Goal: Task Accomplishment & Management: Complete application form

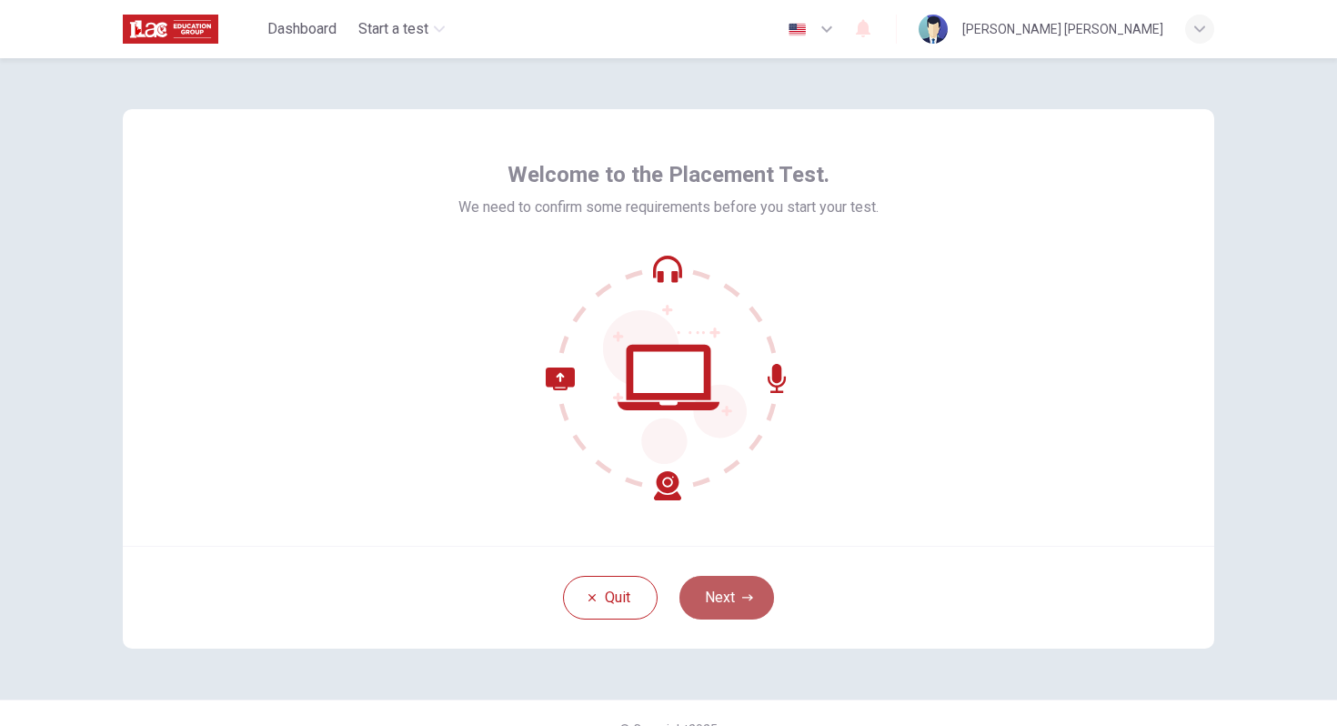
click at [745, 617] on button "Next" at bounding box center [726, 598] width 95 height 44
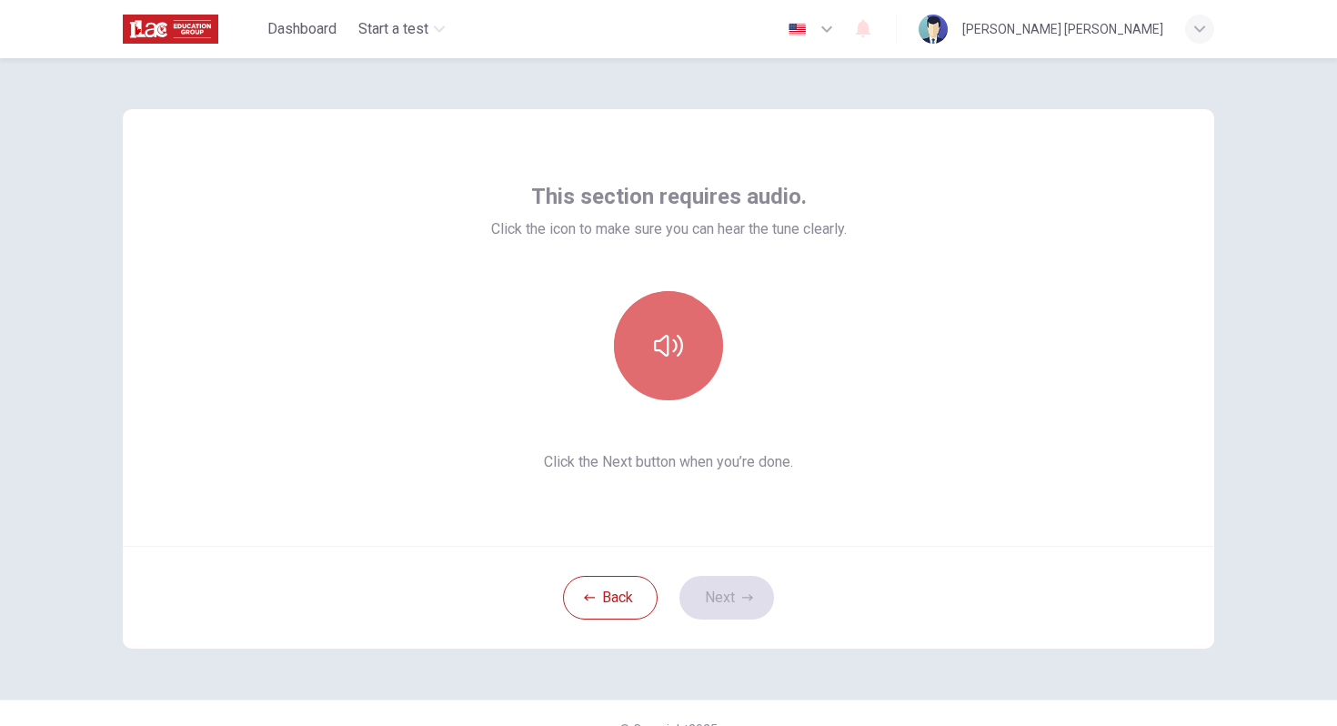
click at [687, 367] on button "button" at bounding box center [668, 345] width 109 height 109
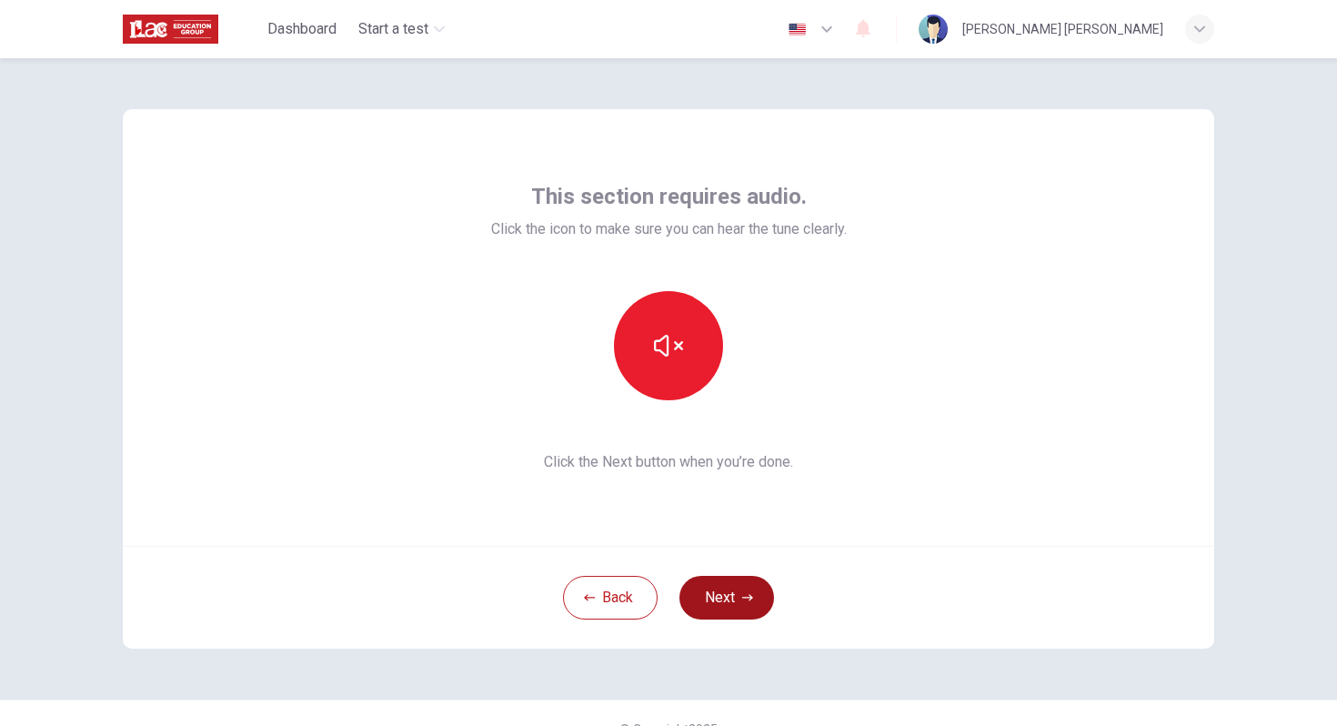
click at [731, 608] on button "Next" at bounding box center [726, 598] width 95 height 44
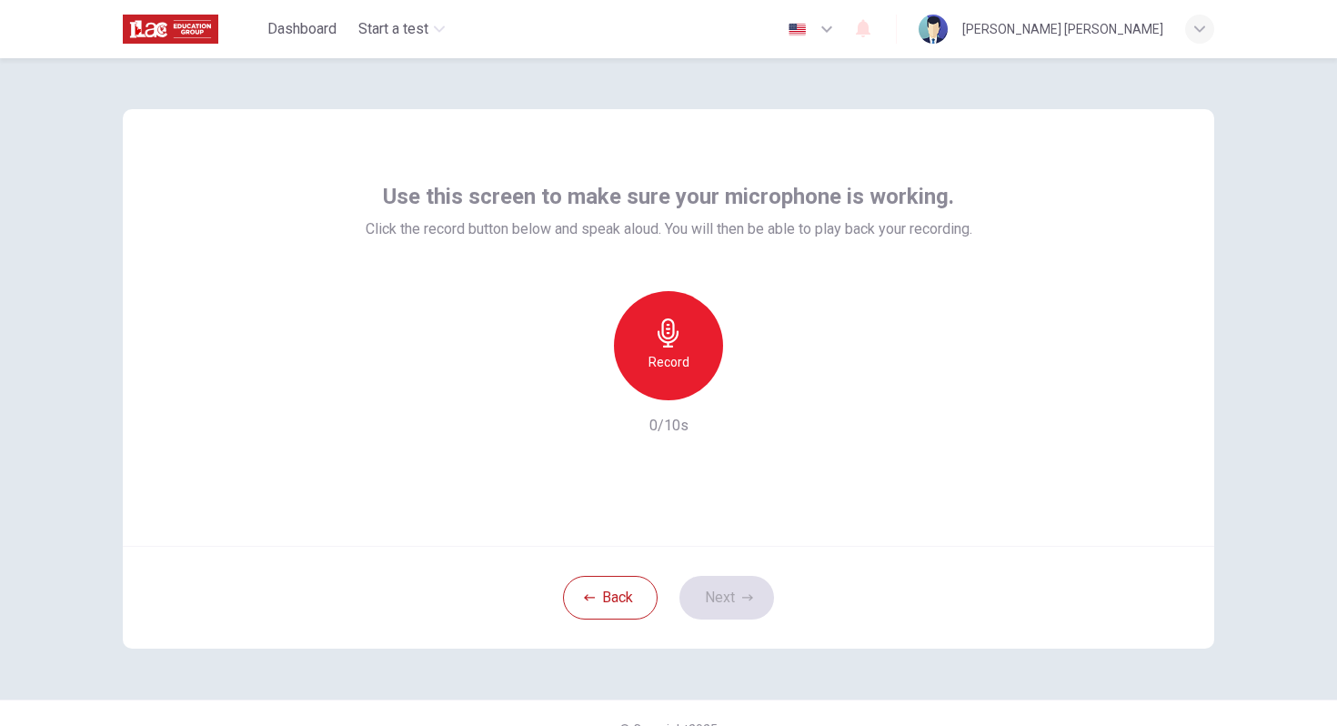
click at [673, 362] on h6 "Record" at bounding box center [668, 362] width 41 height 22
click at [673, 360] on h6 "Stop" at bounding box center [668, 362] width 27 height 22
click at [716, 599] on button "Next" at bounding box center [726, 598] width 95 height 44
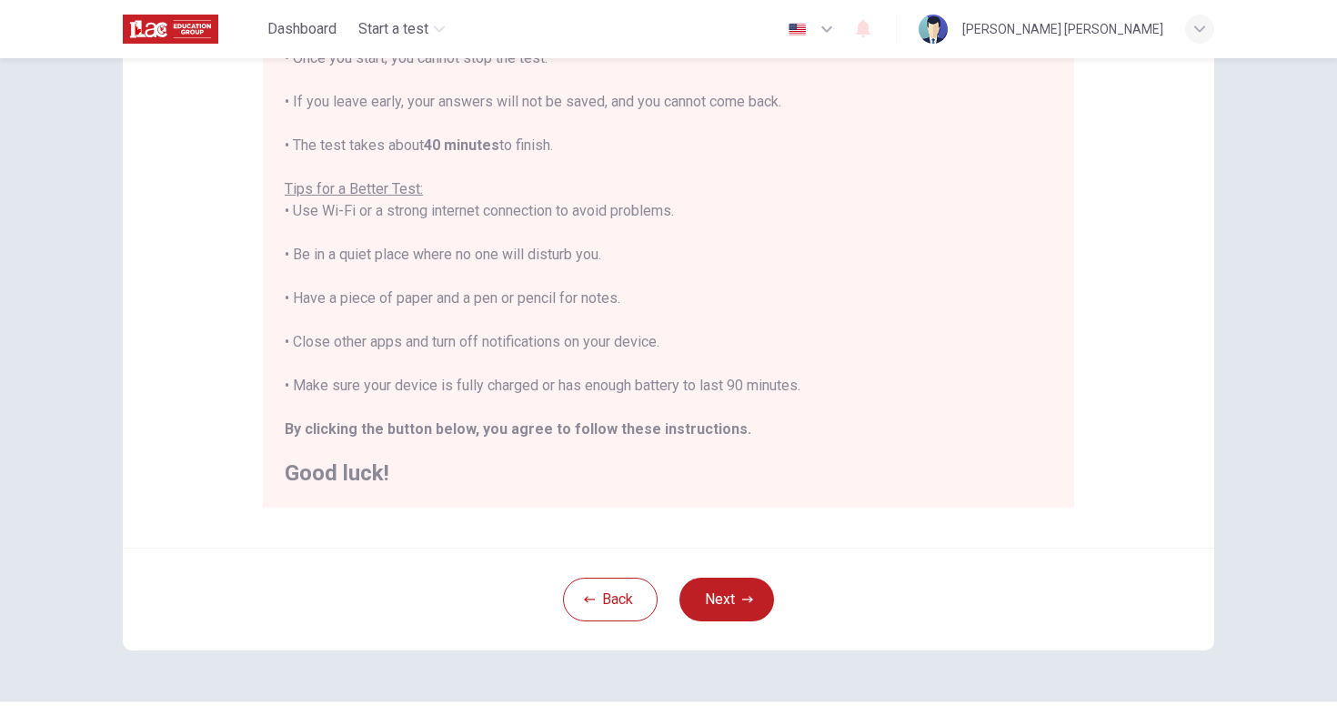
scroll to position [255, 0]
click at [731, 599] on button "Next" at bounding box center [726, 597] width 95 height 44
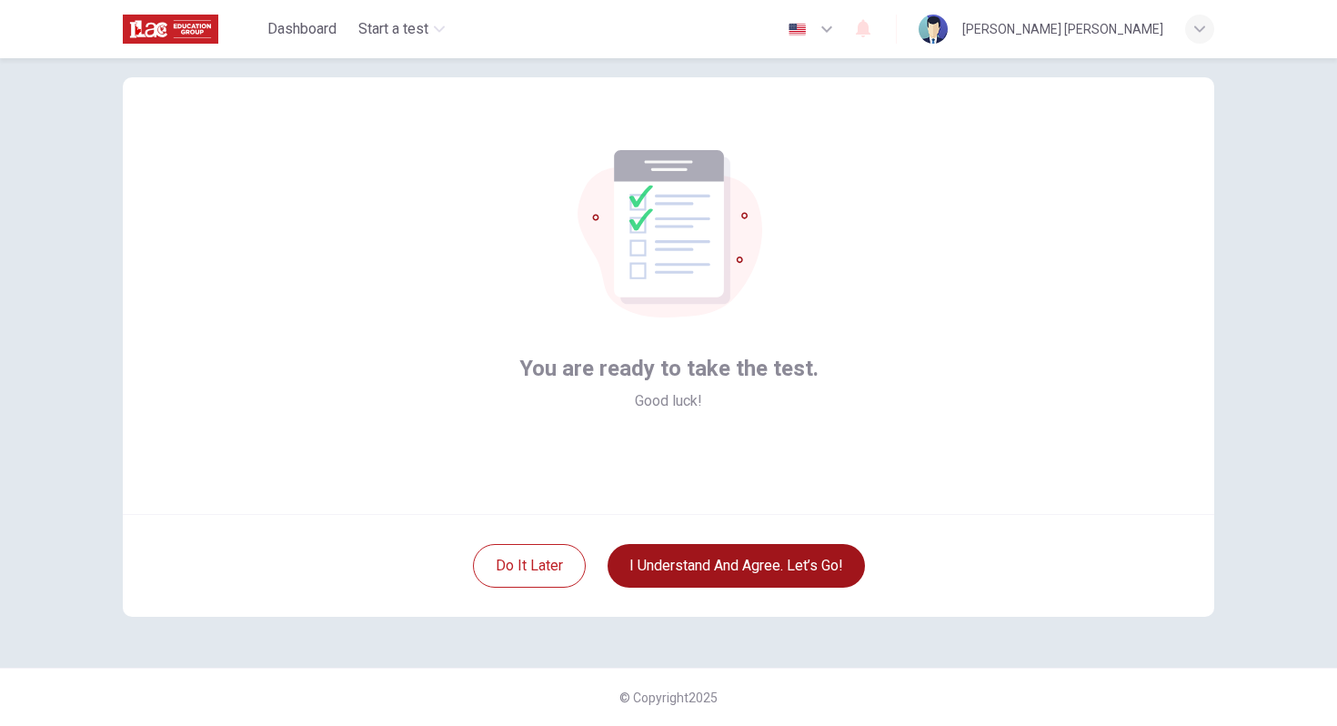
scroll to position [32, 0]
click at [691, 574] on button "I understand and agree. Let’s go!" at bounding box center [736, 566] width 257 height 44
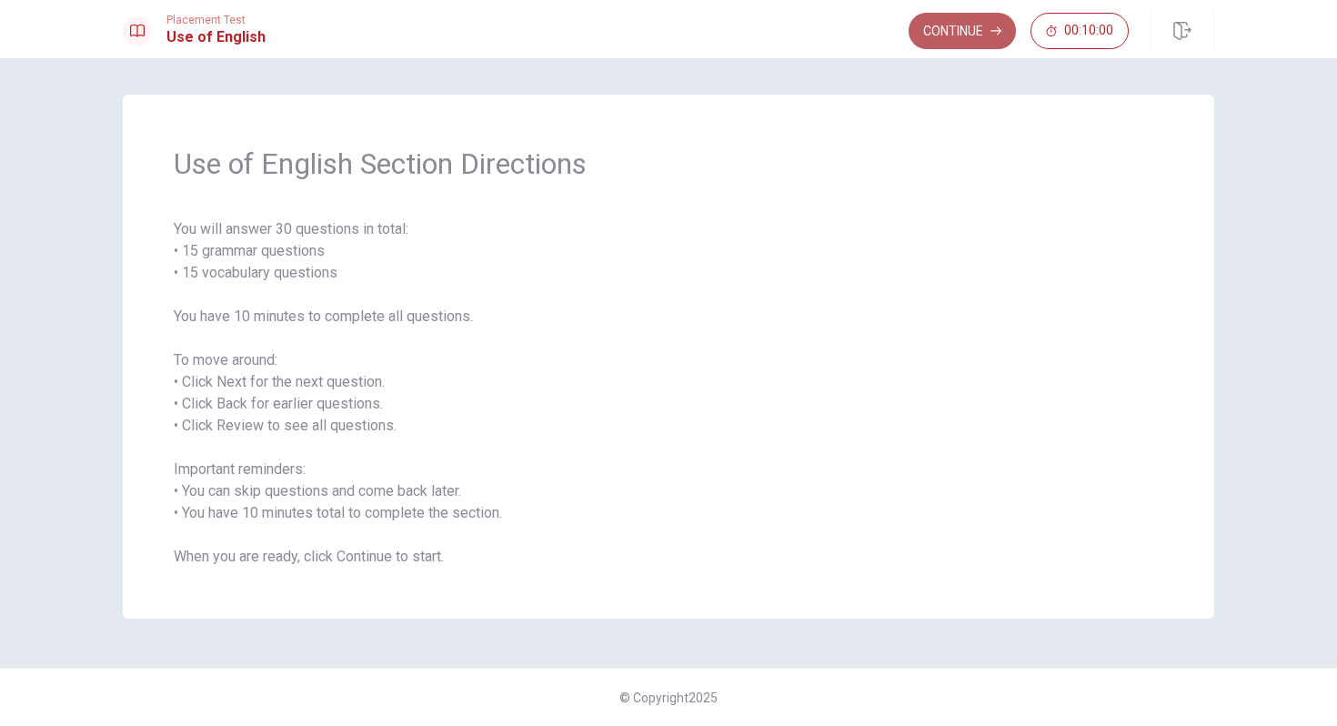
click at [967, 34] on button "Continue" at bounding box center [962, 31] width 107 height 36
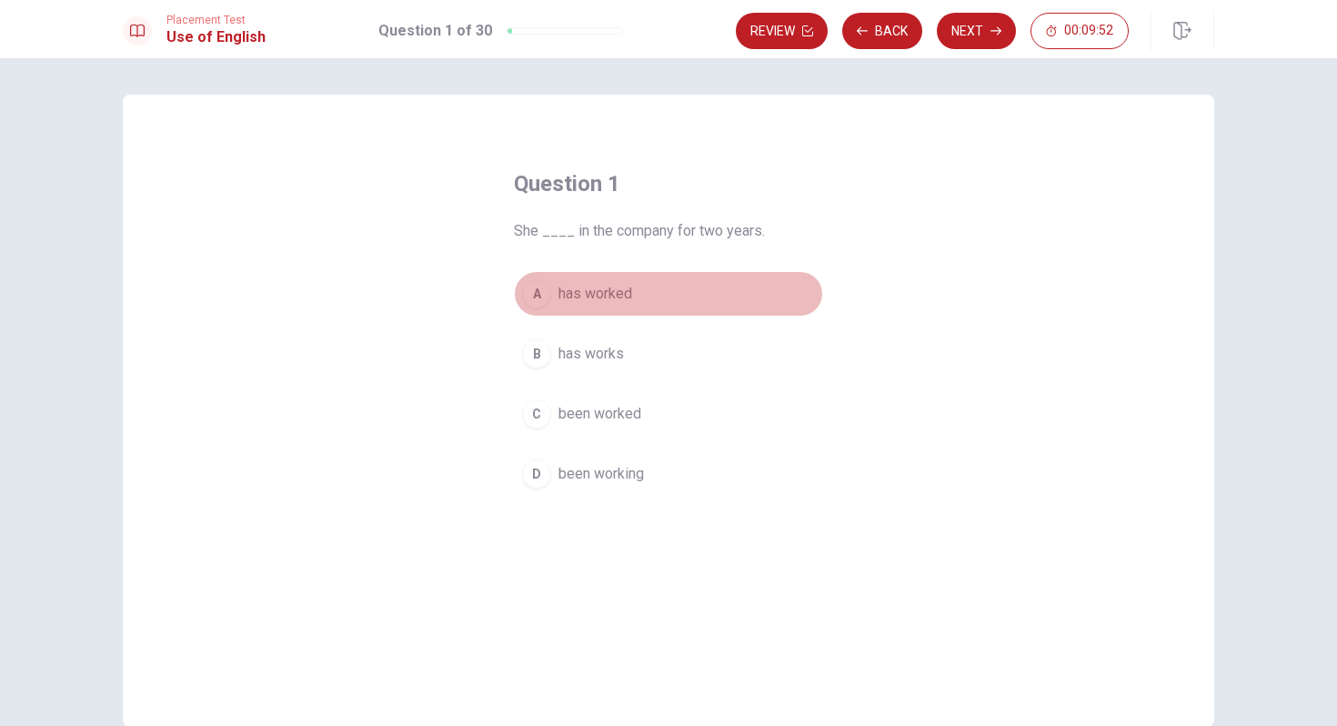
click at [547, 292] on div "A" at bounding box center [536, 293] width 29 height 29
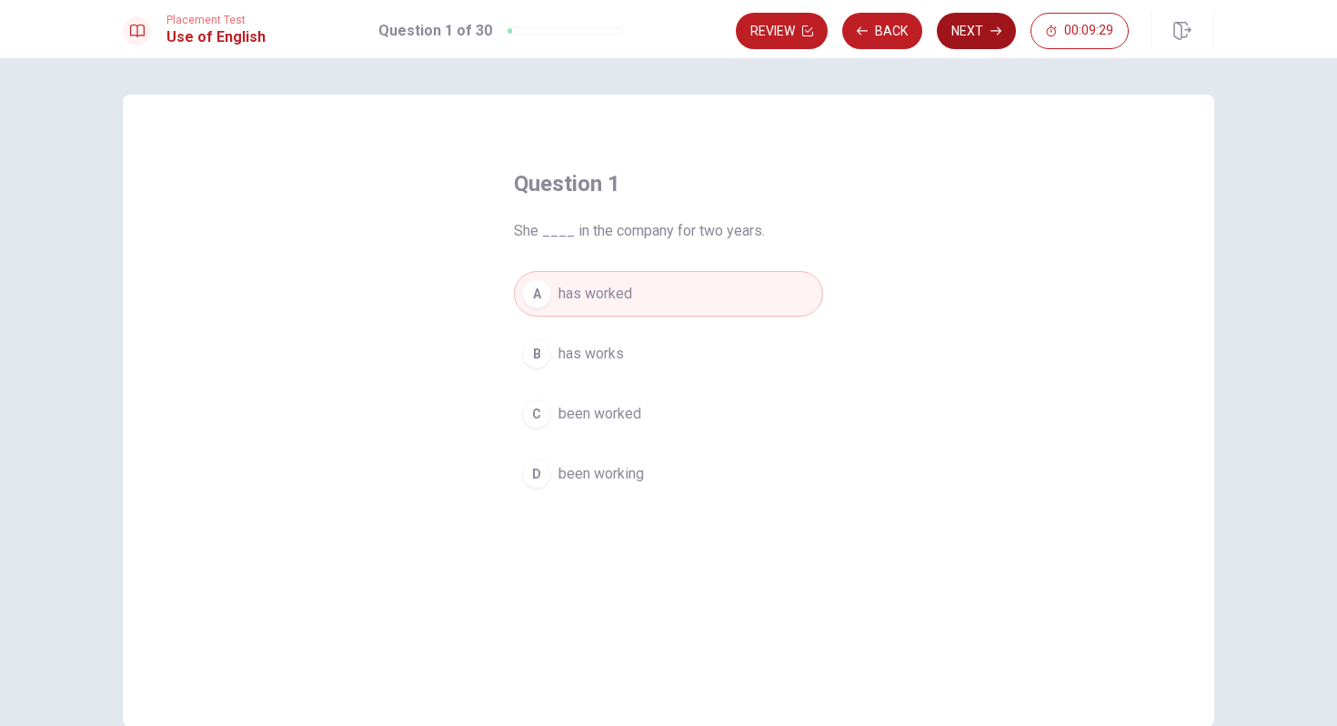
click at [974, 27] on button "Next" at bounding box center [976, 31] width 79 height 36
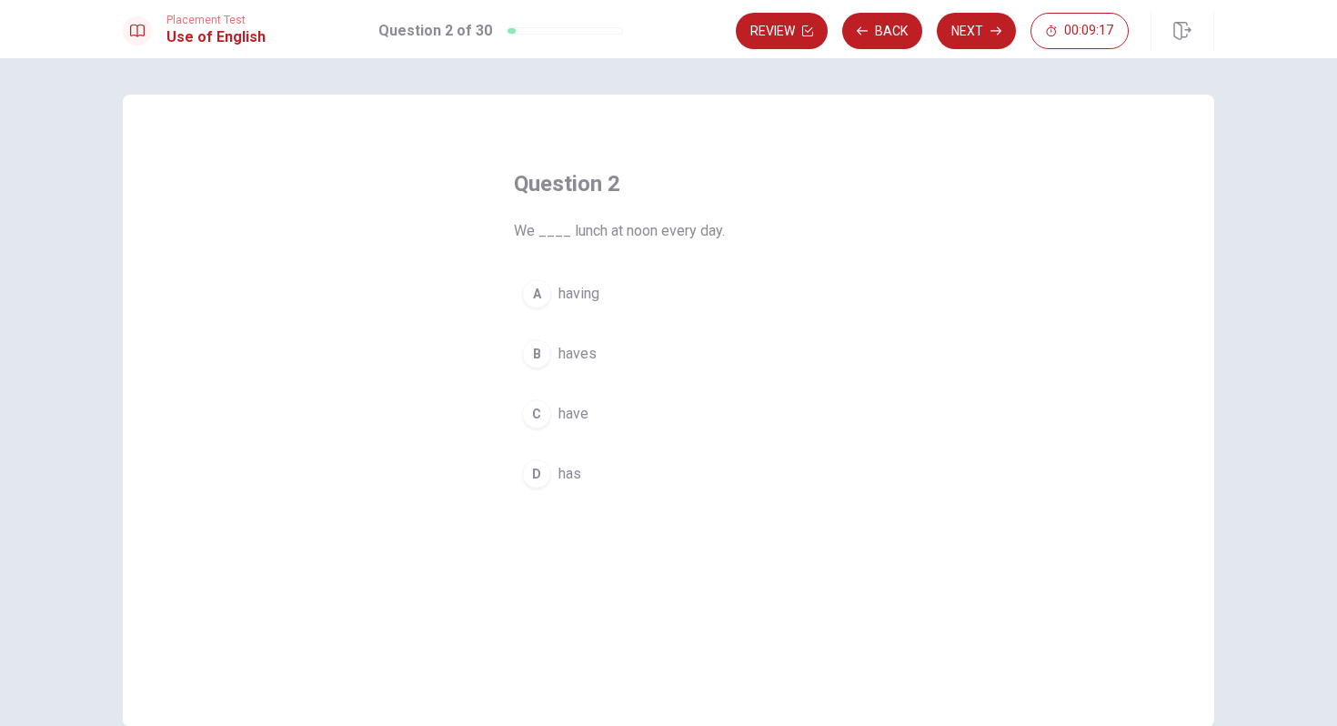
click at [539, 416] on div "C" at bounding box center [536, 413] width 29 height 29
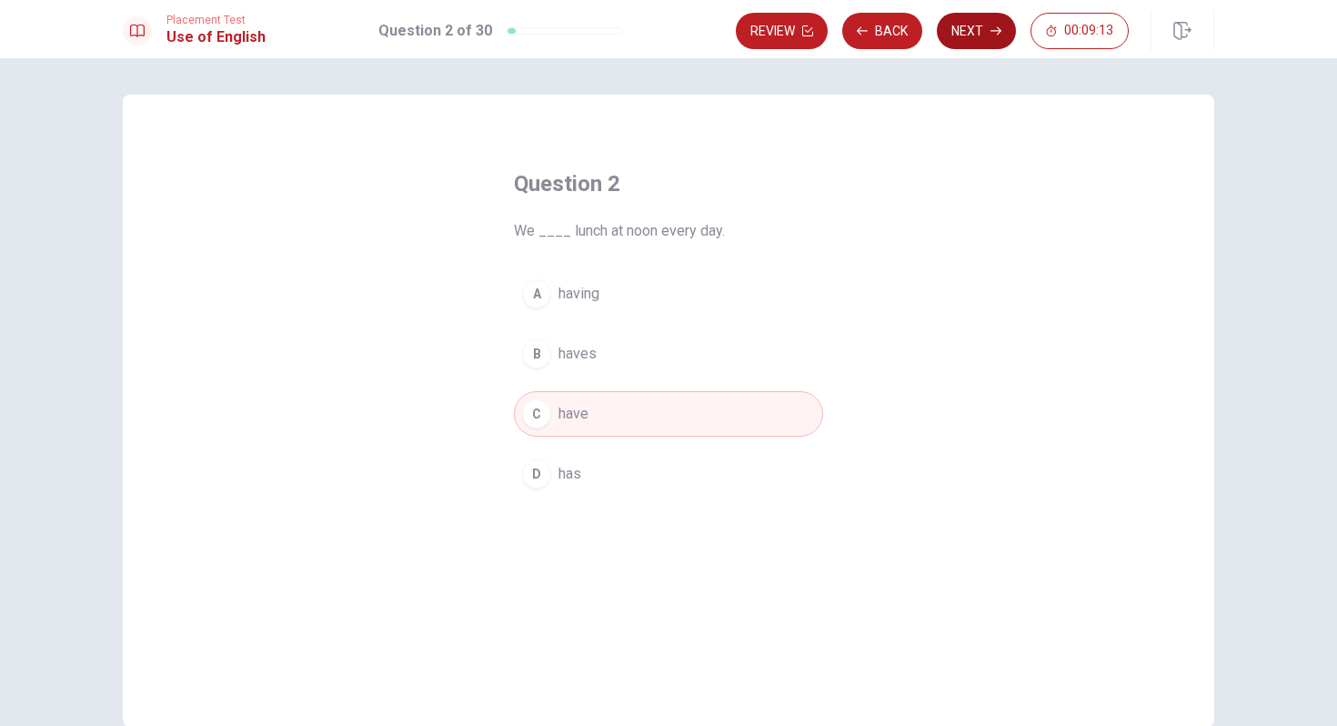
click at [970, 42] on button "Next" at bounding box center [976, 31] width 79 height 36
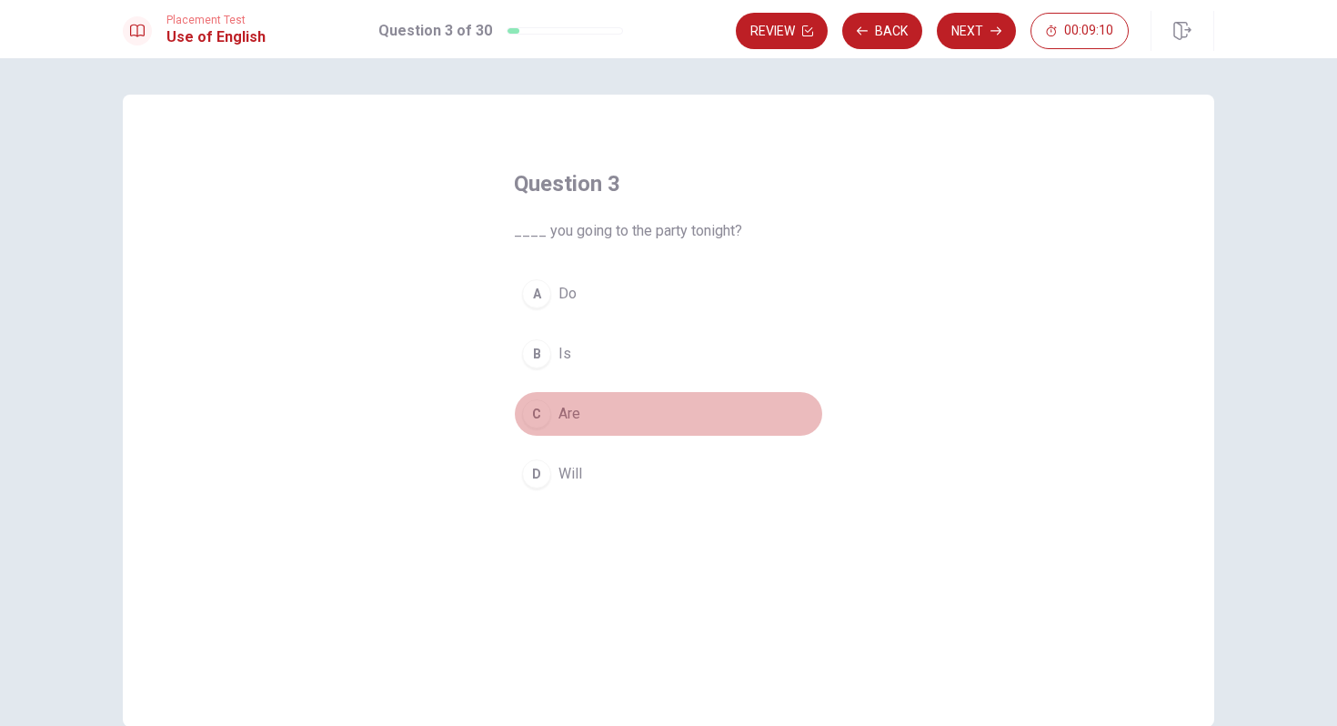
click at [538, 414] on div "C" at bounding box center [536, 413] width 29 height 29
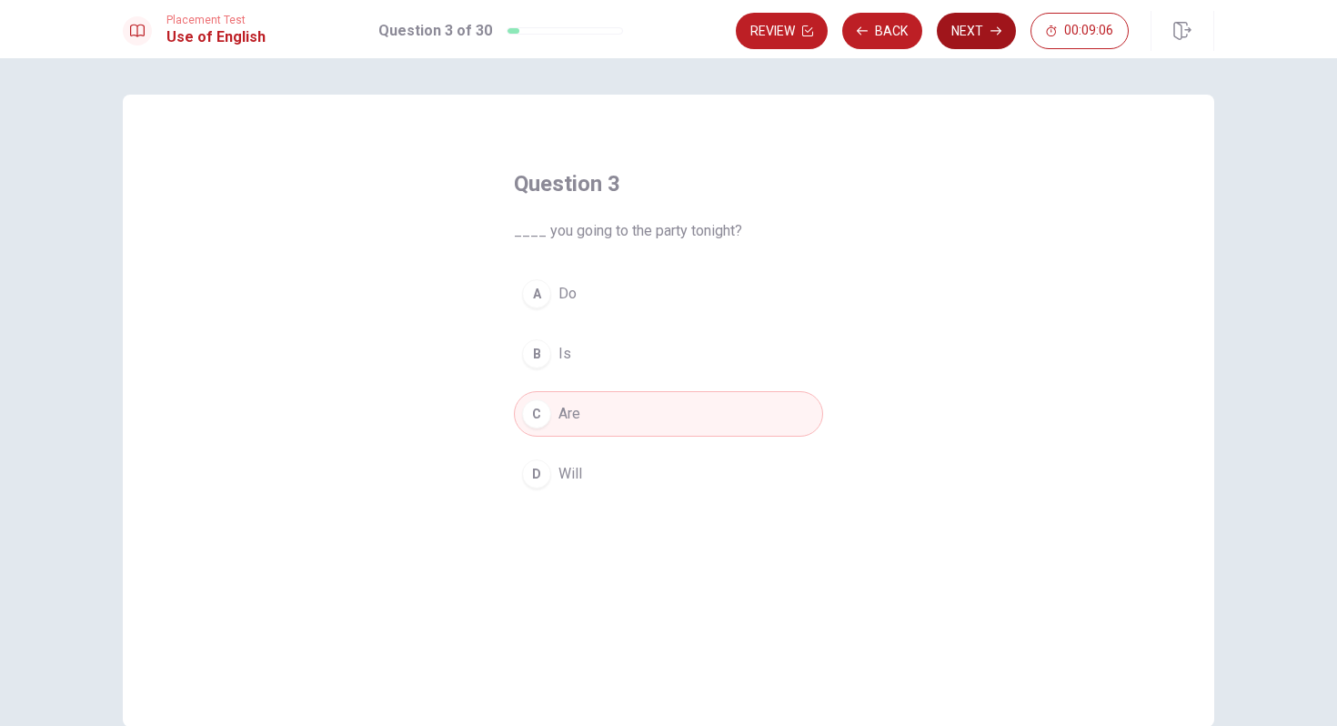
click at [990, 33] on icon "button" at bounding box center [995, 30] width 11 height 11
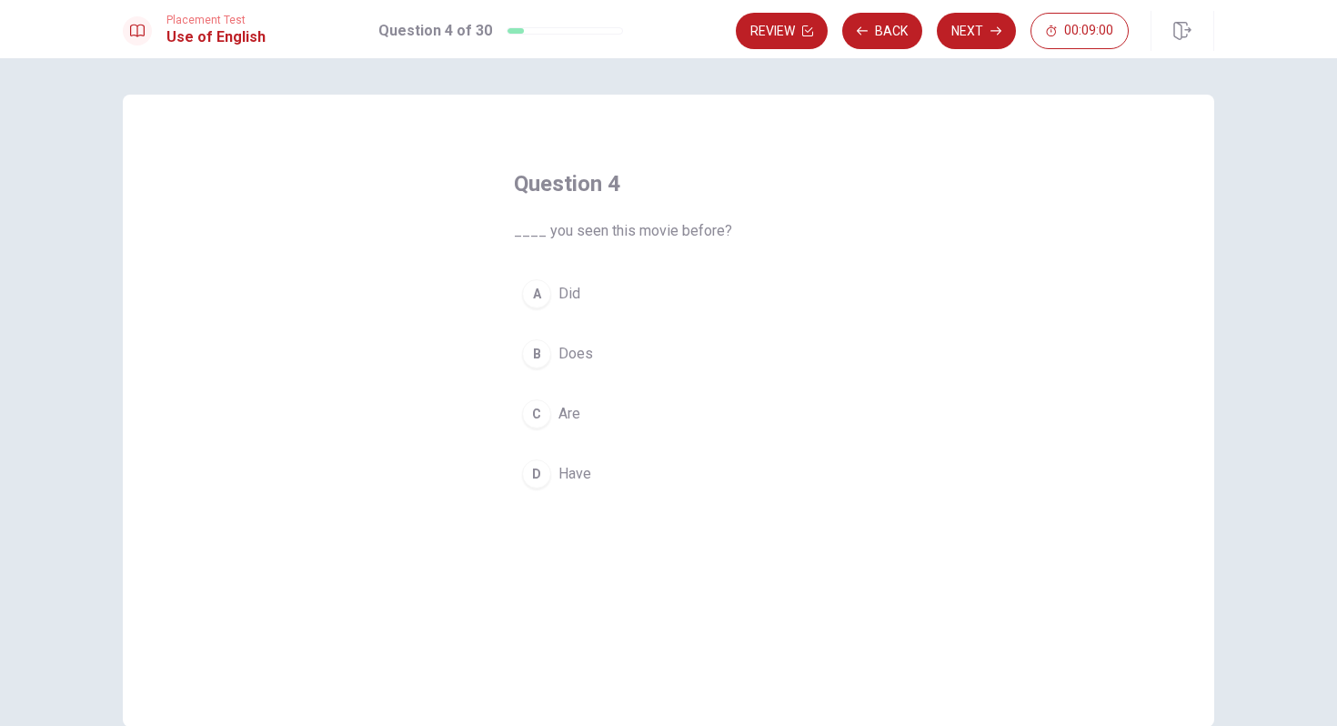
click at [589, 287] on button "A Did" at bounding box center [668, 293] width 309 height 45
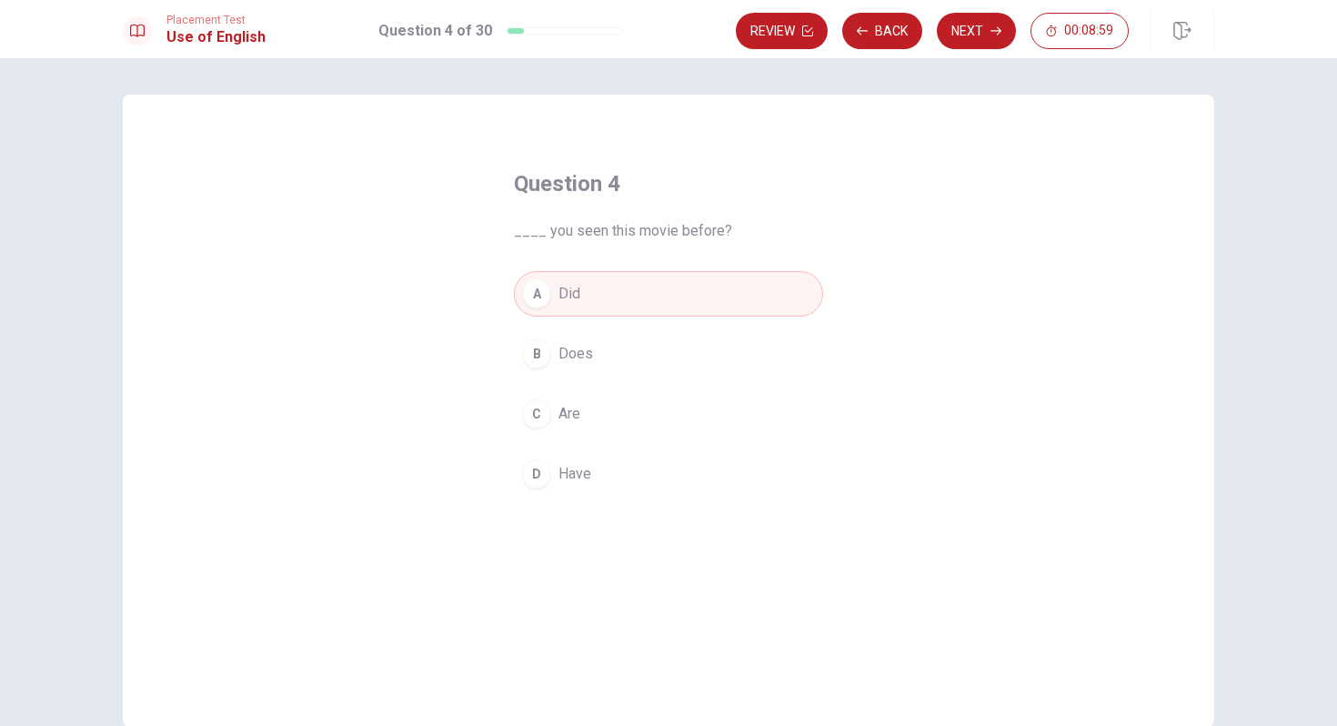
click at [587, 470] on span "Have" at bounding box center [574, 474] width 33 height 22
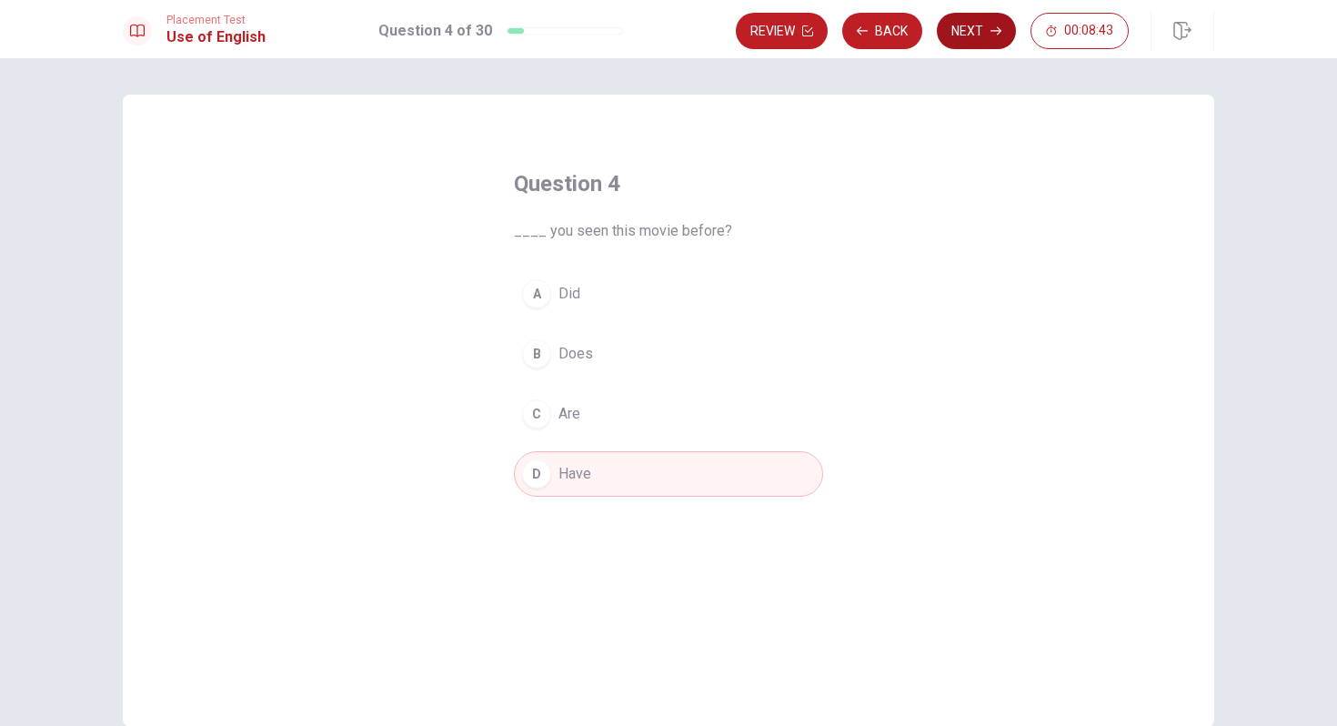
click at [979, 46] on button "Next" at bounding box center [976, 31] width 79 height 36
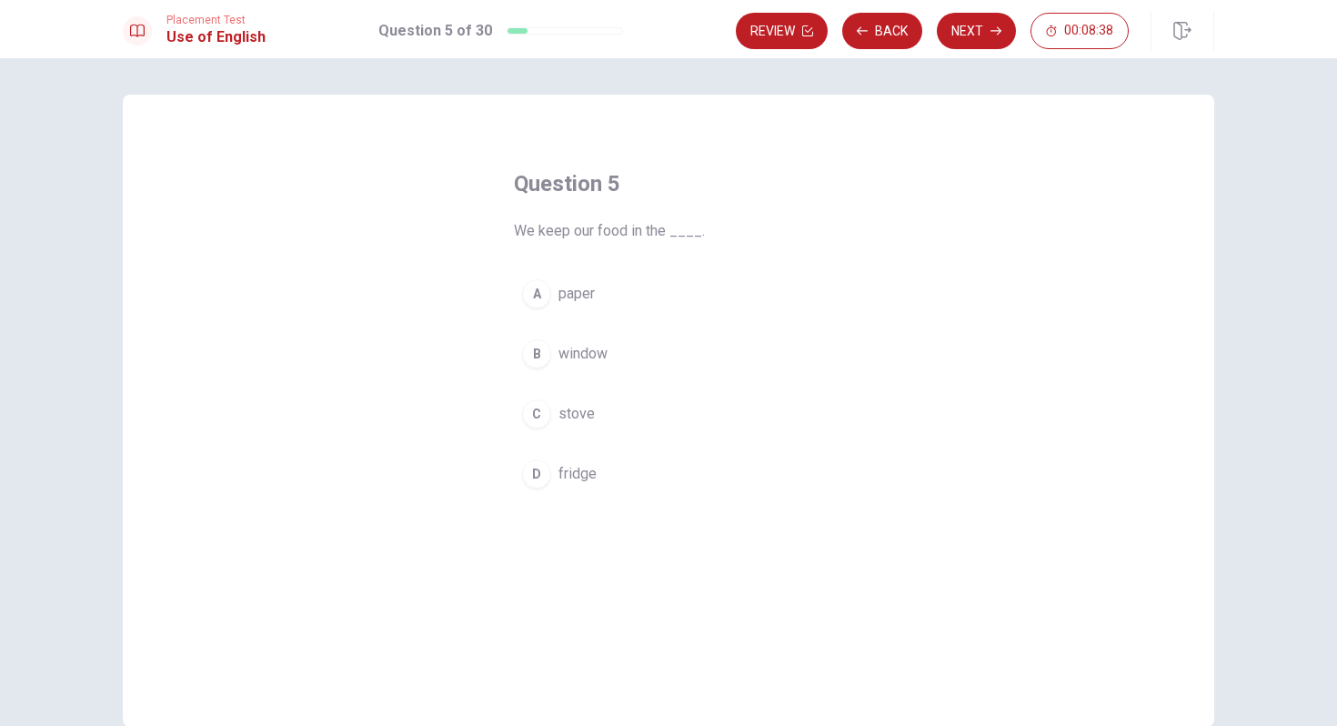
click at [543, 472] on div "D" at bounding box center [536, 473] width 29 height 29
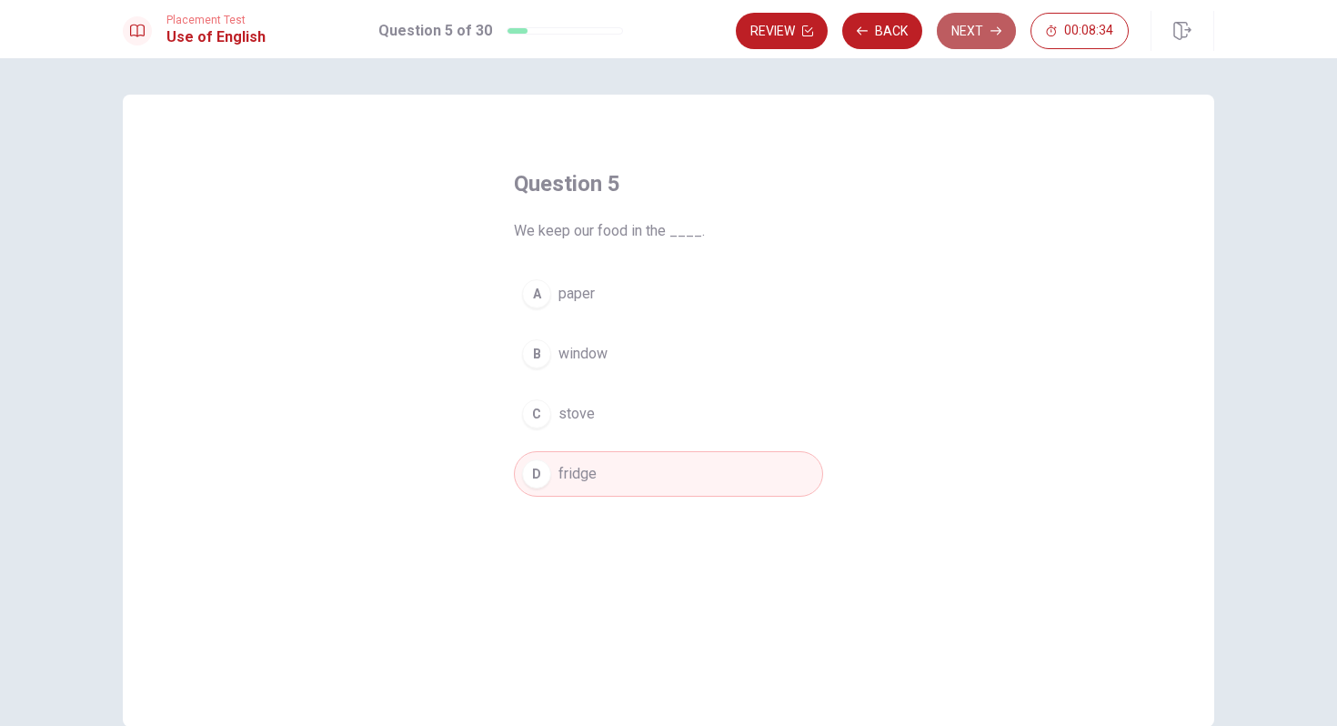
click at [989, 34] on button "Next" at bounding box center [976, 31] width 79 height 36
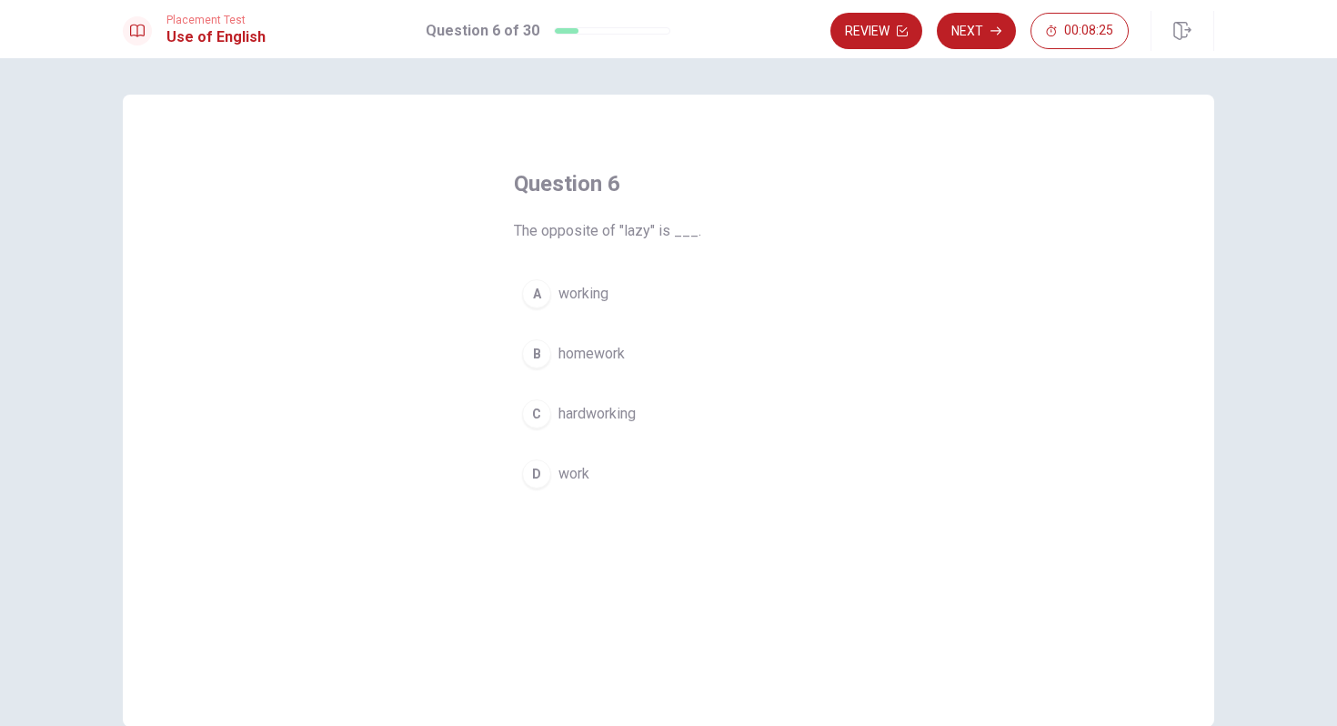
click at [541, 412] on div "C" at bounding box center [536, 413] width 29 height 29
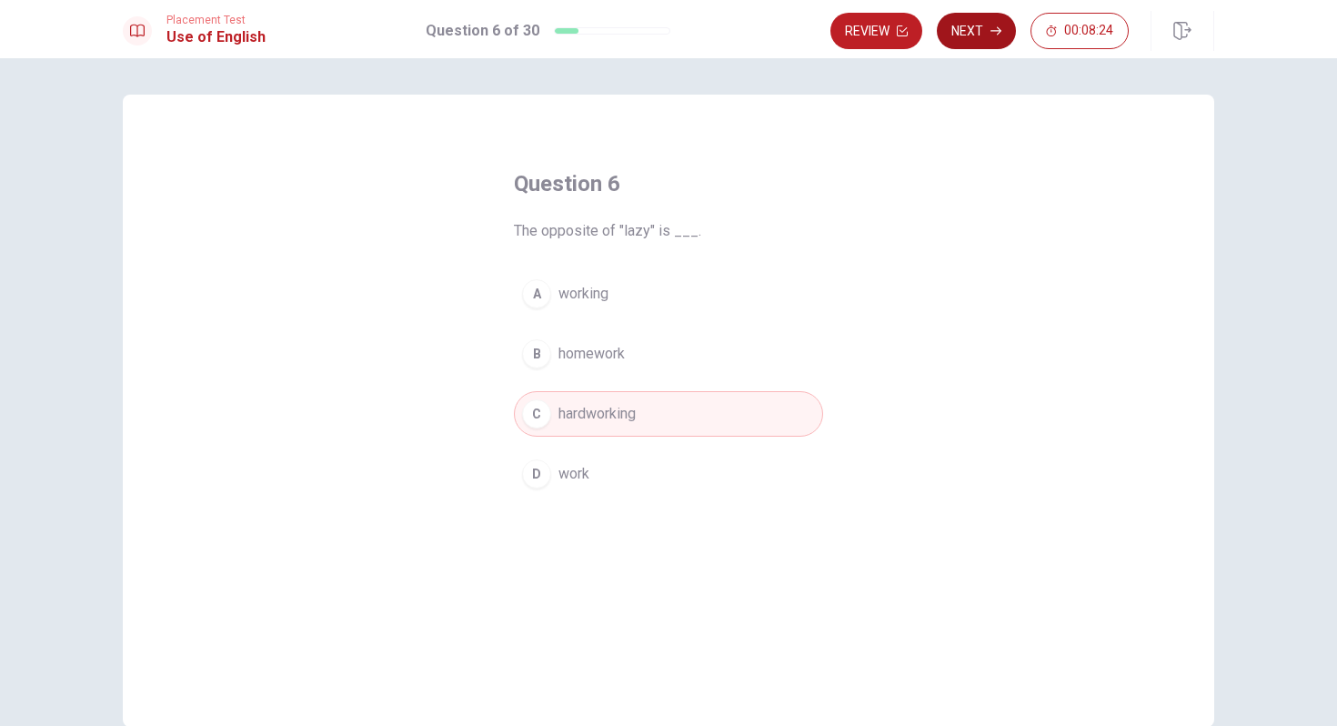
click at [968, 28] on button "Next" at bounding box center [976, 31] width 79 height 36
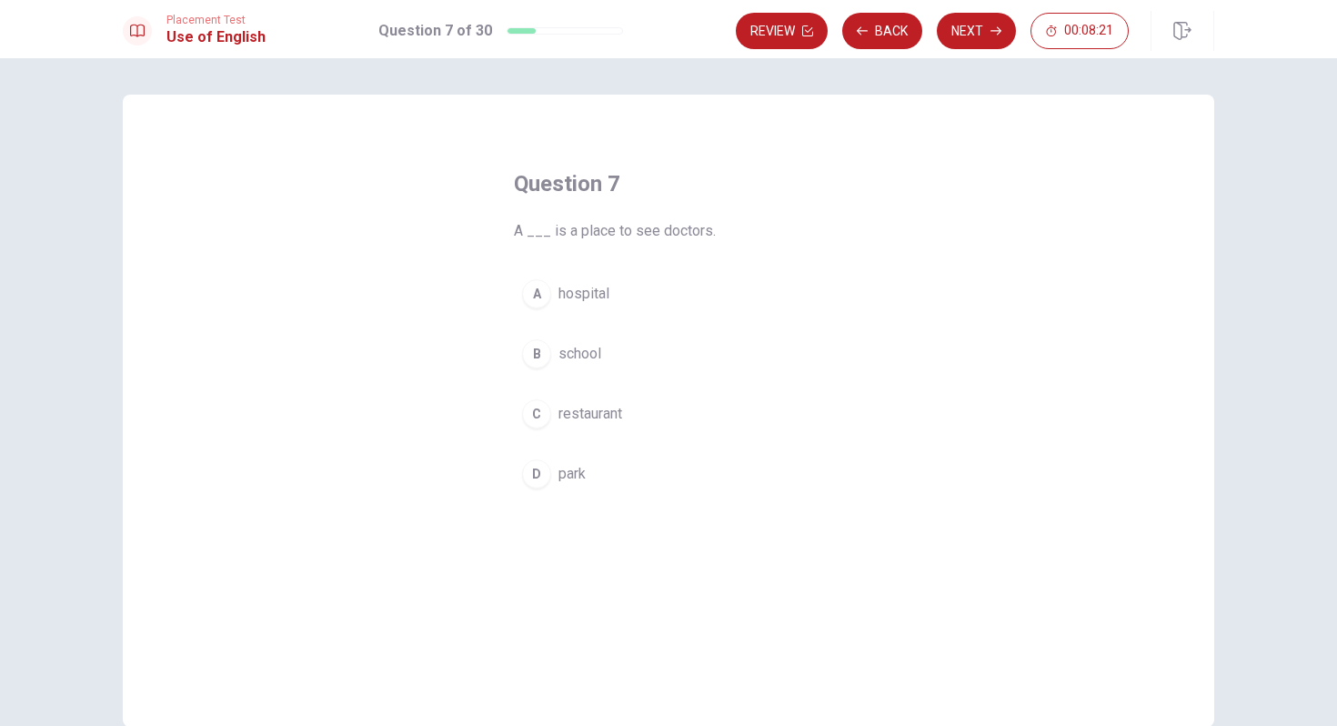
click at [539, 292] on div "A" at bounding box center [536, 293] width 29 height 29
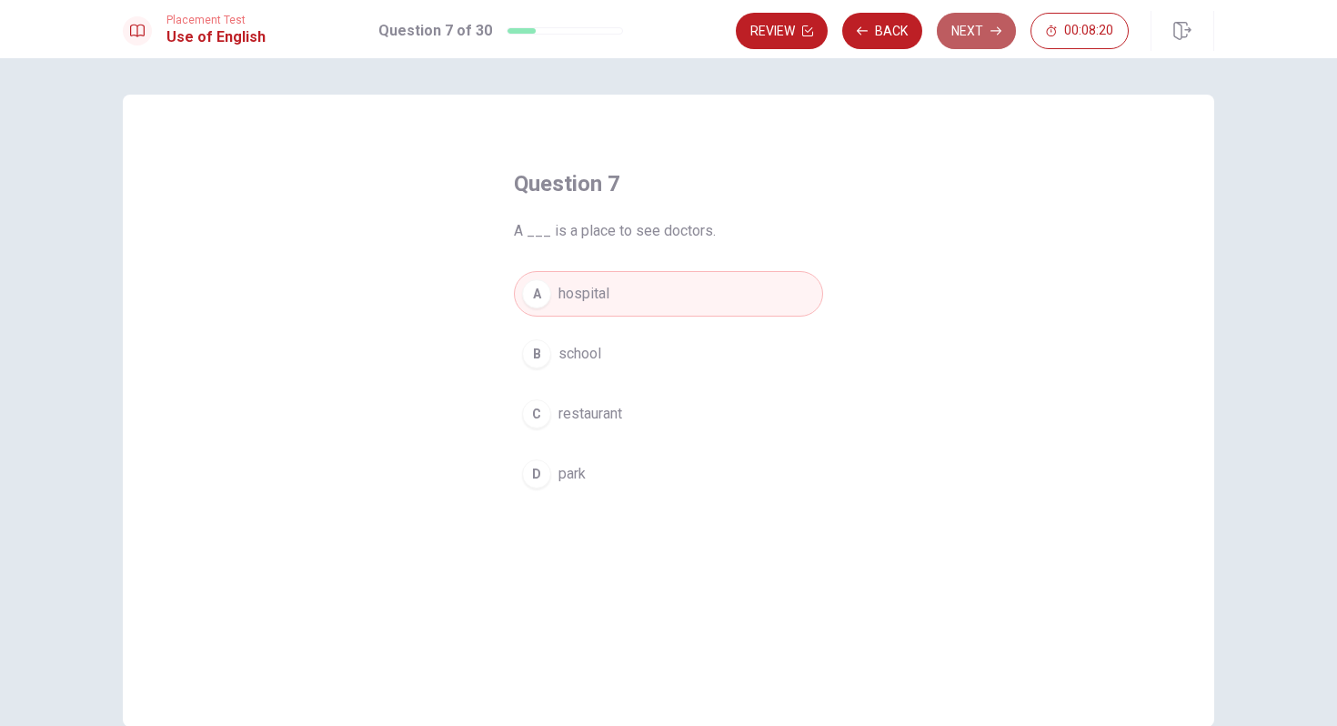
click at [973, 40] on button "Next" at bounding box center [976, 31] width 79 height 36
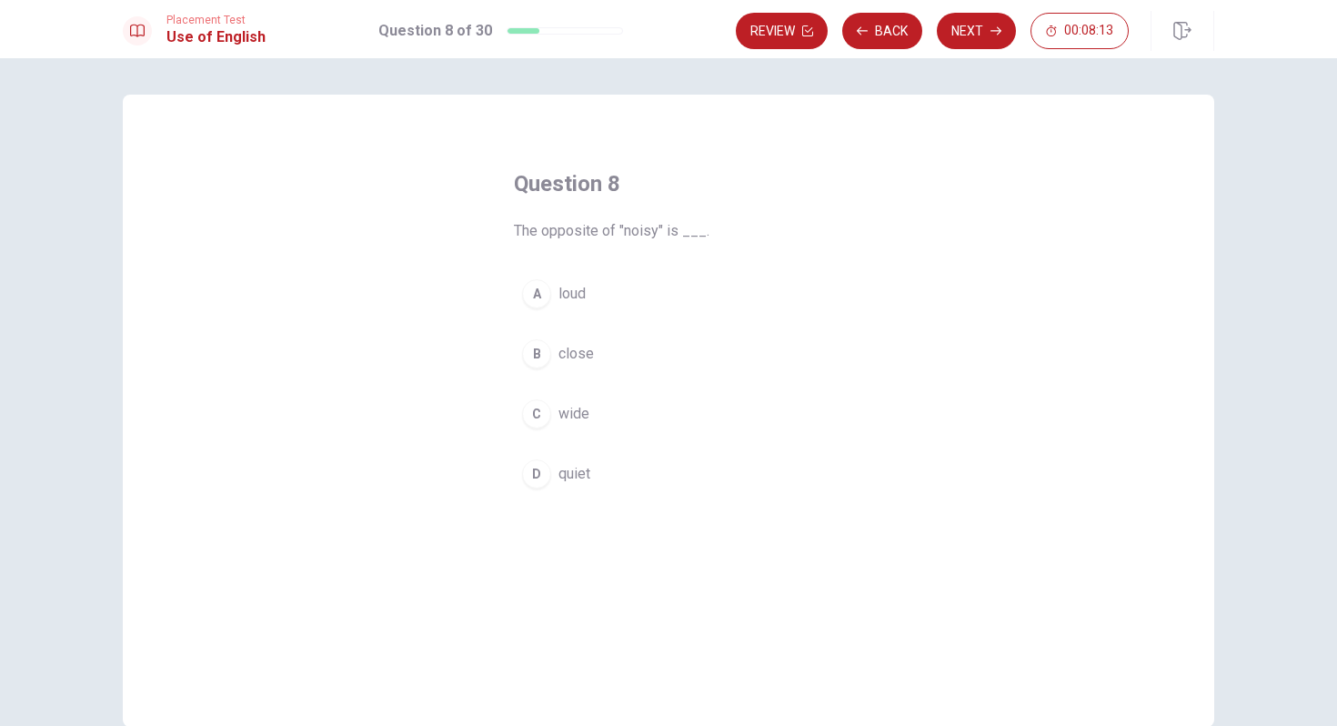
click at [574, 470] on span "quiet" at bounding box center [574, 474] width 32 height 22
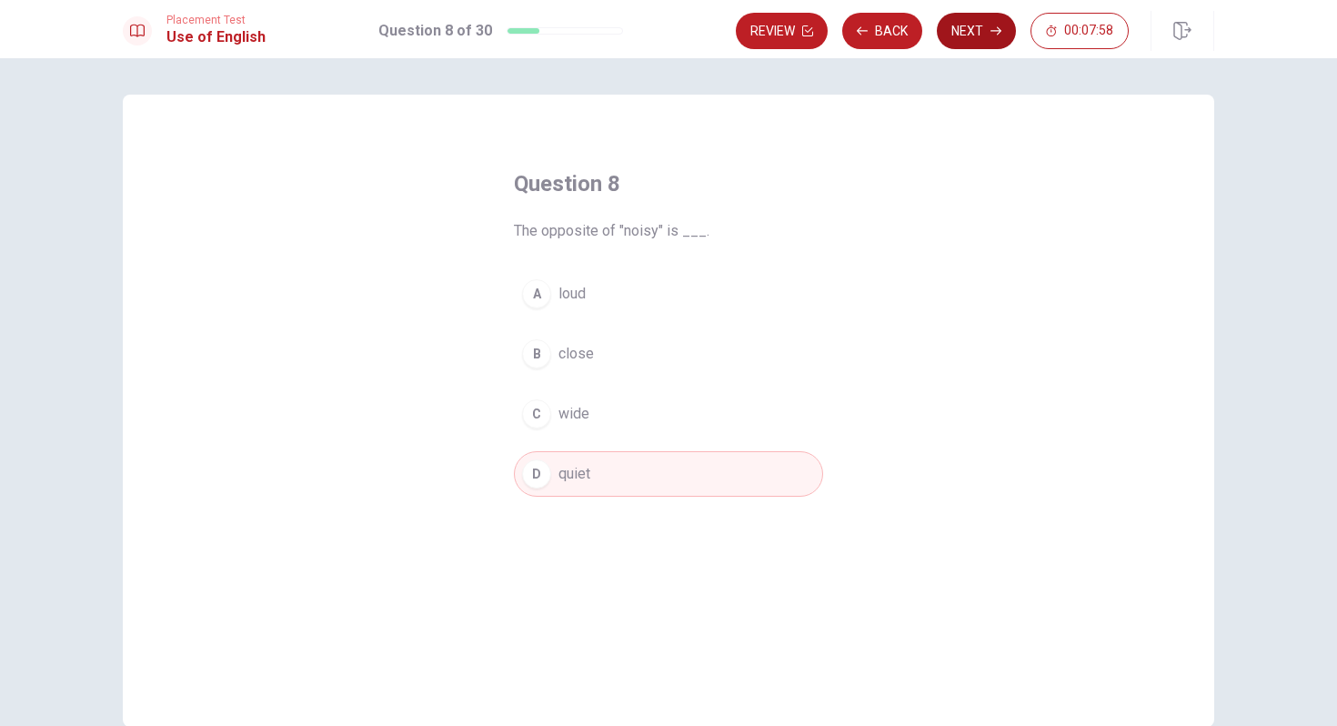
click at [979, 32] on button "Next" at bounding box center [976, 31] width 79 height 36
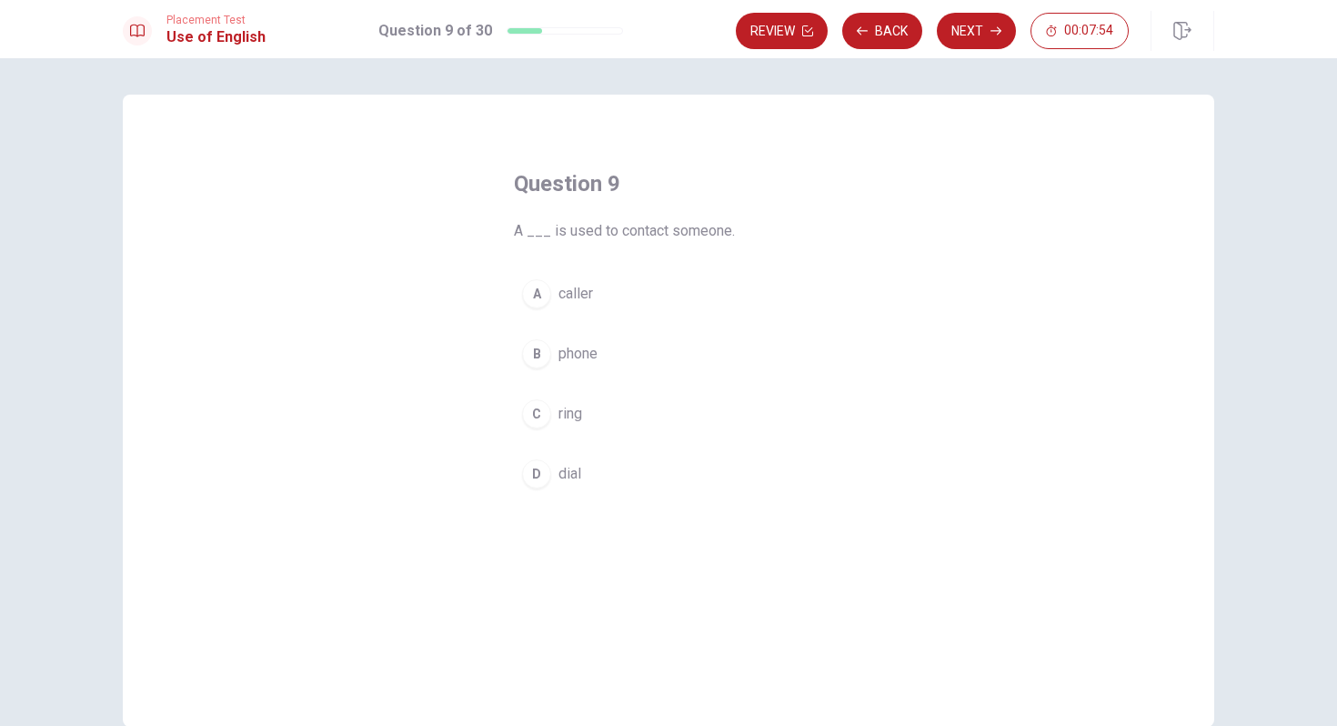
click at [601, 353] on button "B phone" at bounding box center [668, 353] width 309 height 45
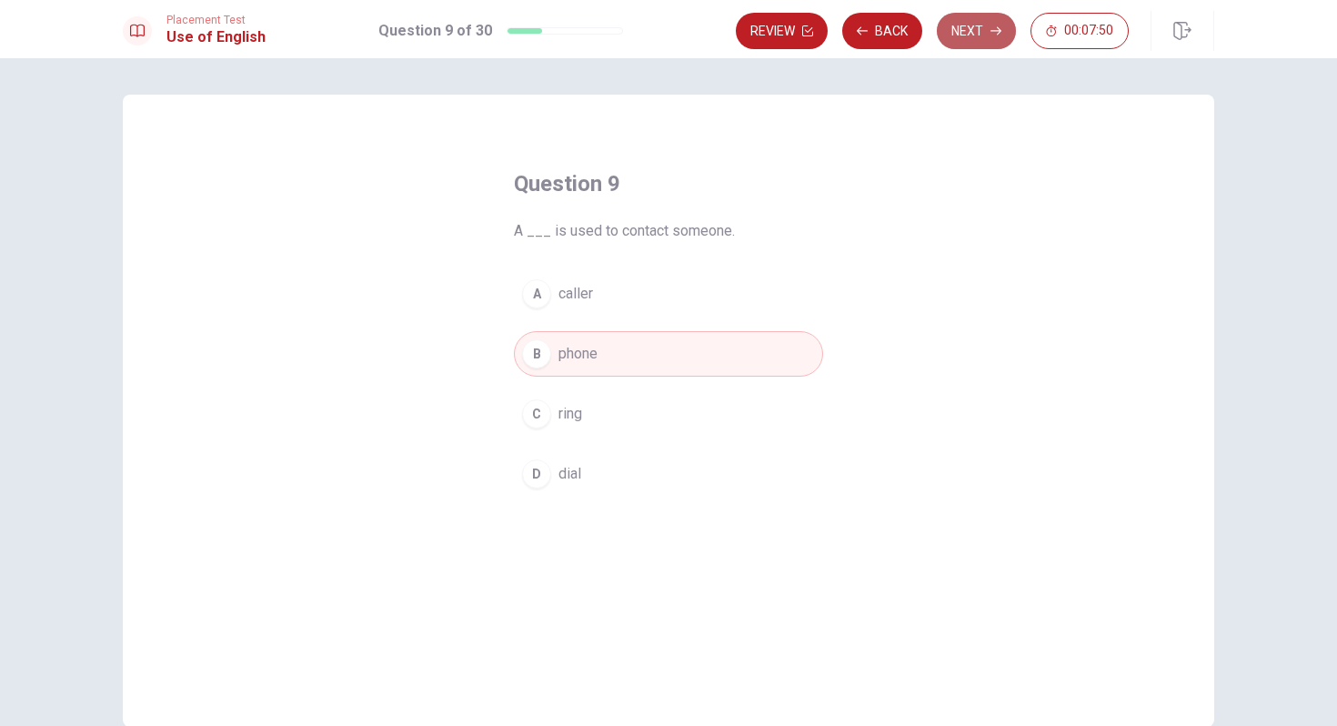
click at [981, 33] on button "Next" at bounding box center [976, 31] width 79 height 36
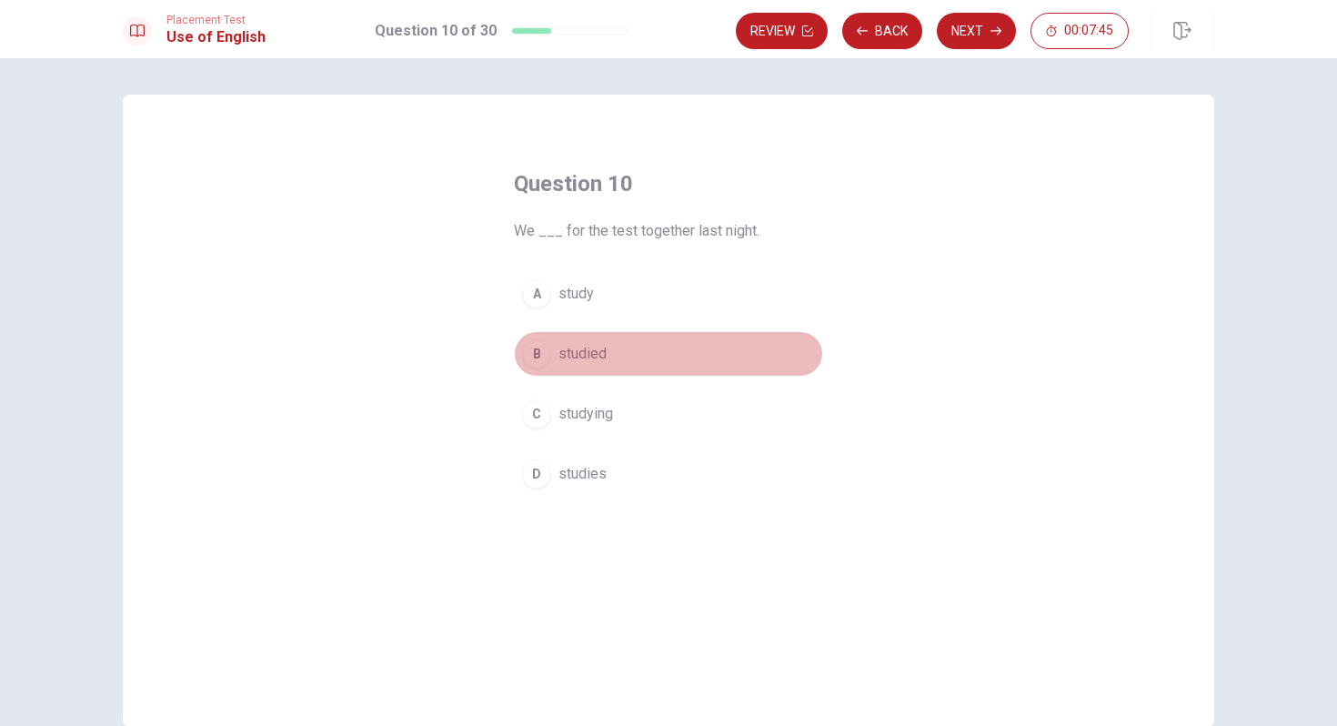
click at [604, 366] on button "B studied" at bounding box center [668, 353] width 309 height 45
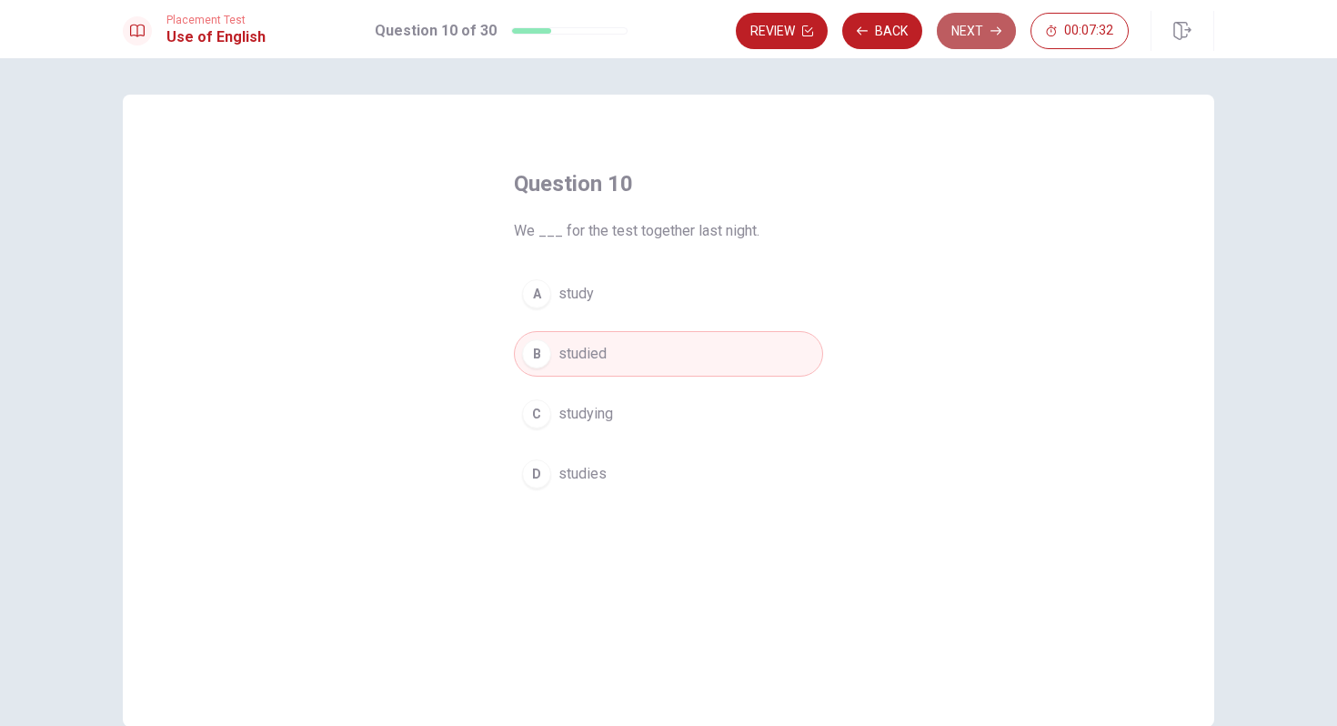
click at [962, 43] on button "Next" at bounding box center [976, 31] width 79 height 36
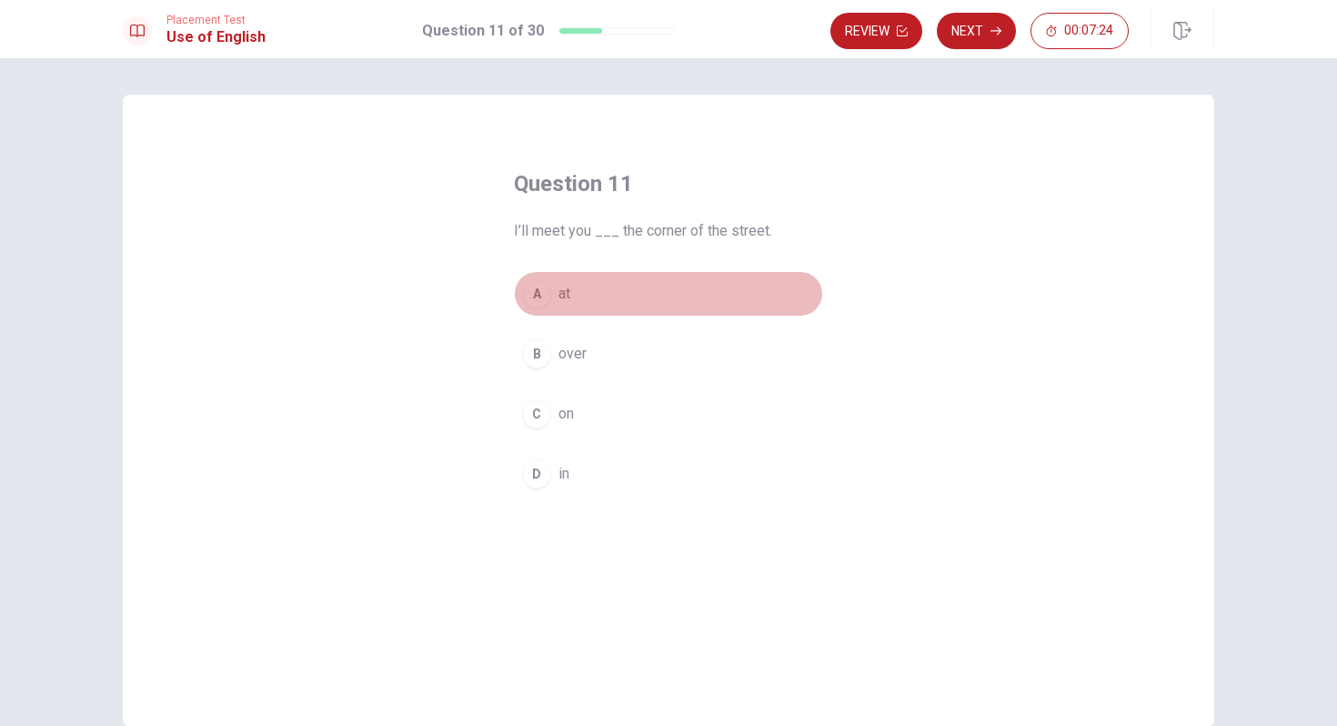
click at [537, 292] on div "A" at bounding box center [536, 293] width 29 height 29
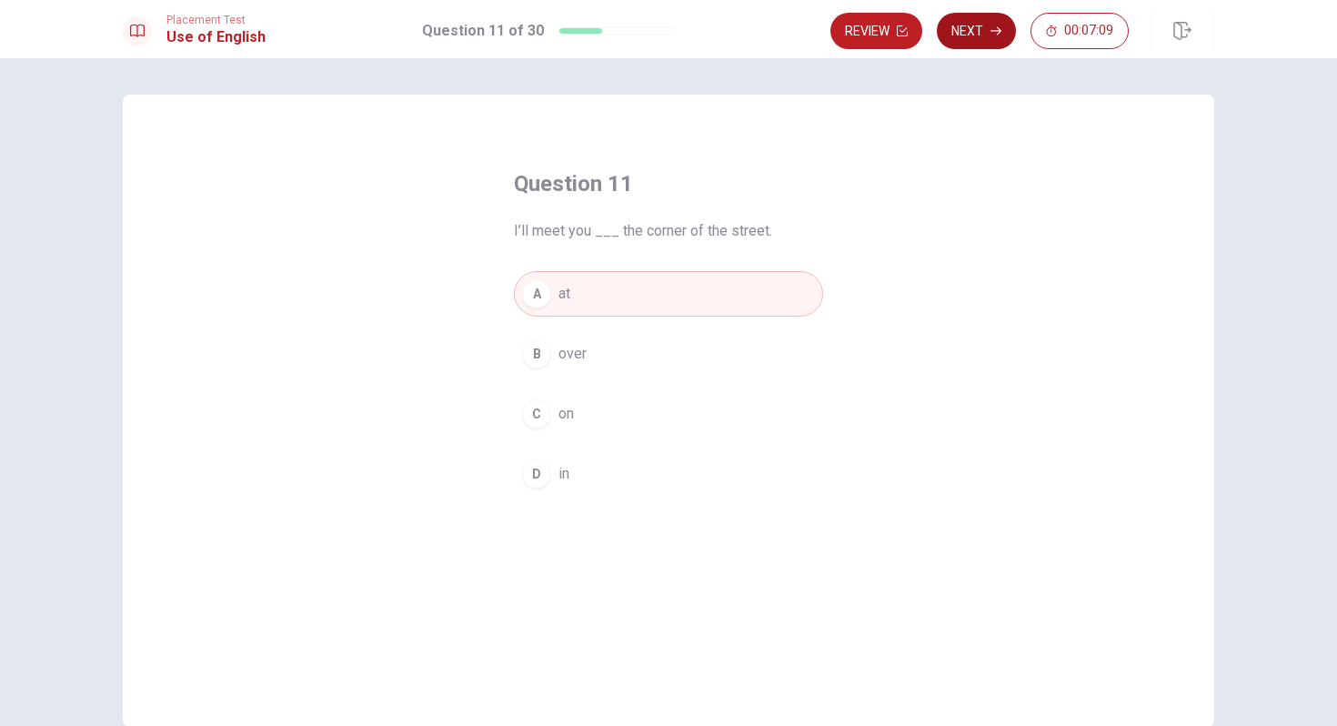
click at [970, 35] on button "Next" at bounding box center [976, 31] width 79 height 36
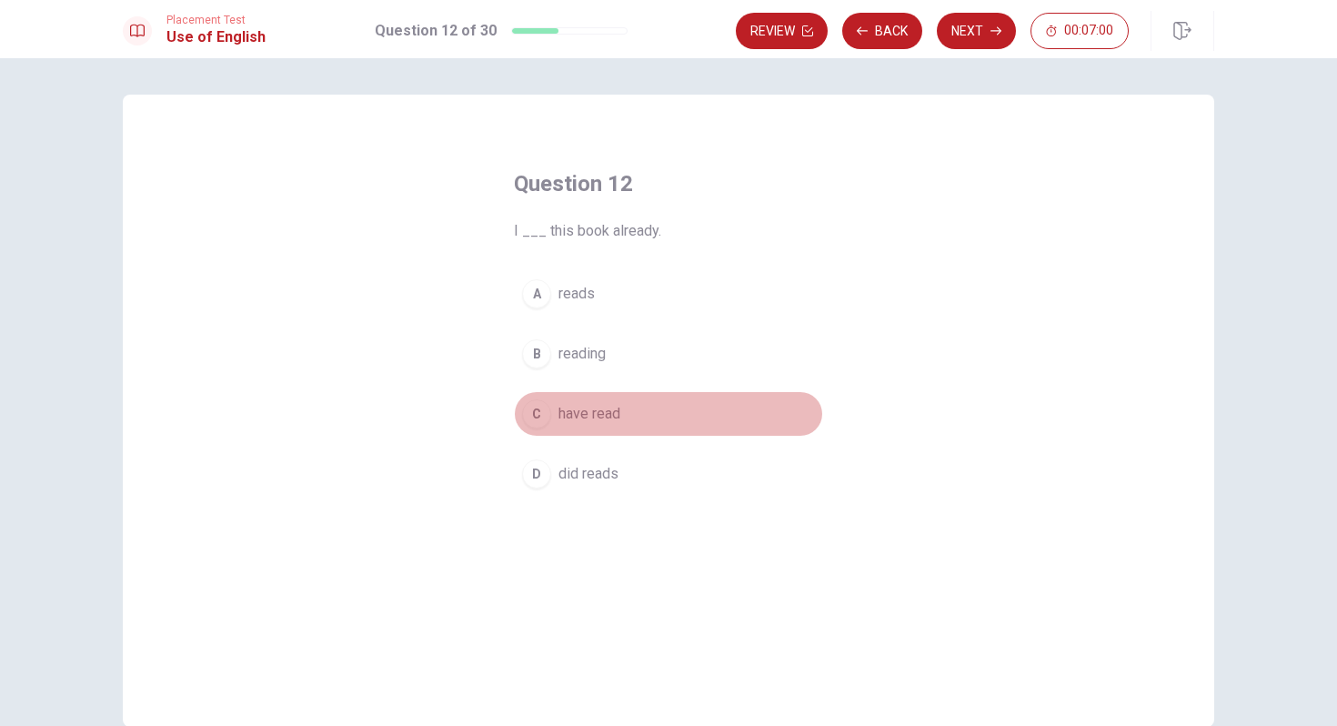
click at [542, 413] on div "C" at bounding box center [536, 413] width 29 height 29
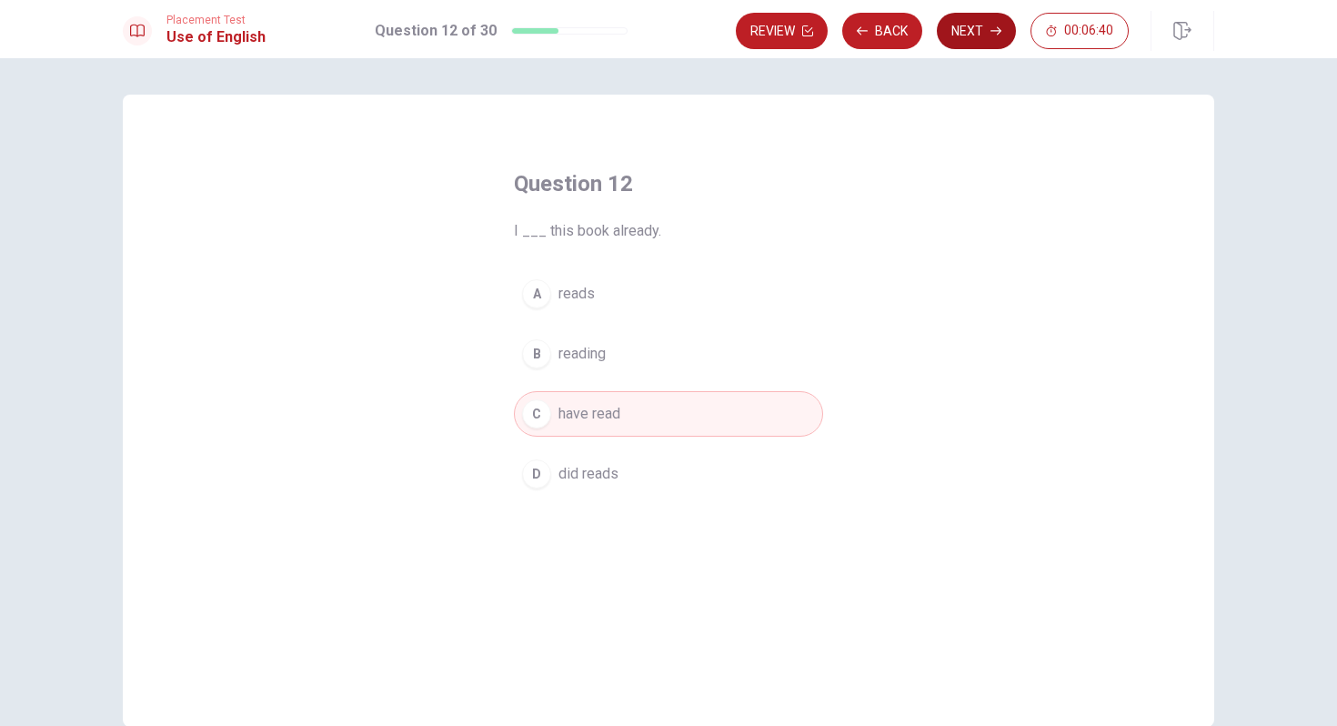
click at [988, 37] on button "Next" at bounding box center [976, 31] width 79 height 36
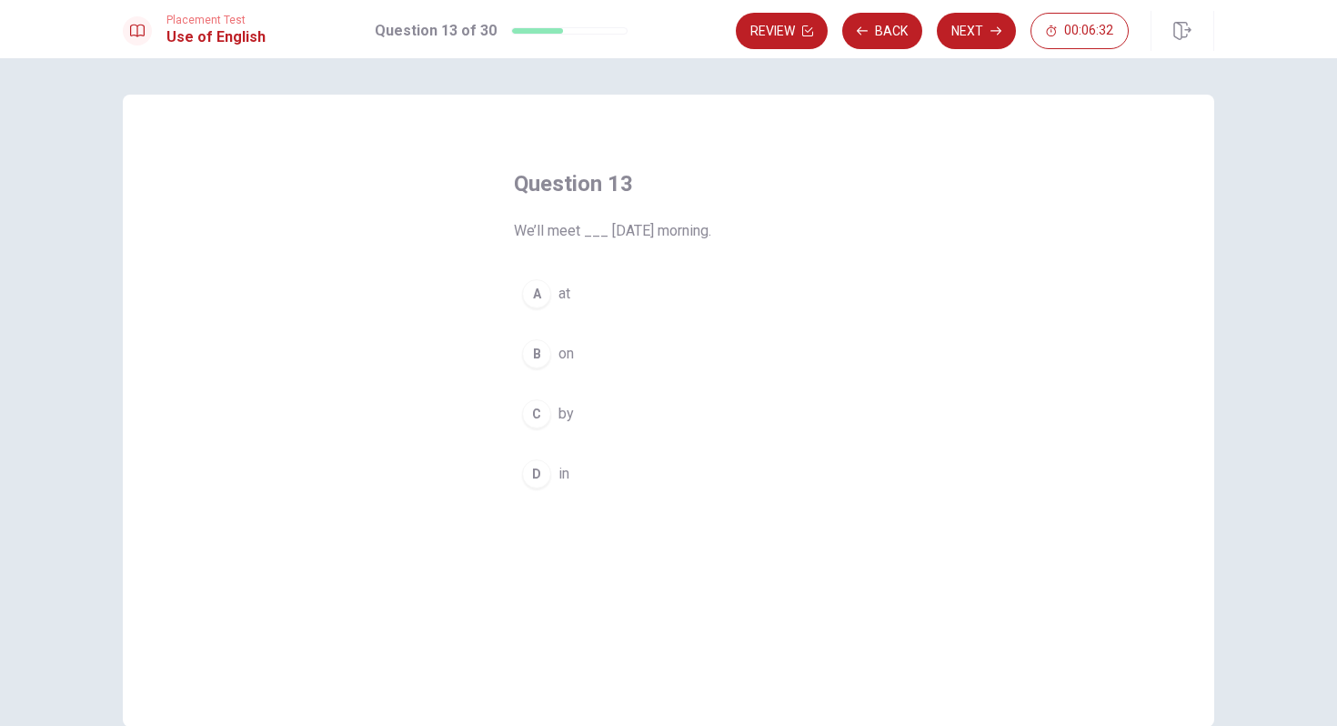
click at [541, 346] on div "B" at bounding box center [536, 353] width 29 height 29
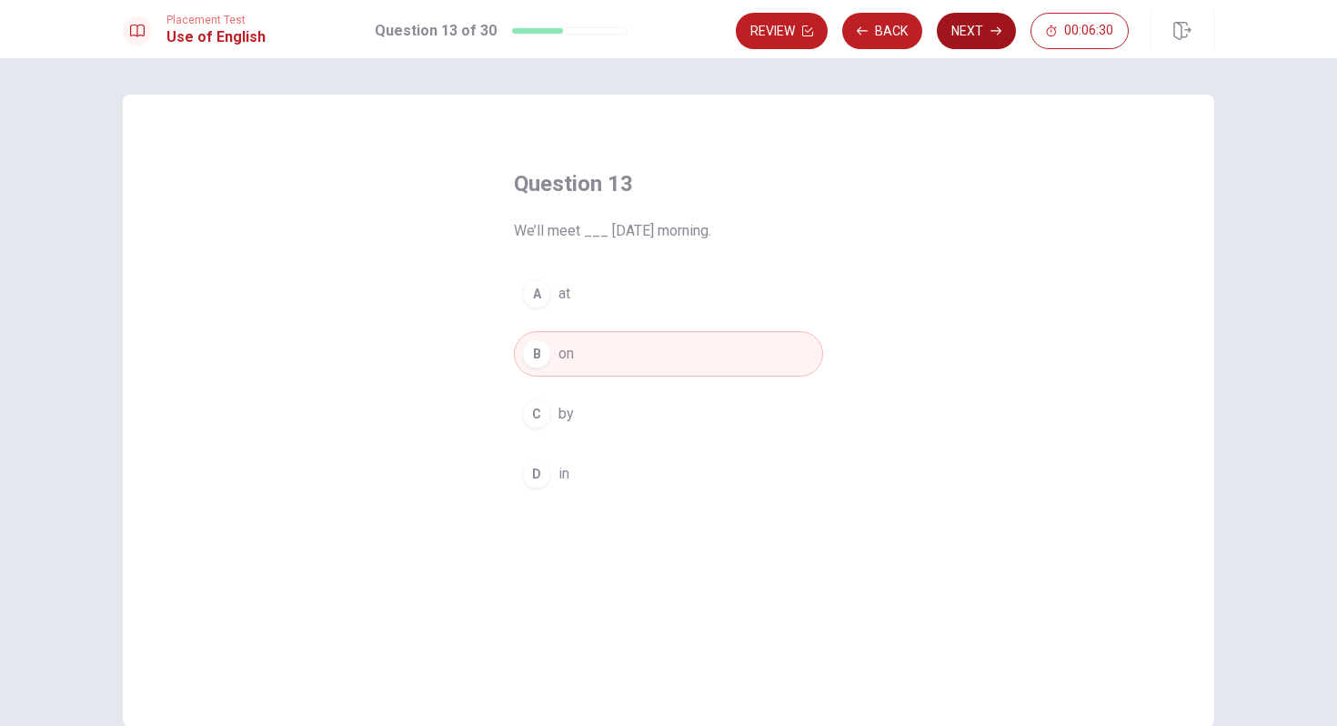
click at [989, 33] on button "Next" at bounding box center [976, 31] width 79 height 36
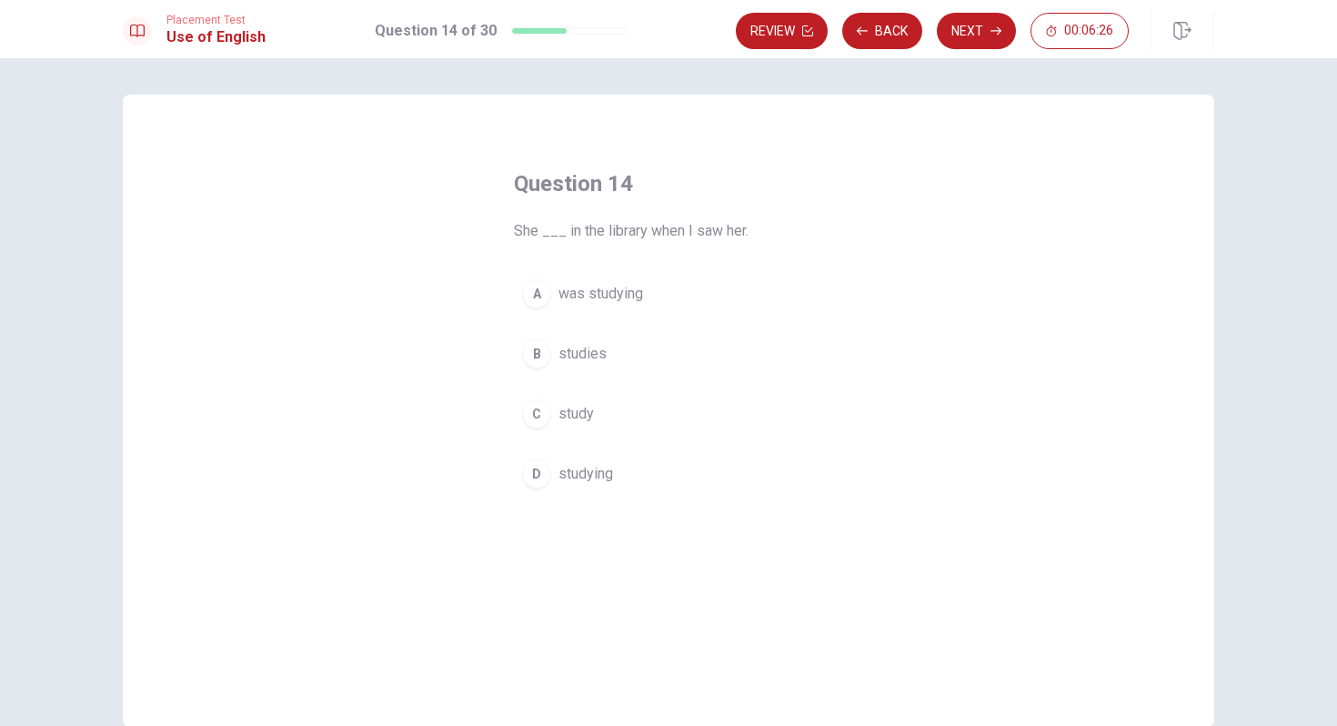
click at [537, 298] on div "A" at bounding box center [536, 293] width 29 height 29
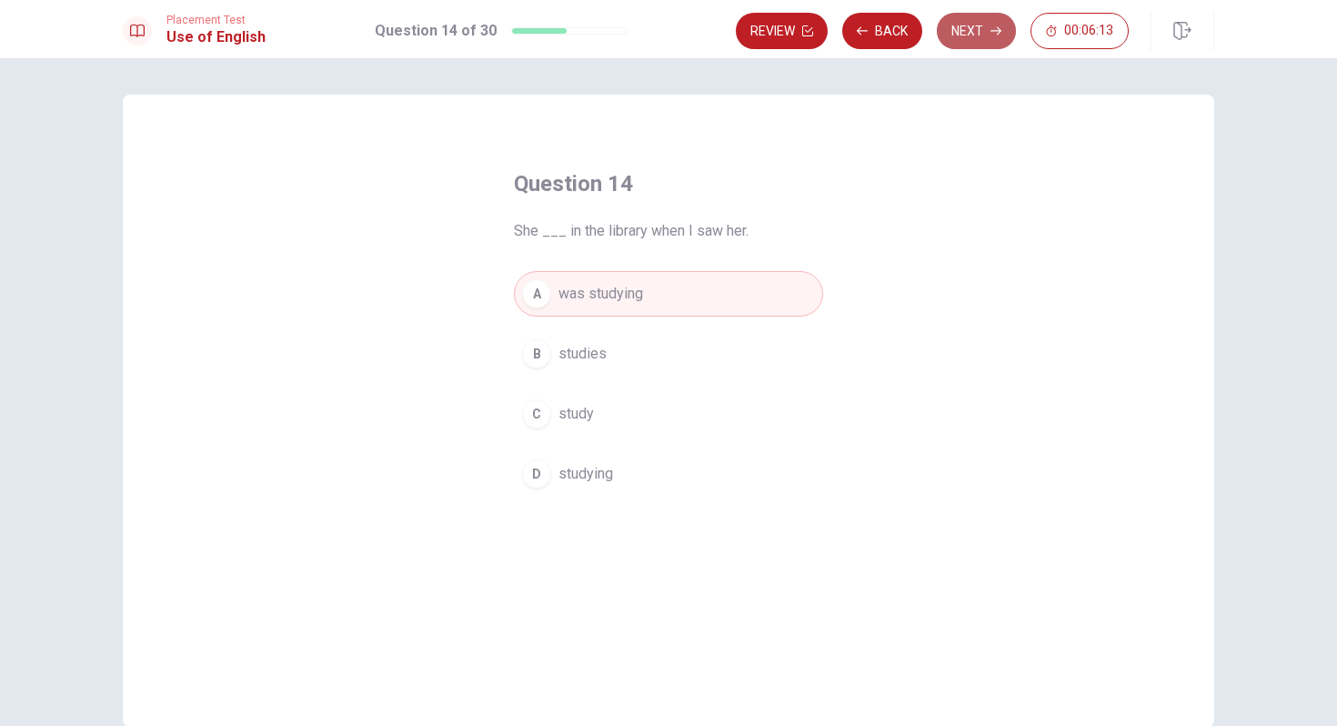
click at [985, 39] on button "Next" at bounding box center [976, 31] width 79 height 36
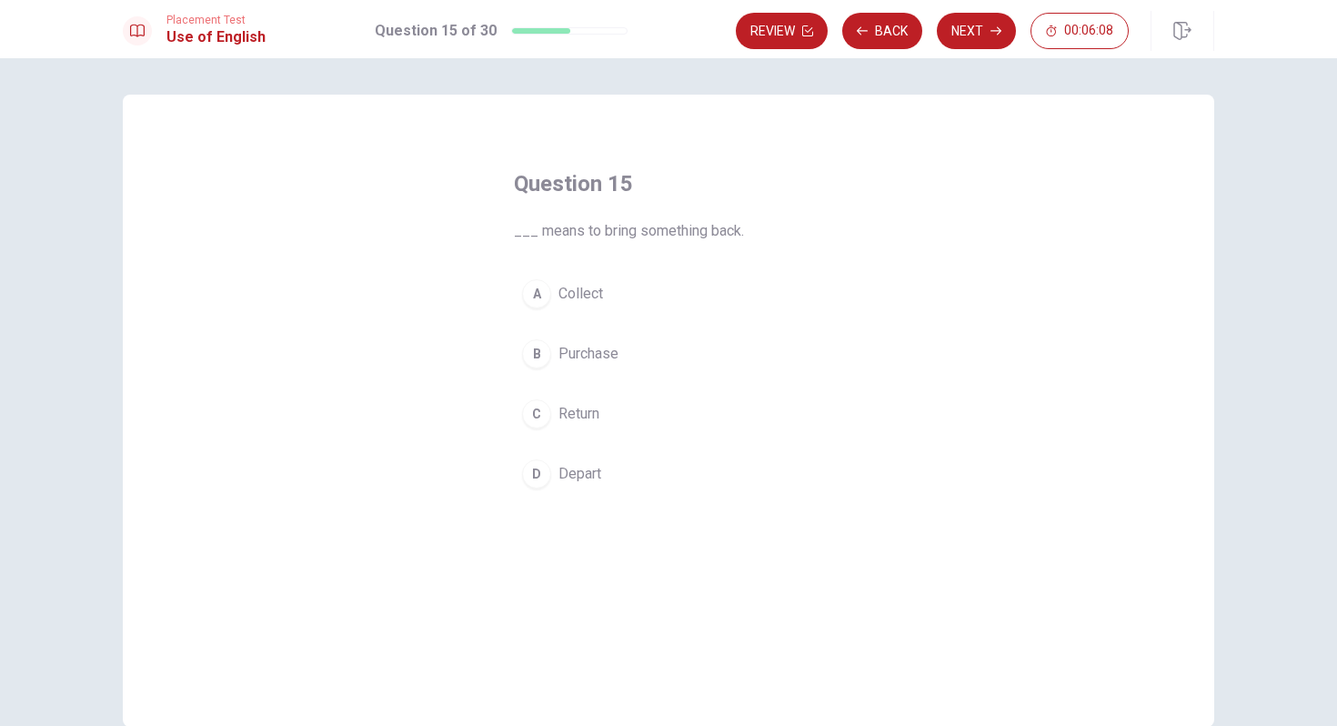
click at [541, 411] on div "C" at bounding box center [536, 413] width 29 height 29
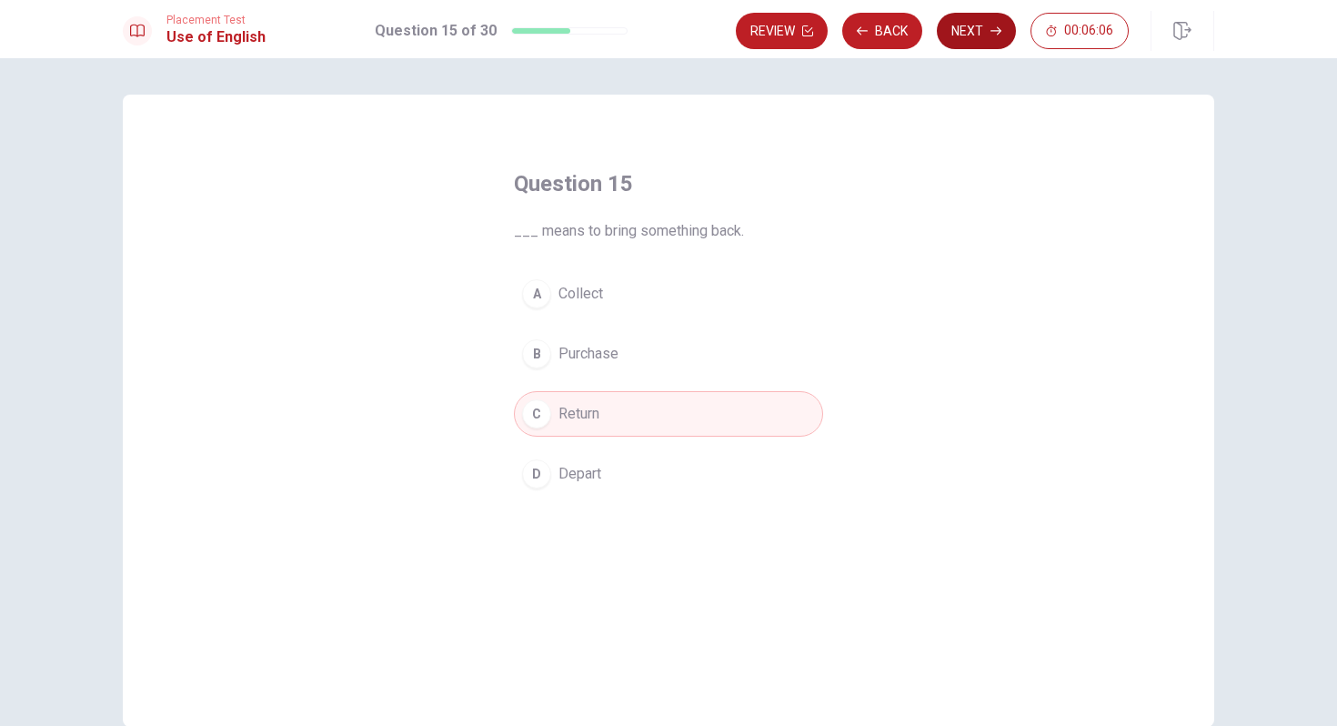
click at [984, 34] on button "Next" at bounding box center [976, 31] width 79 height 36
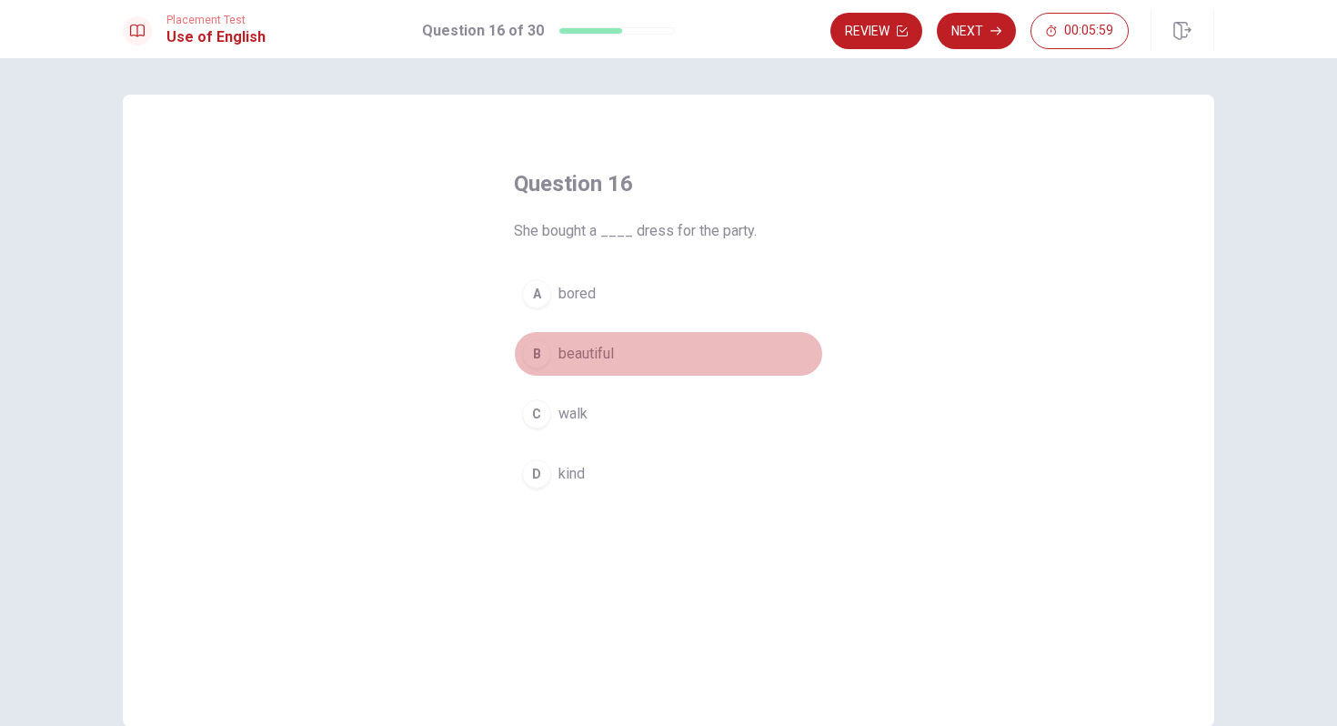
click at [538, 354] on div "B" at bounding box center [536, 353] width 29 height 29
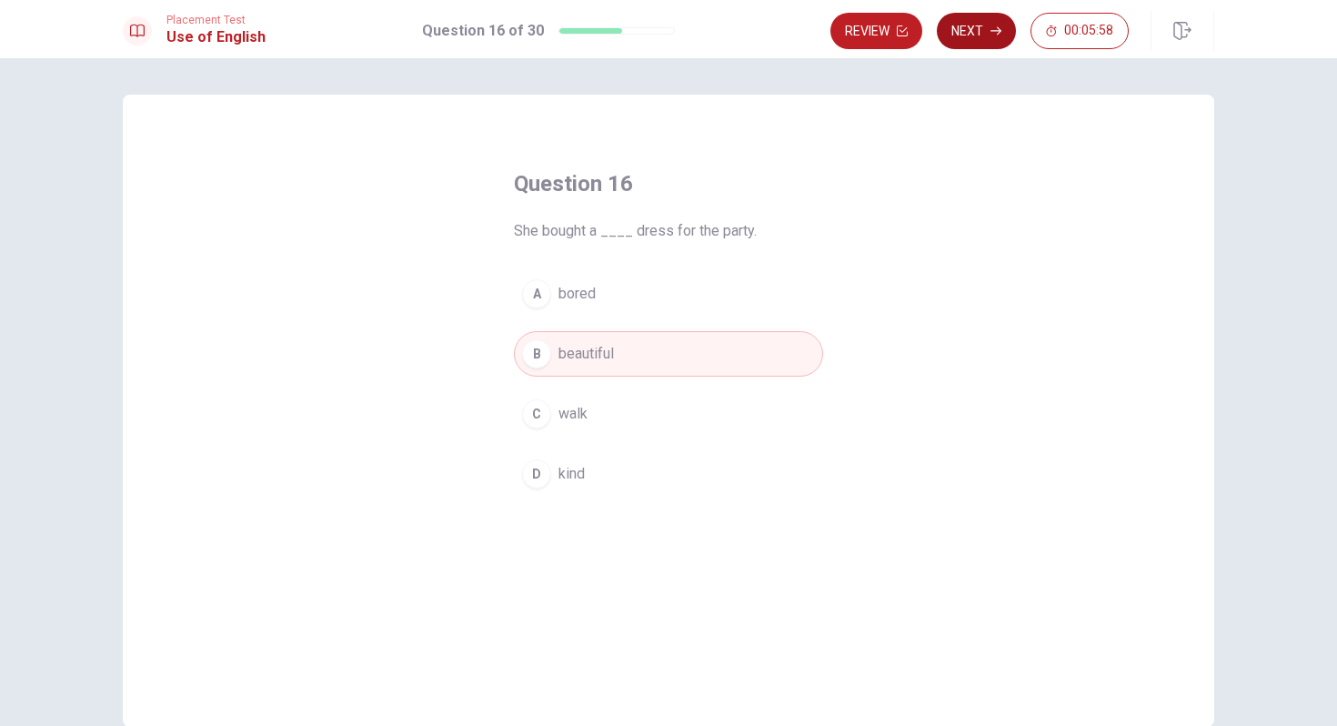
click at [968, 31] on button "Next" at bounding box center [976, 31] width 79 height 36
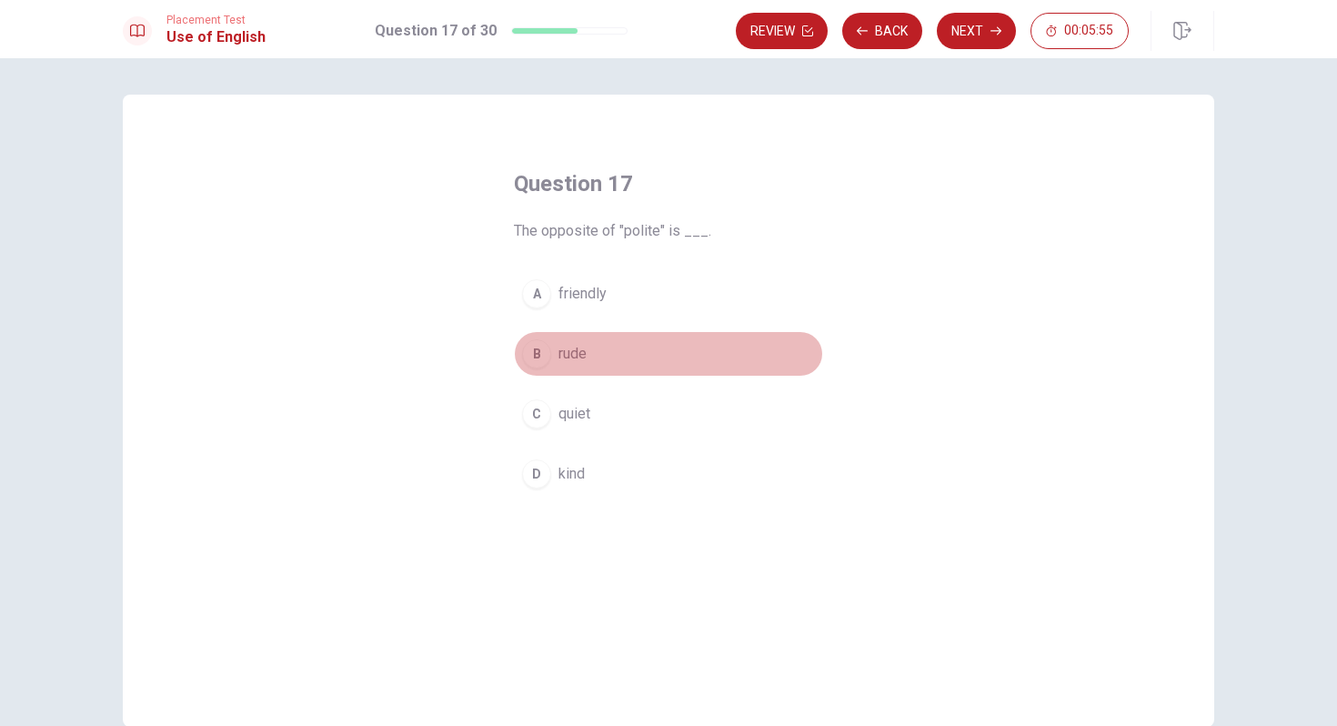
click at [545, 352] on div "B" at bounding box center [536, 353] width 29 height 29
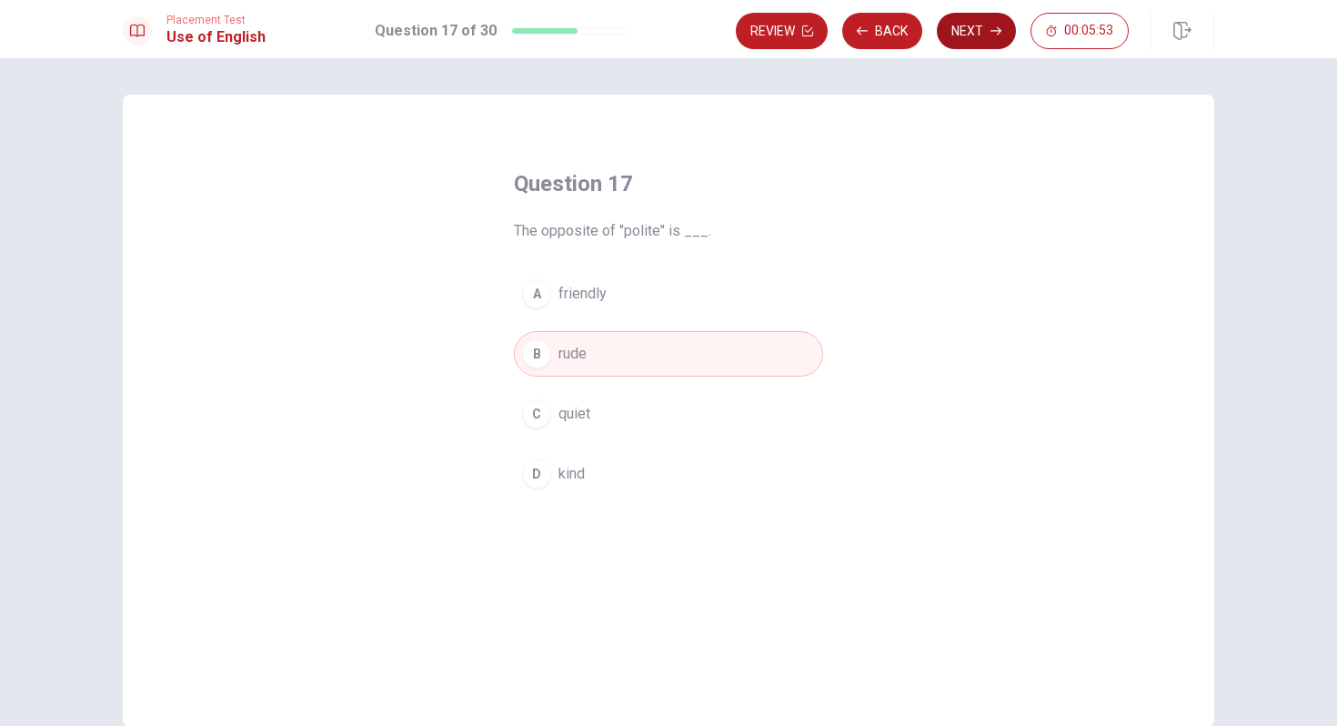
click at [972, 39] on button "Next" at bounding box center [976, 31] width 79 height 36
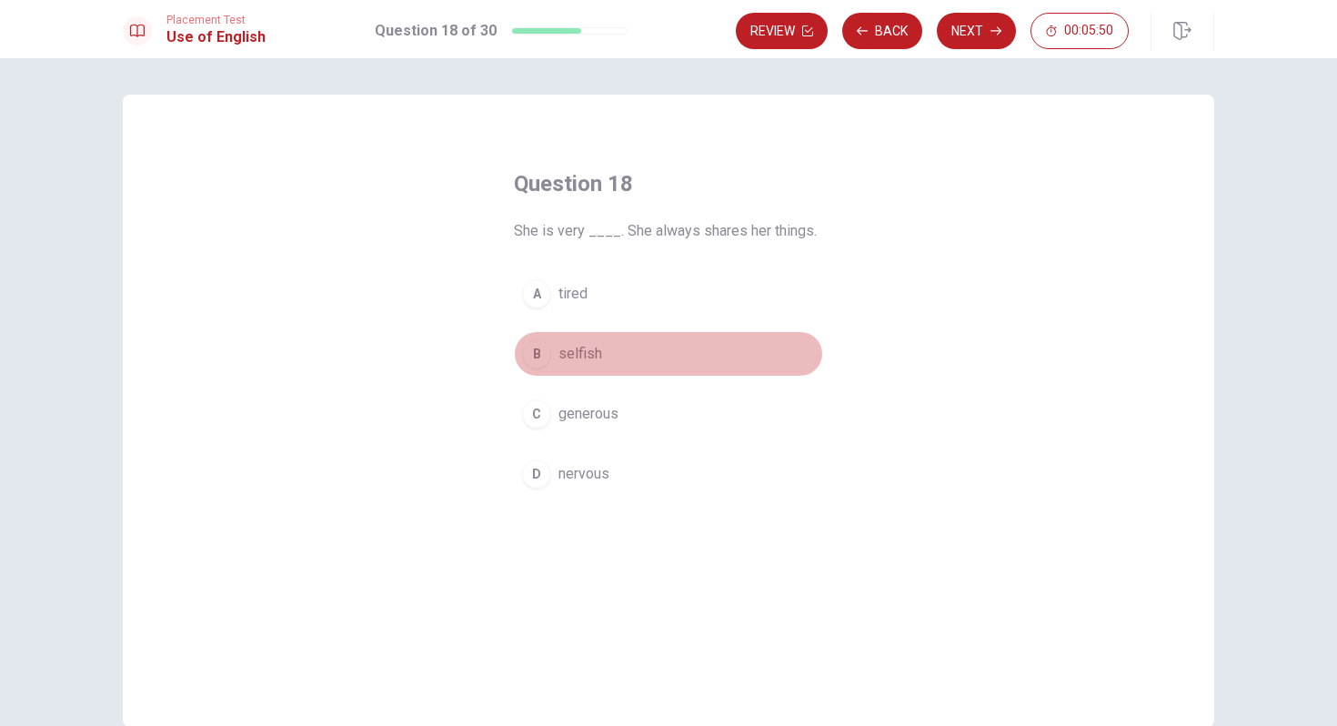
click at [537, 361] on div "B" at bounding box center [536, 353] width 29 height 29
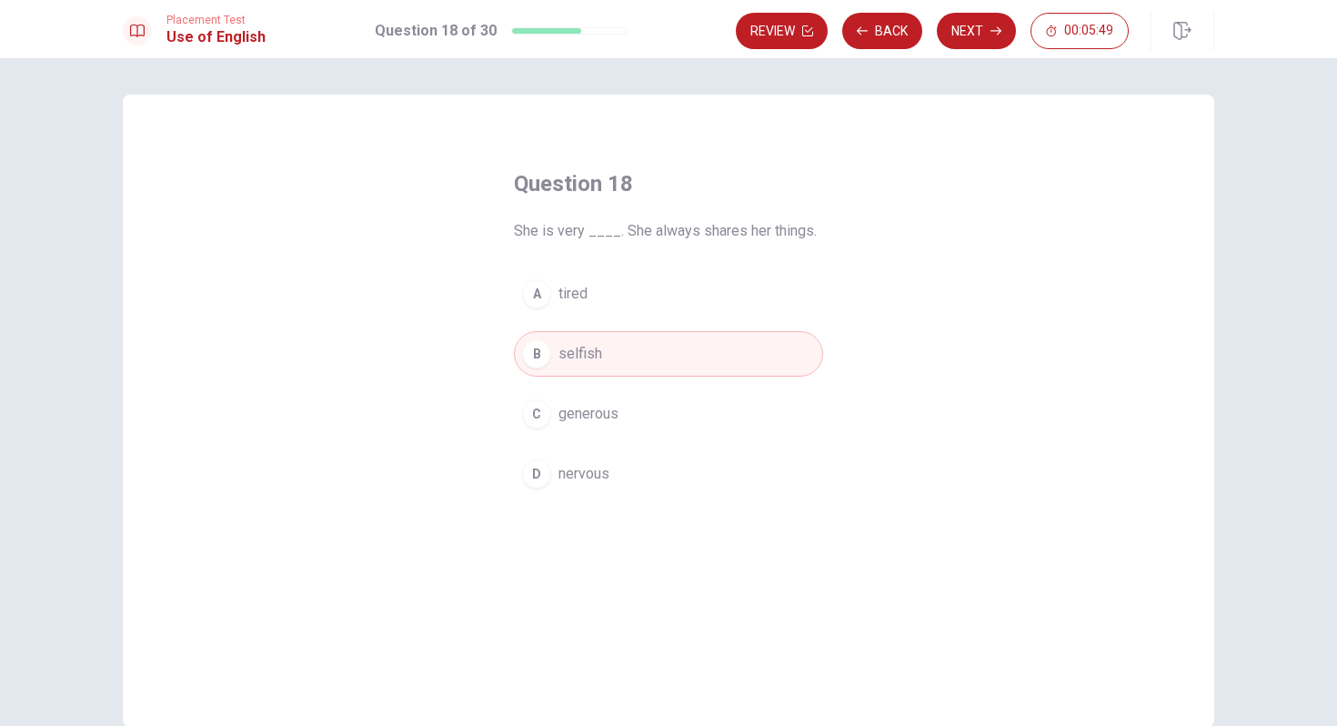
click at [536, 416] on div "C" at bounding box center [536, 413] width 29 height 29
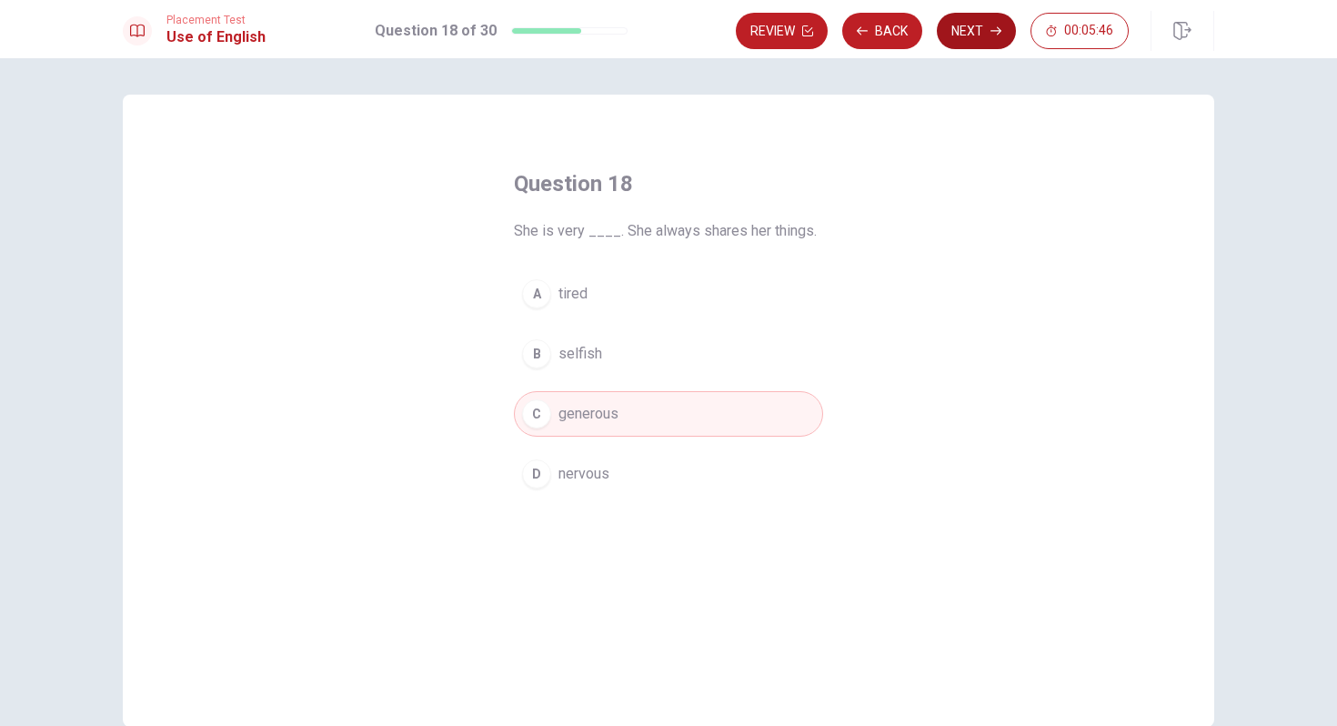
click at [993, 38] on button "Next" at bounding box center [976, 31] width 79 height 36
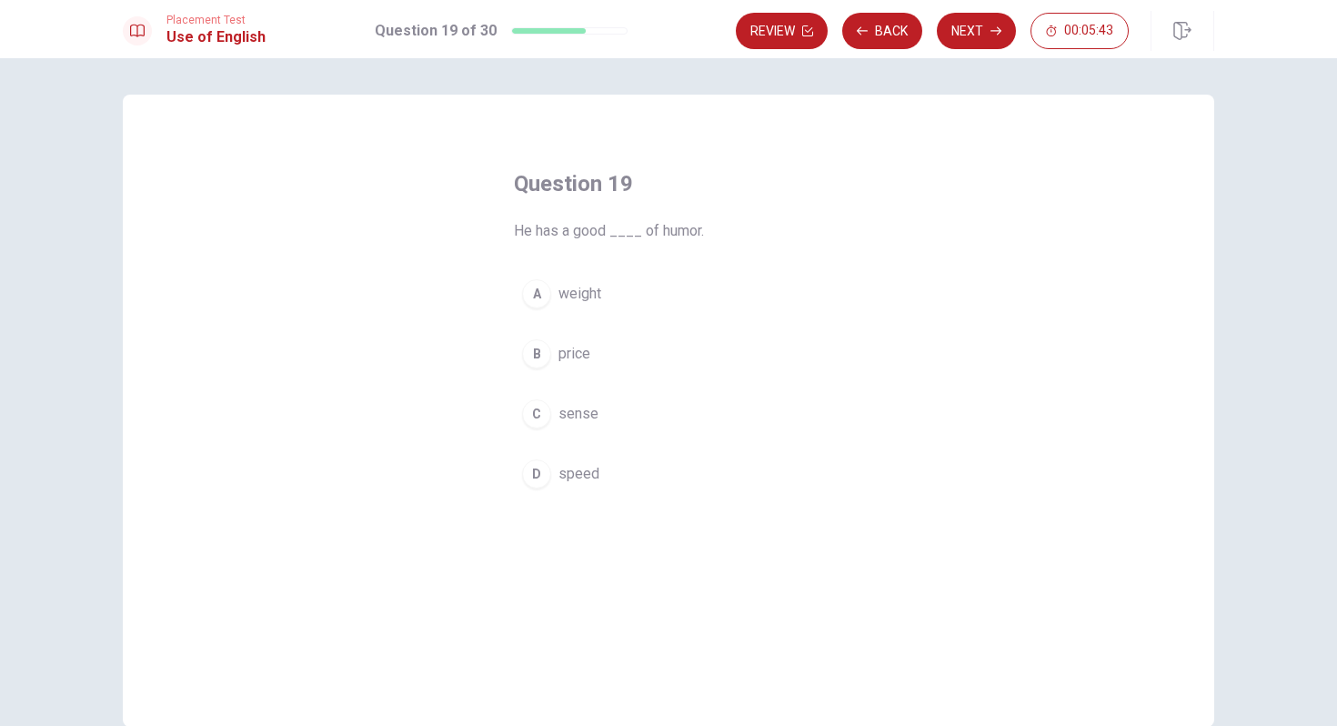
click at [537, 418] on div "C" at bounding box center [536, 413] width 29 height 29
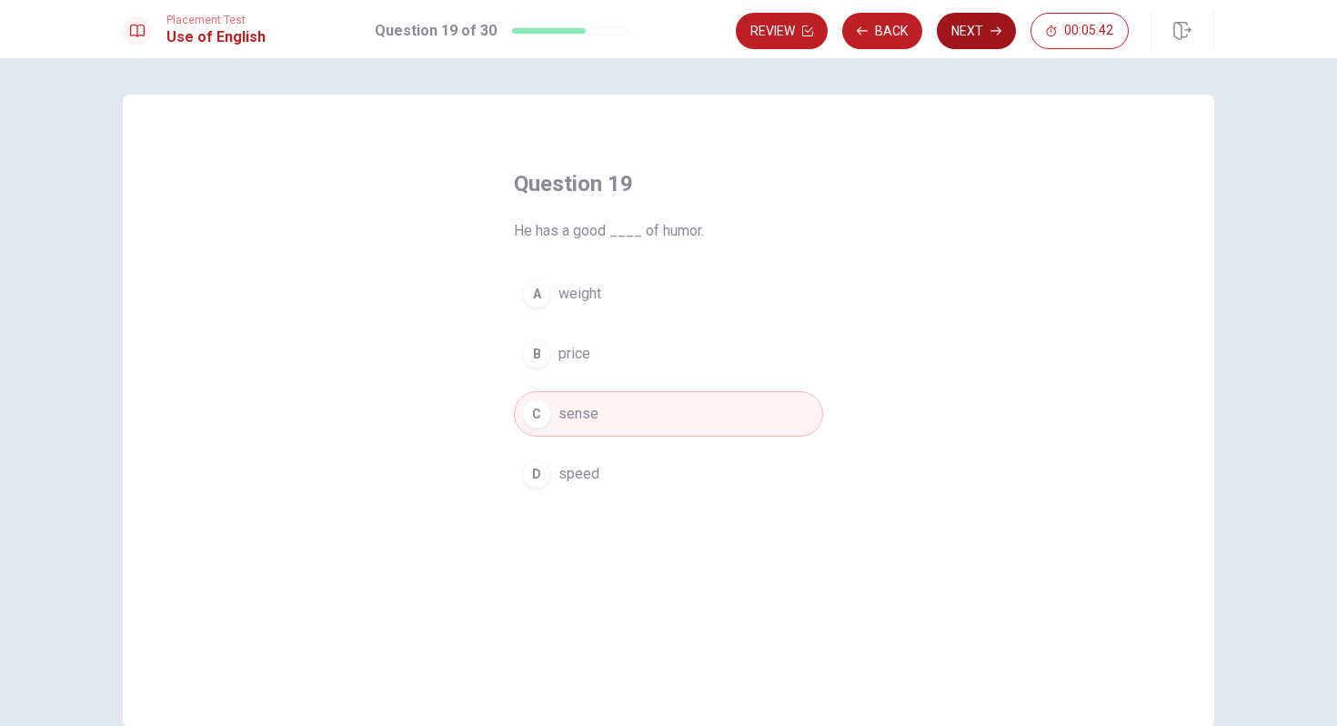
click at [966, 31] on button "Next" at bounding box center [976, 31] width 79 height 36
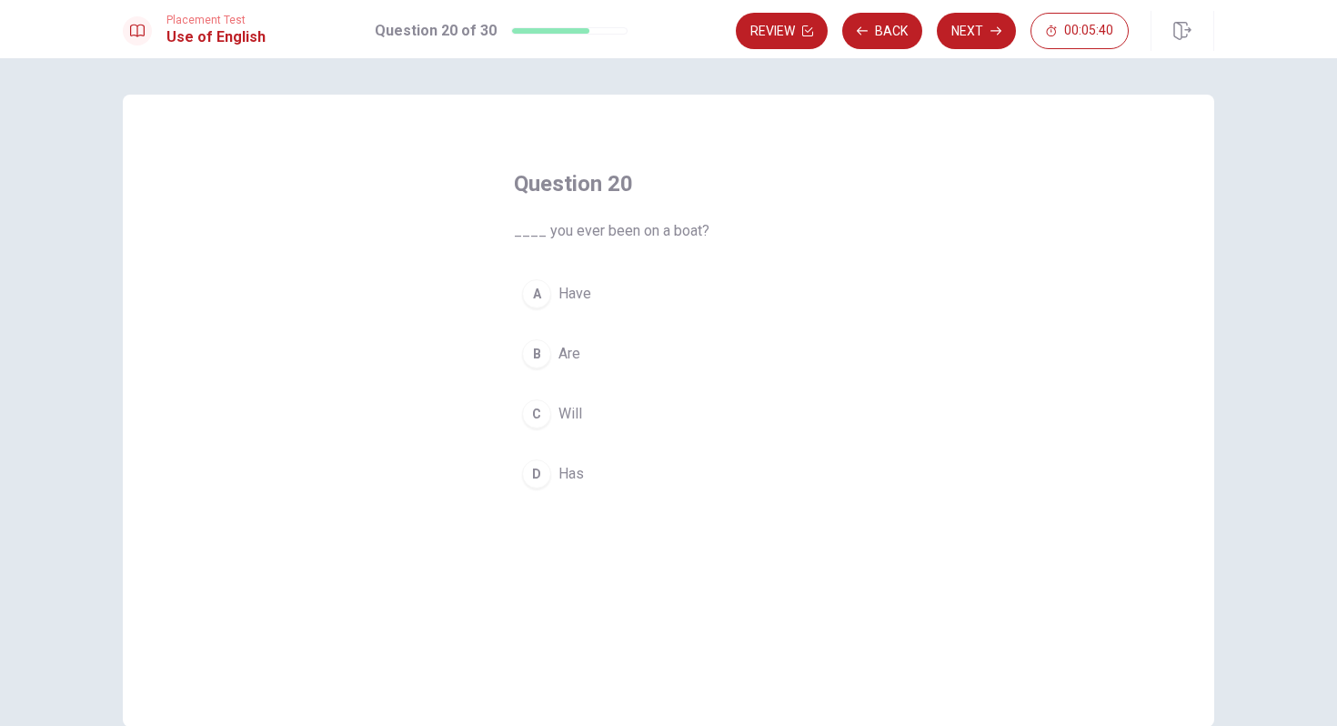
click at [533, 286] on div "A" at bounding box center [536, 293] width 29 height 29
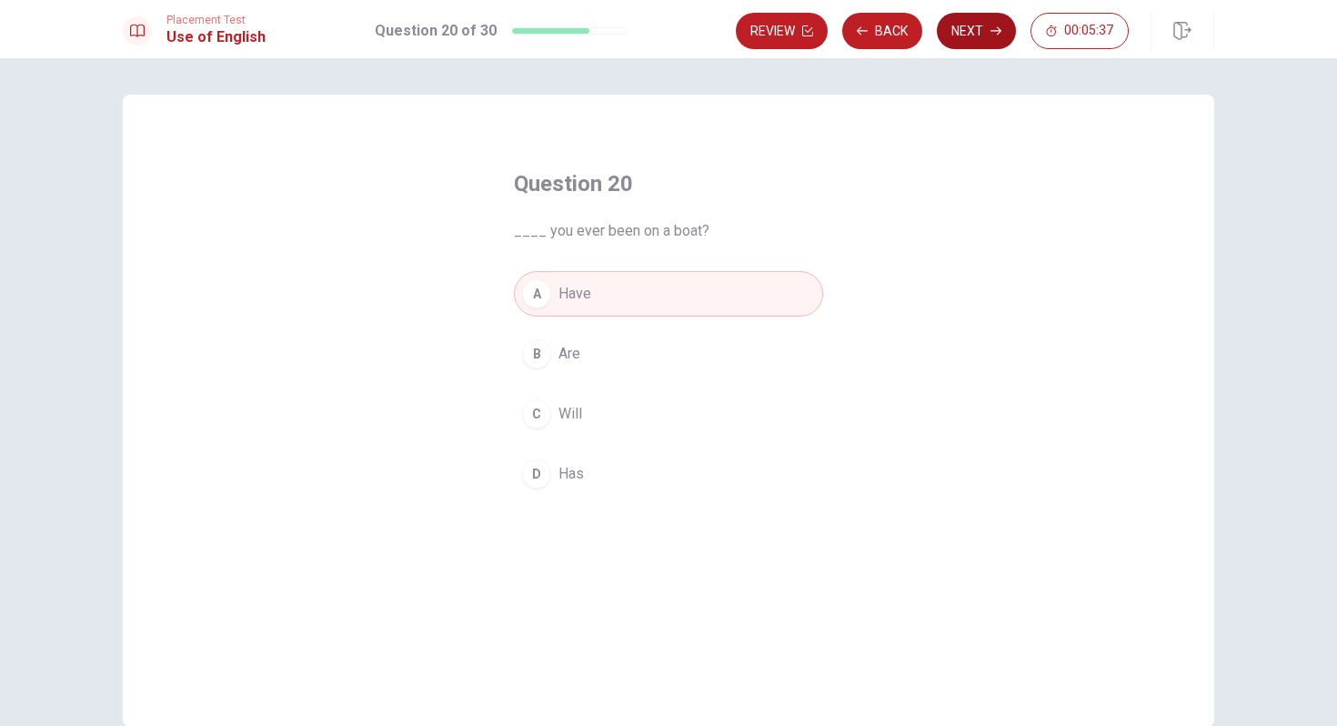
click at [982, 32] on button "Next" at bounding box center [976, 31] width 79 height 36
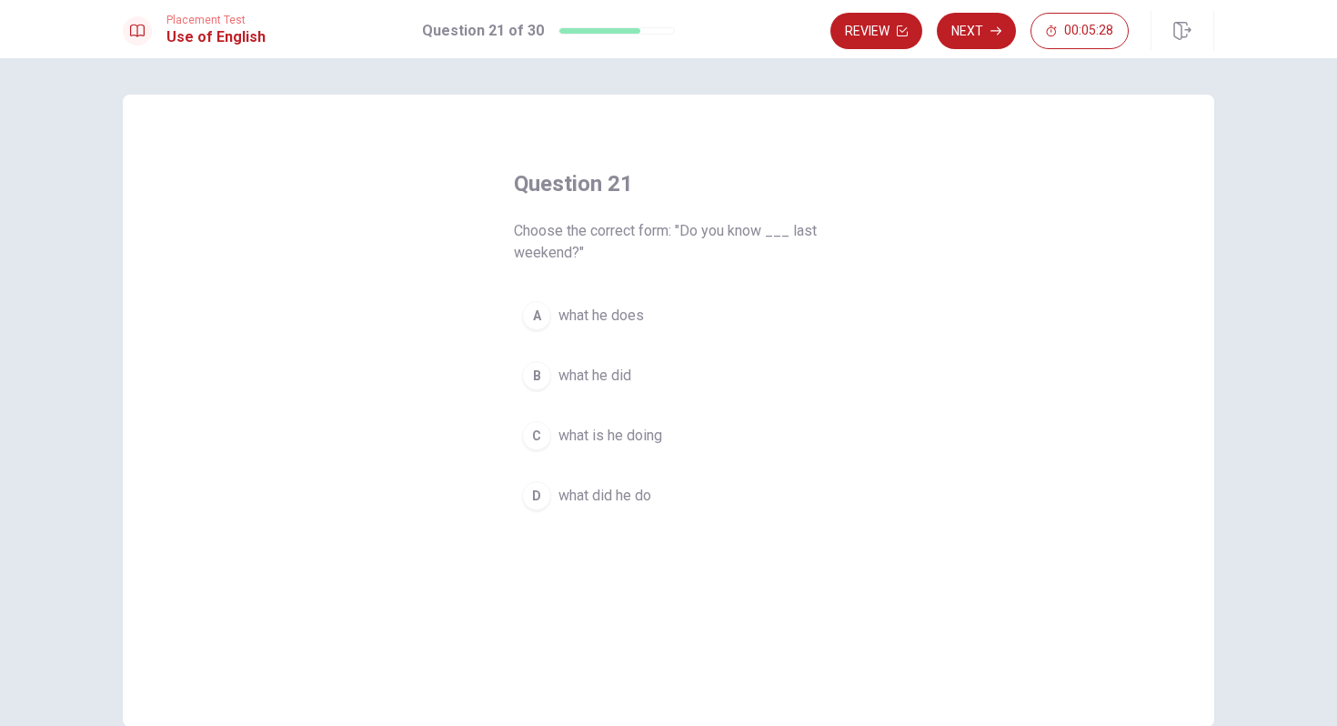
click at [603, 497] on span "what did he do" at bounding box center [604, 496] width 93 height 22
click at [608, 438] on span "what is he doing" at bounding box center [610, 436] width 104 height 22
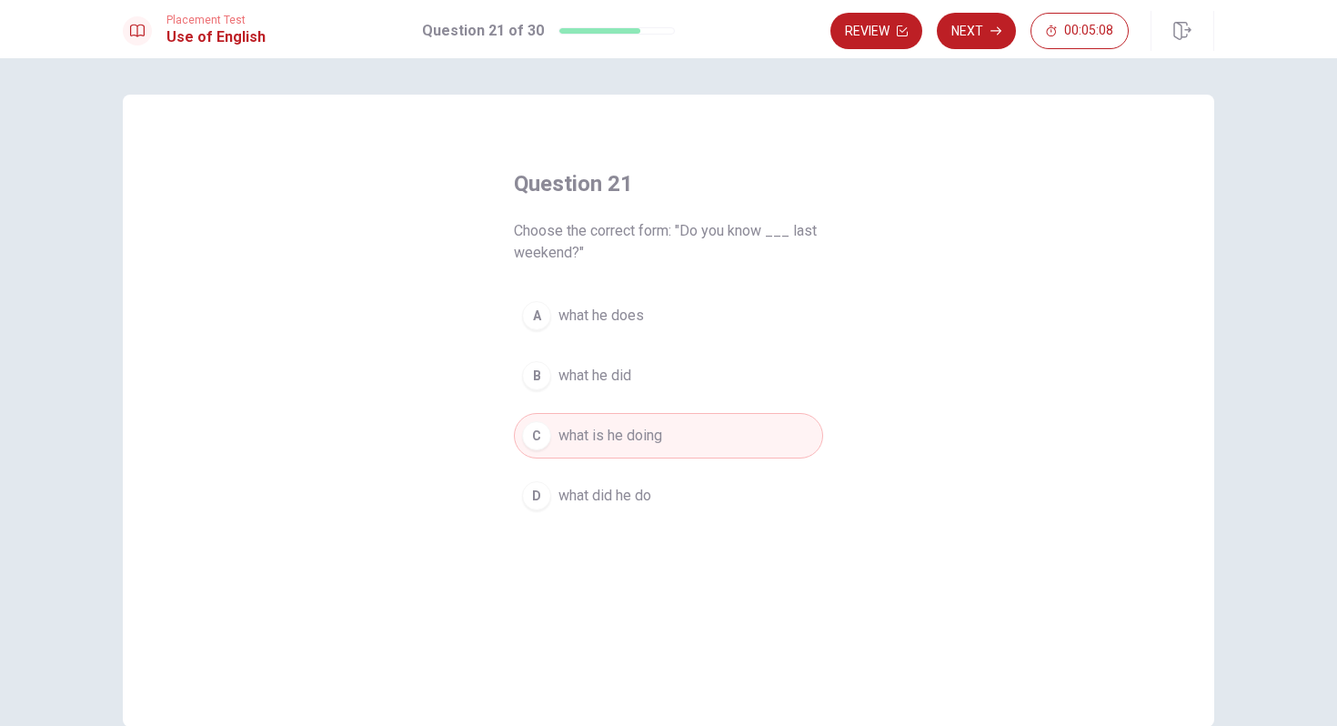
click at [625, 488] on span "what did he do" at bounding box center [604, 496] width 93 height 22
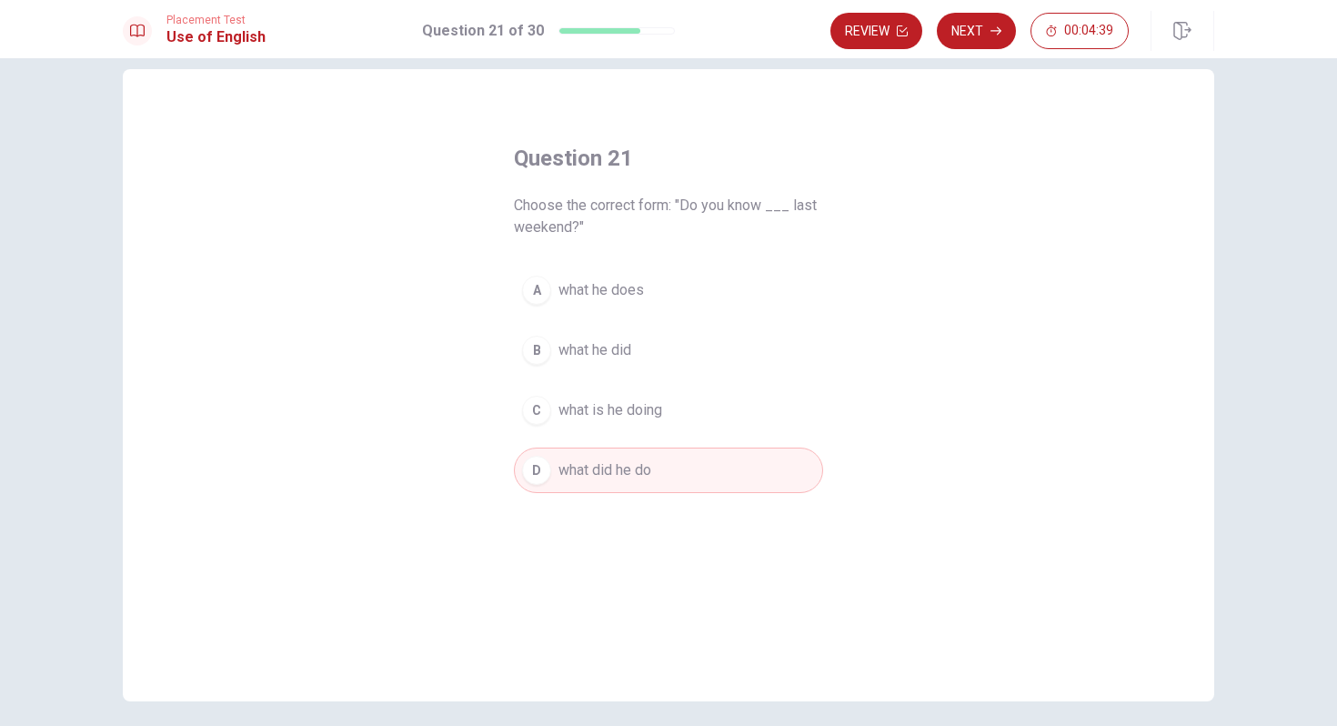
scroll to position [20, 0]
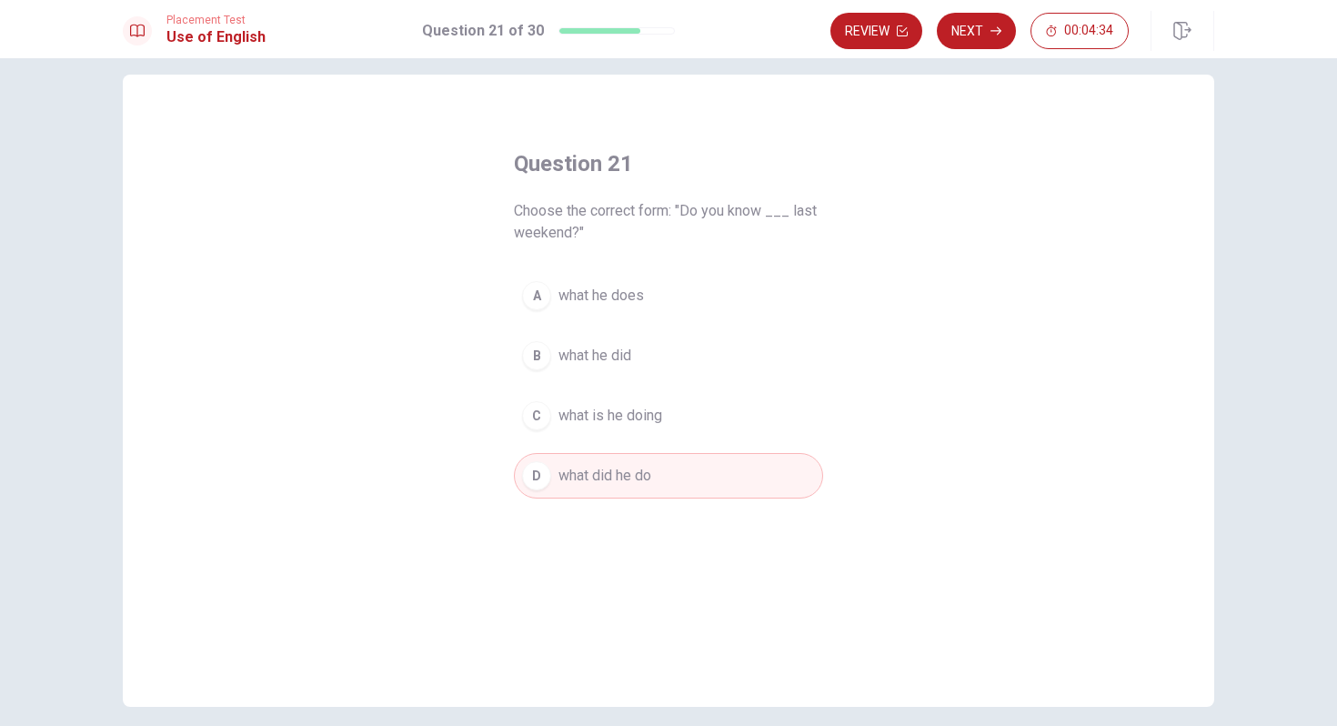
click at [623, 348] on span "what he did" at bounding box center [594, 356] width 73 height 22
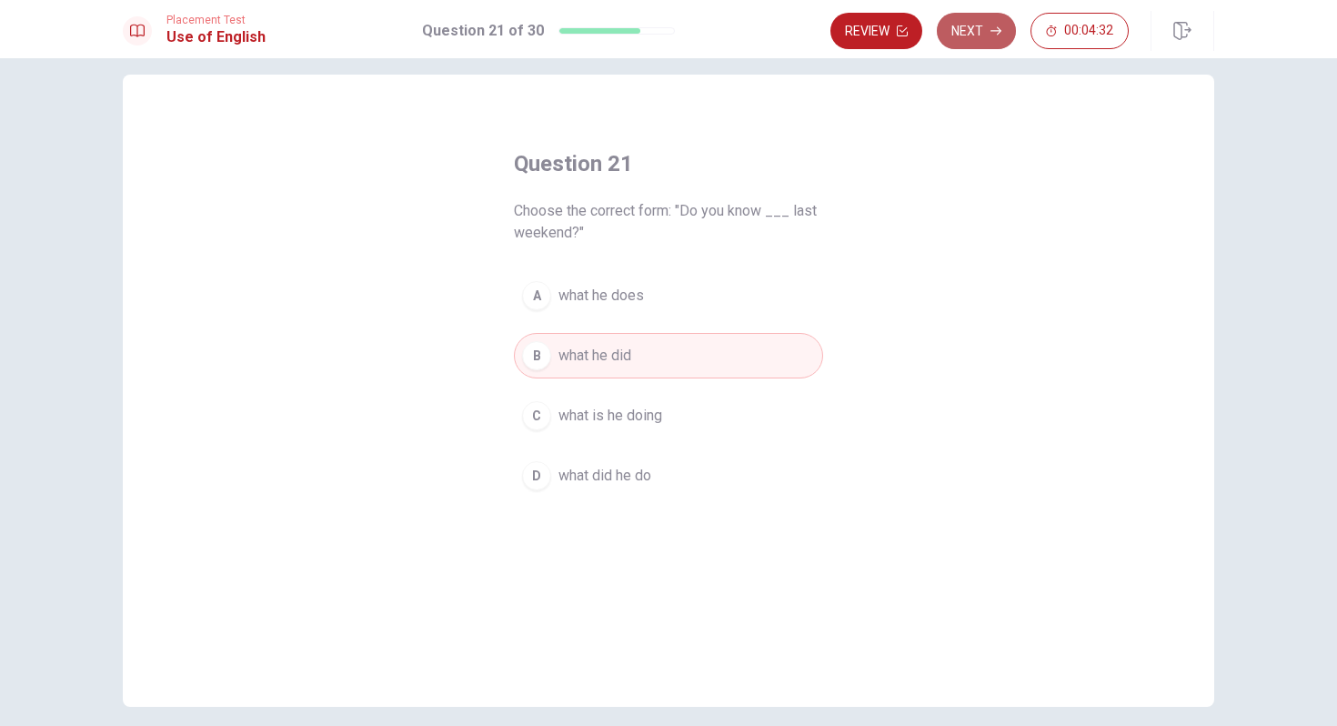
click at [989, 40] on button "Next" at bounding box center [976, 31] width 79 height 36
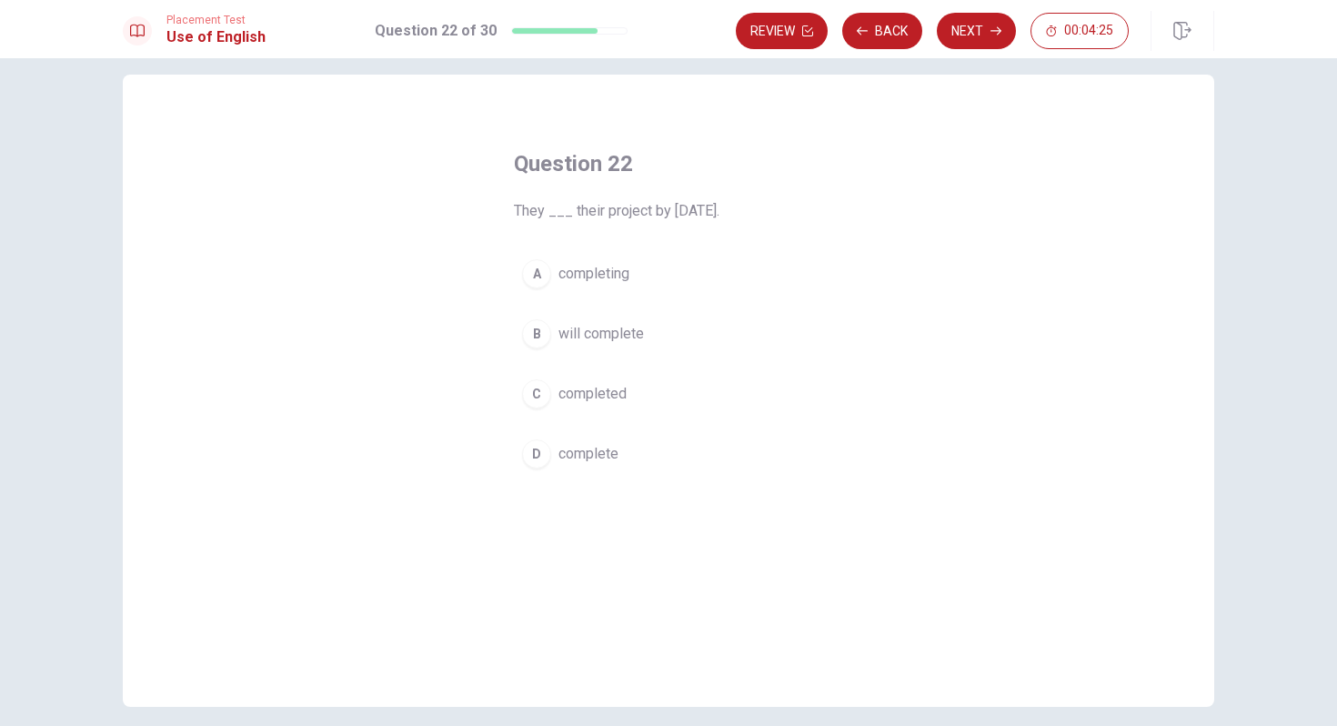
click at [627, 332] on span "will complete" at bounding box center [600, 334] width 85 height 22
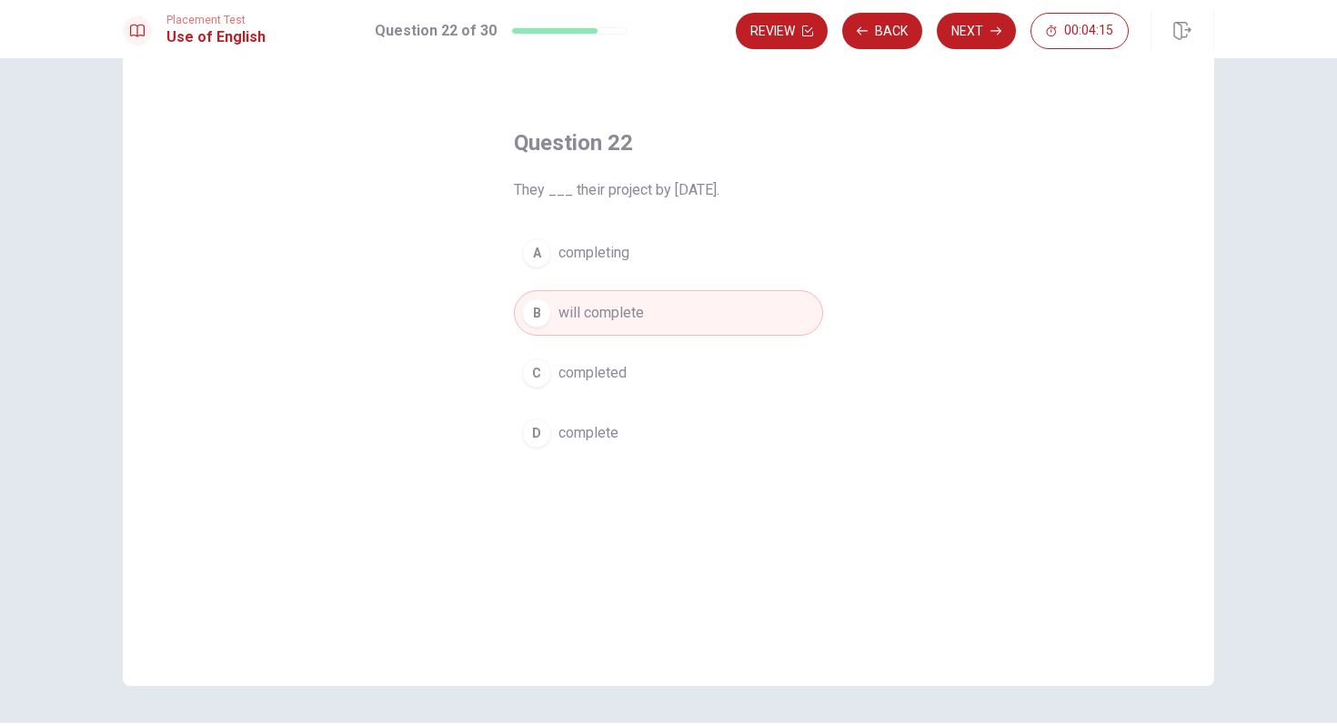
scroll to position [37, 0]
click at [962, 42] on button "Next" at bounding box center [976, 31] width 79 height 36
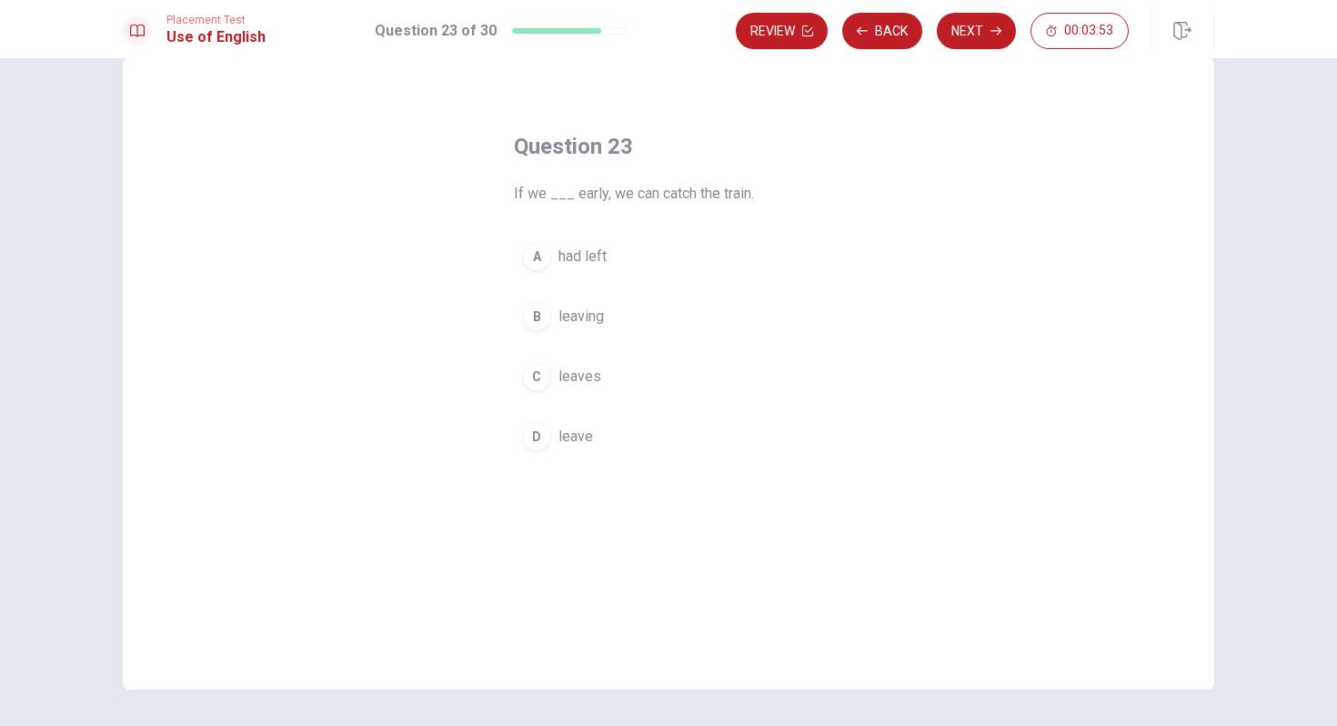
click at [545, 376] on div "C" at bounding box center [536, 376] width 29 height 29
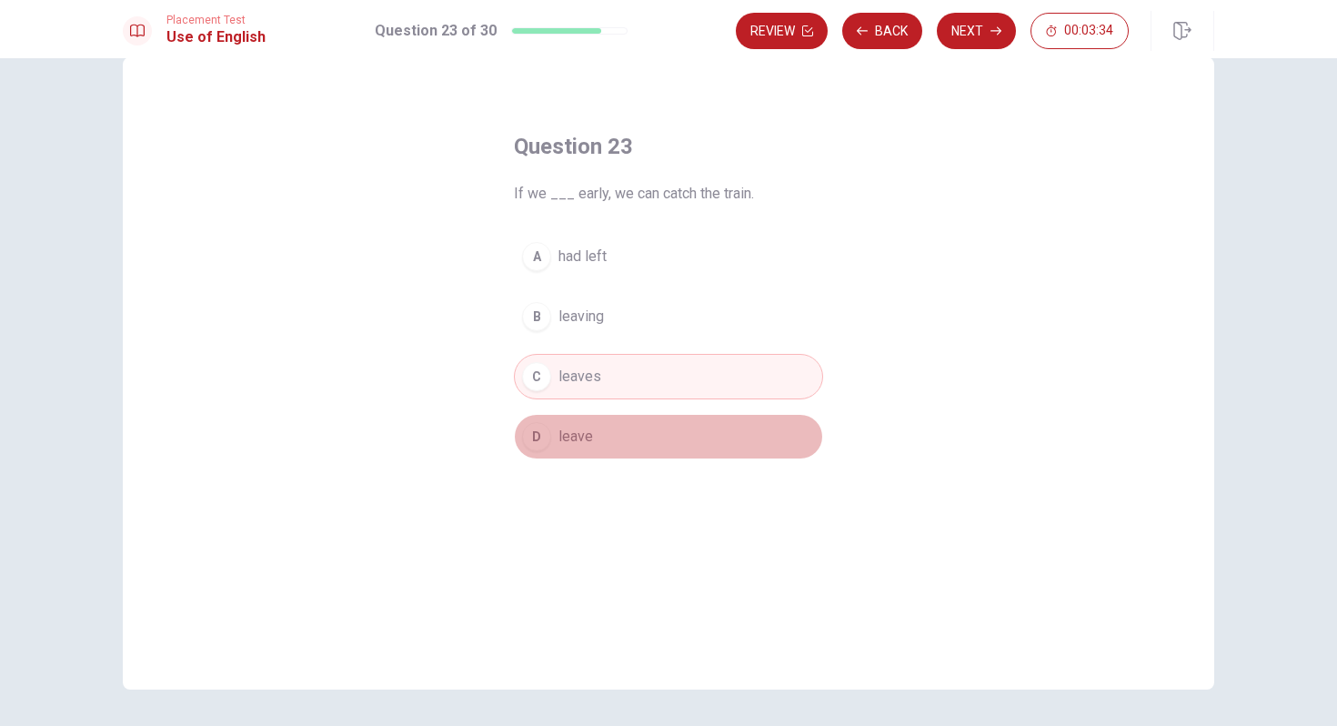
click at [578, 440] on span "leave" at bounding box center [575, 437] width 35 height 22
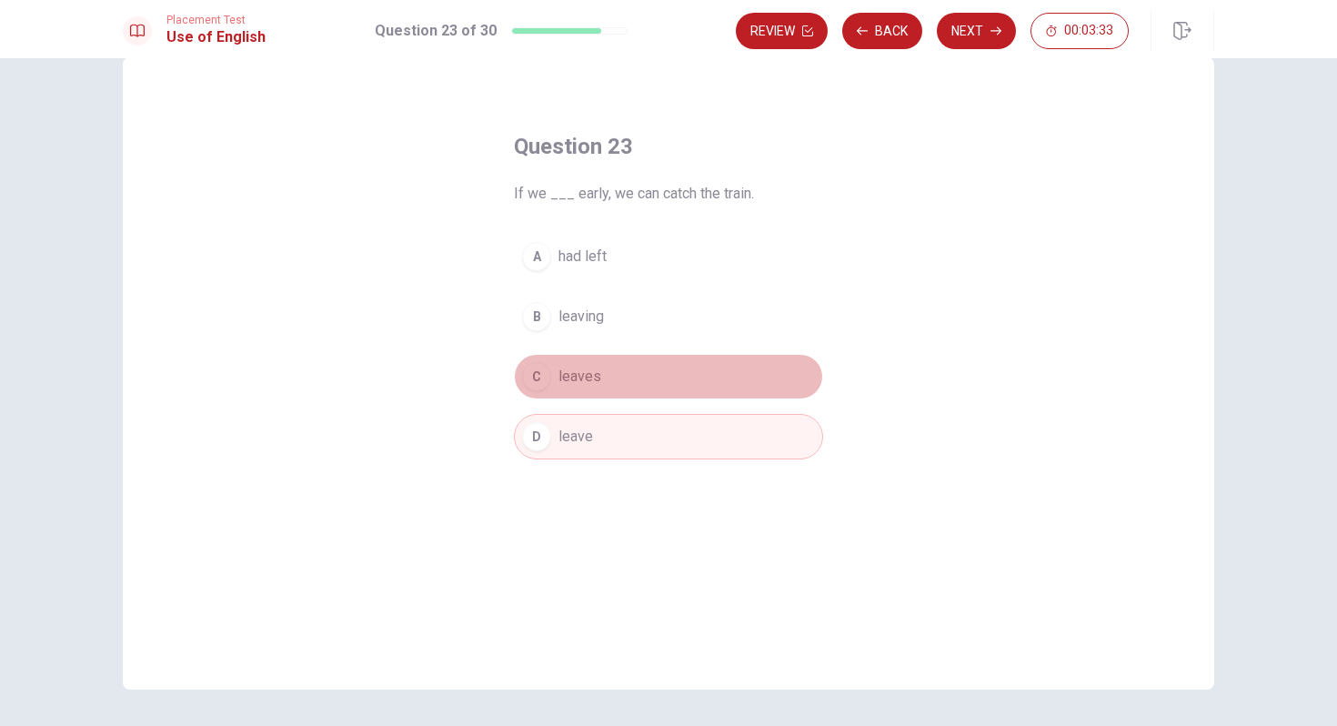
click at [668, 375] on button "C leaves" at bounding box center [668, 376] width 309 height 45
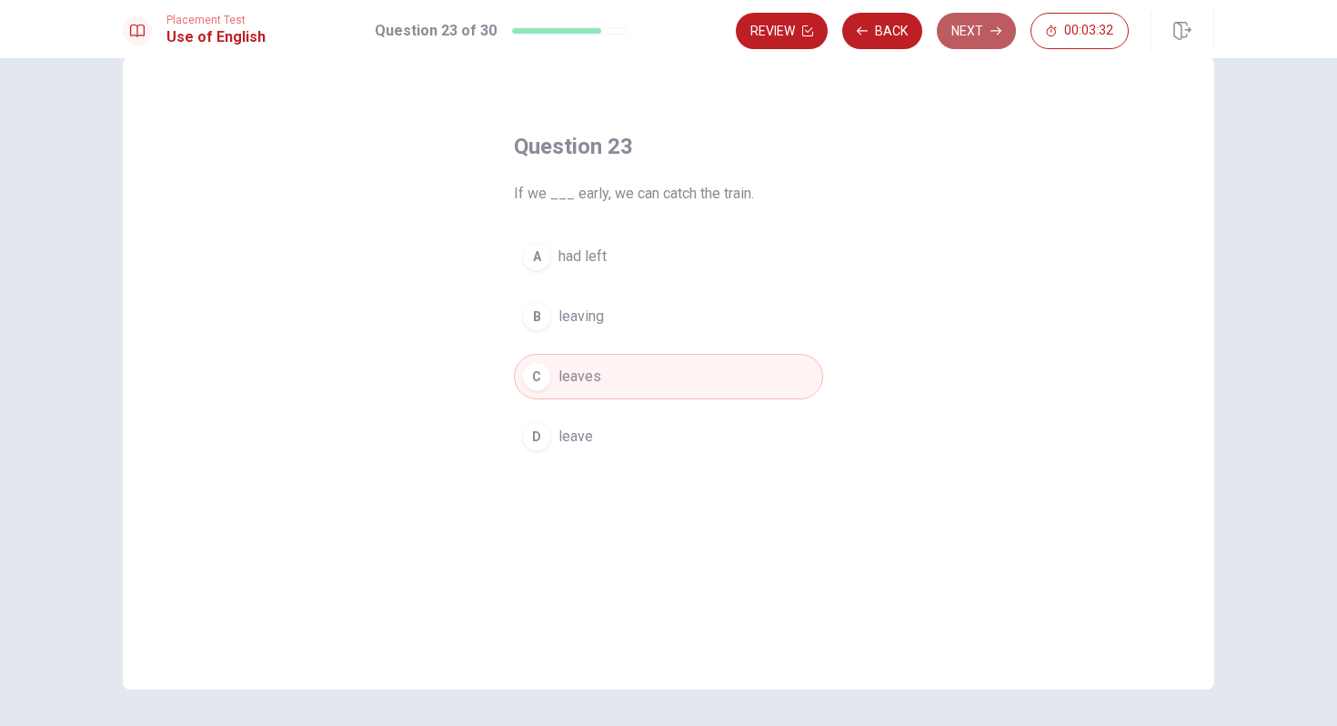
click at [978, 25] on button "Next" at bounding box center [976, 31] width 79 height 36
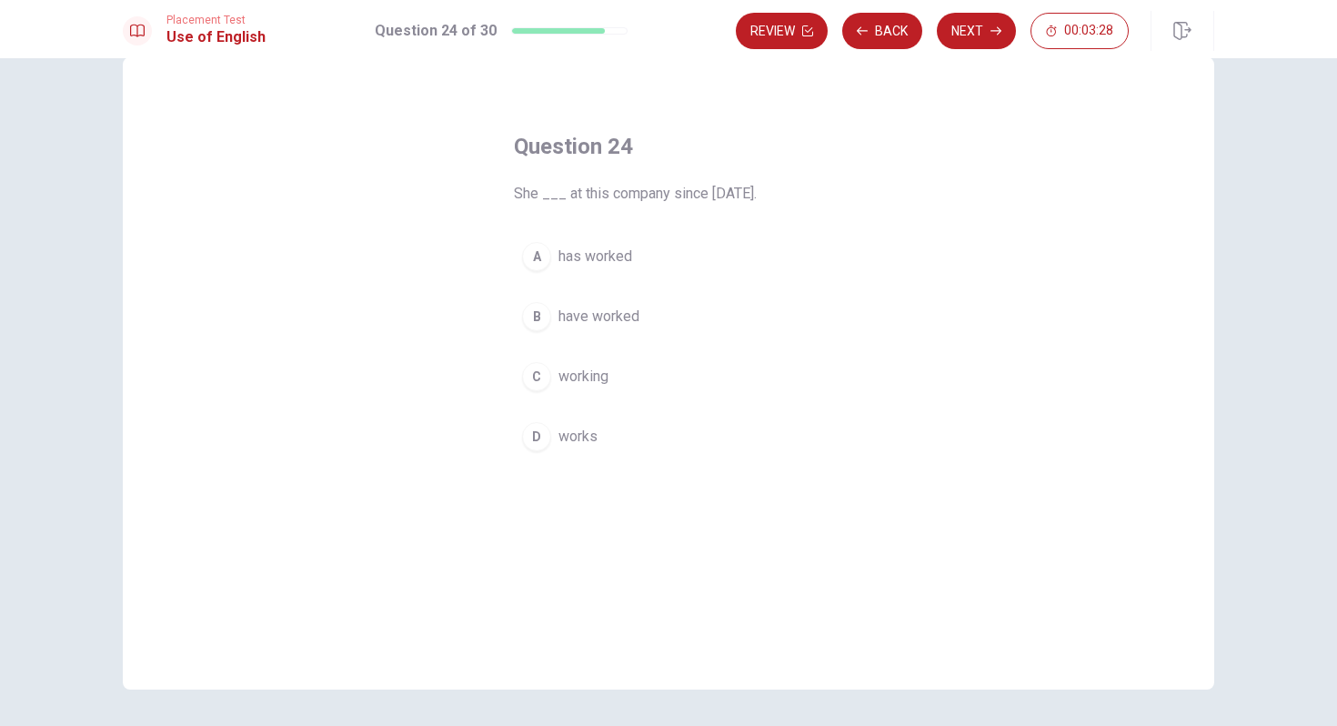
click at [617, 267] on button "A has worked" at bounding box center [668, 256] width 309 height 45
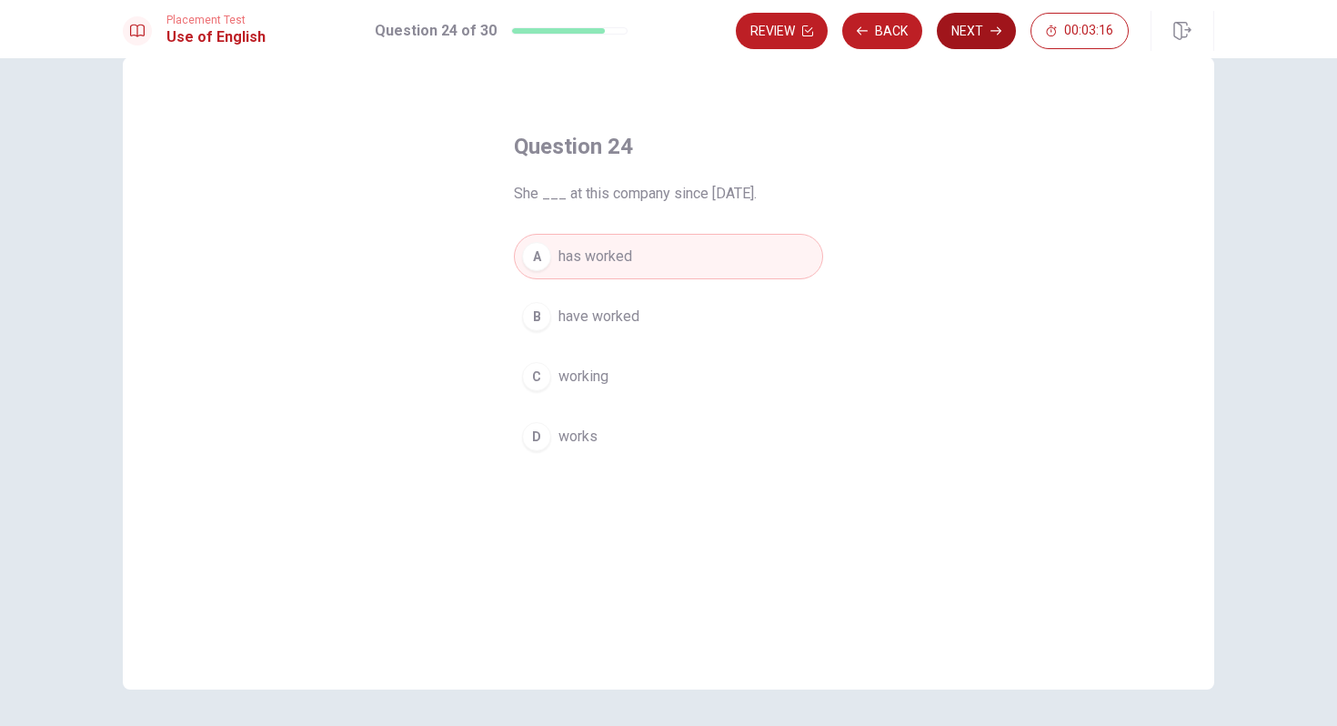
click at [969, 41] on button "Next" at bounding box center [976, 31] width 79 height 36
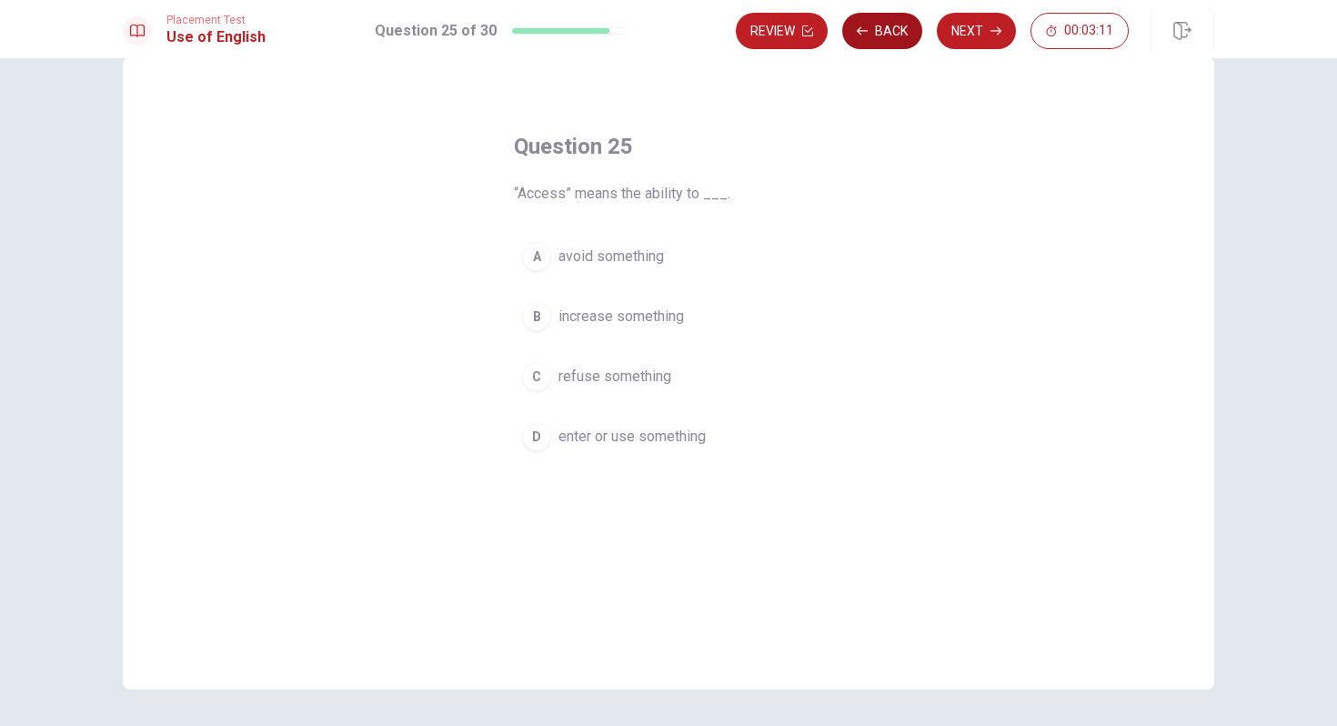
click at [898, 33] on button "Back" at bounding box center [882, 31] width 80 height 36
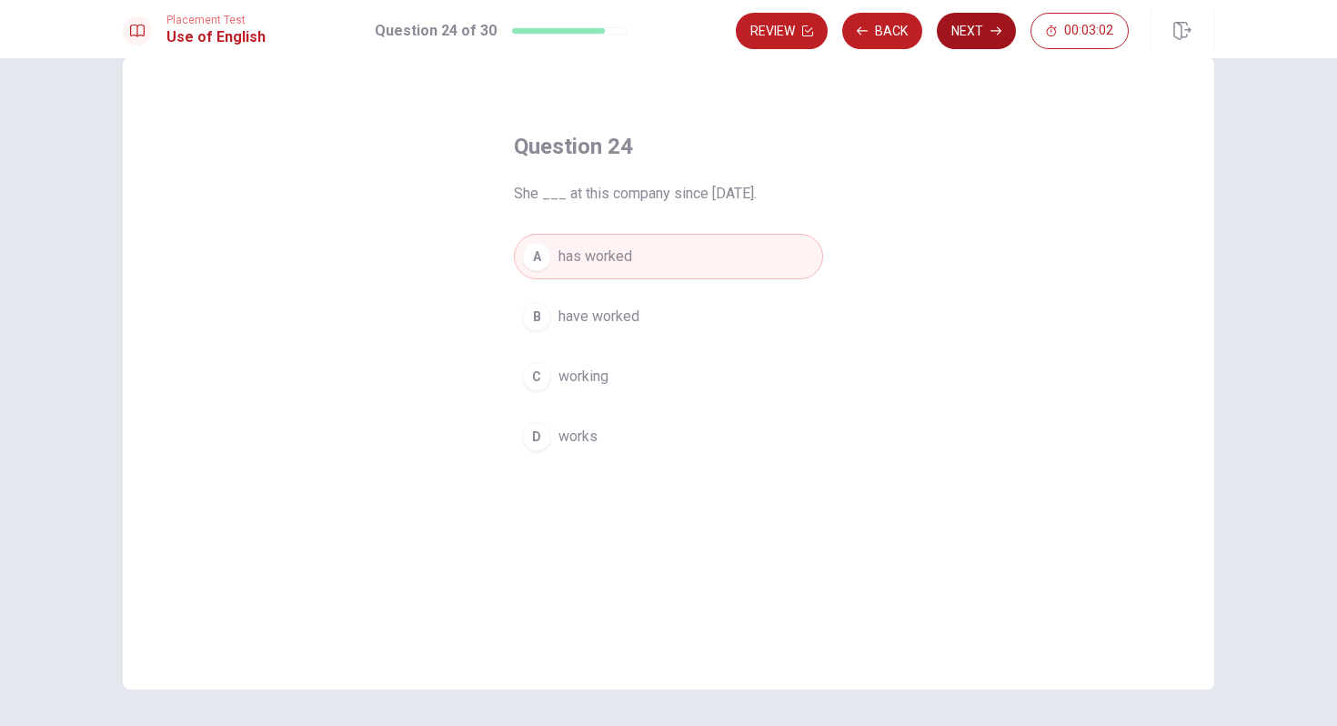
click at [967, 38] on button "Next" at bounding box center [976, 31] width 79 height 36
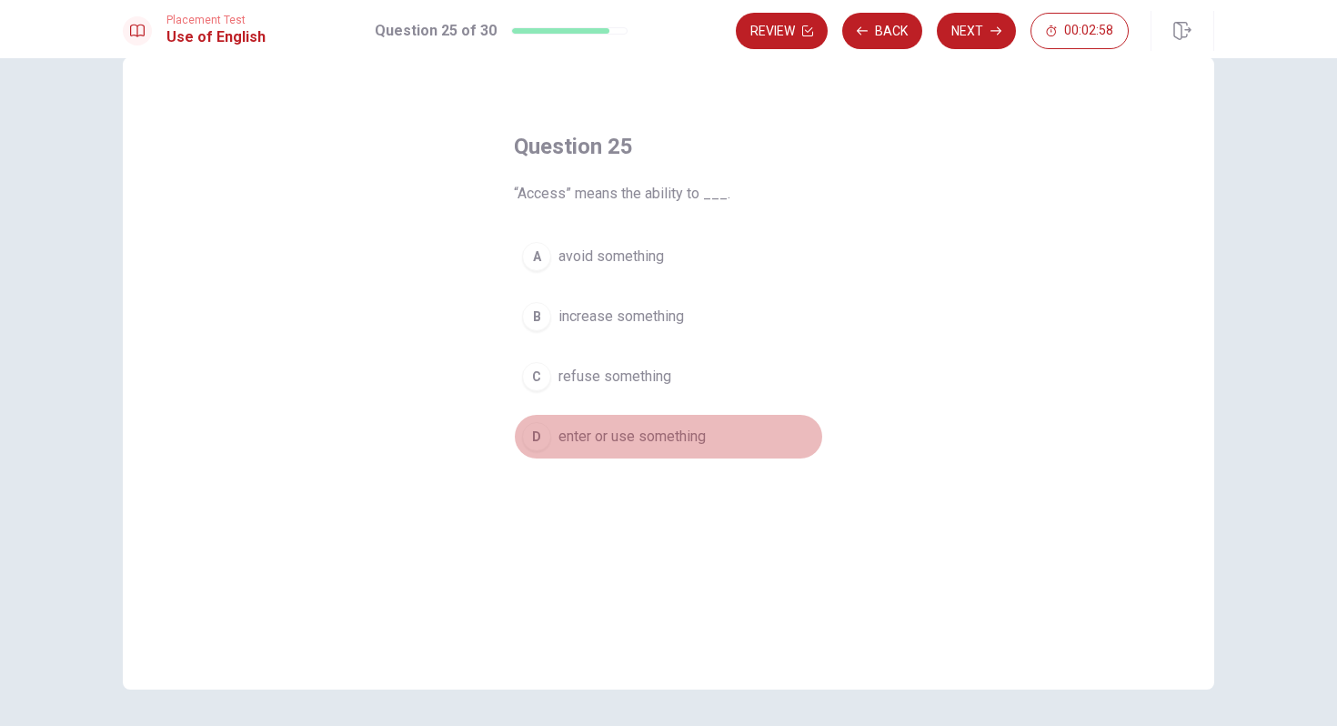
click at [654, 437] on span "enter or use something" at bounding box center [631, 437] width 147 height 22
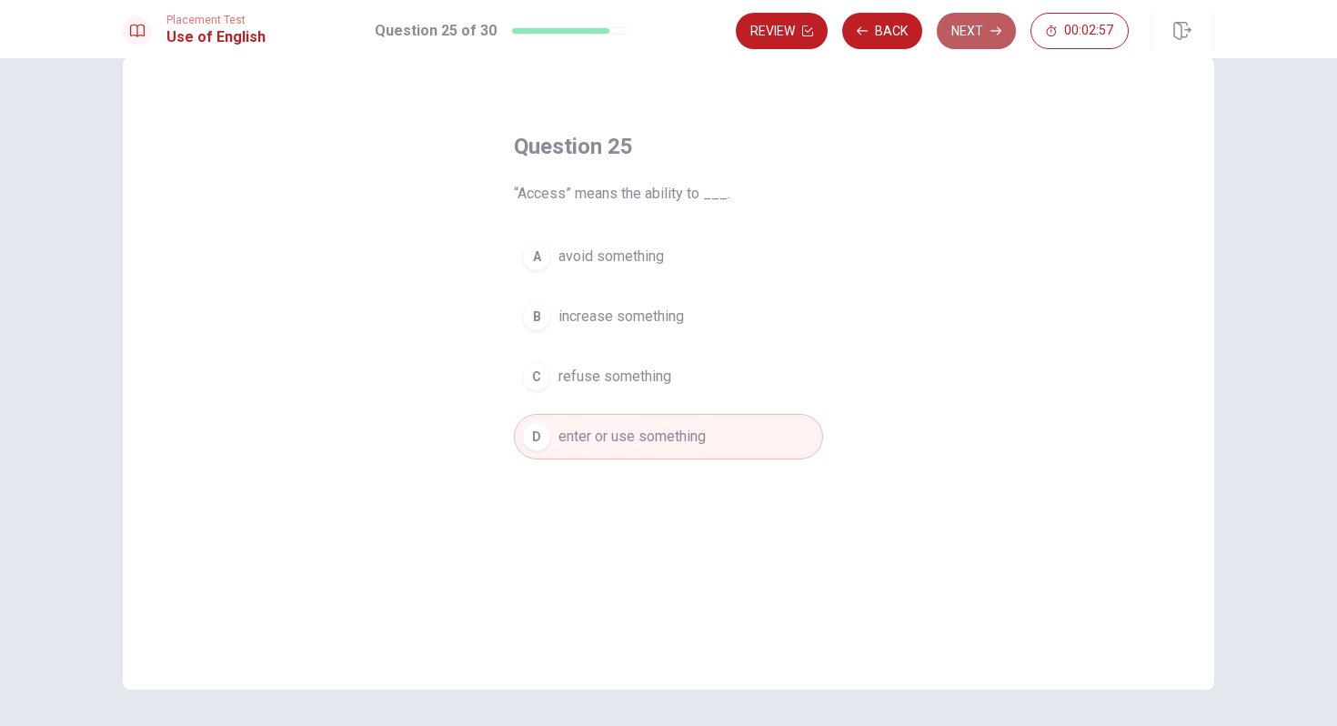
click at [958, 36] on button "Next" at bounding box center [976, 31] width 79 height 36
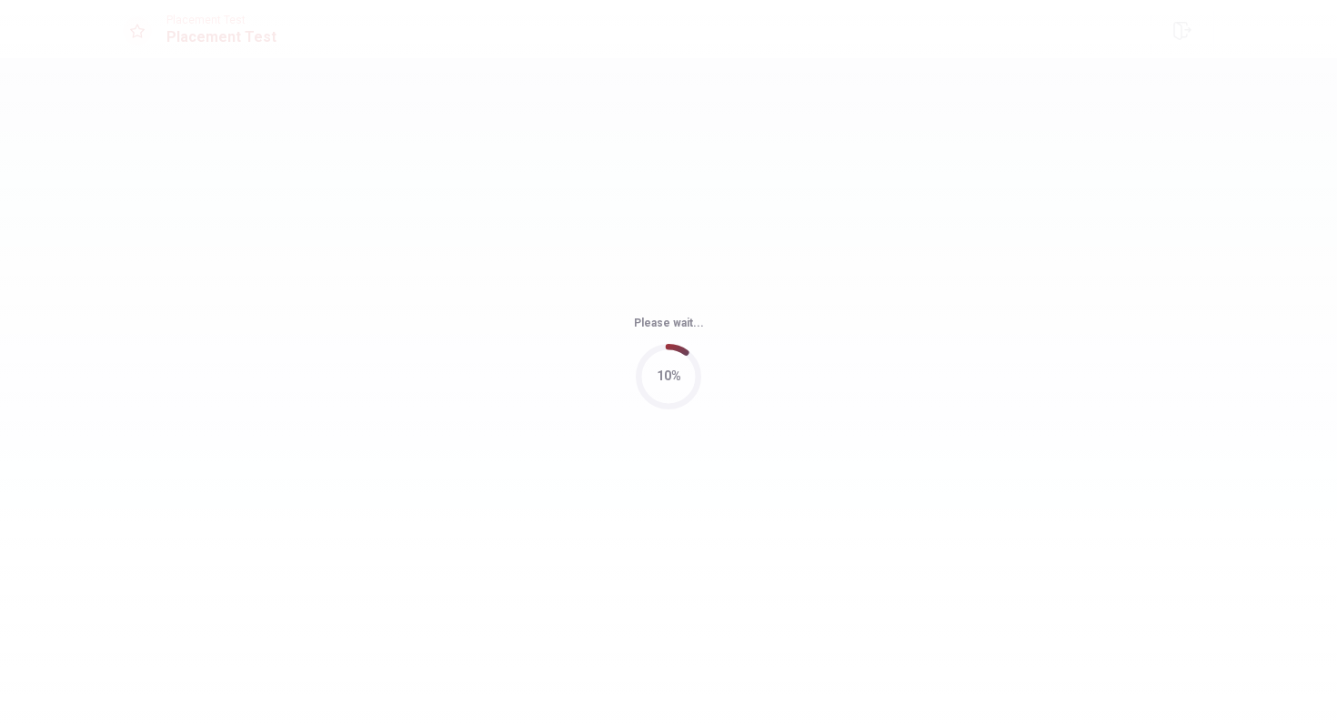
scroll to position [0, 0]
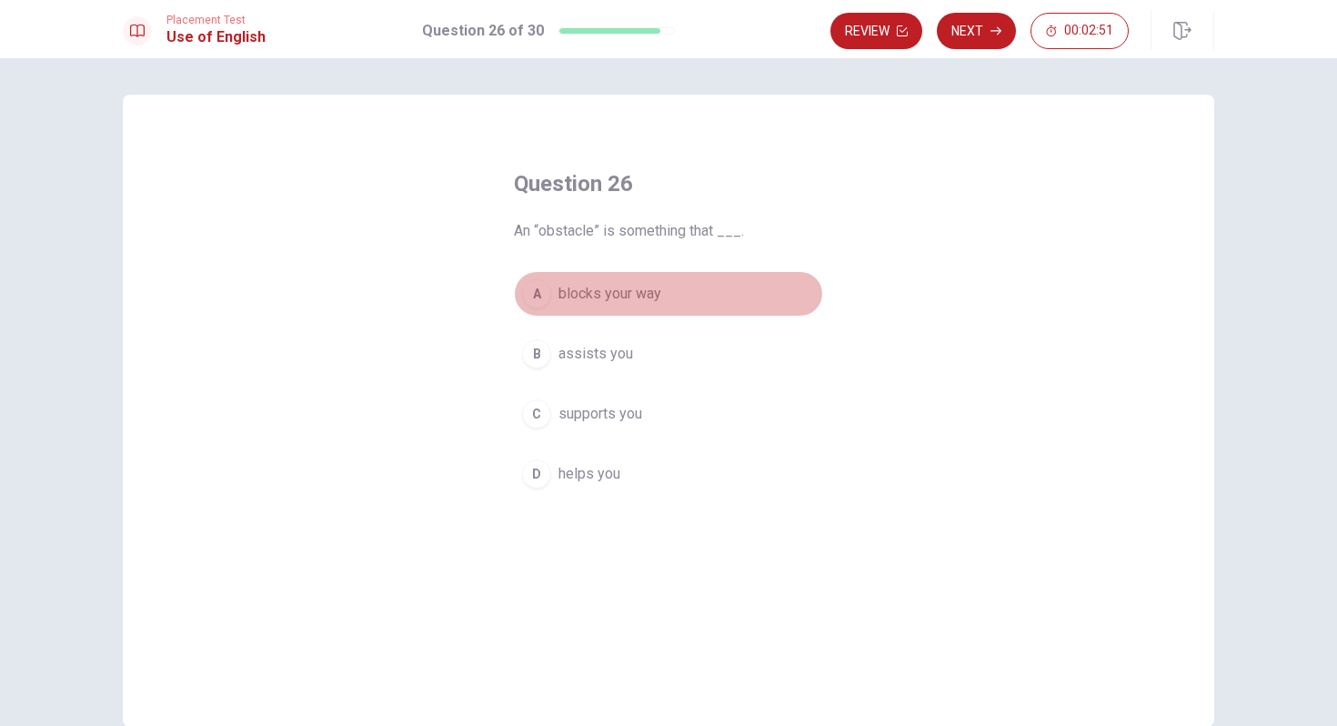
click at [639, 303] on span "blocks your way" at bounding box center [609, 294] width 103 height 22
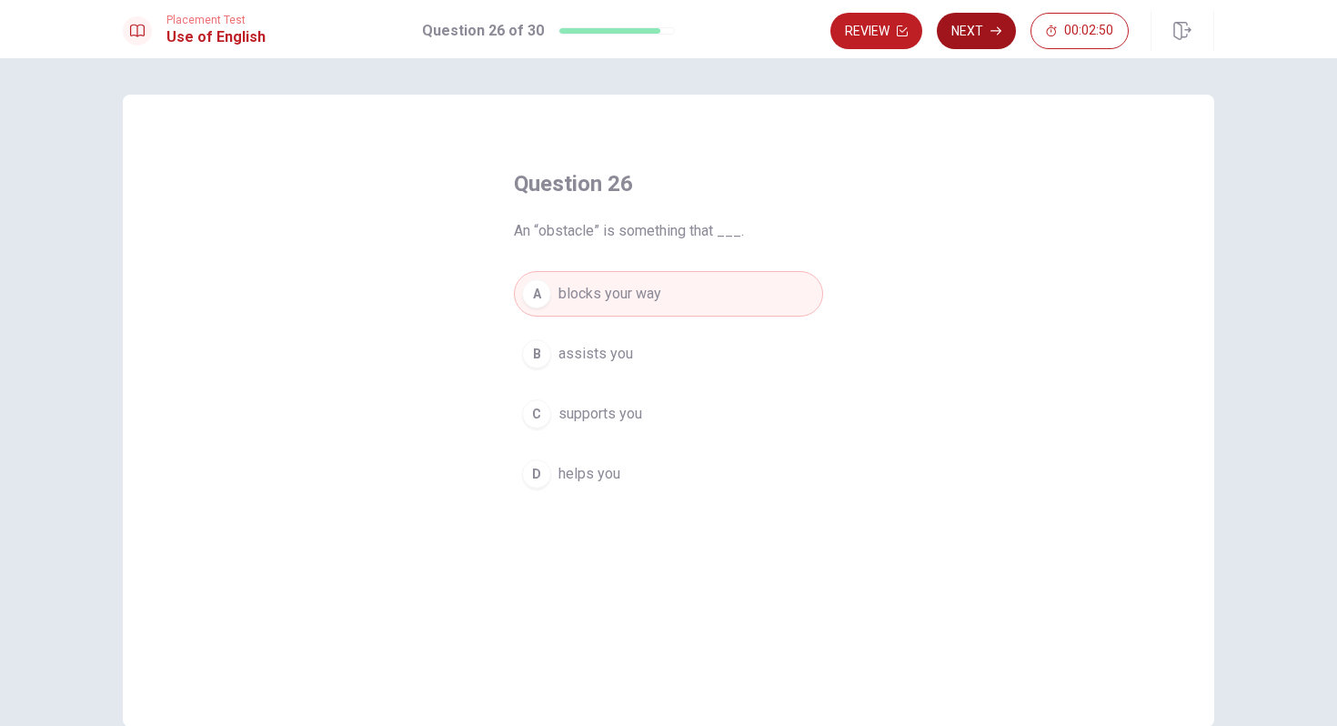
click at [988, 30] on button "Next" at bounding box center [976, 31] width 79 height 36
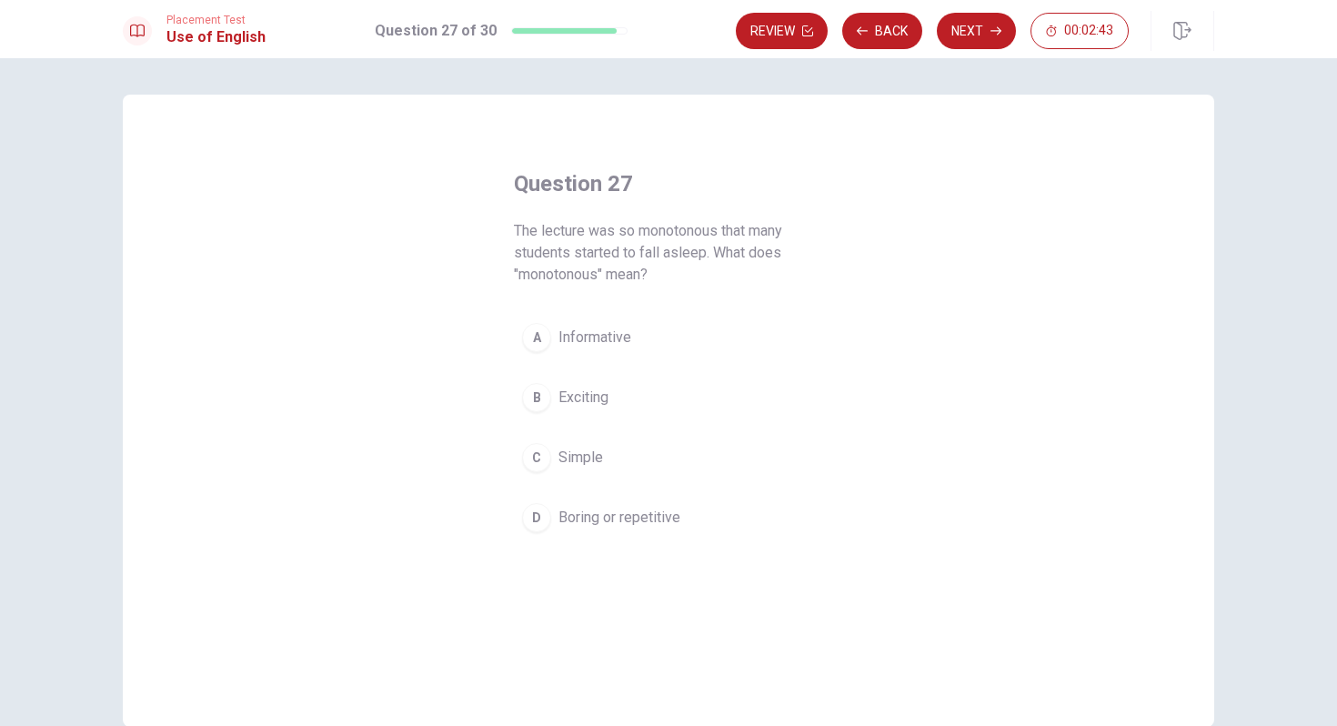
click at [611, 509] on span "Boring or repetitive" at bounding box center [619, 518] width 122 height 22
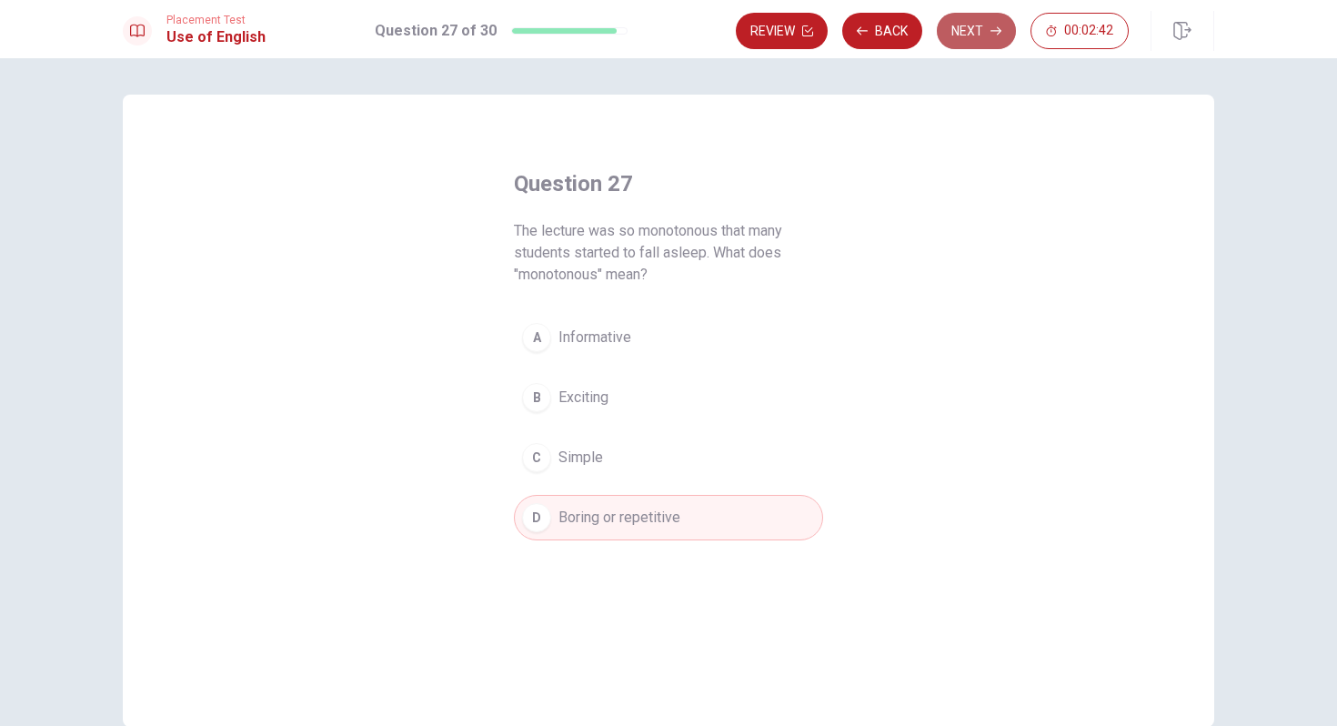
click at [963, 32] on button "Next" at bounding box center [976, 31] width 79 height 36
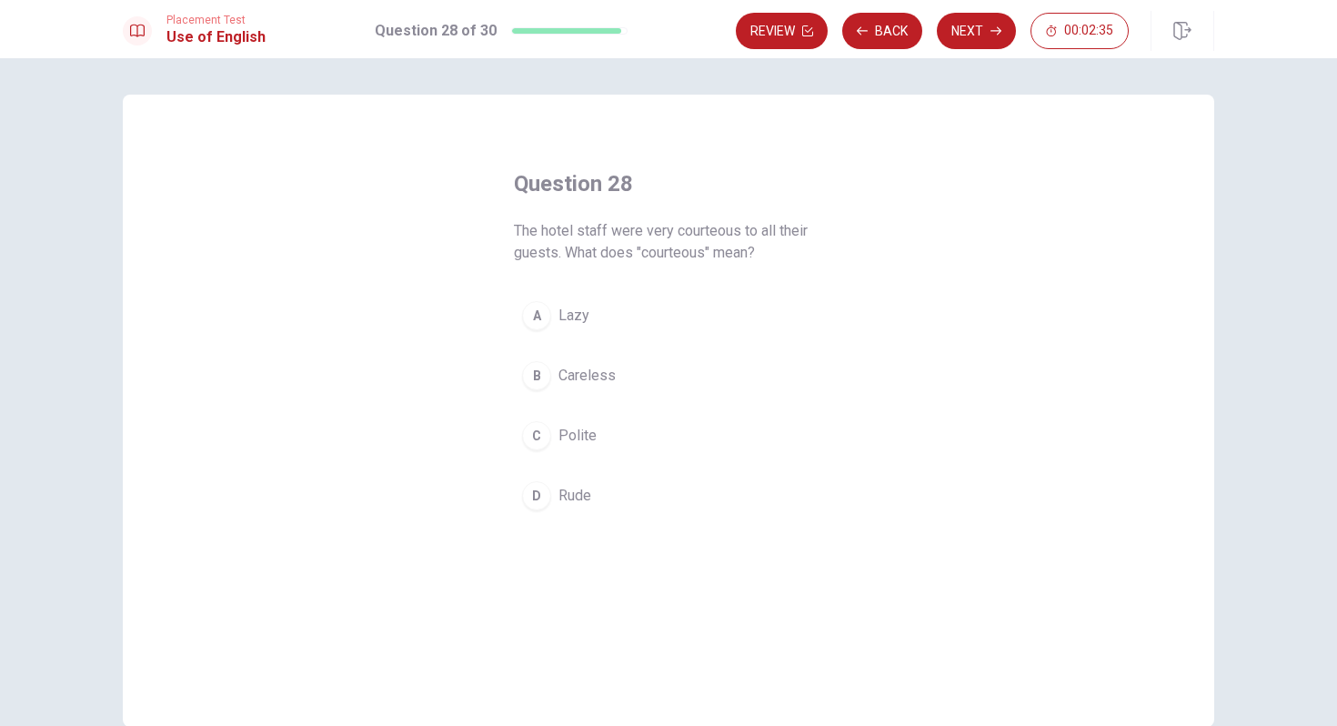
click at [614, 435] on button "C Polite" at bounding box center [668, 435] width 309 height 45
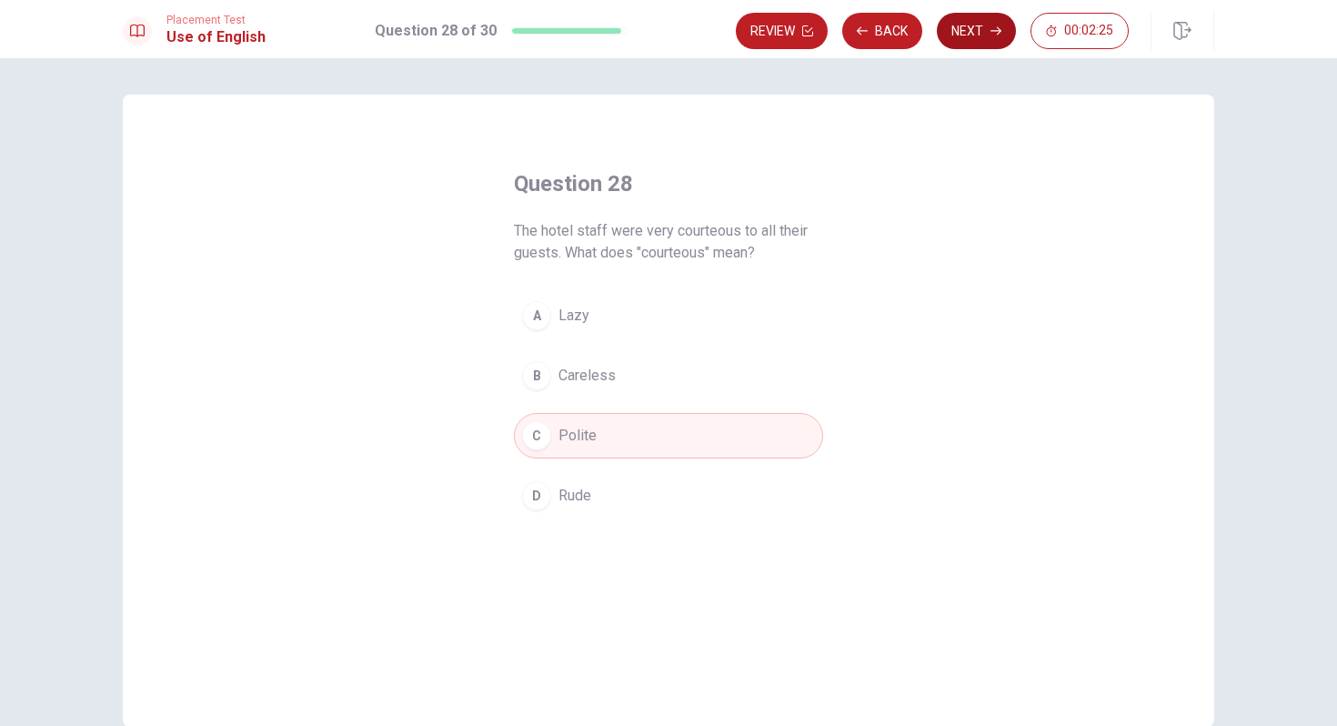
click at [986, 33] on button "Next" at bounding box center [976, 31] width 79 height 36
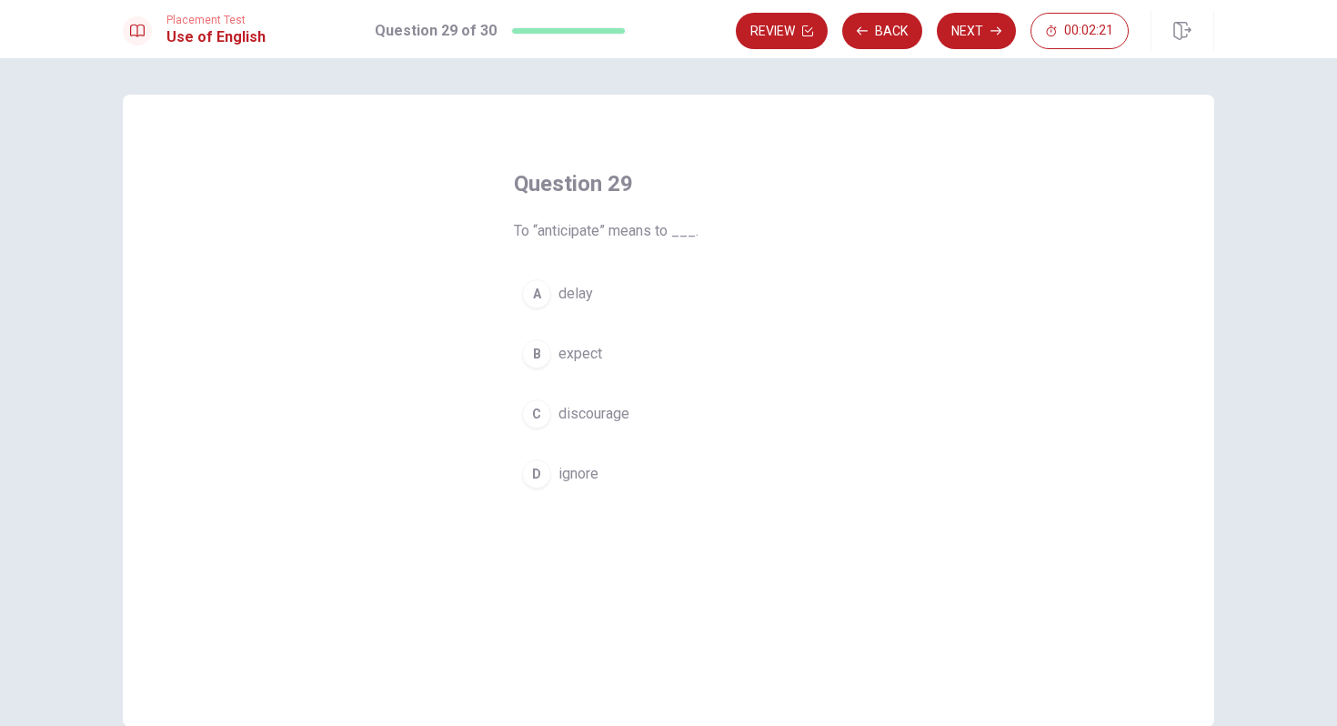
click at [567, 349] on span "expect" at bounding box center [580, 354] width 44 height 22
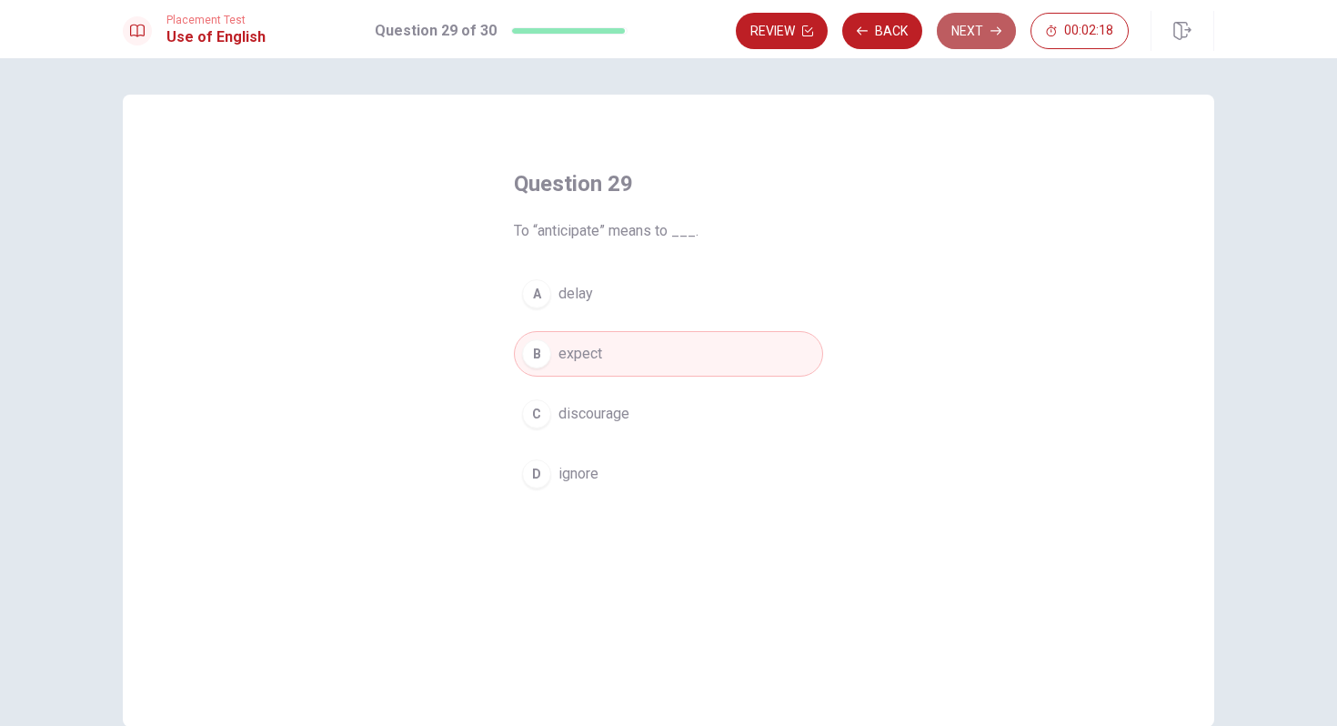
click at [982, 34] on button "Next" at bounding box center [976, 31] width 79 height 36
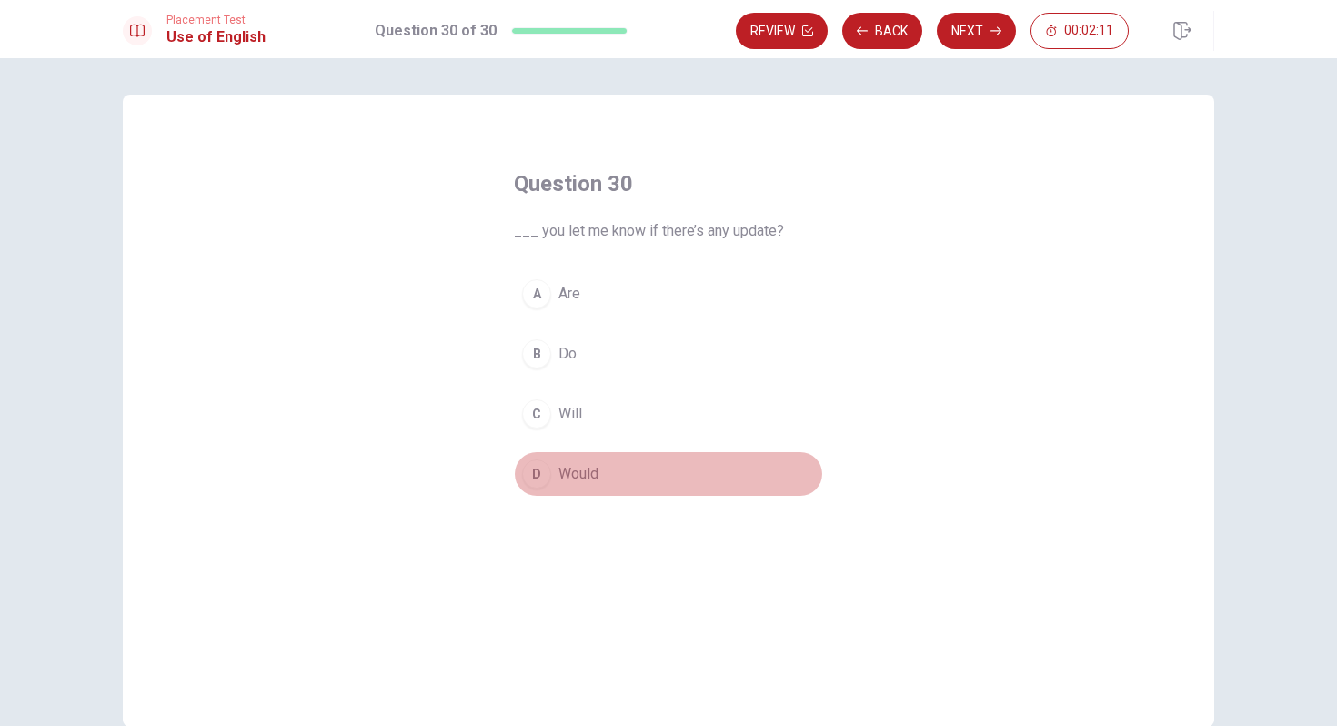
click at [581, 473] on span "Would" at bounding box center [578, 474] width 40 height 22
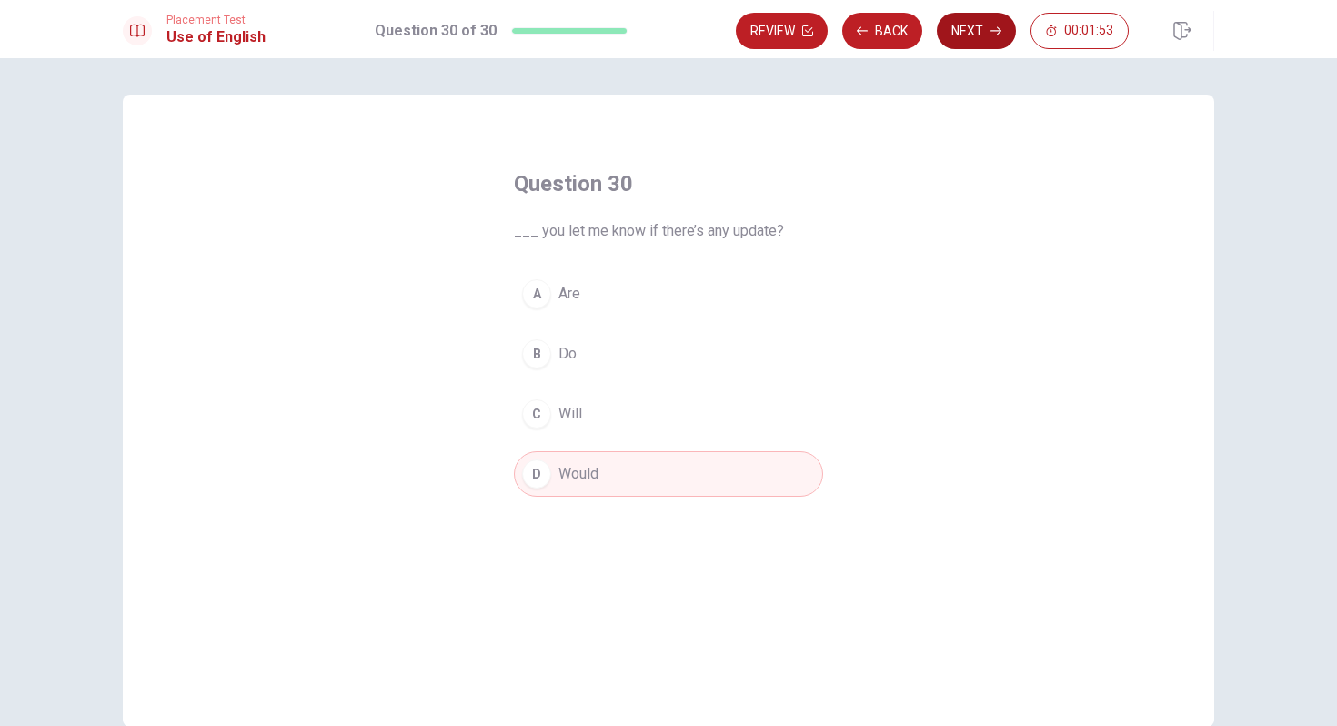
click at [986, 35] on button "Next" at bounding box center [976, 31] width 79 height 36
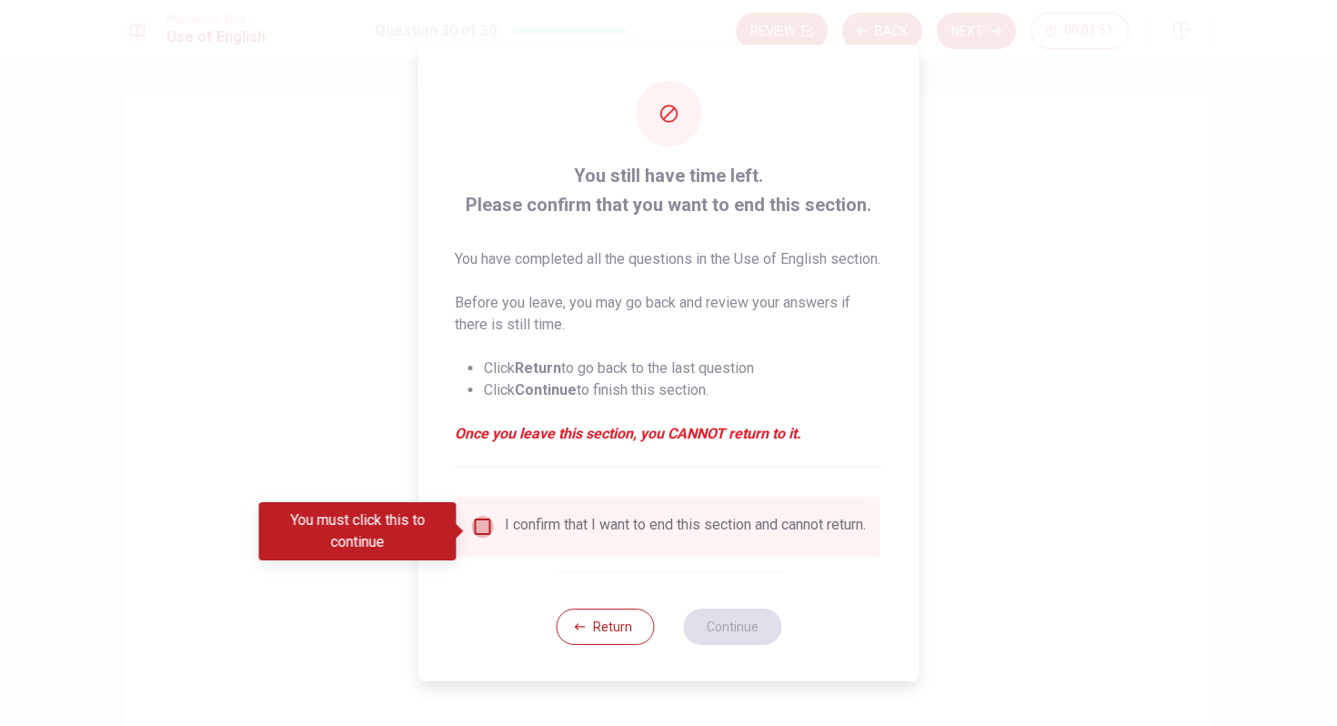
click at [481, 534] on input "You must click this to continue" at bounding box center [483, 527] width 22 height 22
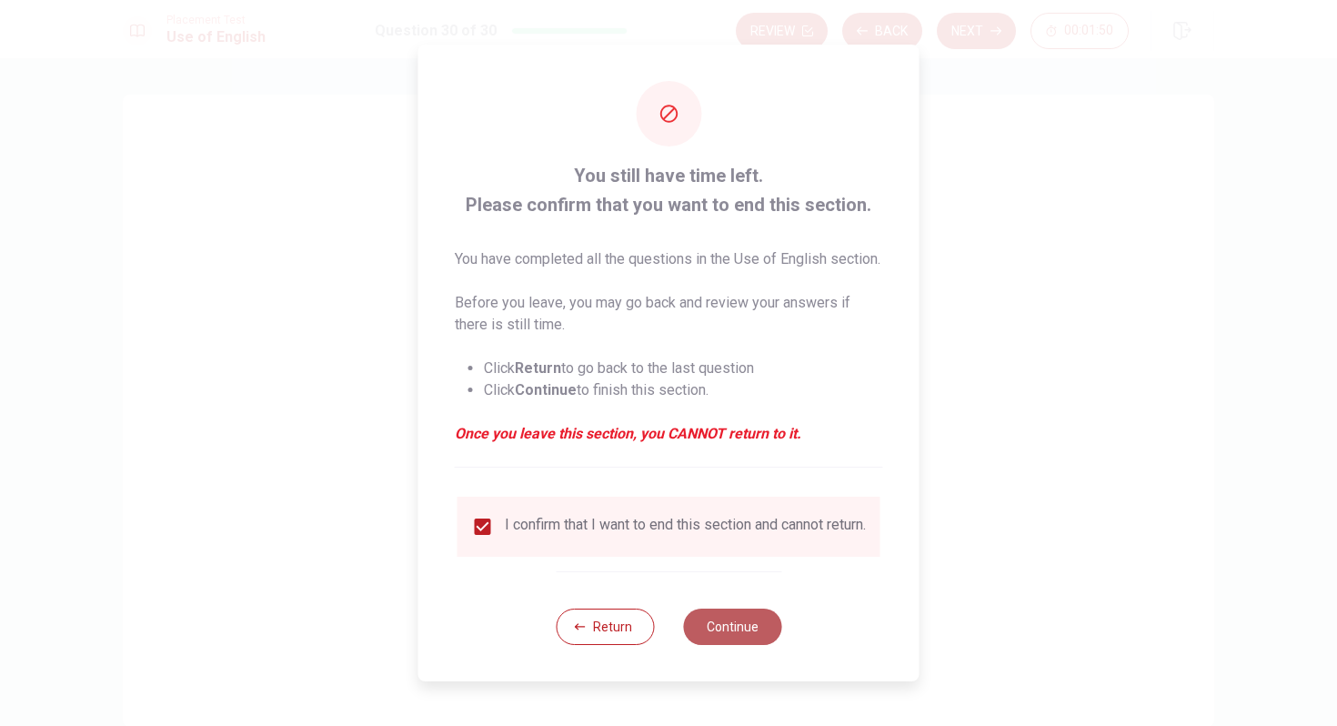
click at [729, 642] on button "Continue" at bounding box center [732, 626] width 98 height 36
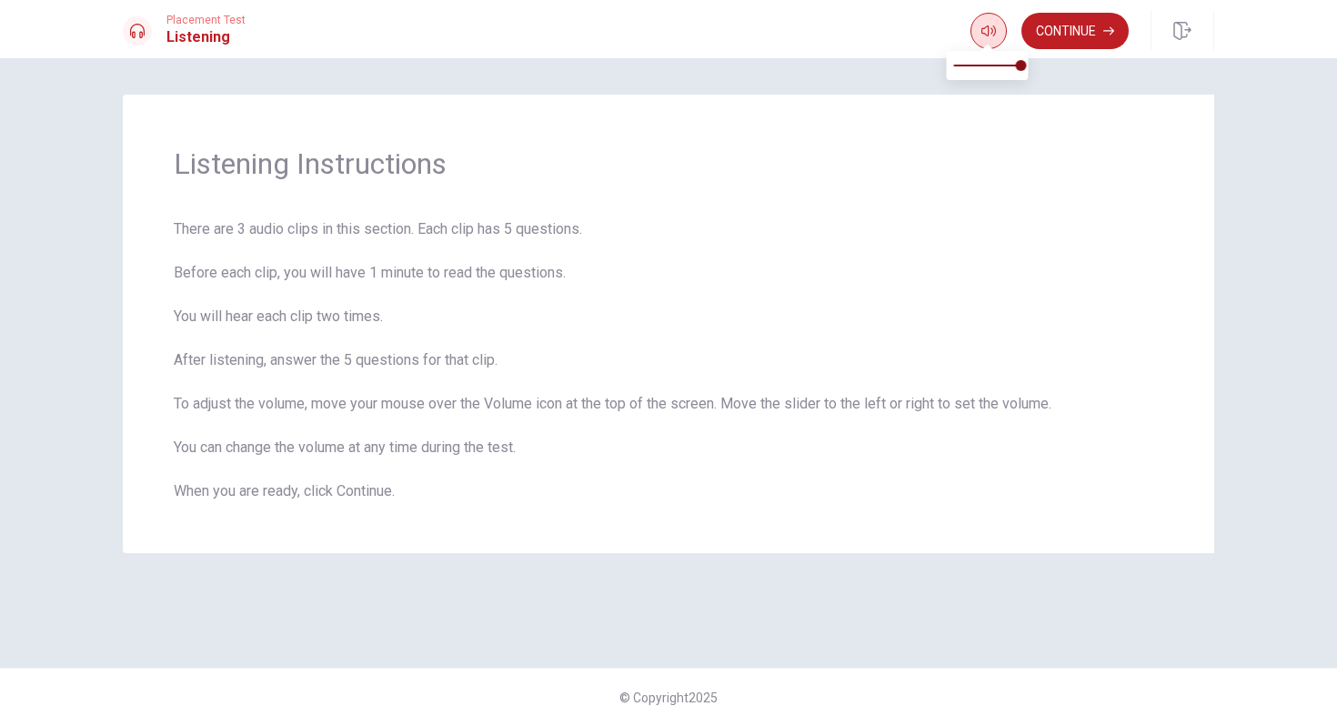
click at [989, 35] on icon "button" at bounding box center [988, 31] width 15 height 15
click at [1086, 27] on button "Continue" at bounding box center [1074, 31] width 107 height 36
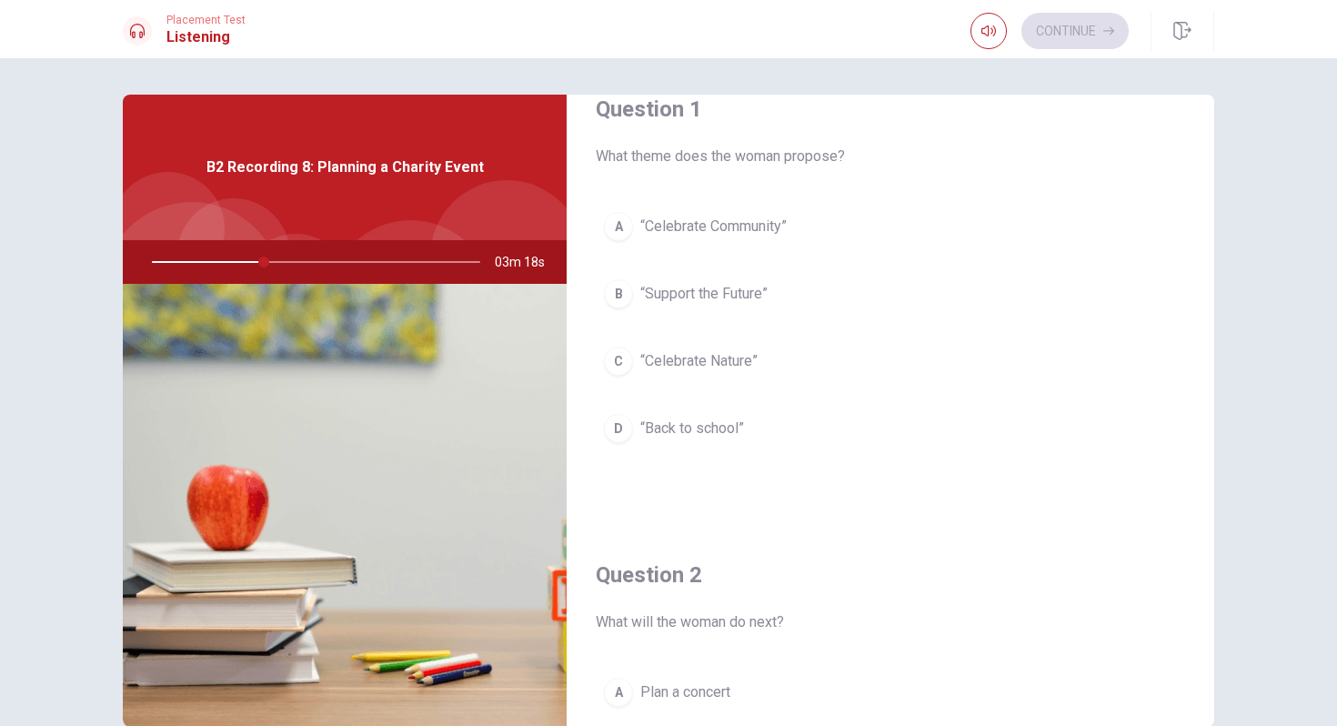
scroll to position [40, 0]
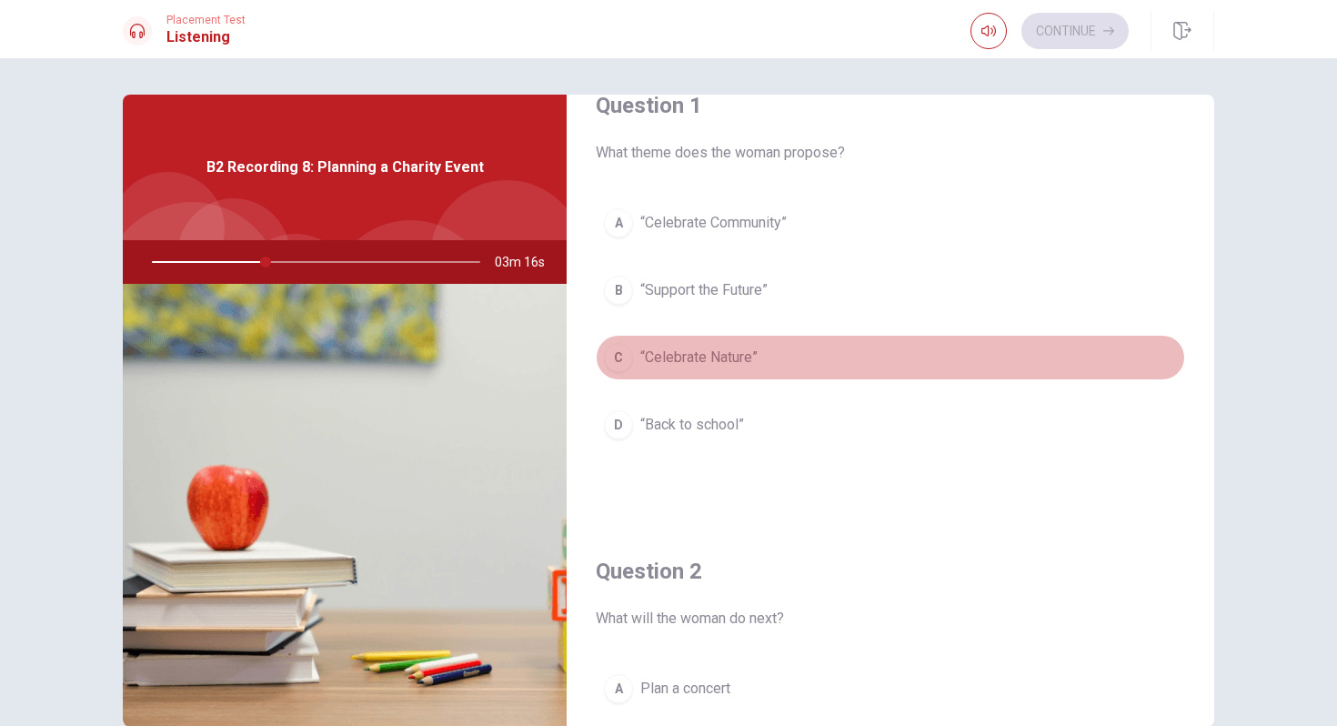
click at [724, 358] on span "“Celebrate Nature”" at bounding box center [698, 357] width 117 height 22
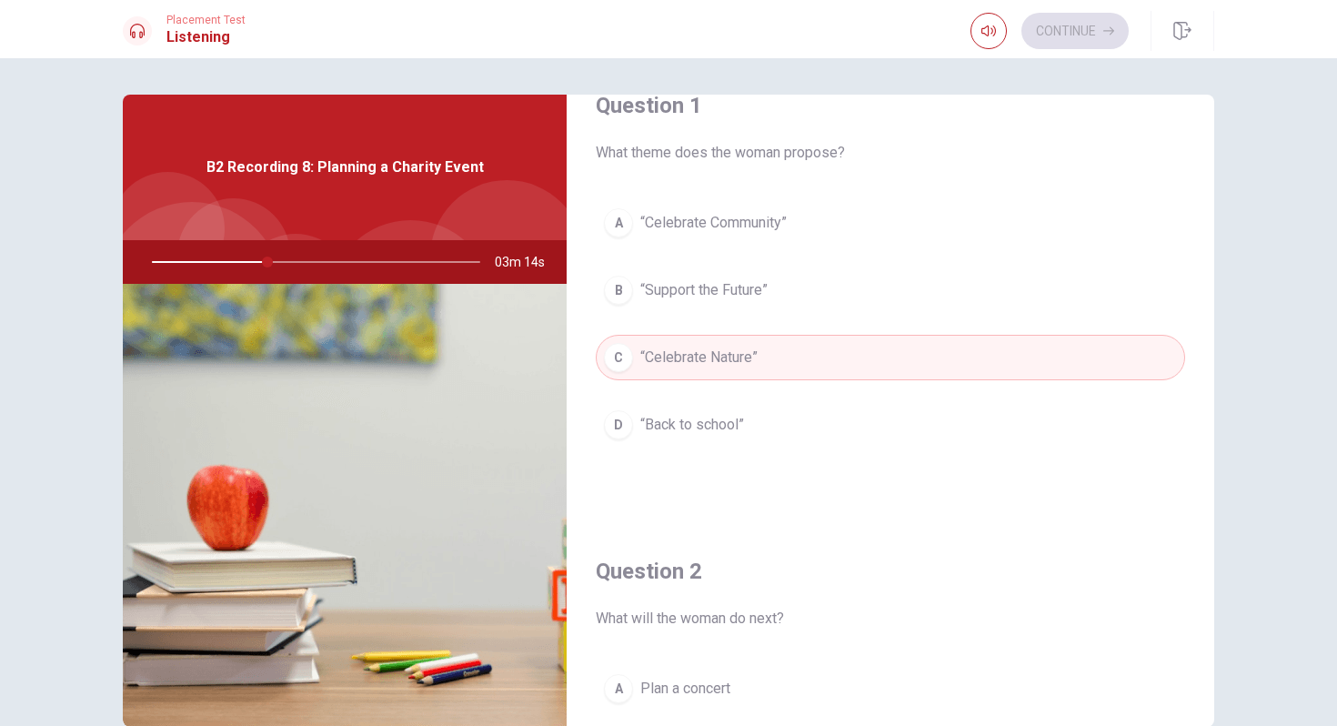
click at [747, 234] on button "A “Celebrate Community”" at bounding box center [890, 222] width 589 height 45
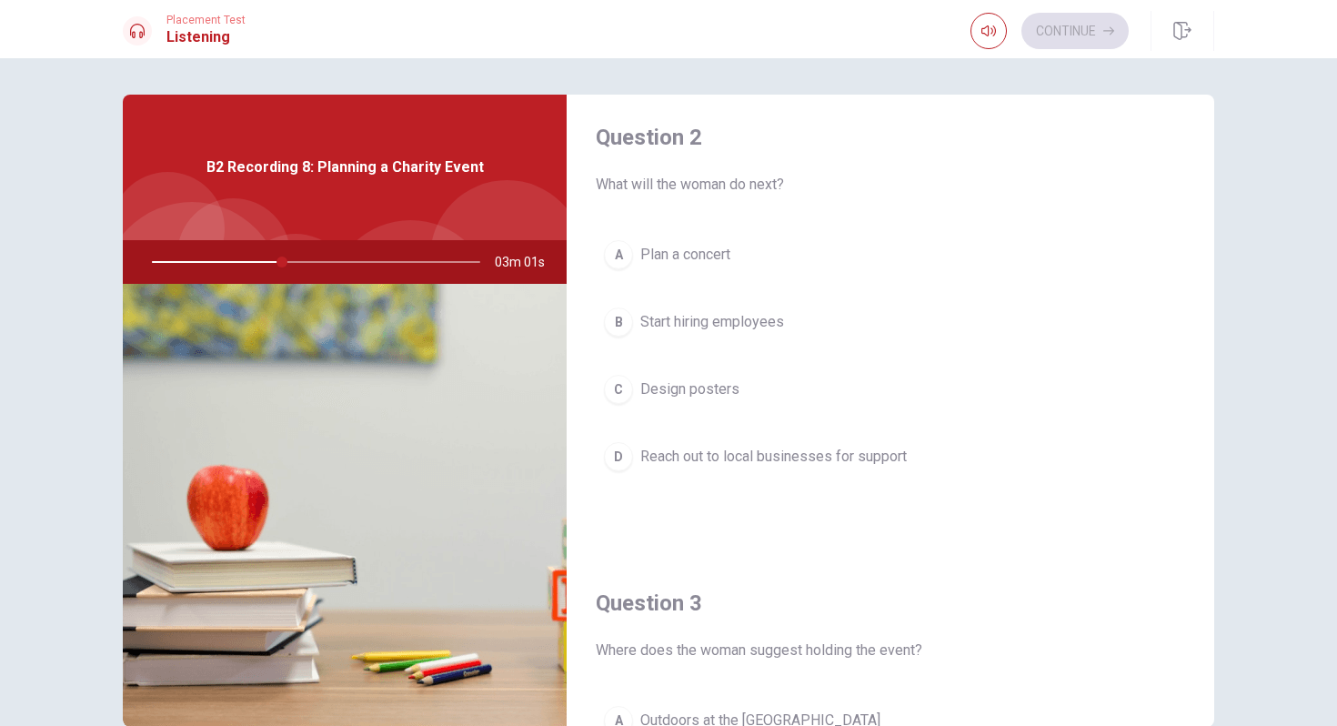
scroll to position [476, 0]
click at [767, 319] on span "Start hiring employees" at bounding box center [712, 320] width 144 height 22
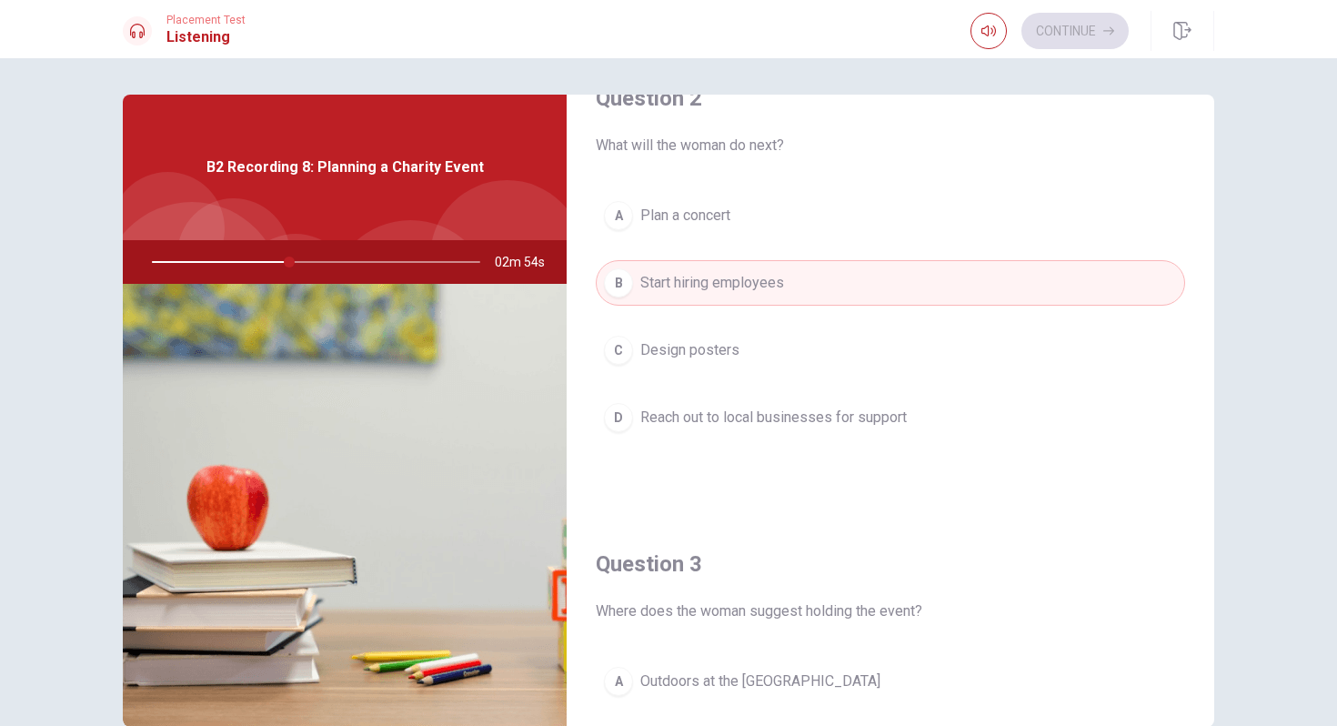
scroll to position [507, 0]
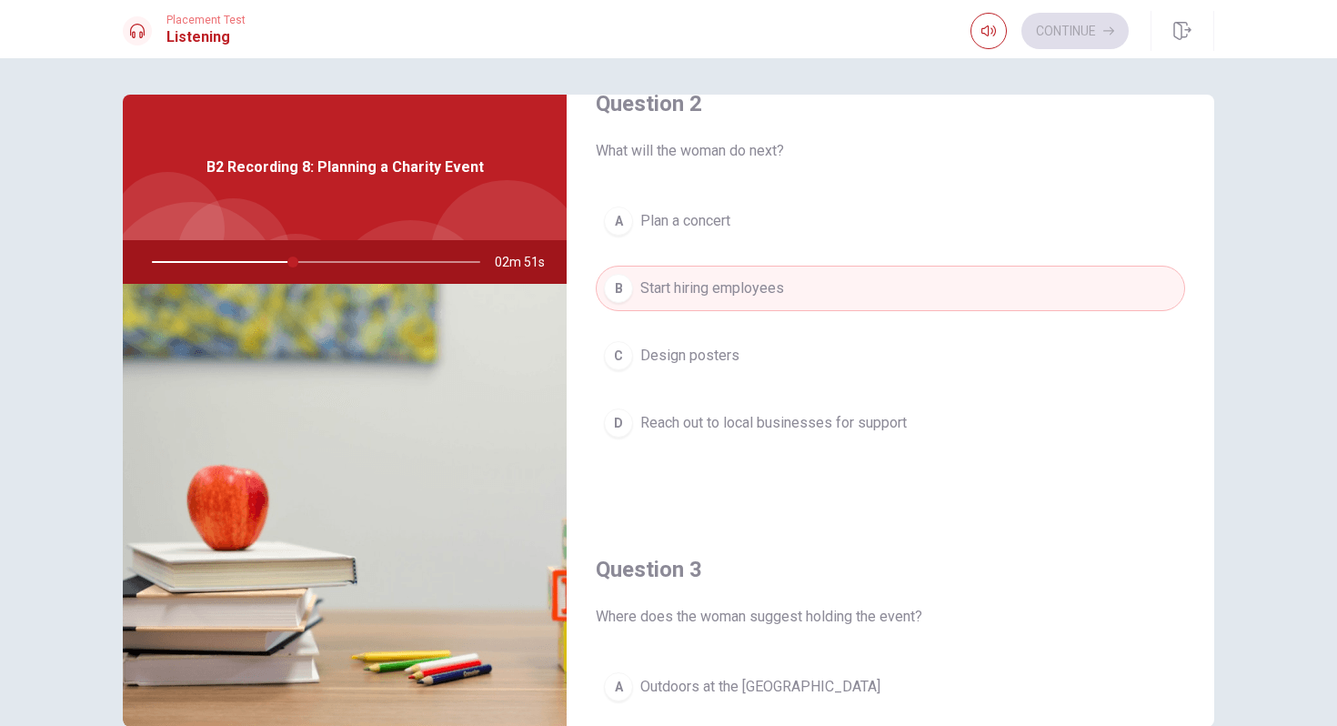
click at [704, 433] on span "Reach out to local businesses for support" at bounding box center [773, 423] width 266 height 22
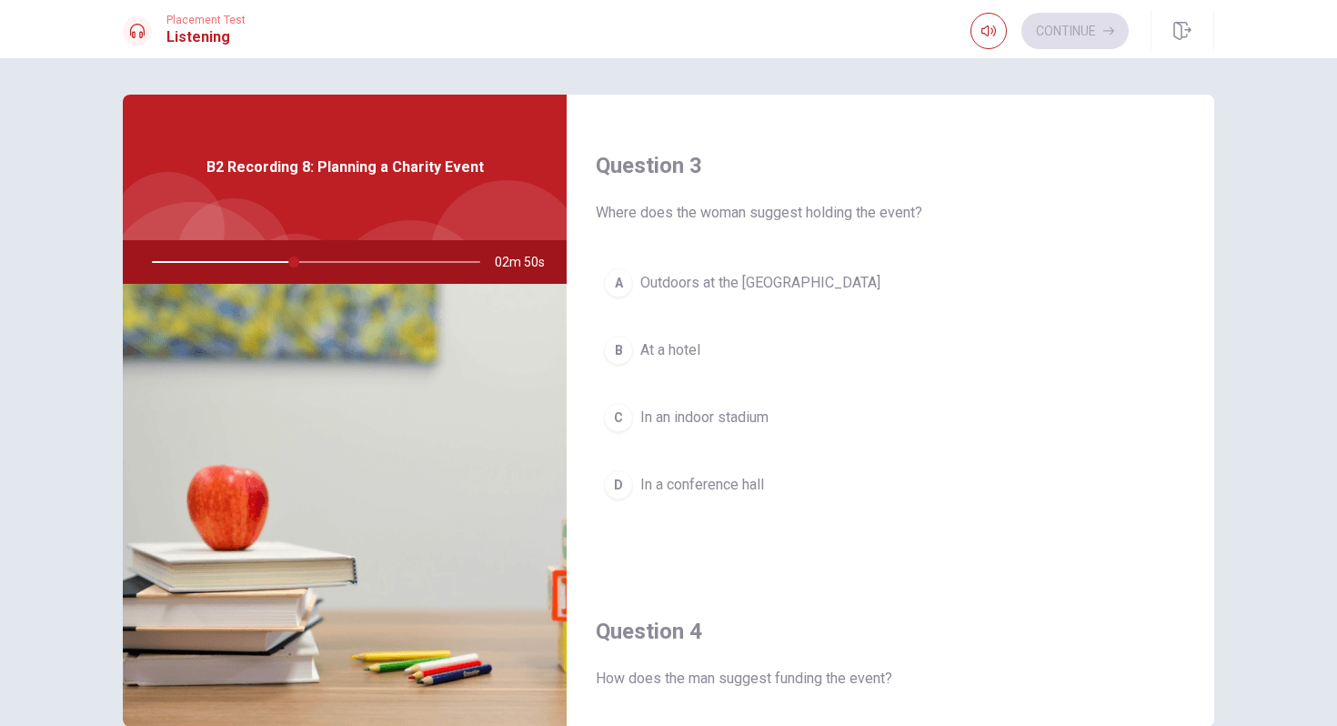
scroll to position [917, 0]
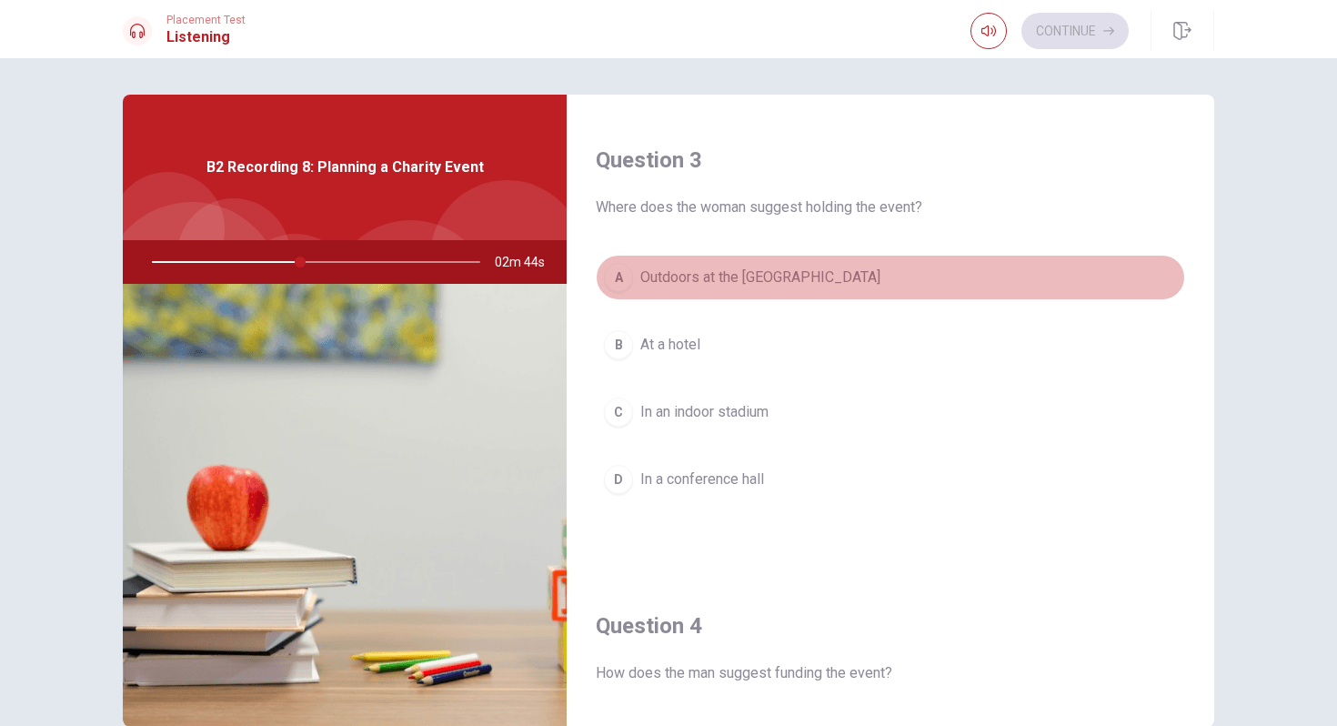
click at [766, 283] on span "Outdoors at the [GEOGRAPHIC_DATA]" at bounding box center [760, 277] width 240 height 22
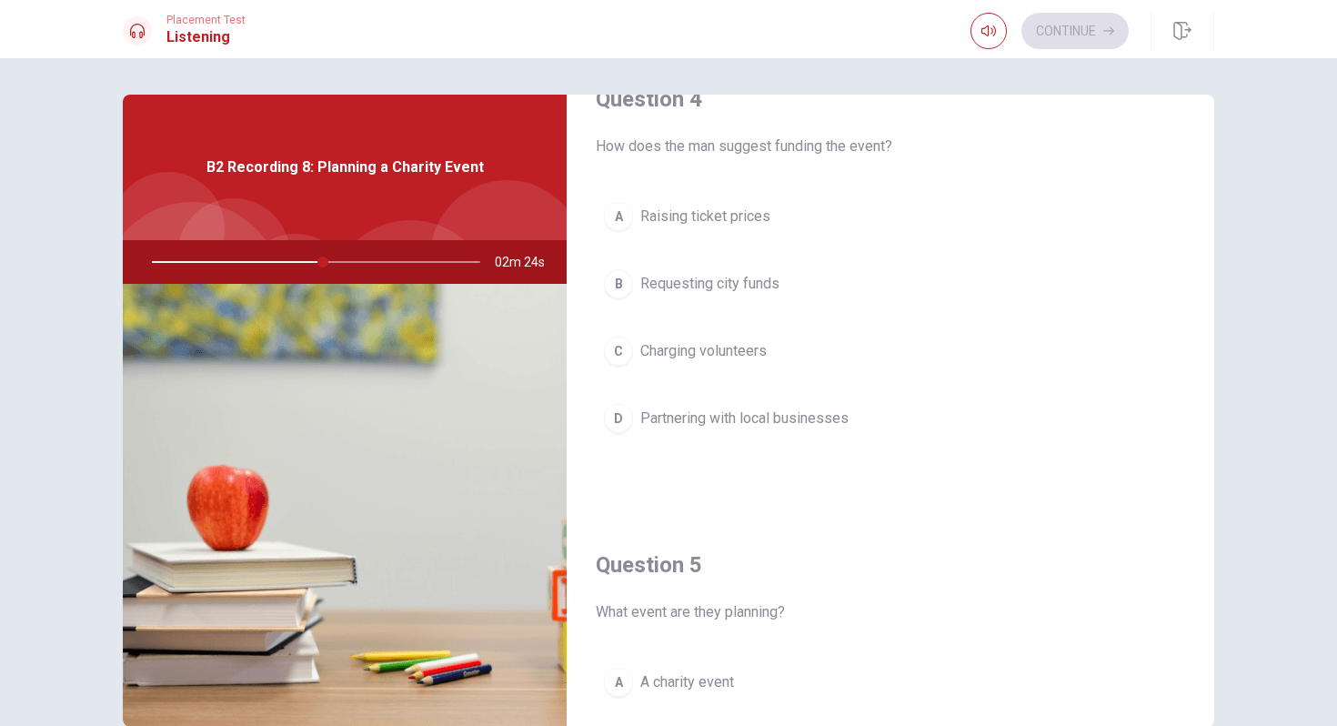
scroll to position [1459, 0]
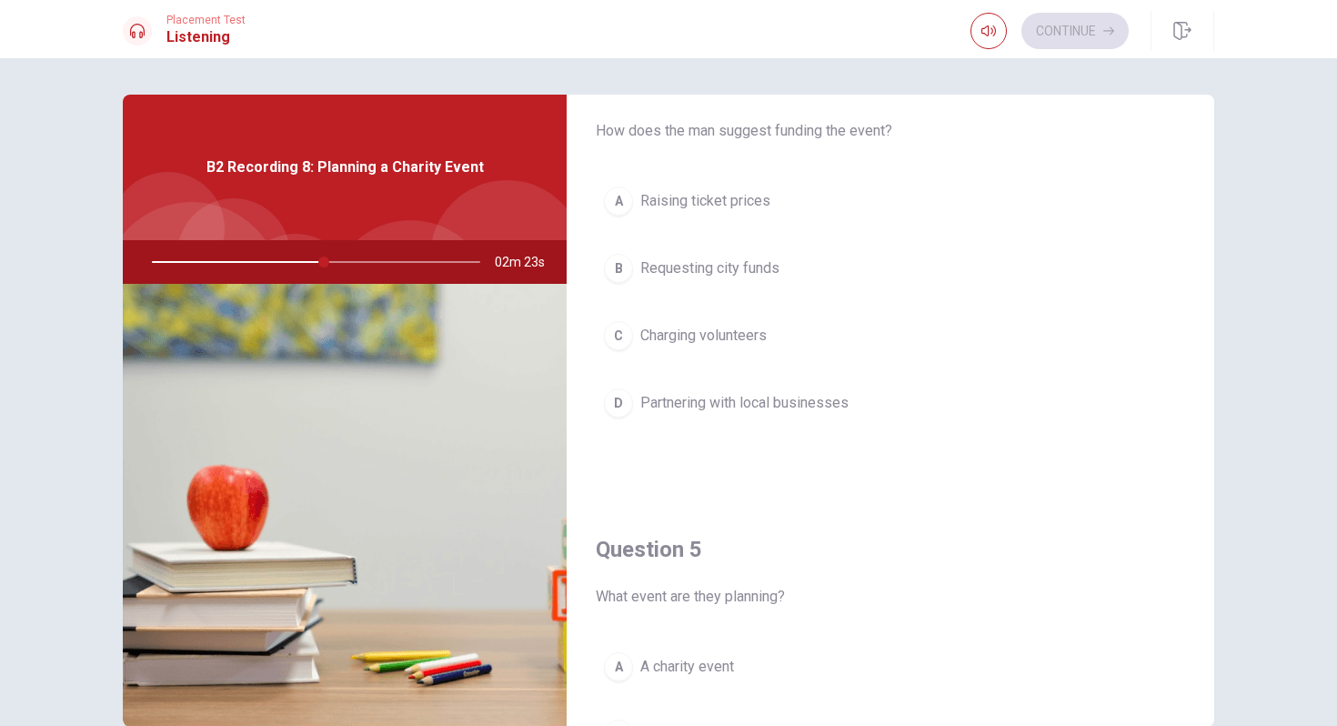
click at [753, 408] on span "Partnering with local businesses" at bounding box center [744, 403] width 208 height 22
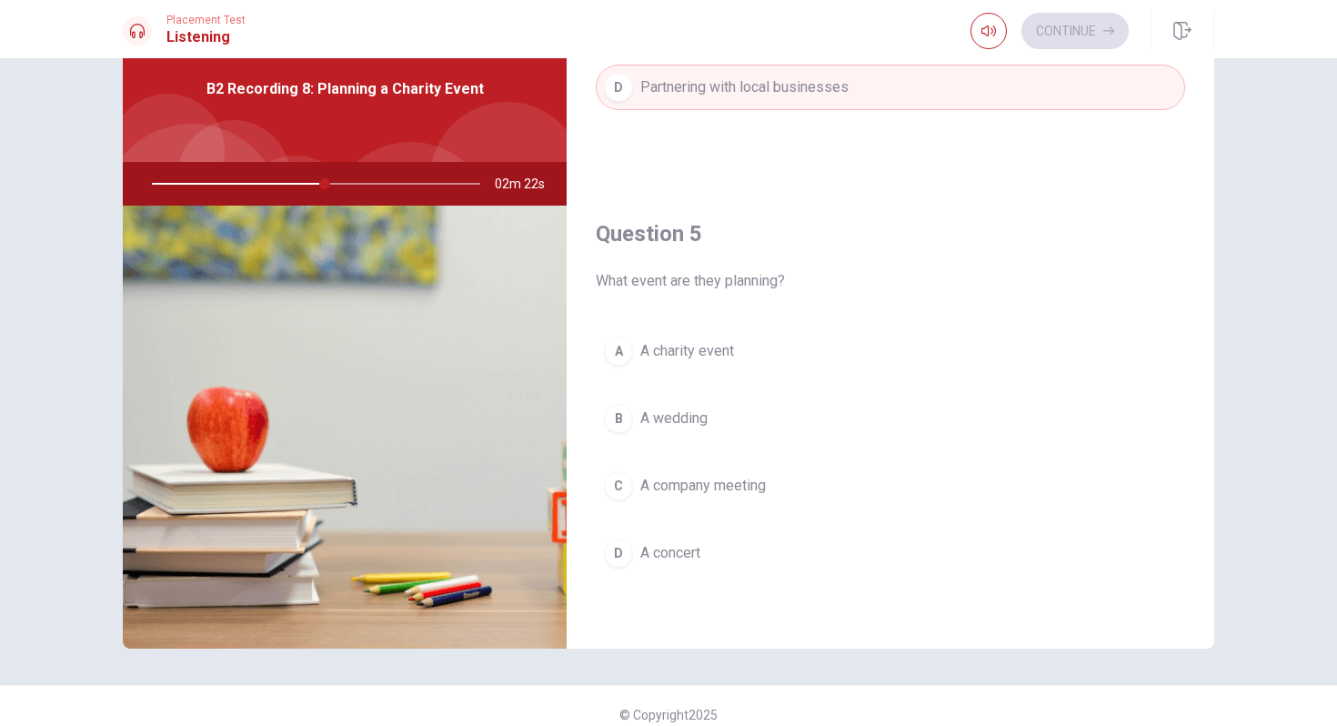
scroll to position [82, 0]
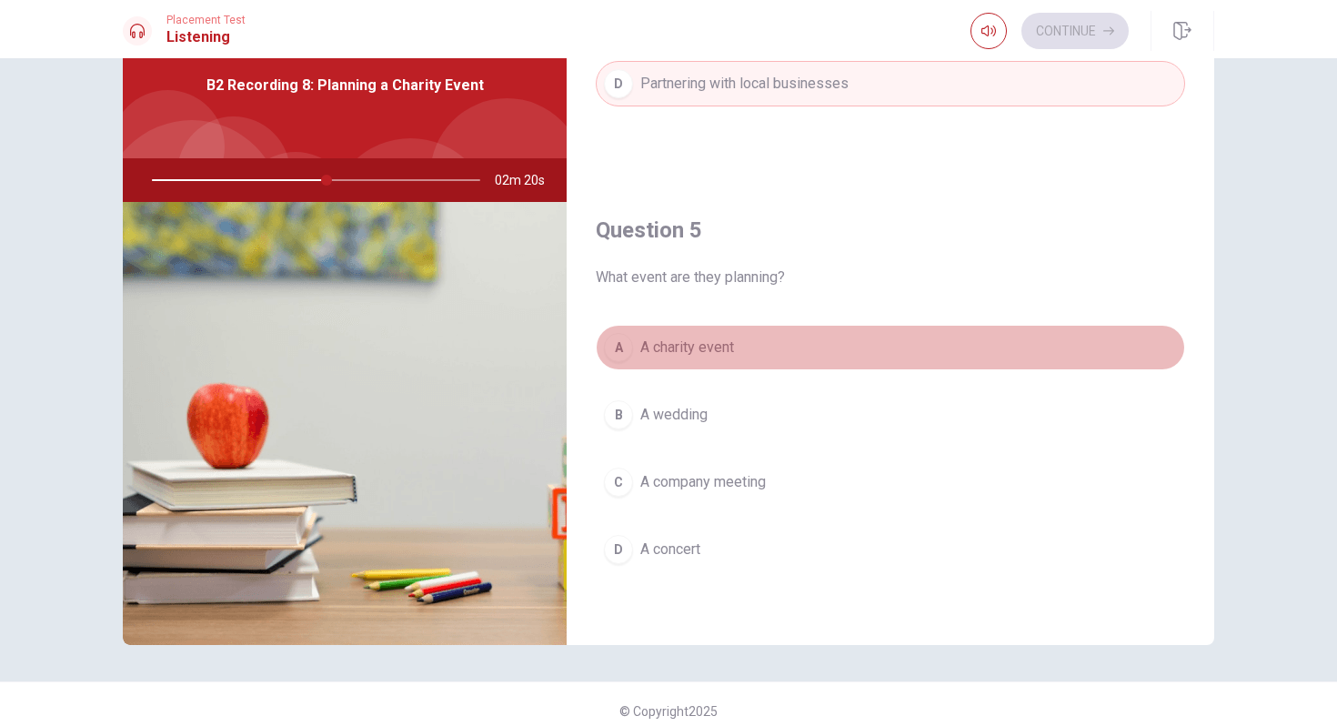
click at [712, 349] on span "A charity event" at bounding box center [687, 347] width 94 height 22
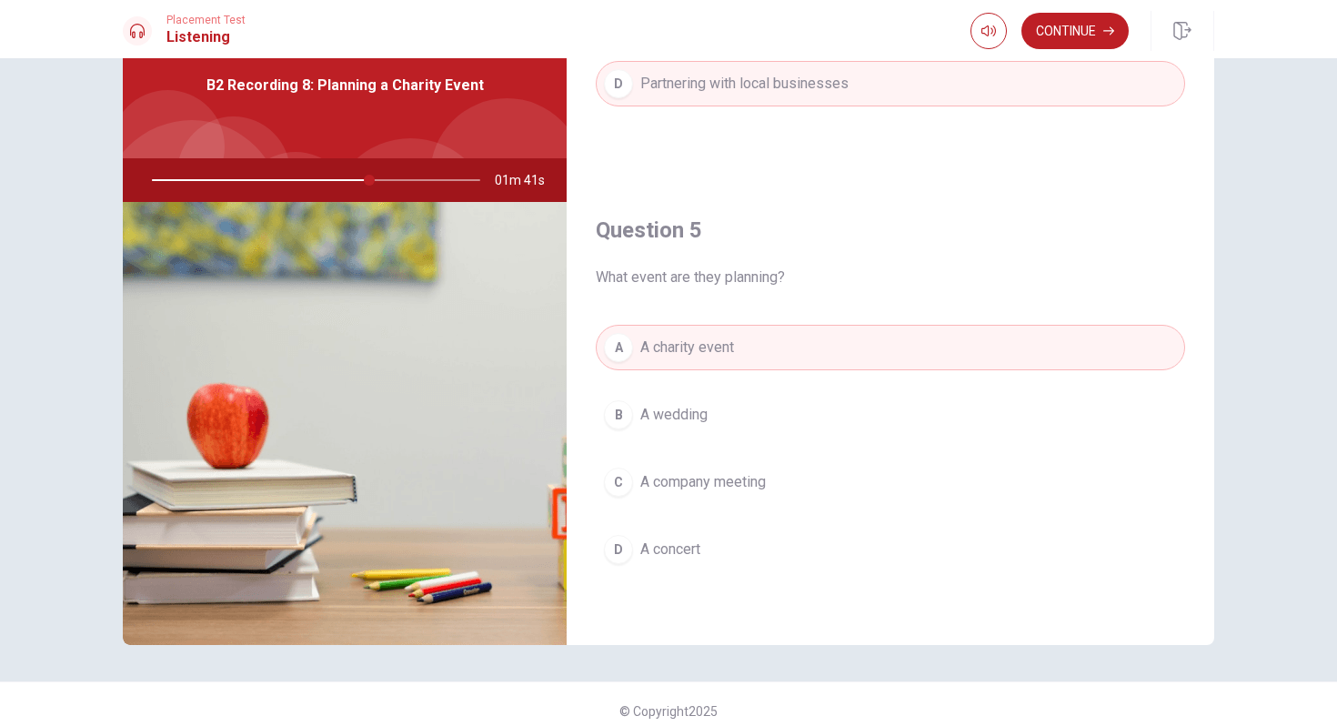
scroll to position [95, 0]
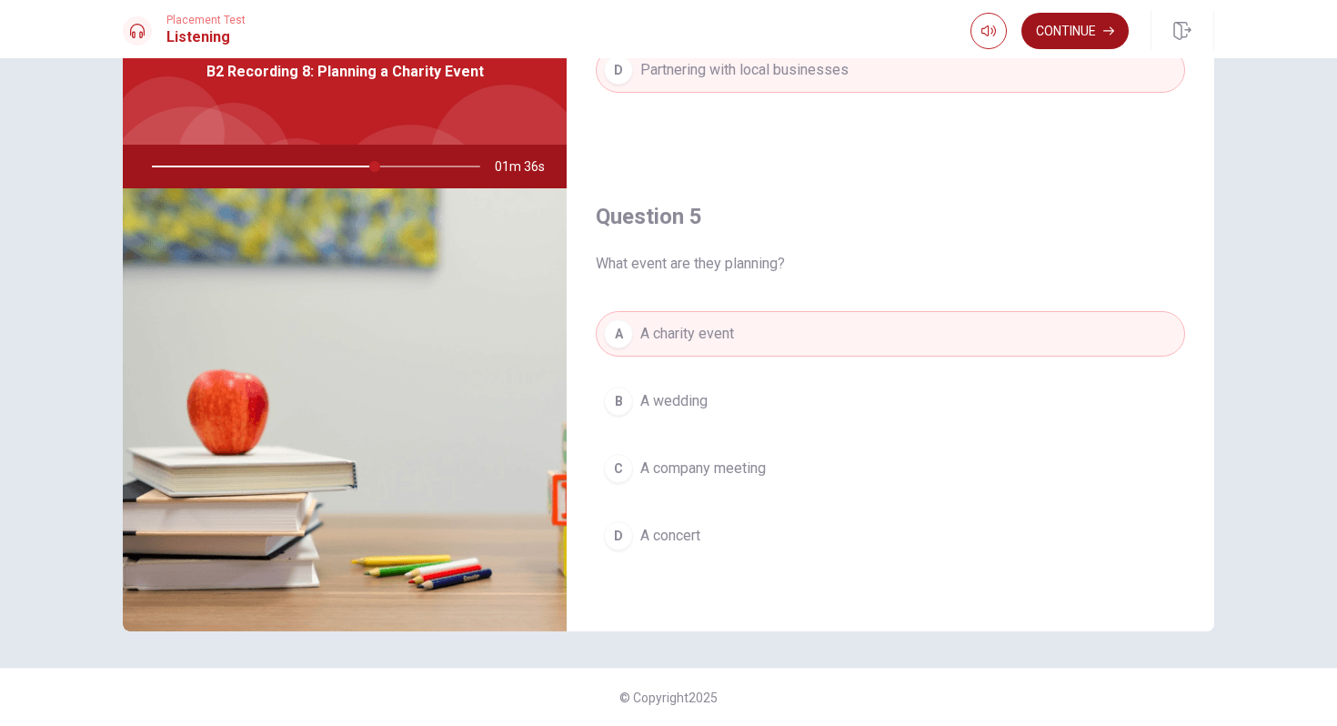
click at [1068, 35] on button "Continue" at bounding box center [1074, 31] width 107 height 36
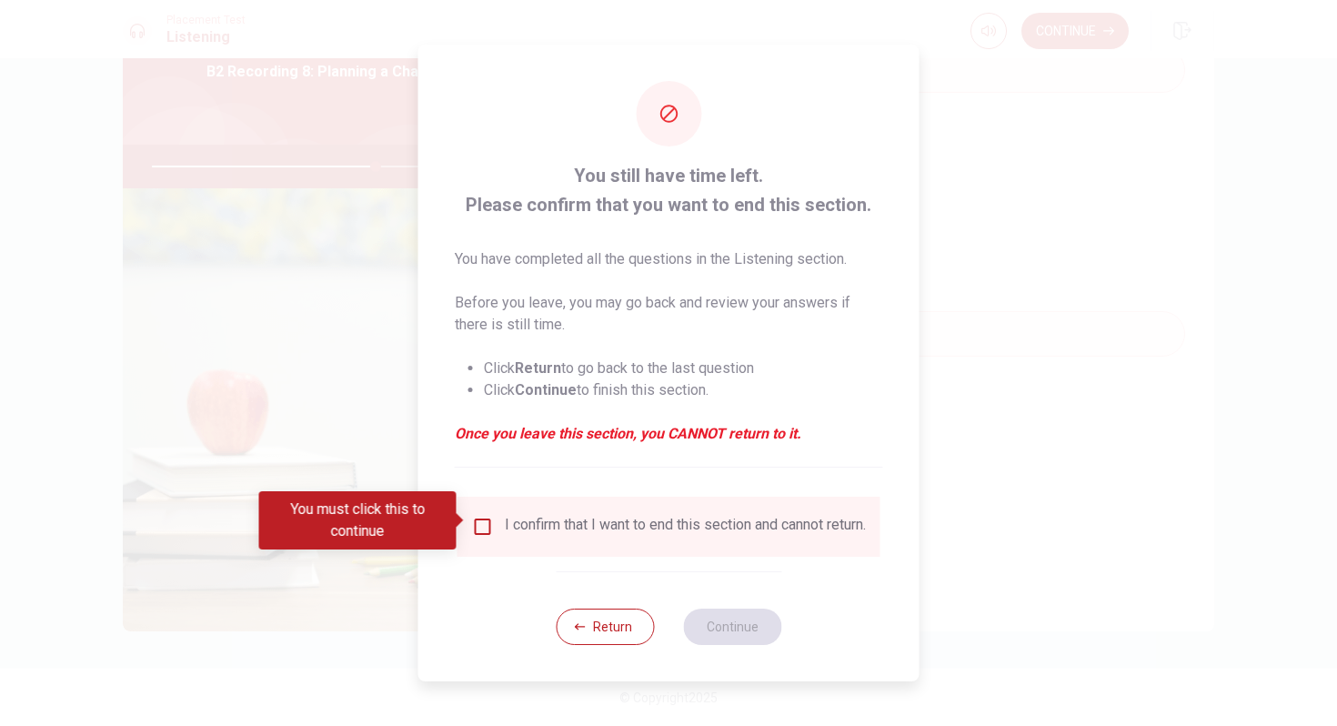
click at [484, 525] on input "You must click this to continue" at bounding box center [483, 527] width 22 height 22
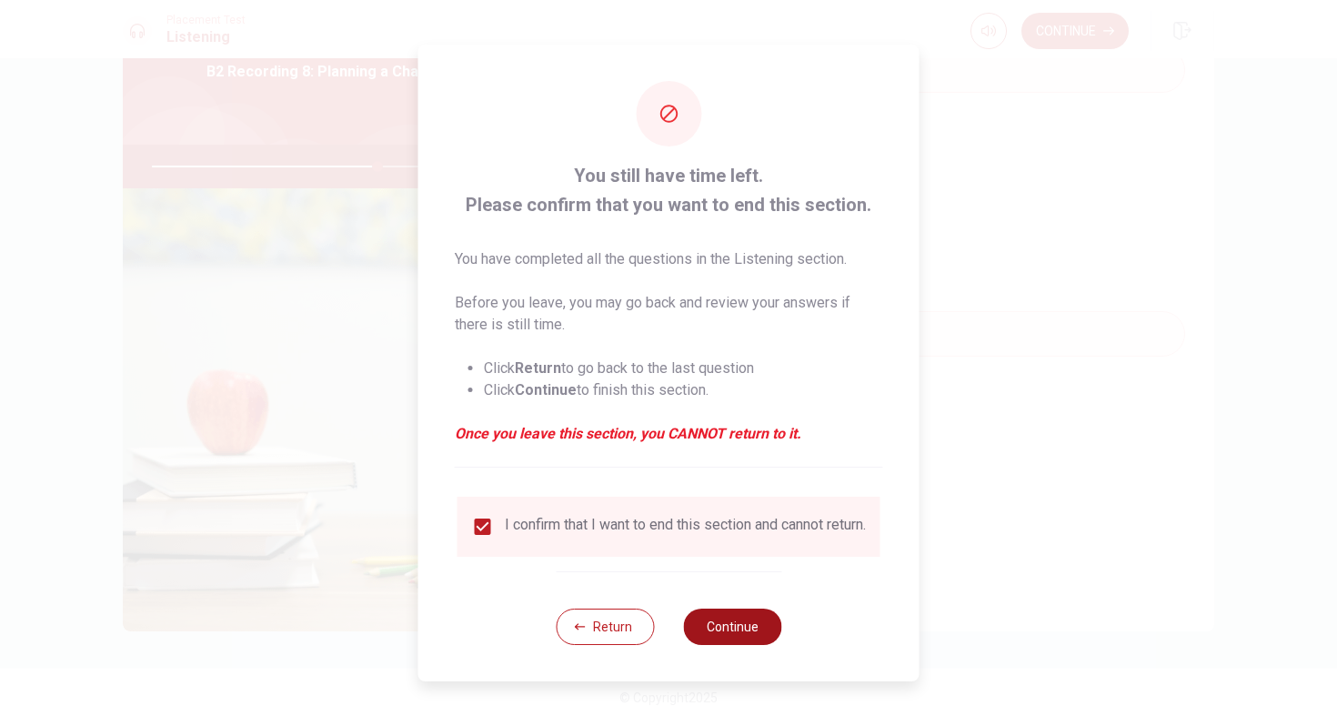
click at [734, 635] on button "Continue" at bounding box center [732, 626] width 98 height 36
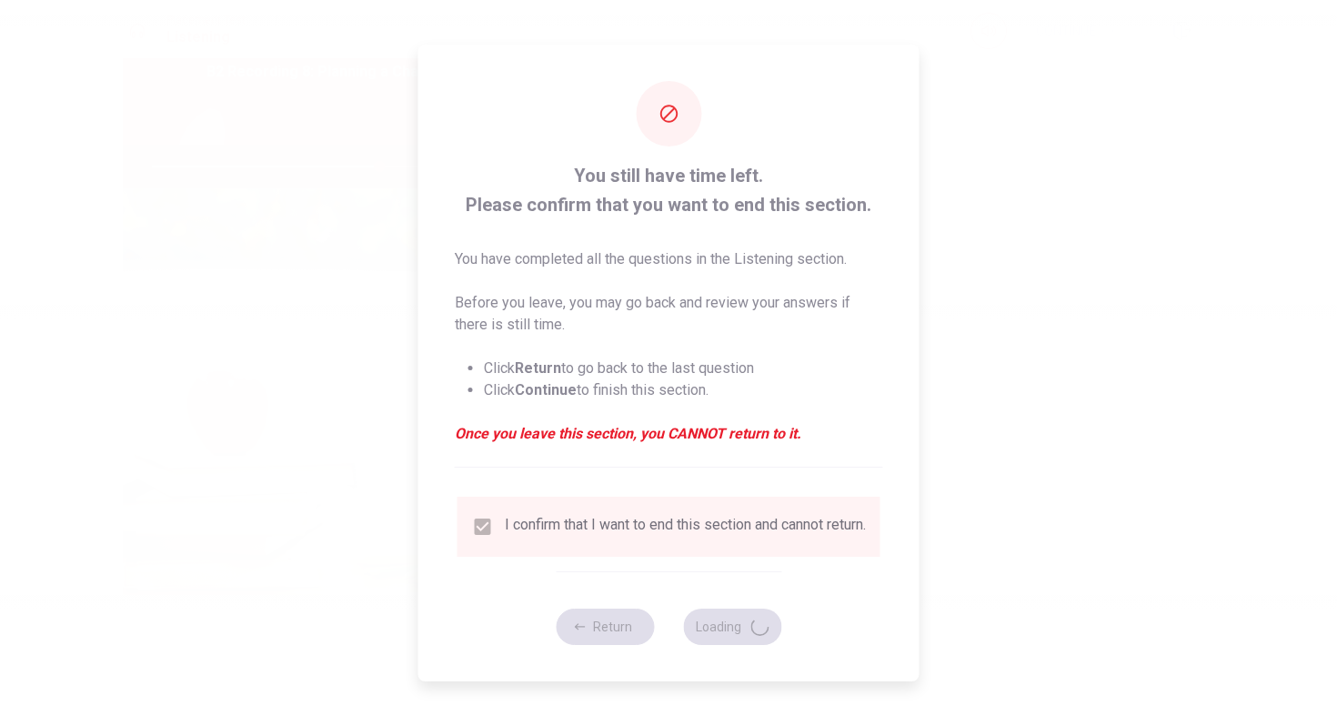
type input "70"
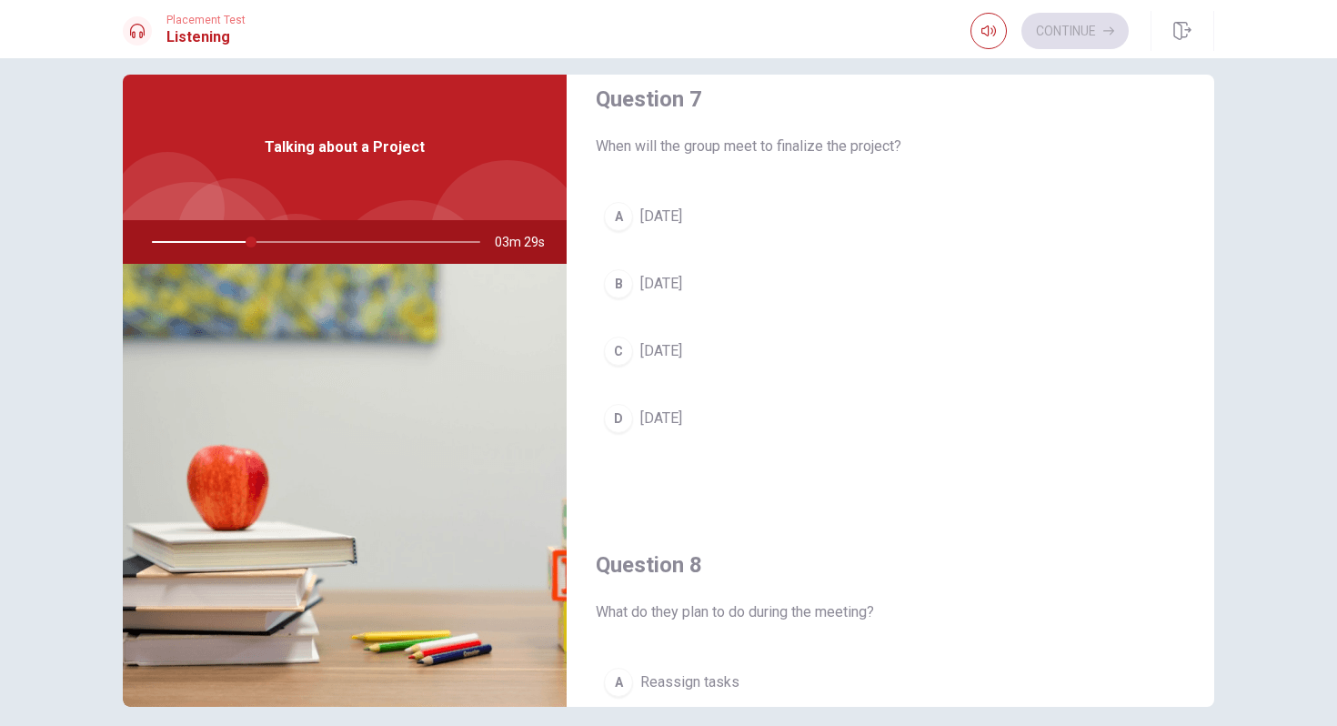
scroll to position [496, 0]
click at [759, 221] on button "A [DATE]" at bounding box center [890, 212] width 589 height 45
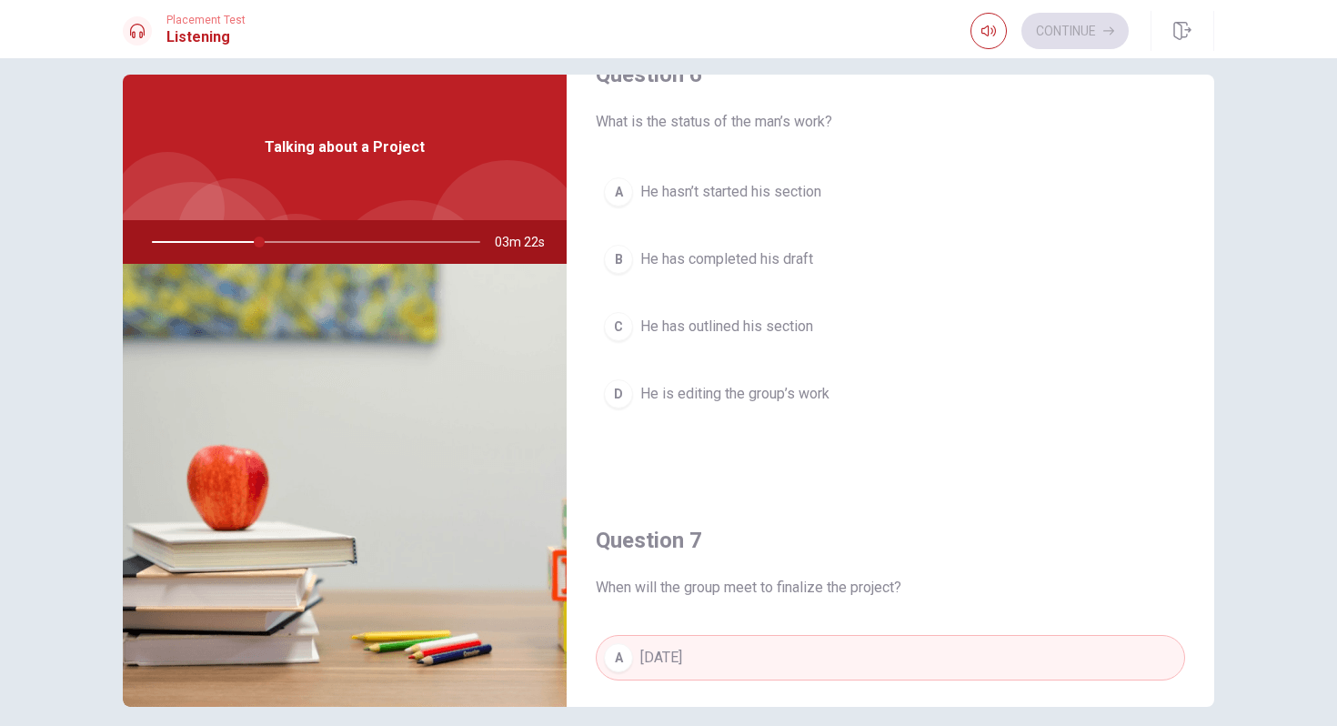
scroll to position [0, 0]
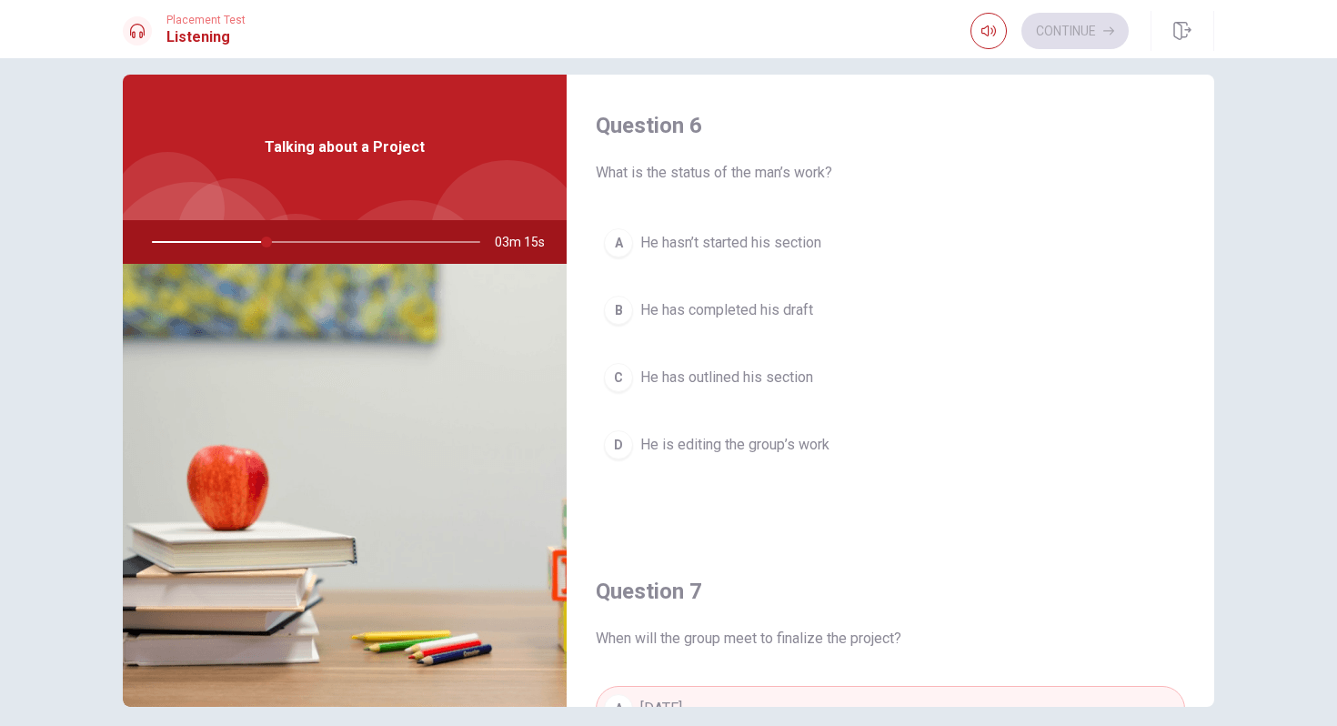
click at [780, 380] on span "He has outlined his section" at bounding box center [726, 378] width 173 height 22
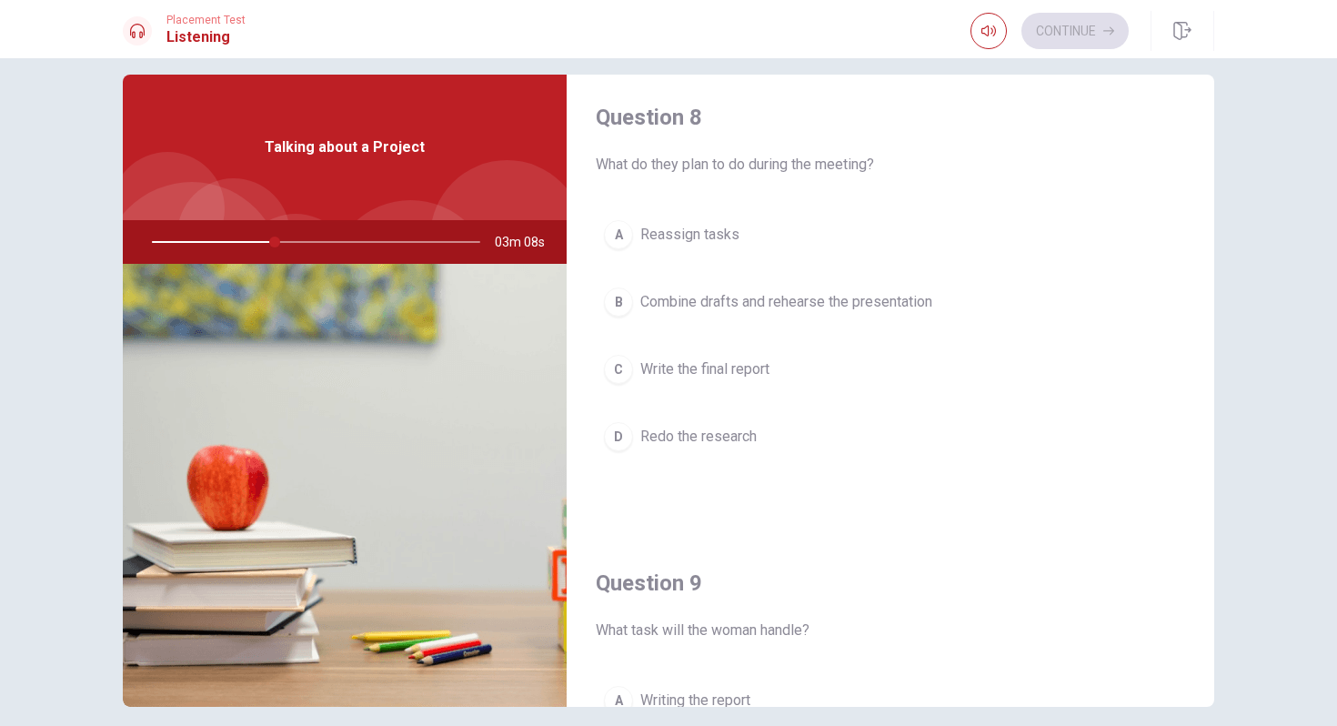
scroll to position [952, 0]
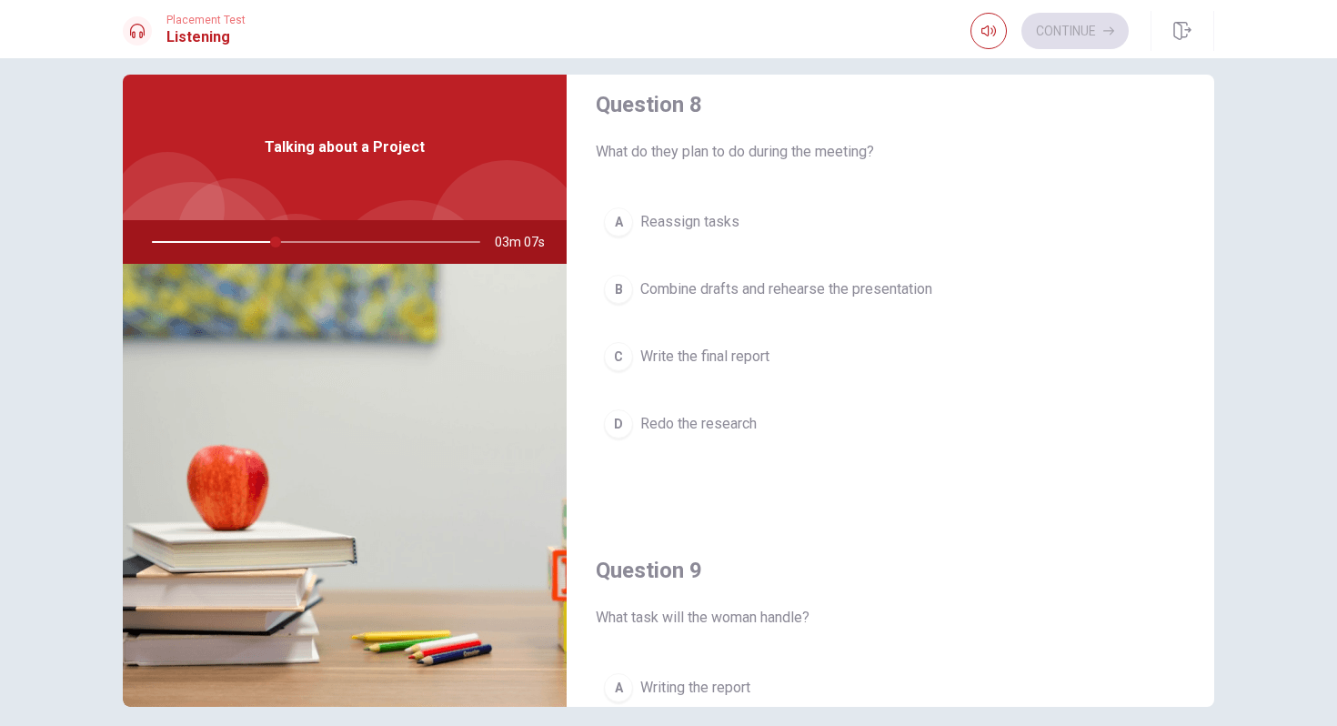
click at [773, 296] on span "Combine drafts and rehearse the presentation" at bounding box center [786, 289] width 292 height 22
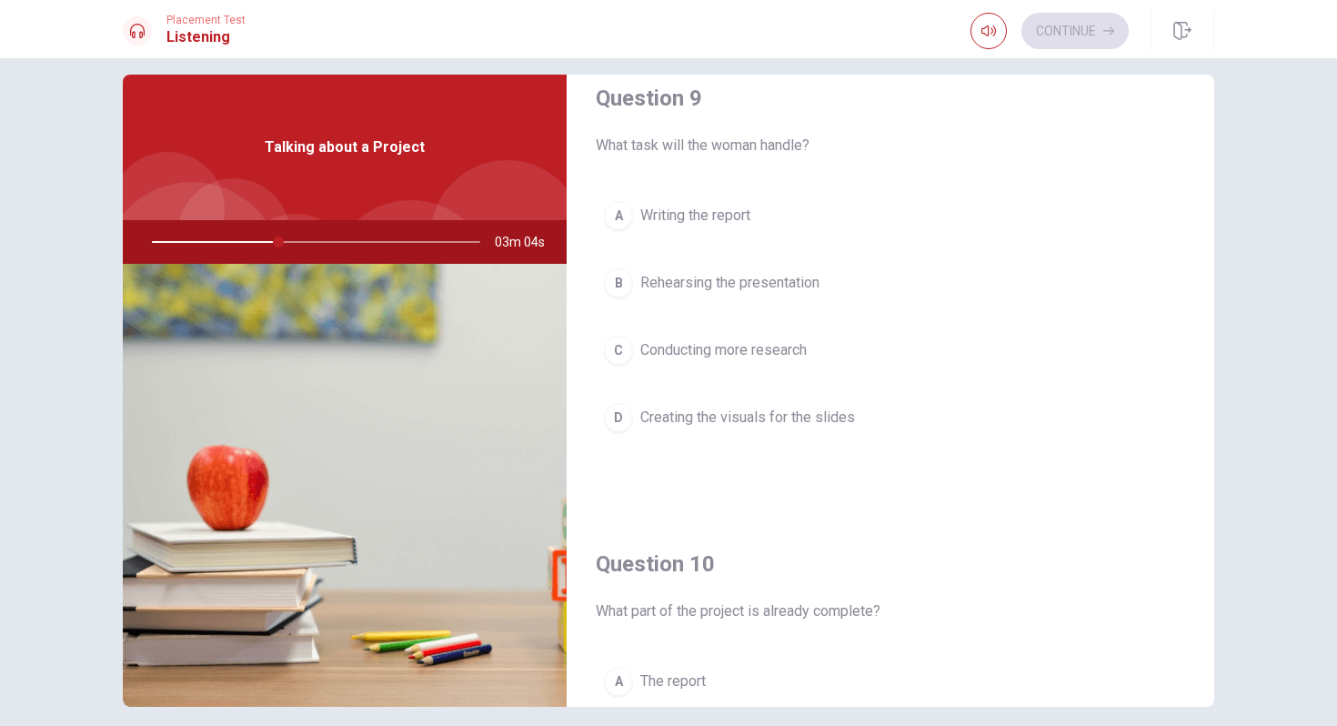
scroll to position [1428, 0]
click at [738, 412] on span "Creating the visuals for the slides" at bounding box center [747, 414] width 215 height 22
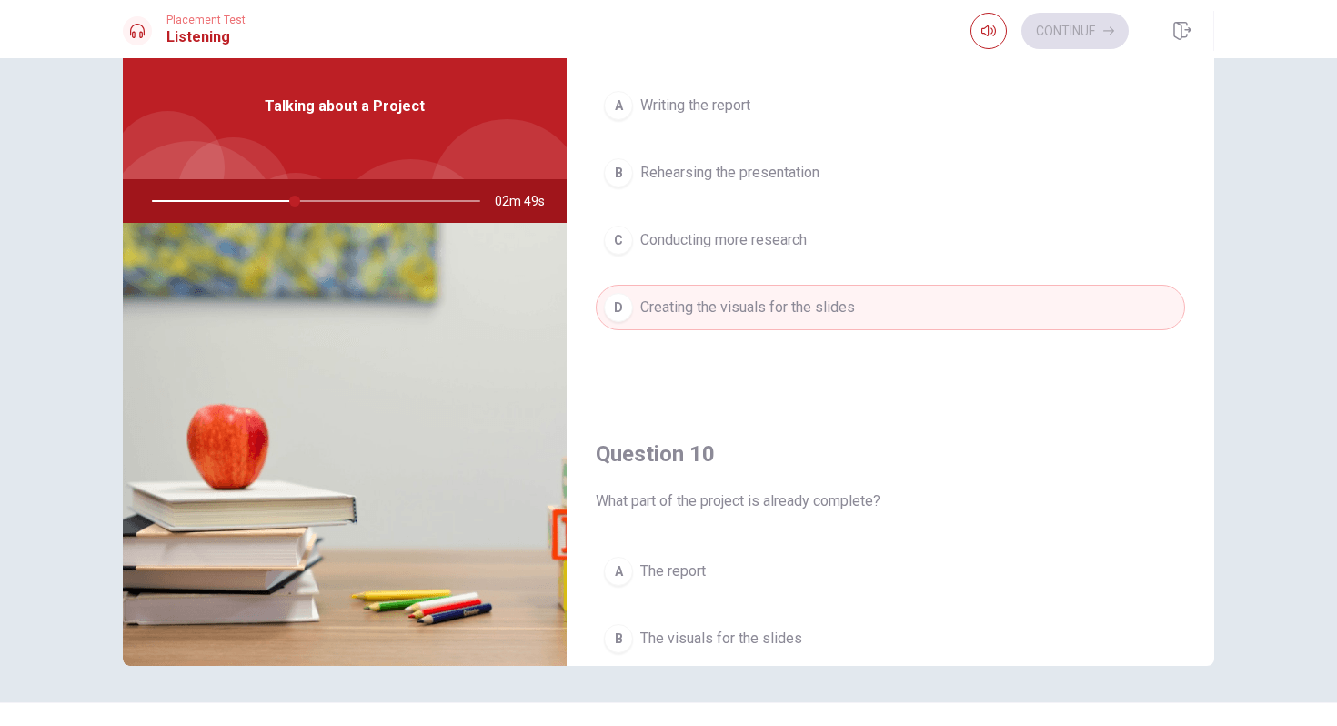
scroll to position [1696, 0]
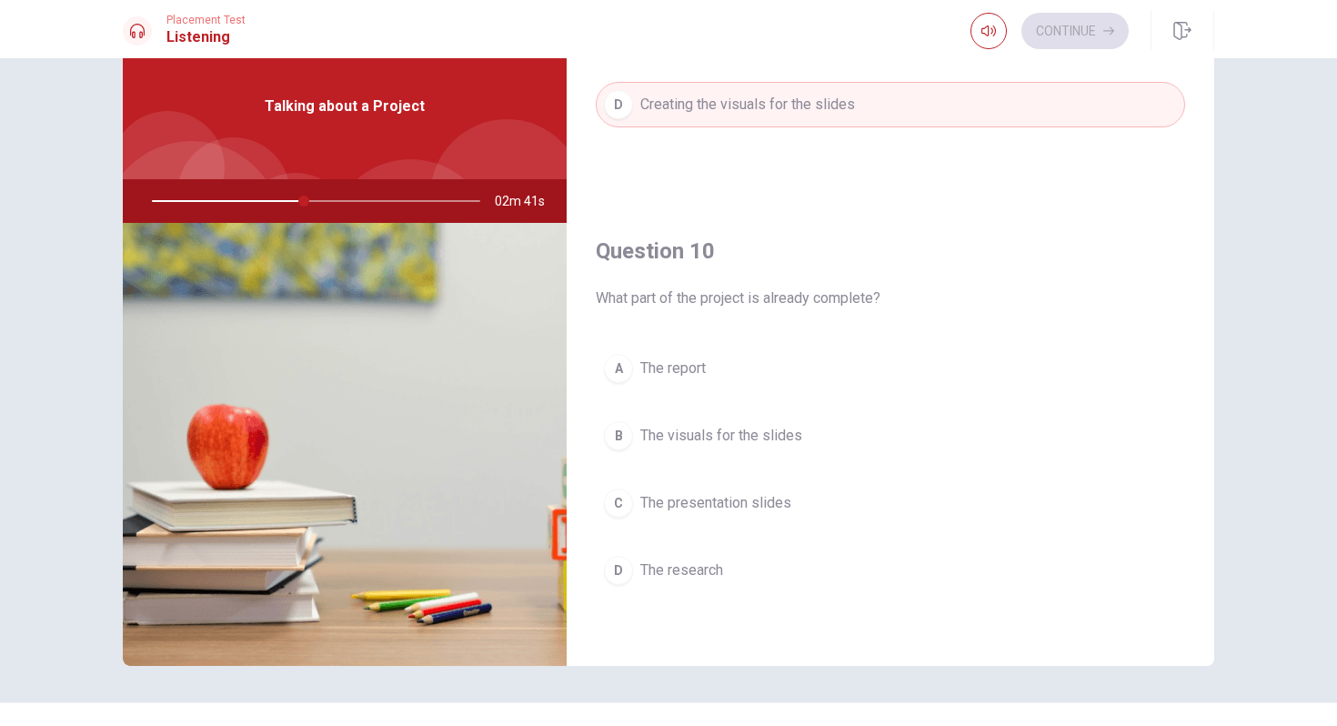
click at [704, 565] on span "The research" at bounding box center [681, 570] width 83 height 22
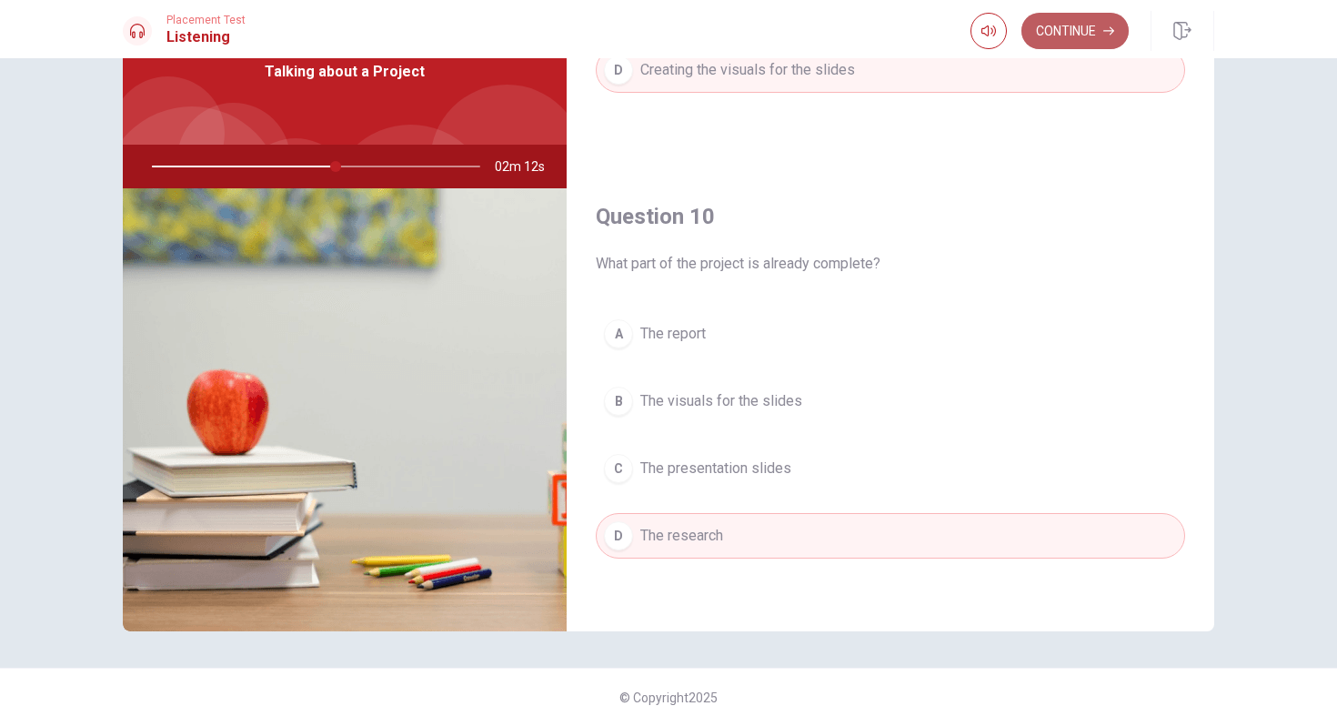
click at [1080, 38] on button "Continue" at bounding box center [1074, 31] width 107 height 36
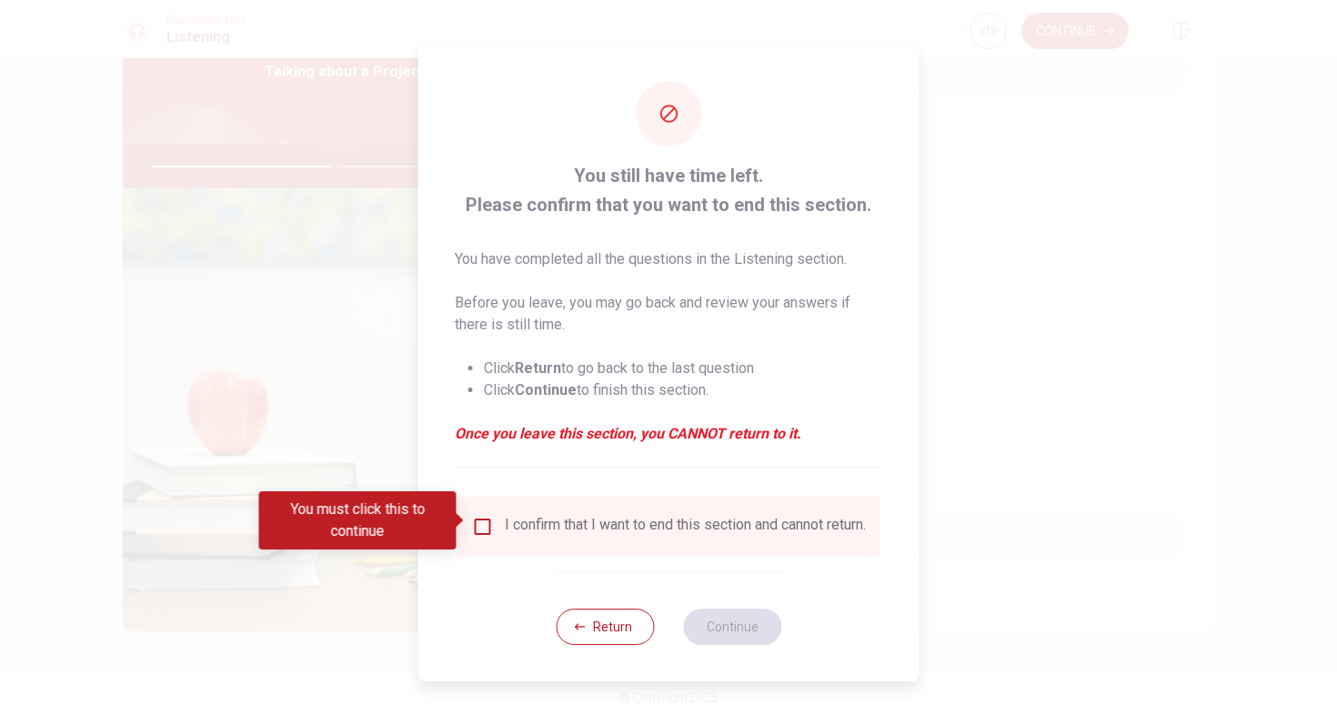
click at [486, 518] on input "You must click this to continue" at bounding box center [483, 527] width 22 height 22
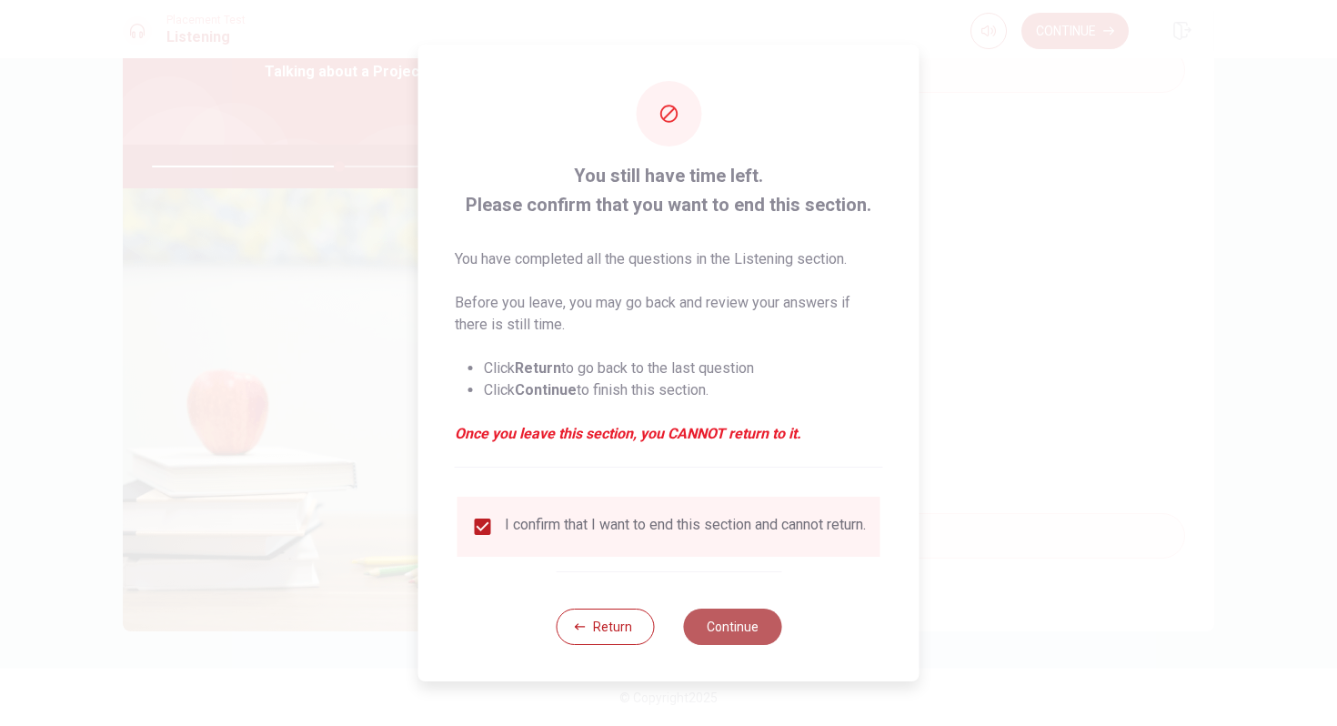
click at [712, 632] on button "Continue" at bounding box center [732, 626] width 98 height 36
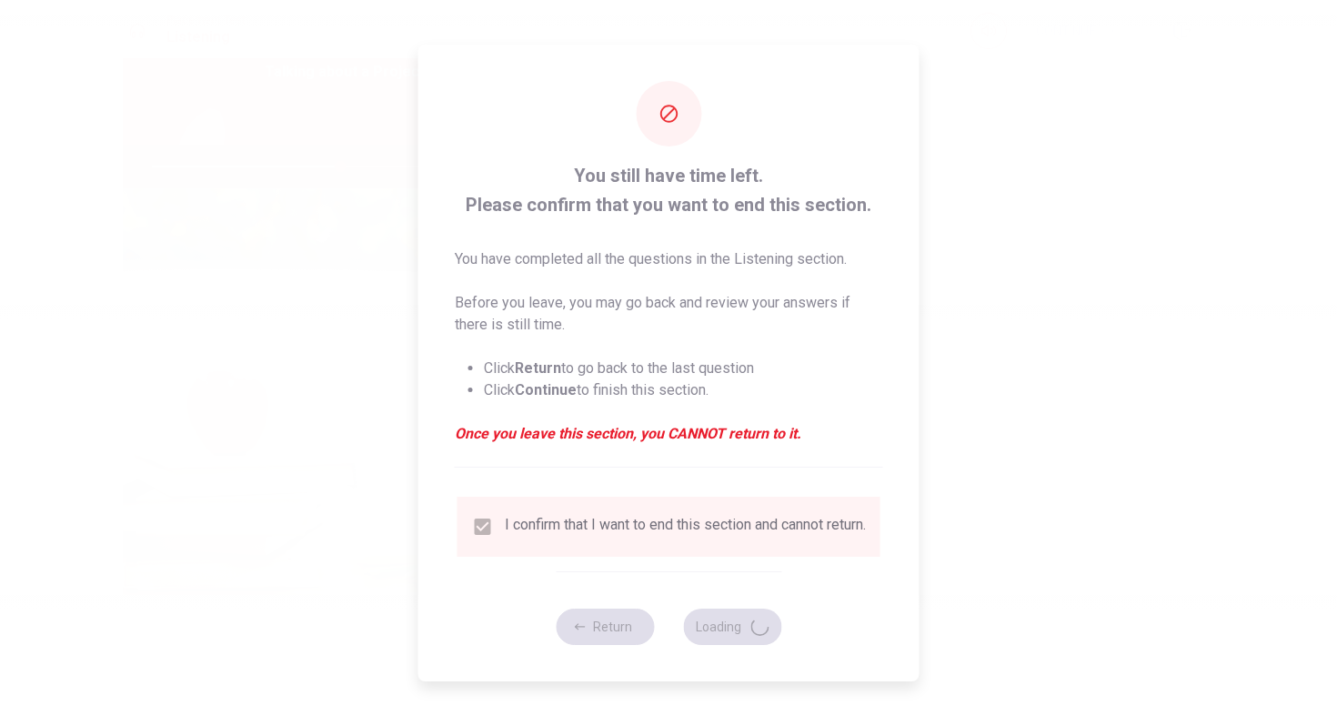
type input "58"
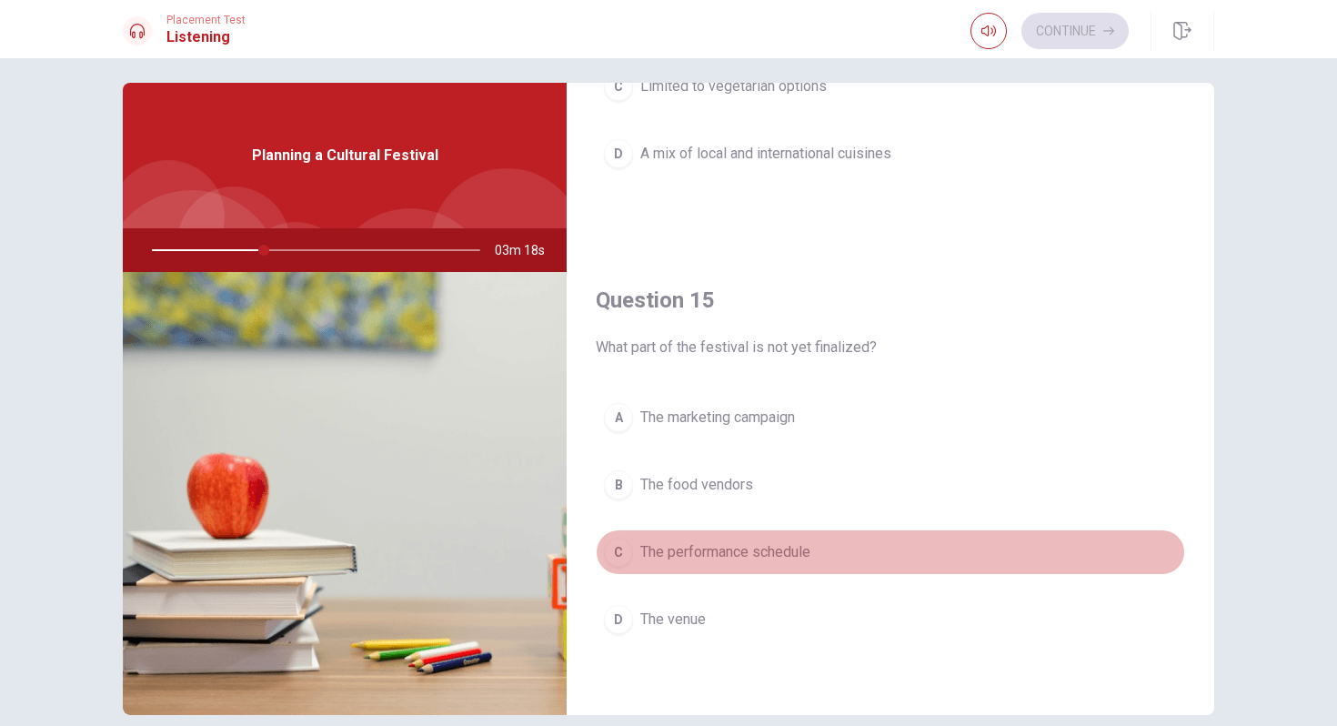
click at [745, 549] on span "The performance schedule" at bounding box center [725, 552] width 170 height 22
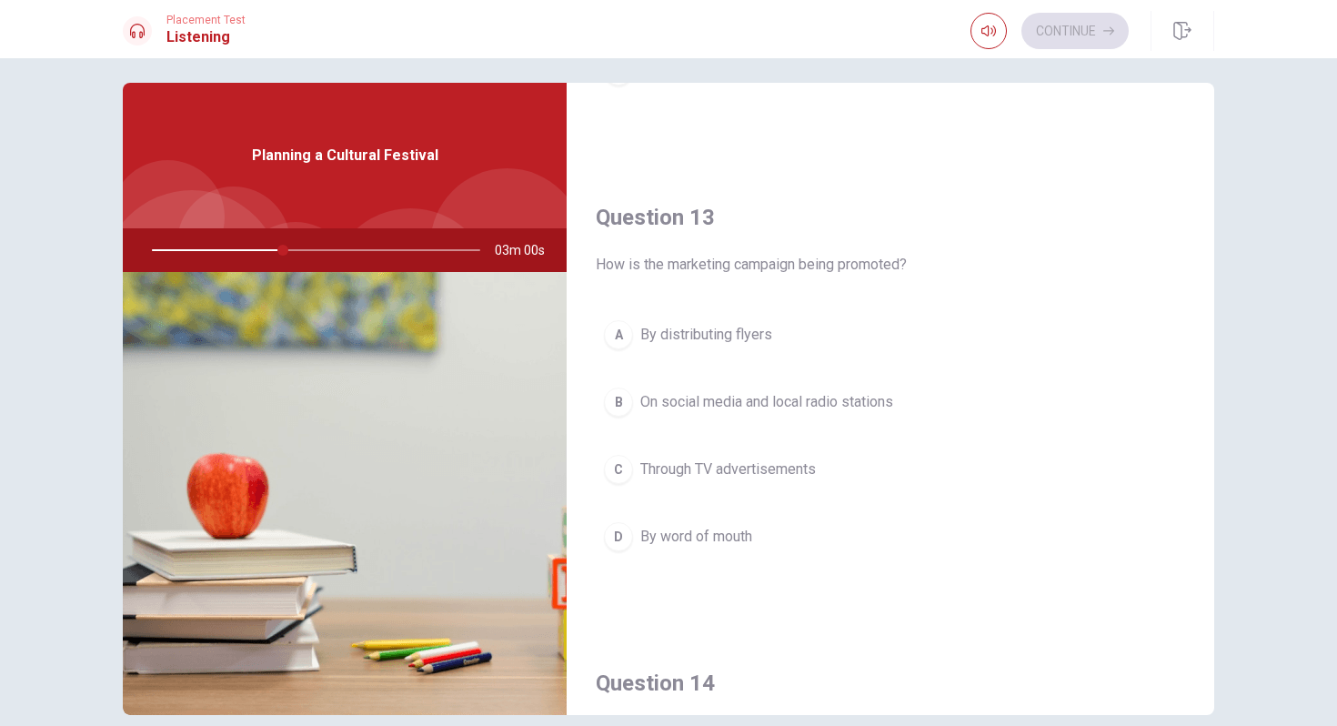
scroll to position [839, 0]
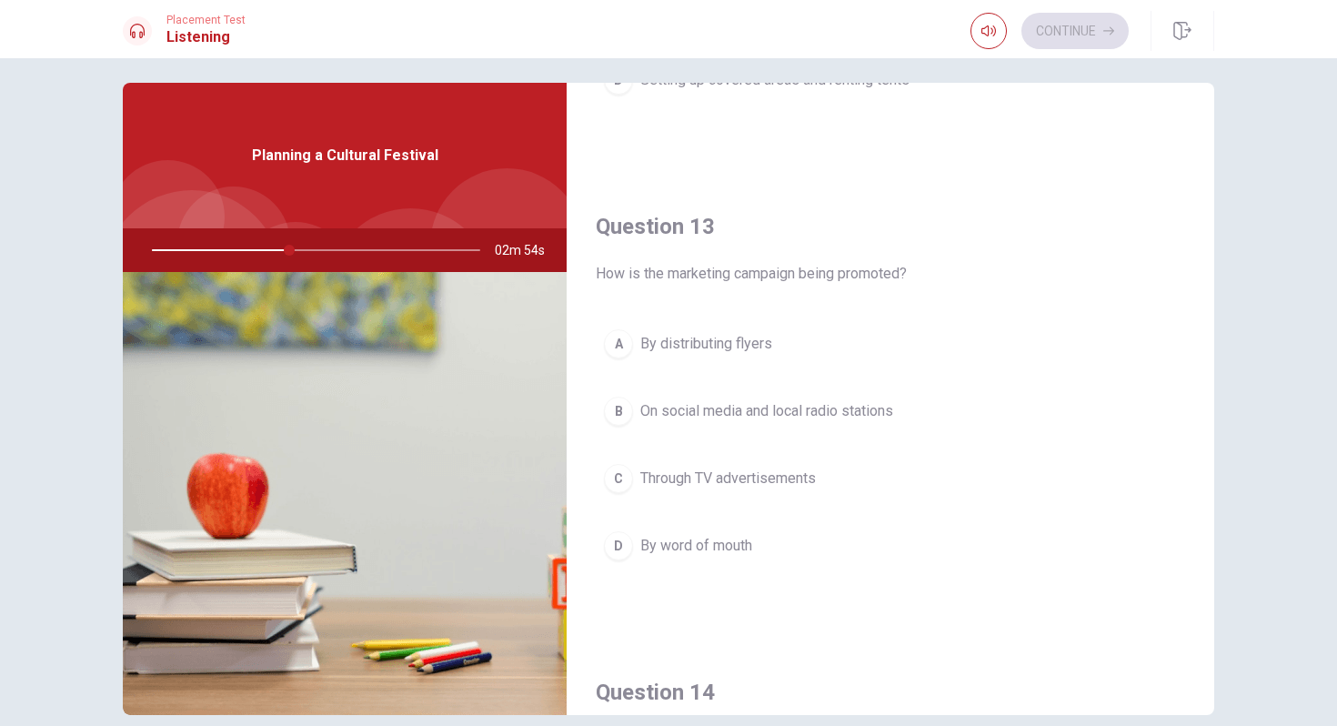
click at [825, 416] on span "On social media and local radio stations" at bounding box center [766, 411] width 253 height 22
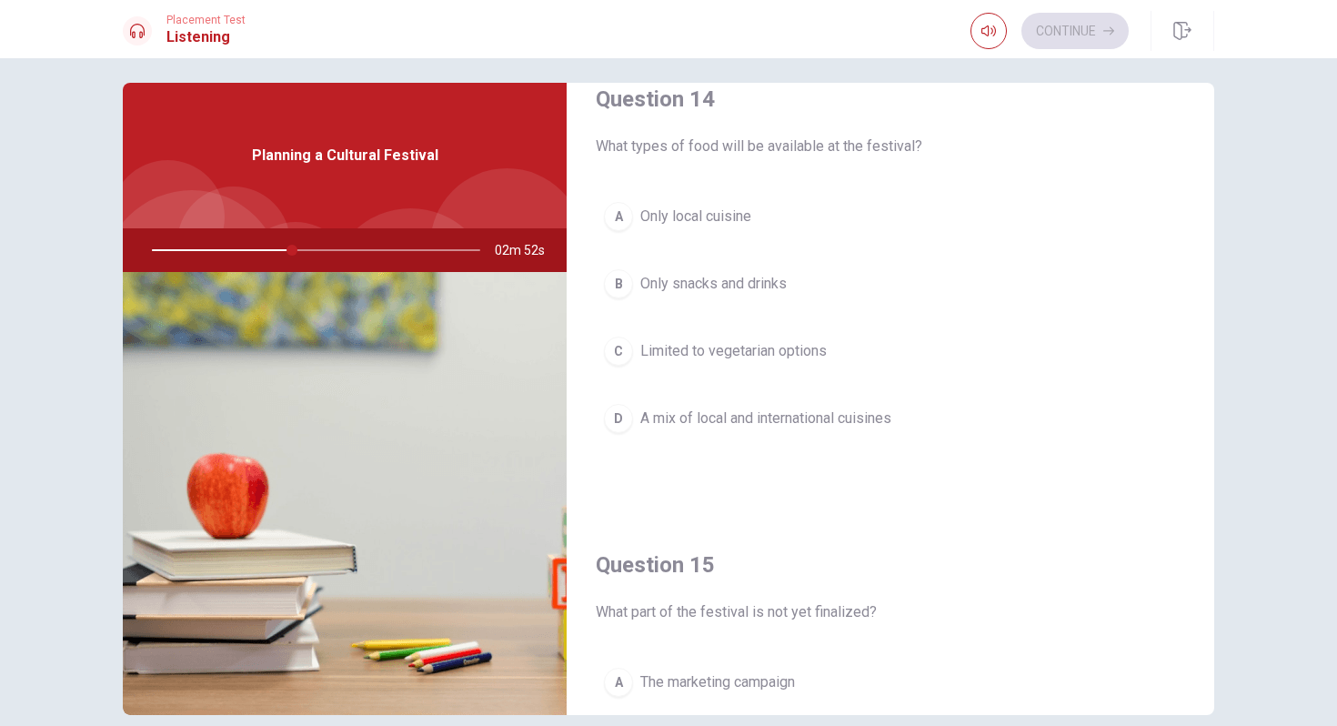
scroll to position [1444, 0]
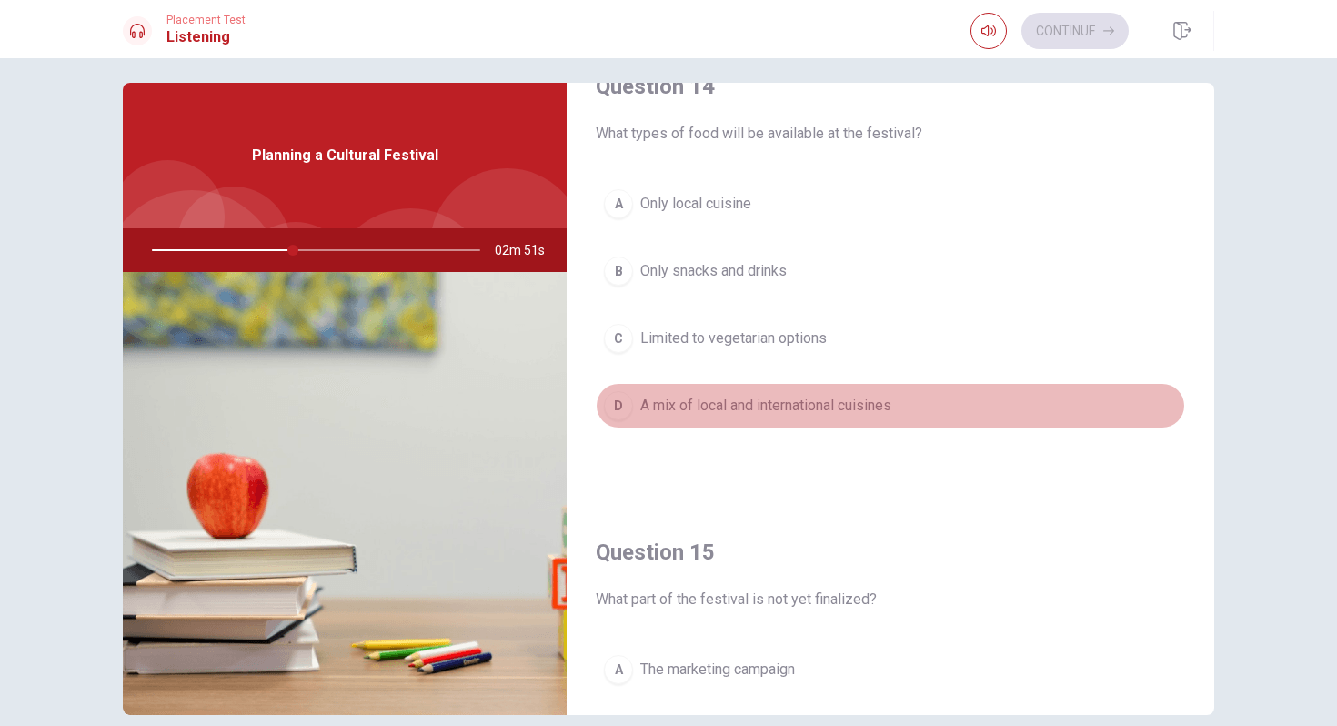
click at [789, 393] on button "D A mix of local and international cuisines" at bounding box center [890, 405] width 589 height 45
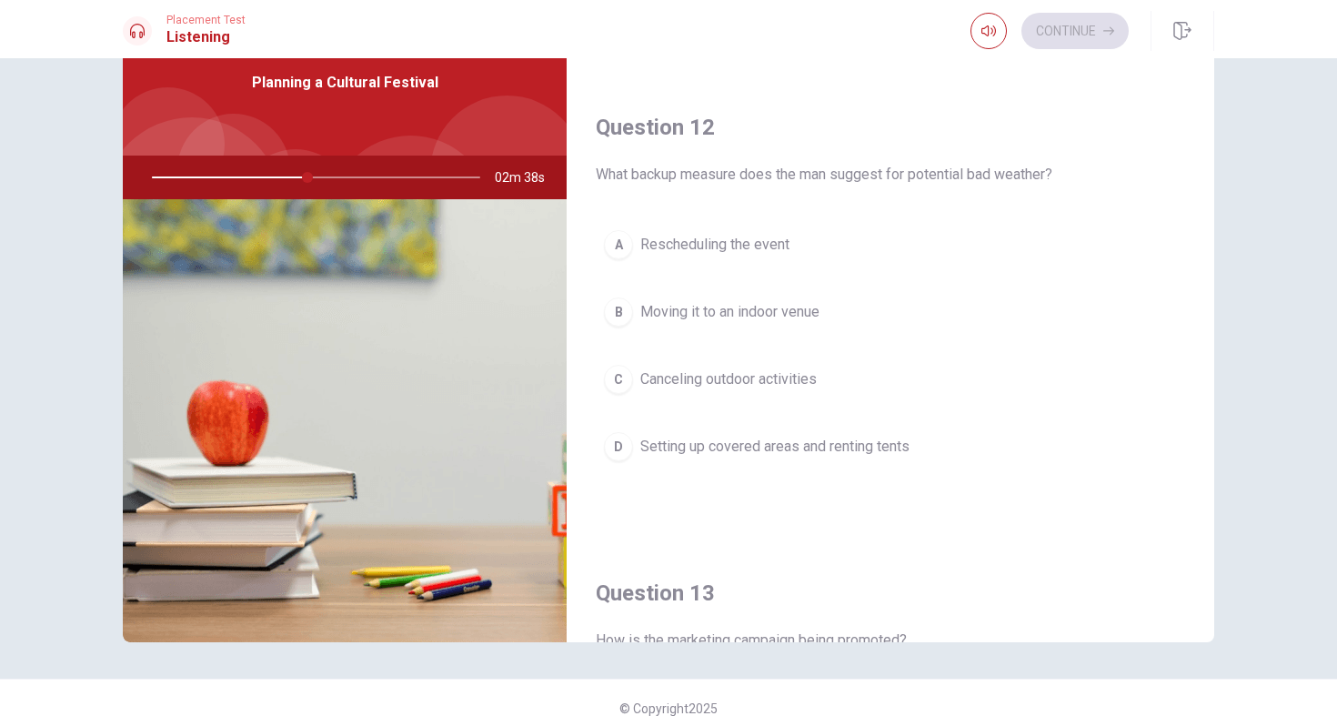
scroll to position [397, 0]
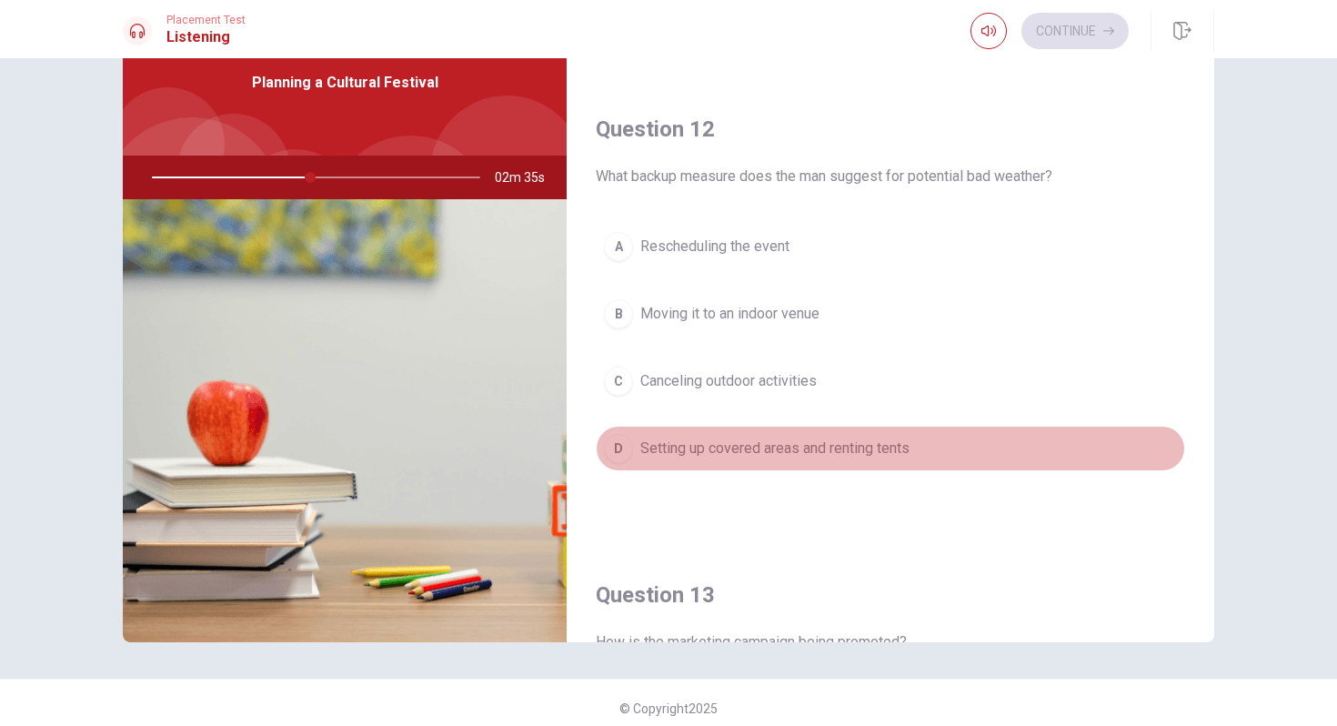
click at [765, 453] on span "Setting up covered areas and renting tents" at bounding box center [774, 448] width 269 height 22
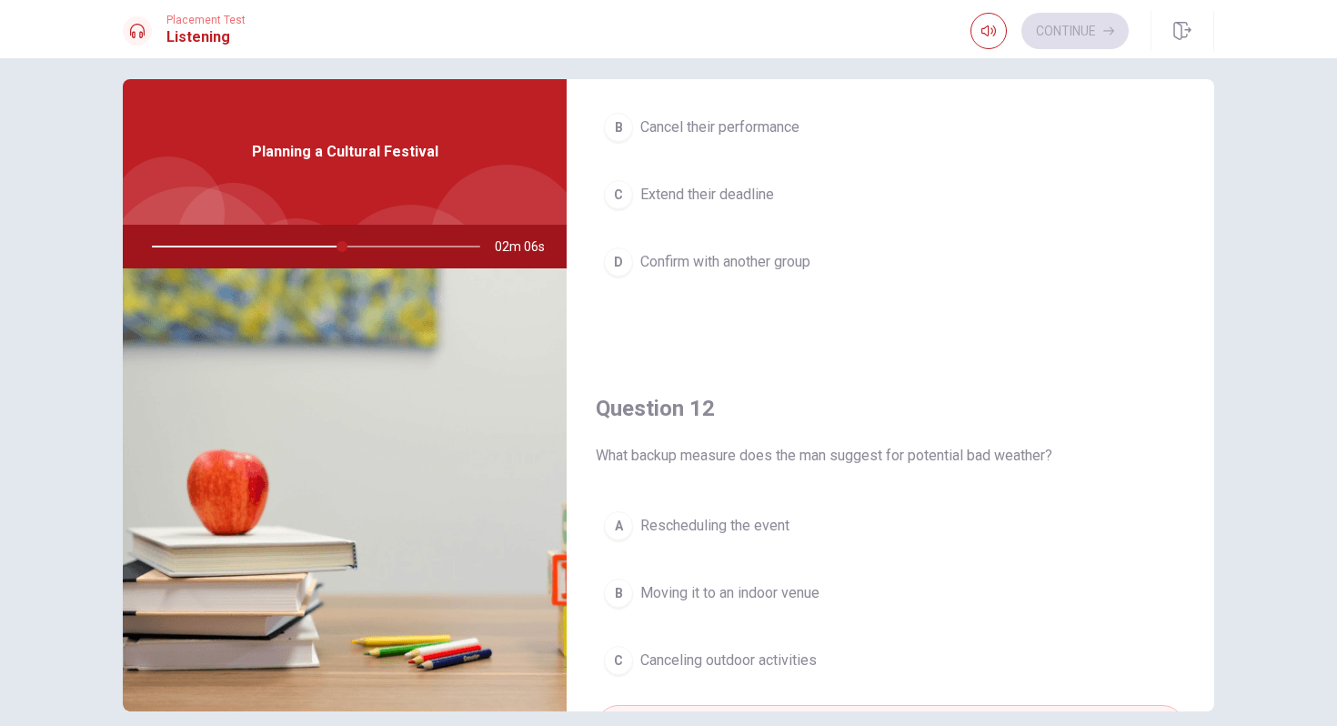
scroll to position [0, 0]
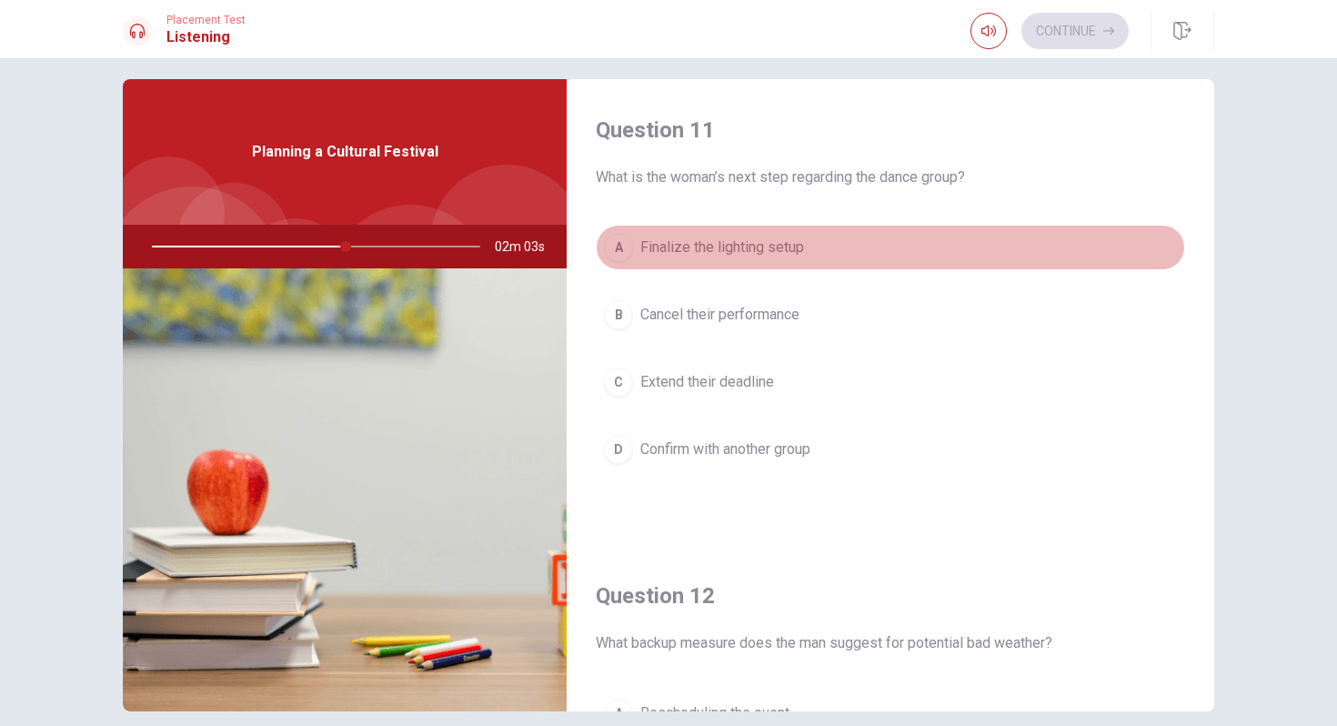
click at [768, 255] on span "Finalize the lighting setup" at bounding box center [722, 247] width 164 height 22
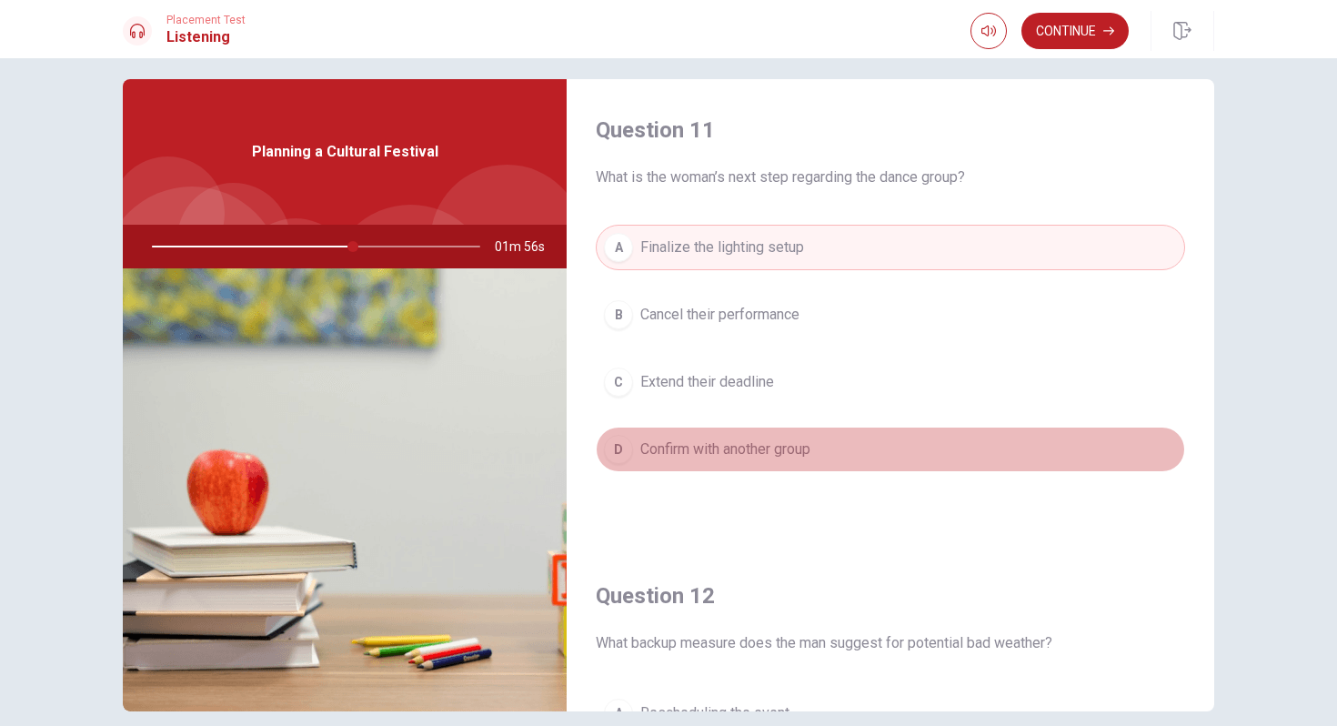
click at [751, 457] on span "Confirm with another group" at bounding box center [725, 449] width 170 height 22
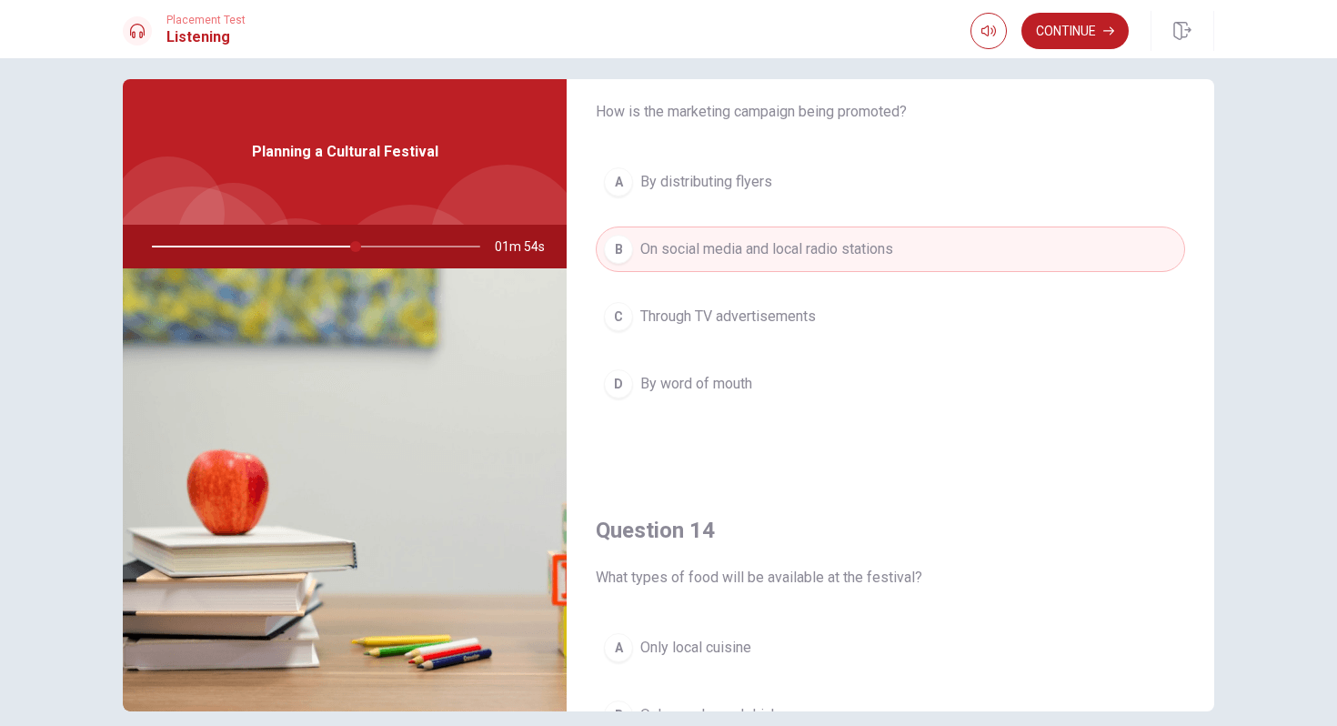
scroll to position [1128, 0]
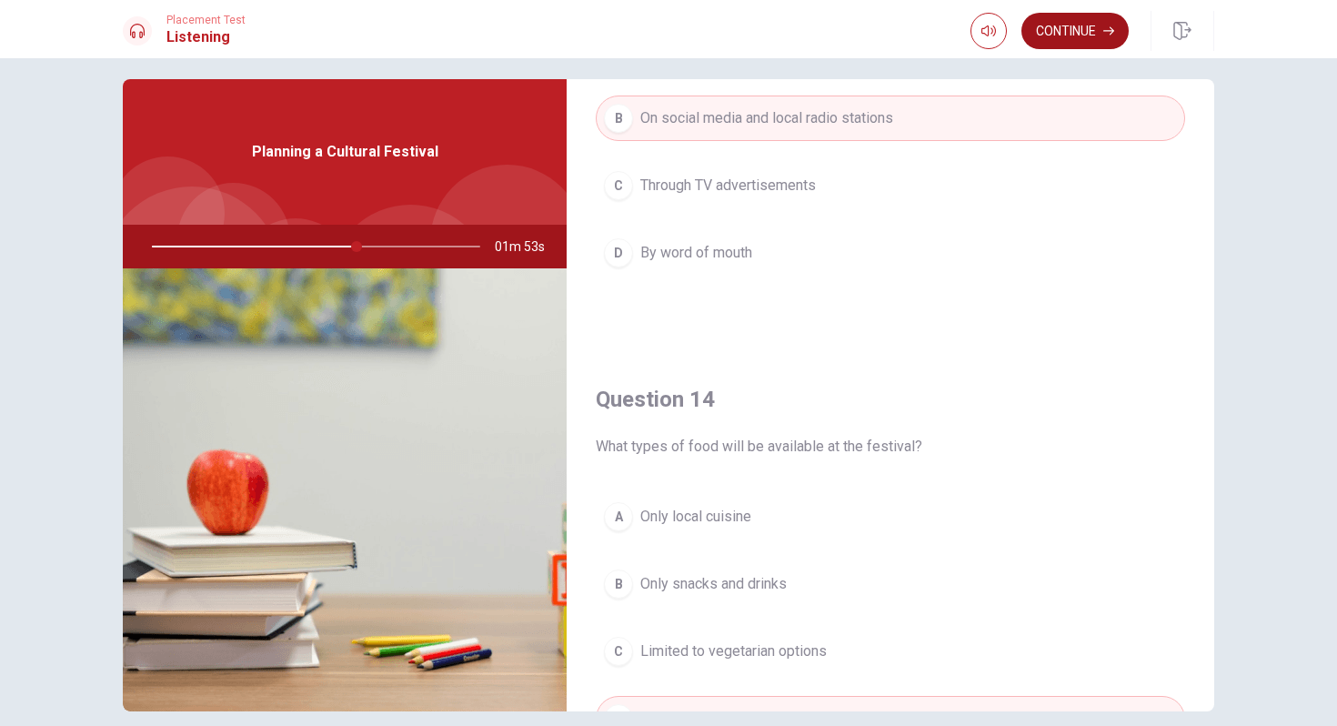
click at [1068, 33] on button "Continue" at bounding box center [1074, 31] width 107 height 36
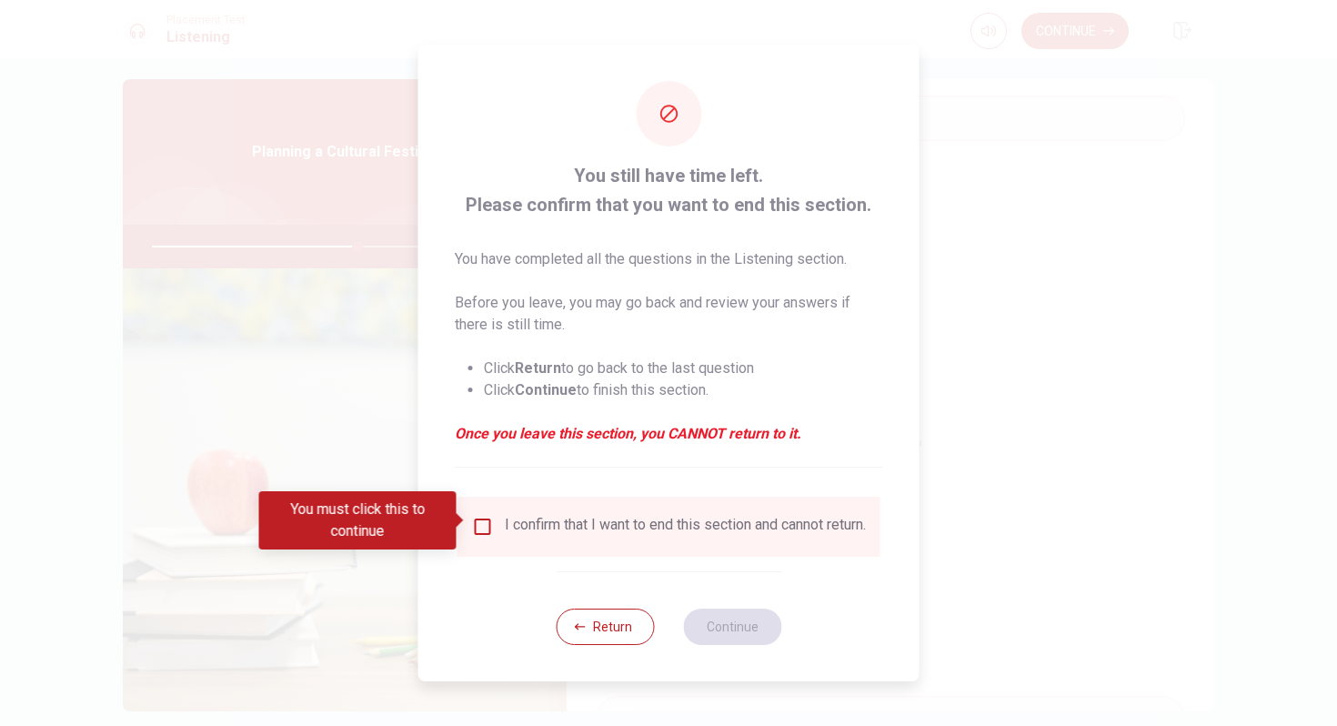
click at [482, 520] on input "You must click this to continue" at bounding box center [483, 527] width 22 height 22
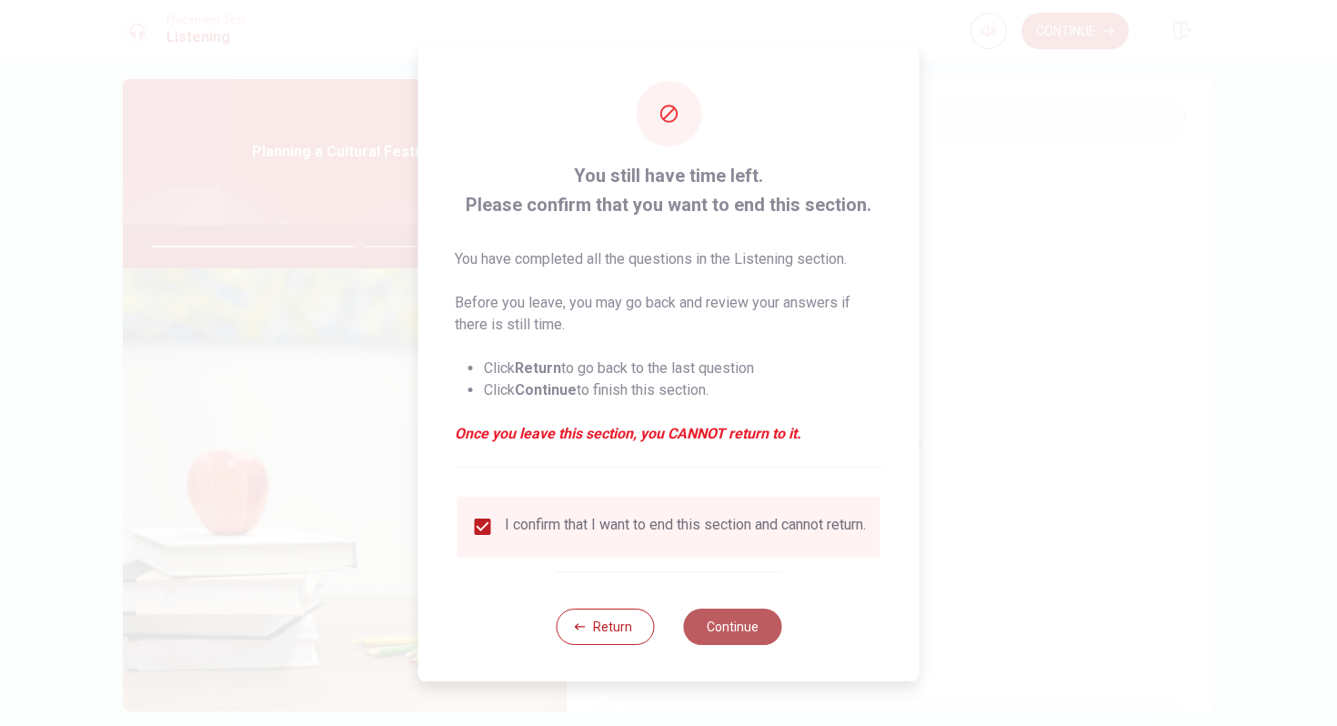
click at [728, 628] on button "Continue" at bounding box center [732, 626] width 98 height 36
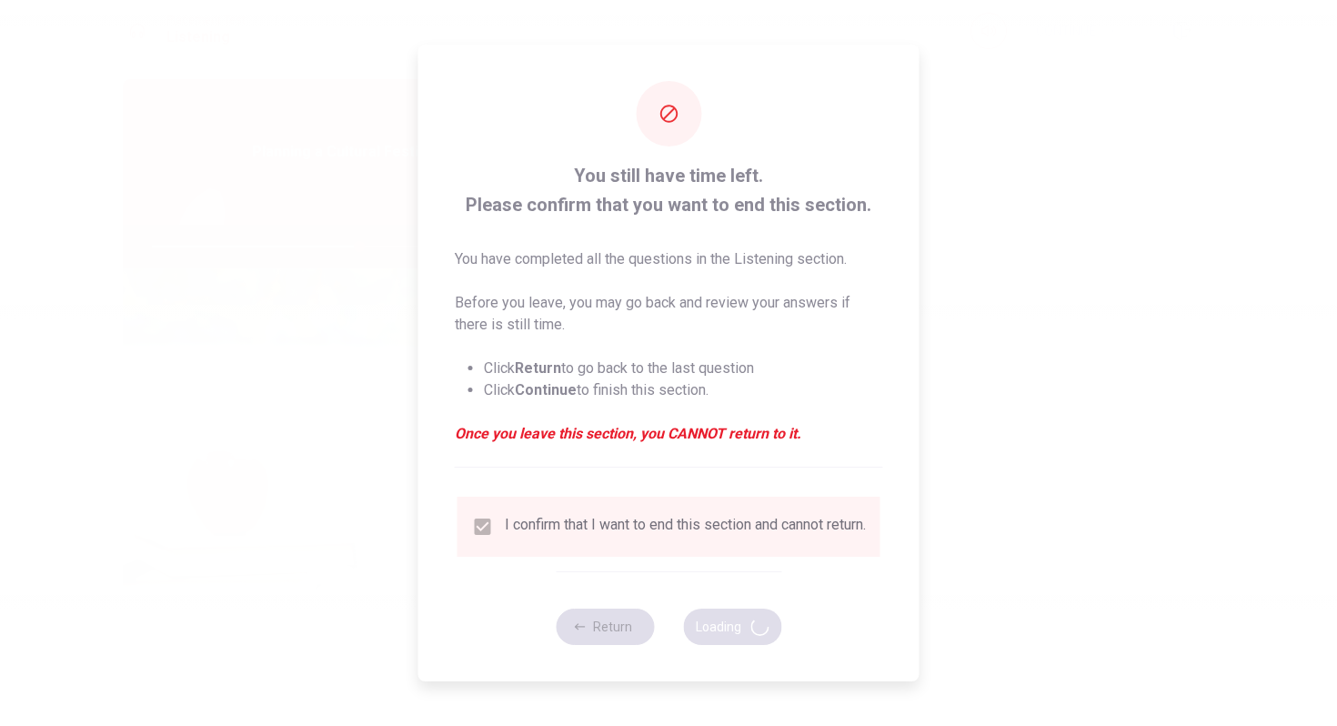
type input "64"
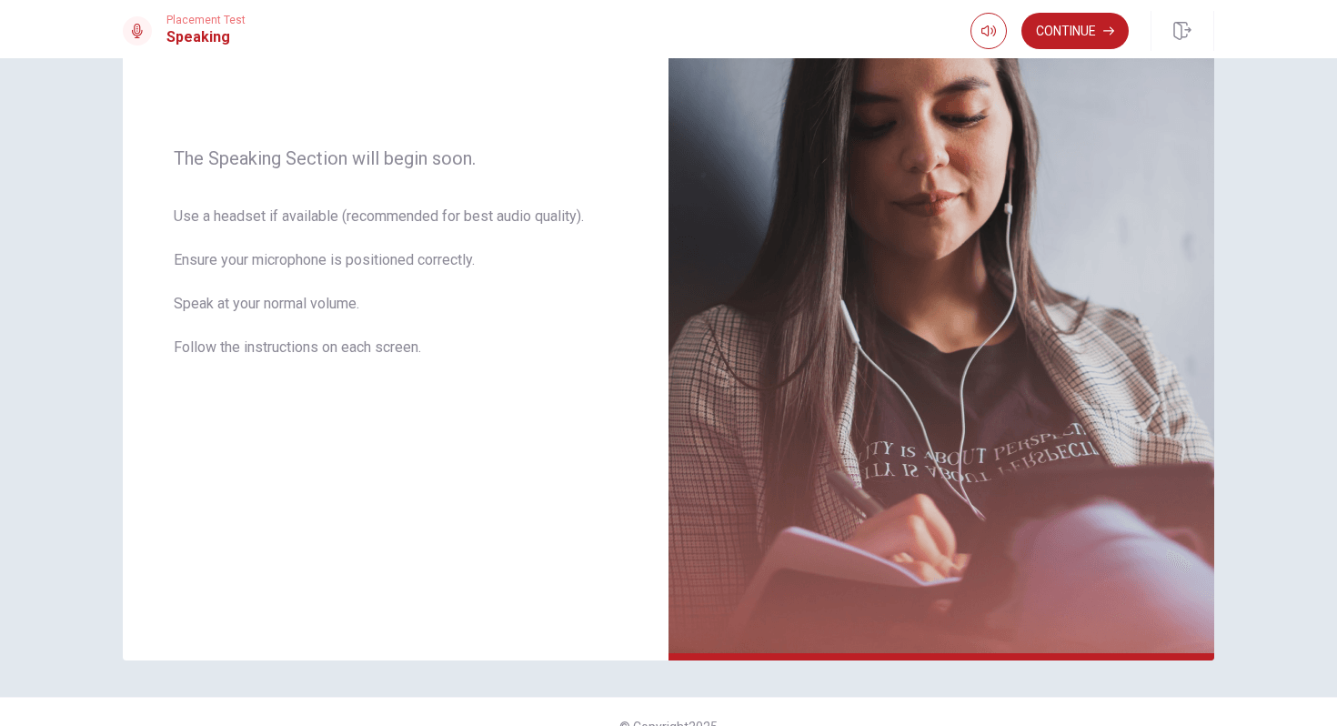
scroll to position [256, 0]
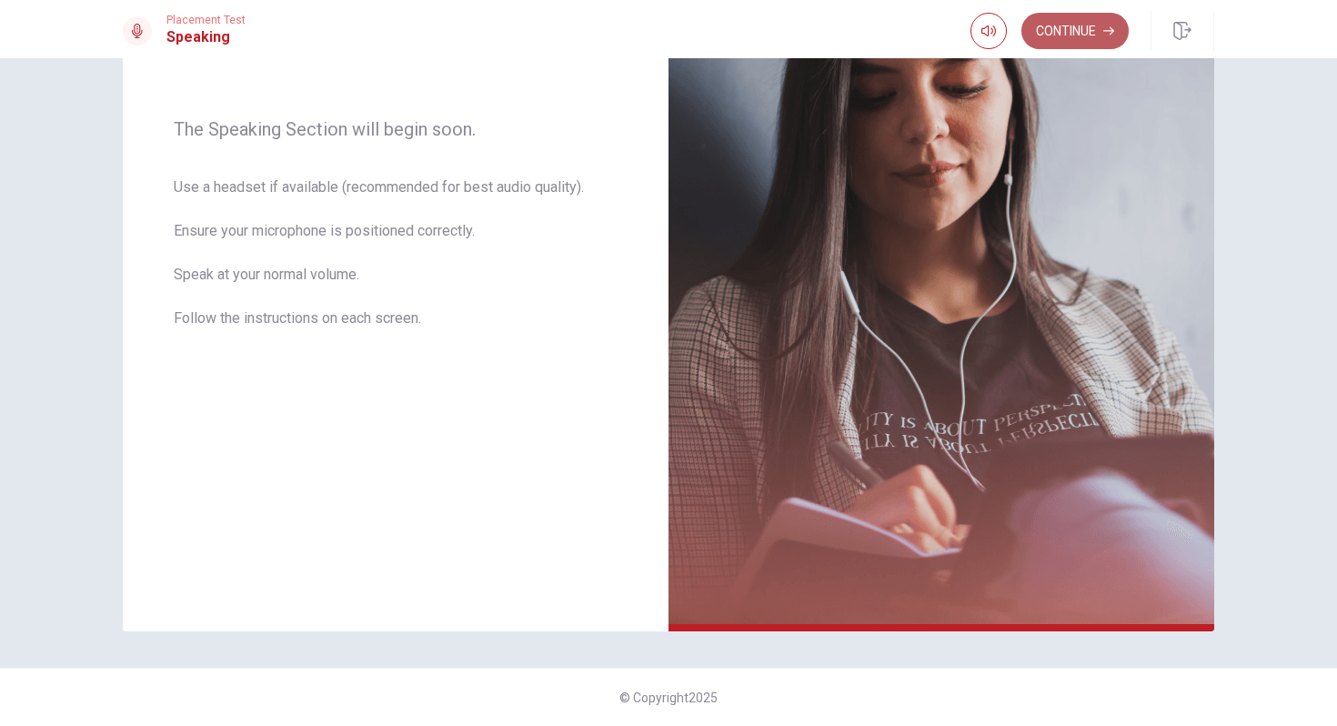
click at [1075, 35] on button "Continue" at bounding box center [1074, 31] width 107 height 36
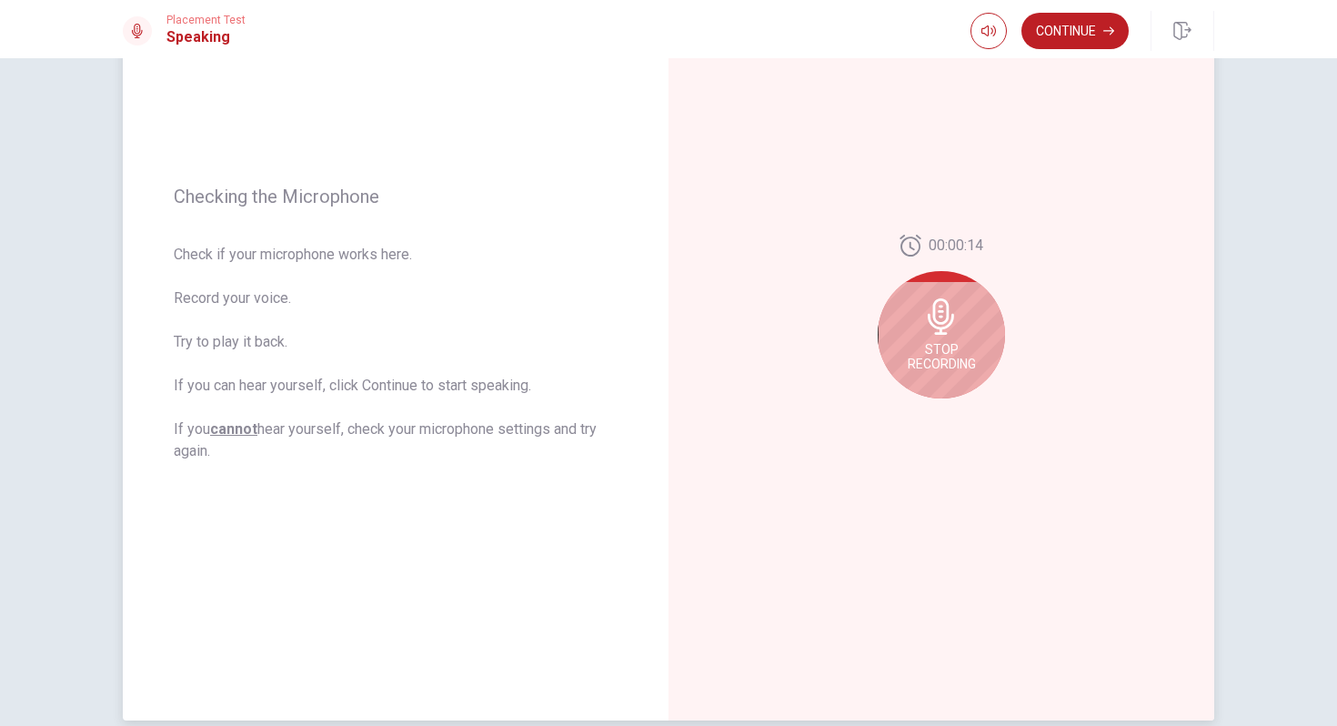
scroll to position [159, 0]
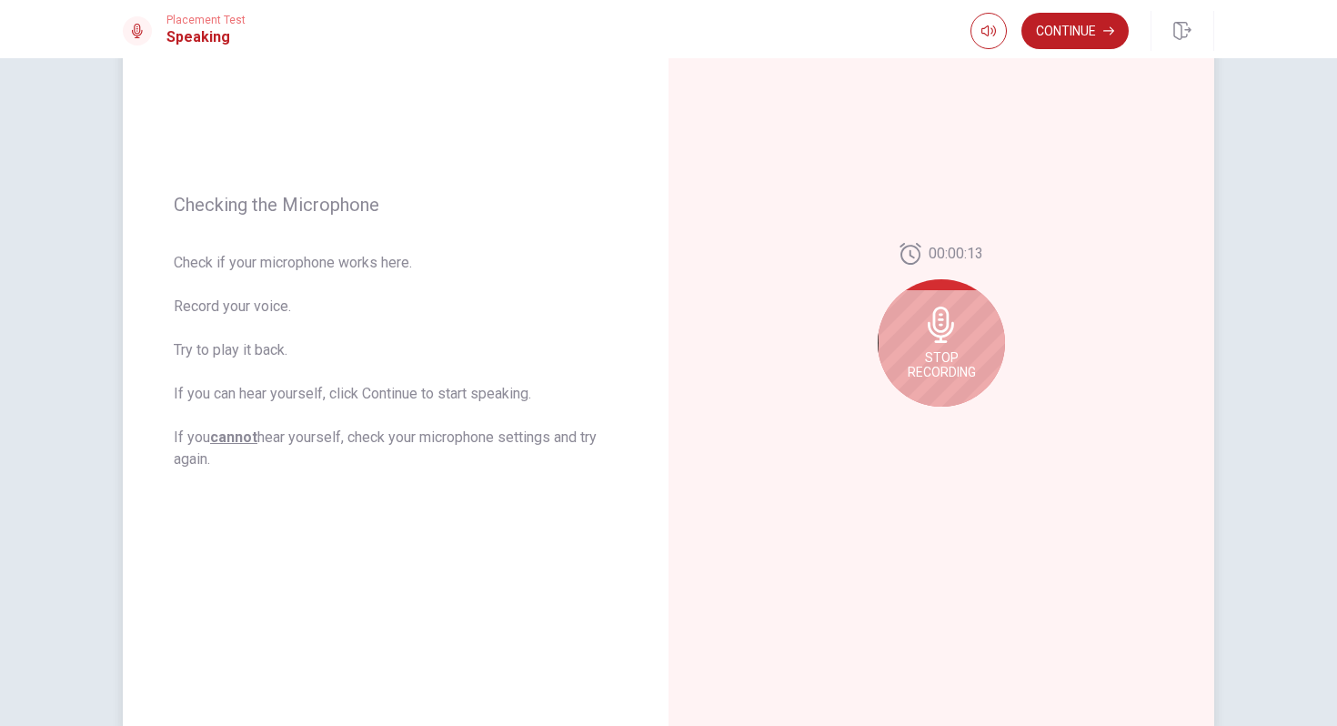
click at [949, 343] on div "Stop Recording" at bounding box center [941, 342] width 127 height 127
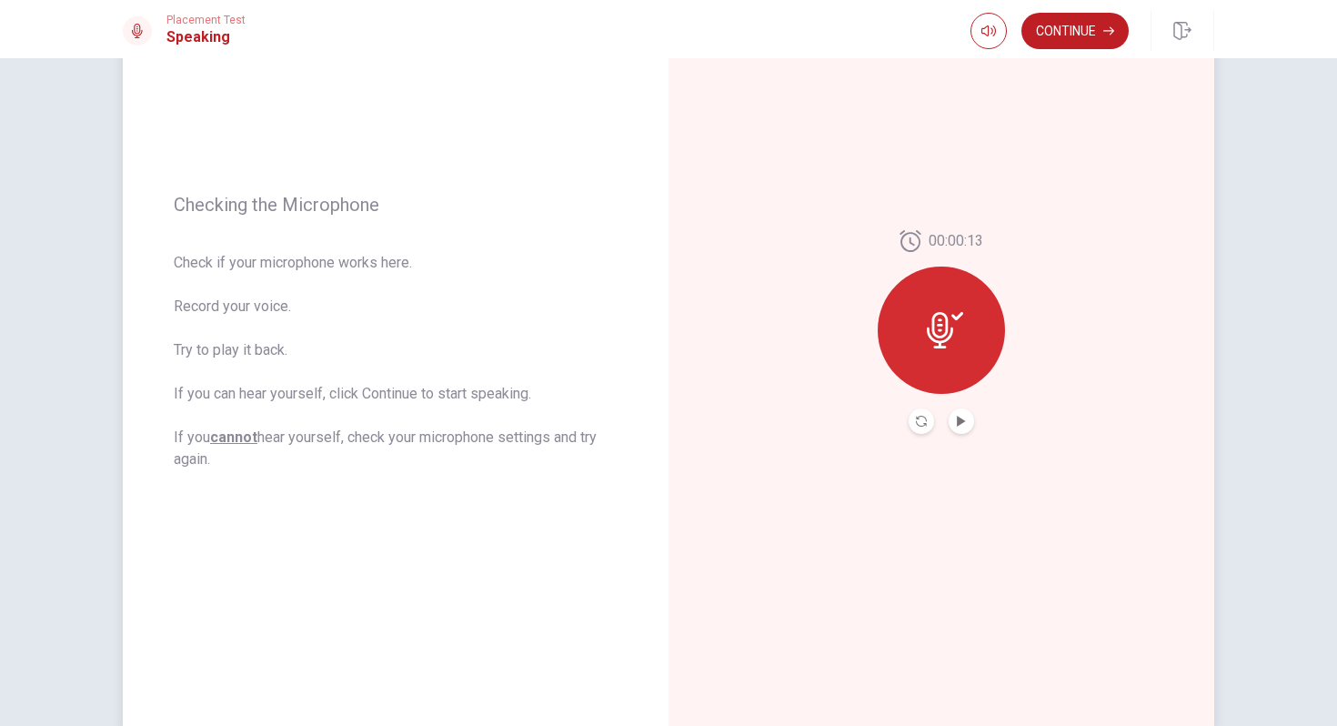
click at [949, 326] on icon at bounding box center [945, 330] width 36 height 36
click at [927, 337] on icon at bounding box center [945, 330] width 36 height 36
click at [921, 414] on button "Record Again" at bounding box center [921, 420] width 25 height 25
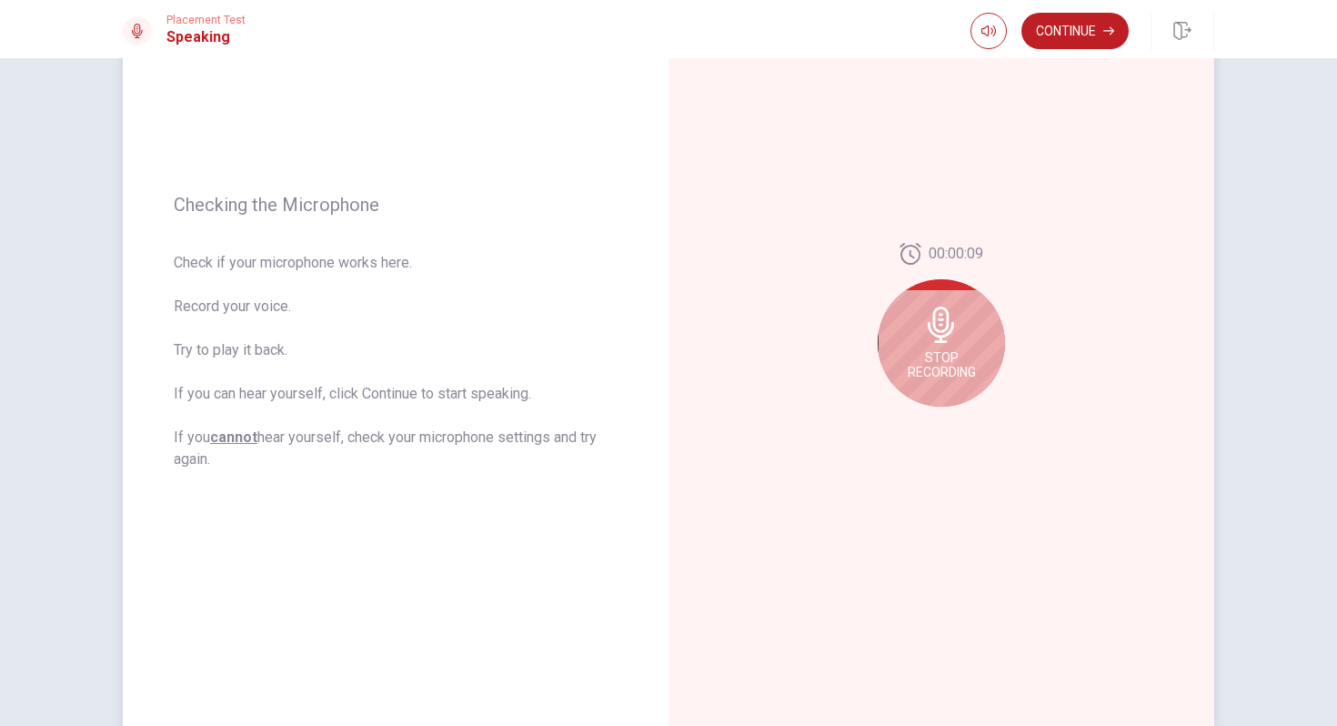
click at [957, 354] on span "Stop Recording" at bounding box center [942, 364] width 68 height 29
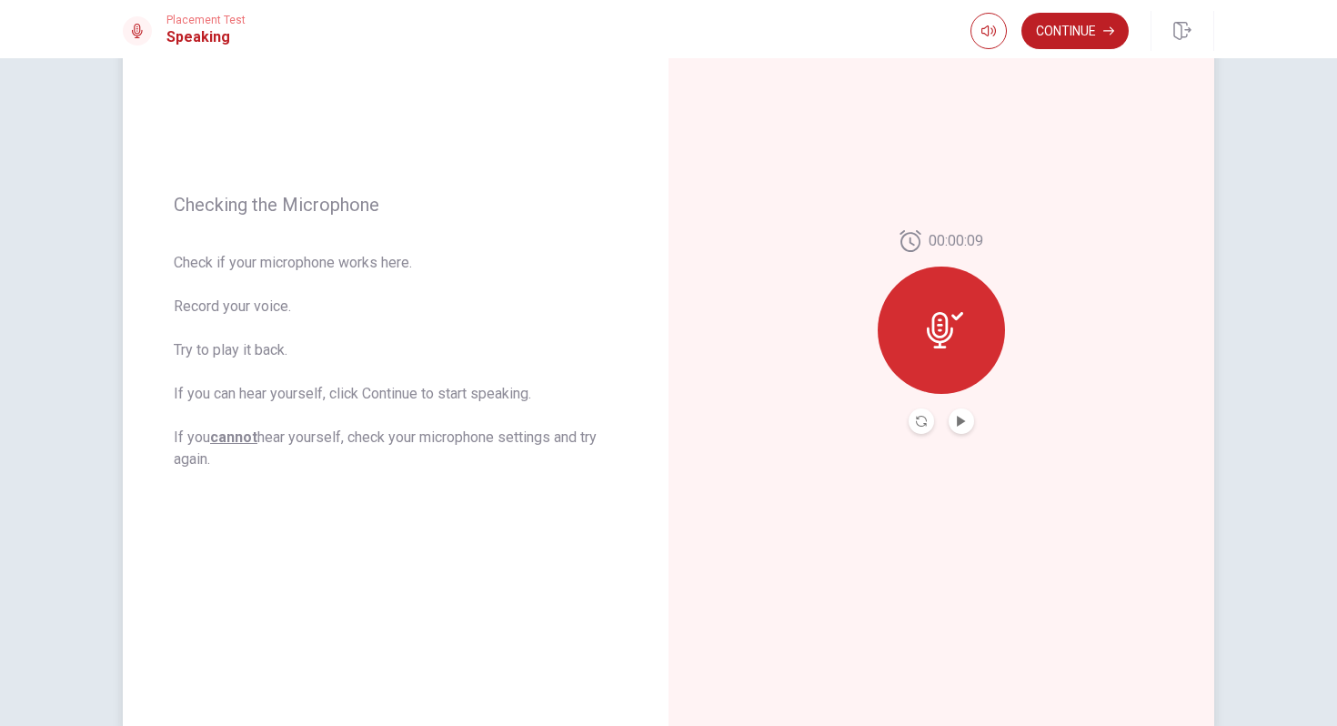
click at [968, 419] on button "Play Audio" at bounding box center [961, 420] width 25 height 25
click at [968, 419] on button "Pause Audio" at bounding box center [961, 420] width 25 height 25
click at [1057, 35] on button "Continue" at bounding box center [1074, 31] width 107 height 36
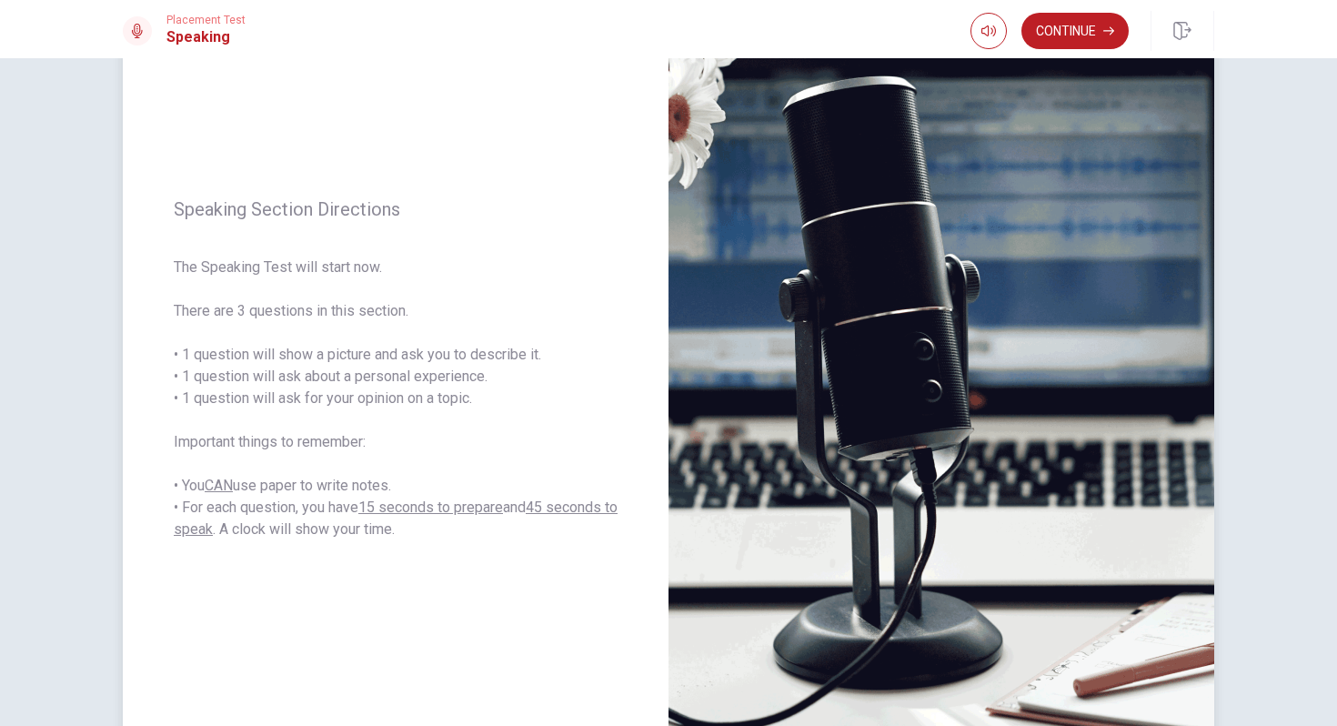
scroll to position [109, 0]
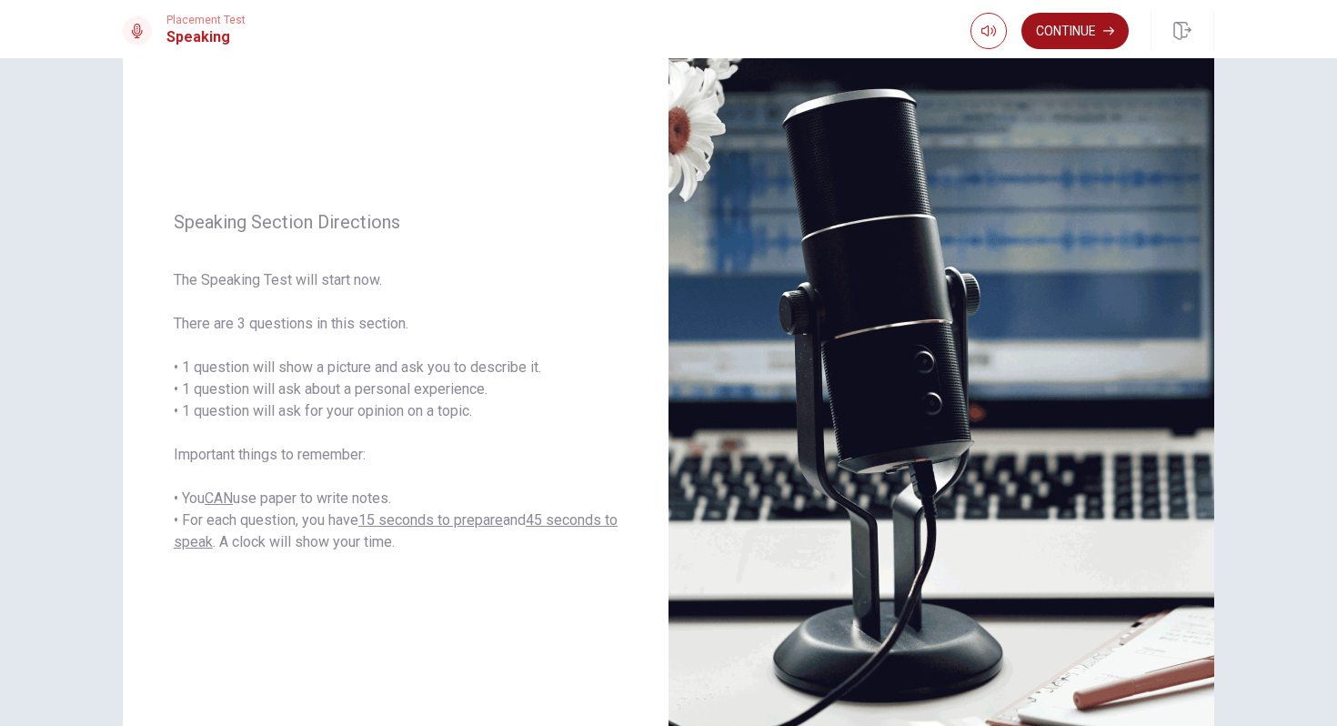
click at [1064, 28] on button "Continue" at bounding box center [1074, 31] width 107 height 36
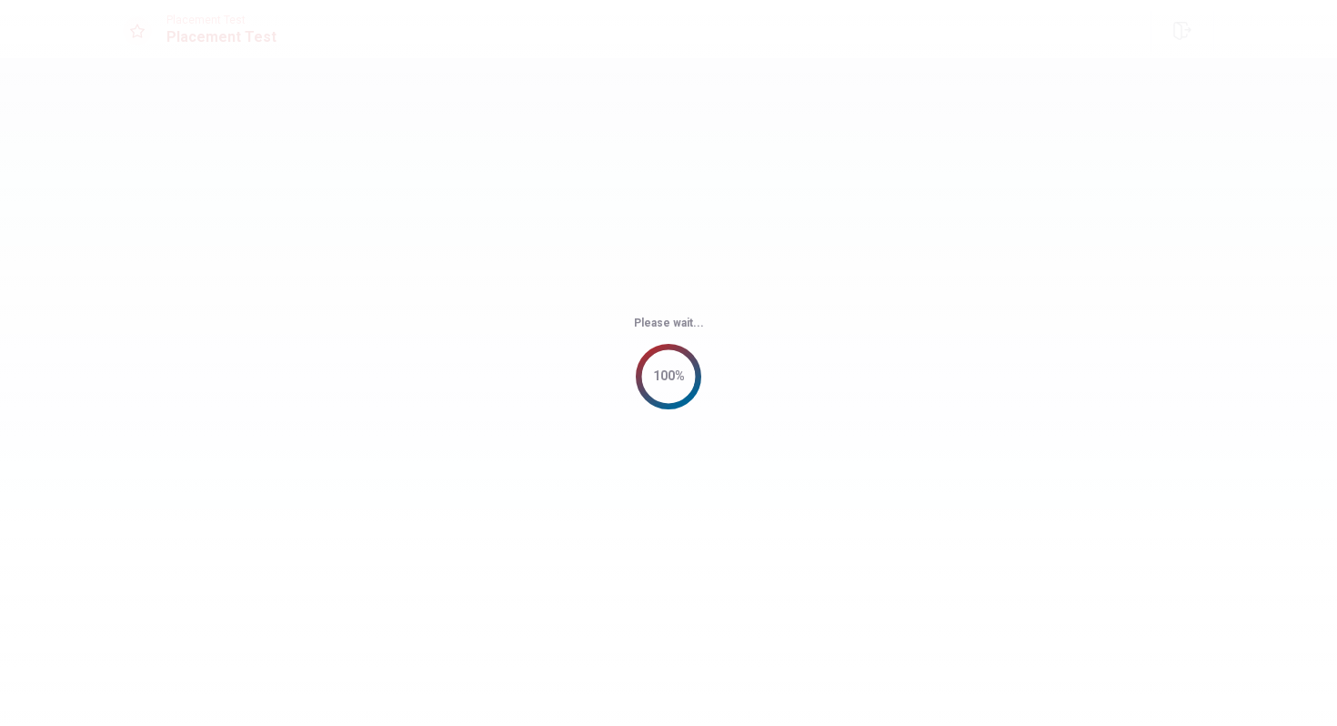
scroll to position [0, 0]
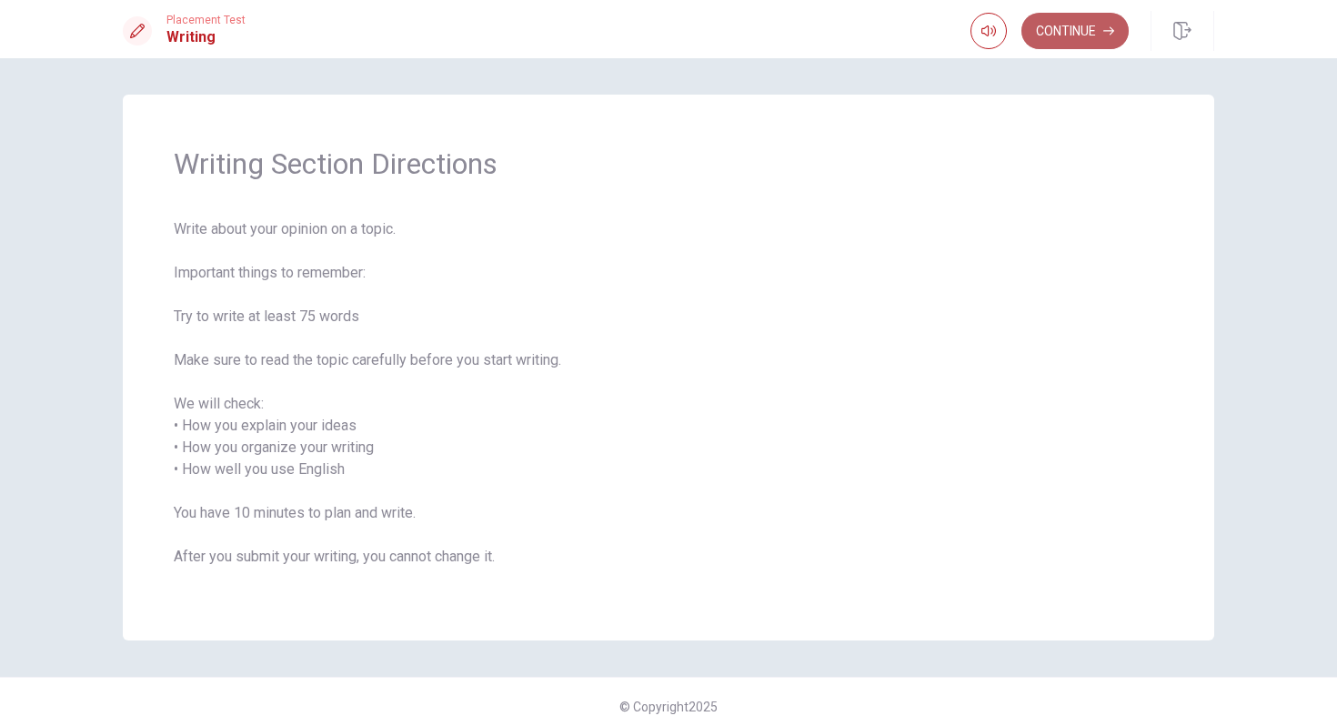
click at [1068, 40] on button "Continue" at bounding box center [1074, 31] width 107 height 36
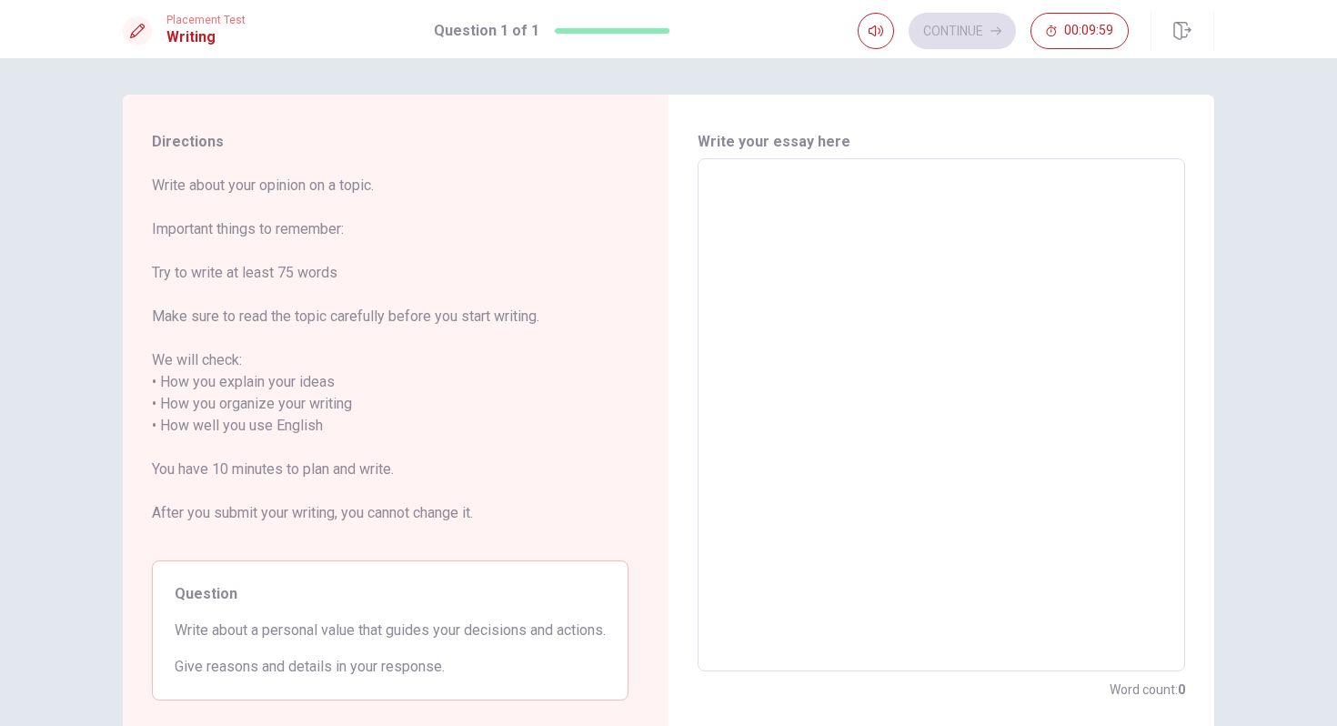
click at [880, 244] on textarea at bounding box center [941, 415] width 462 height 483
type textarea "M"
type textarea "x"
type textarea "My"
type textarea "x"
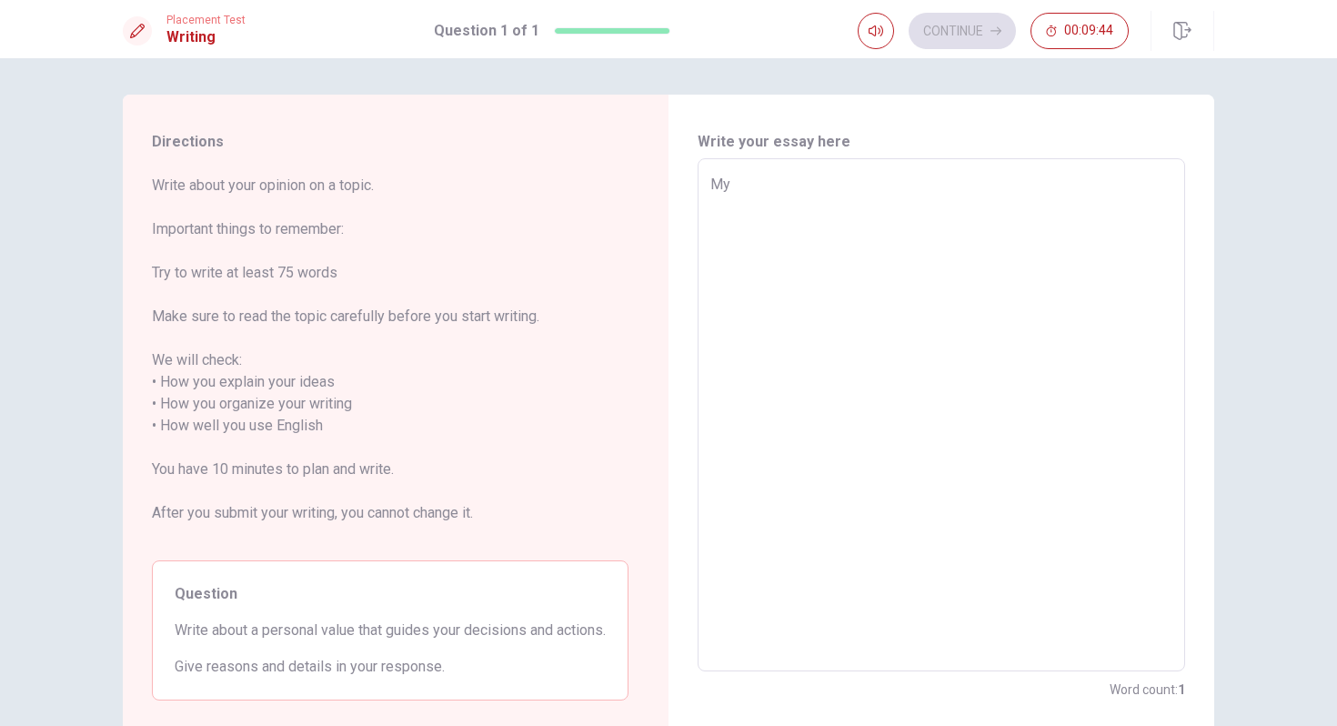
type textarea "My"
type textarea "x"
type textarea "My p"
type textarea "x"
type textarea "My pe"
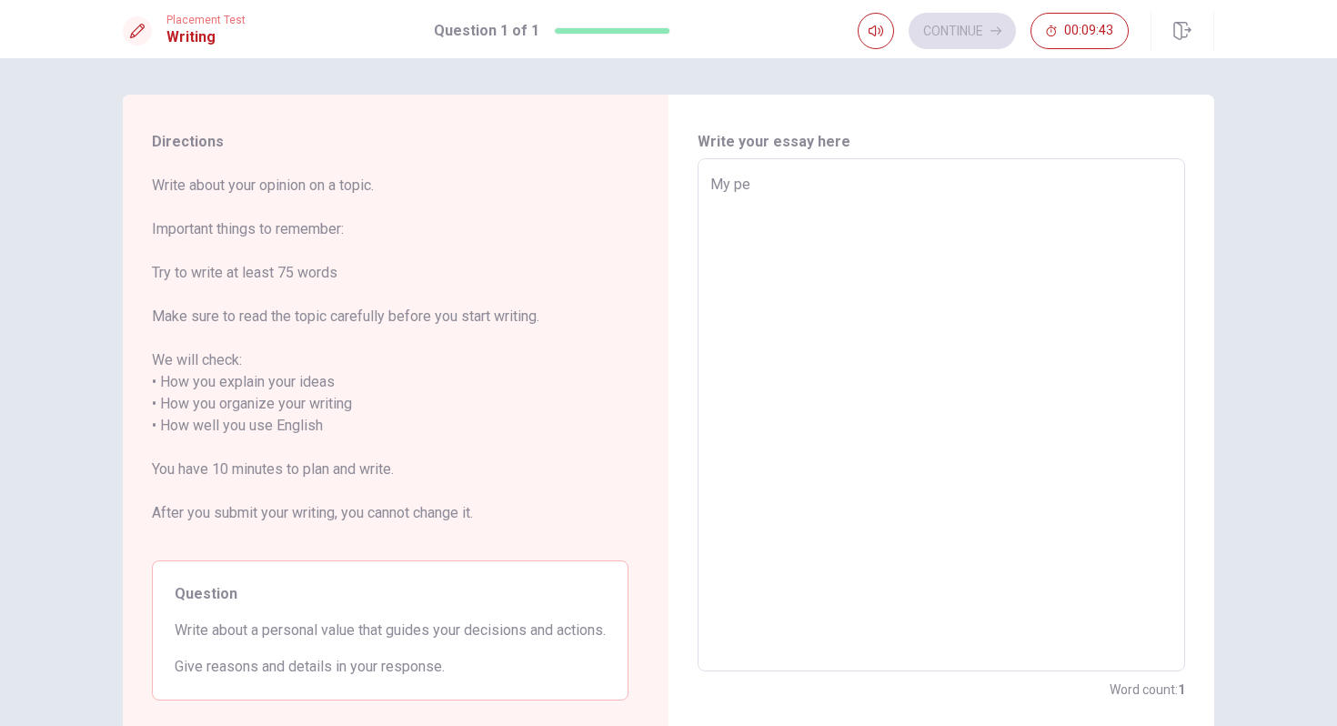
type textarea "x"
type textarea "My per"
type textarea "x"
type textarea "My pers"
type textarea "x"
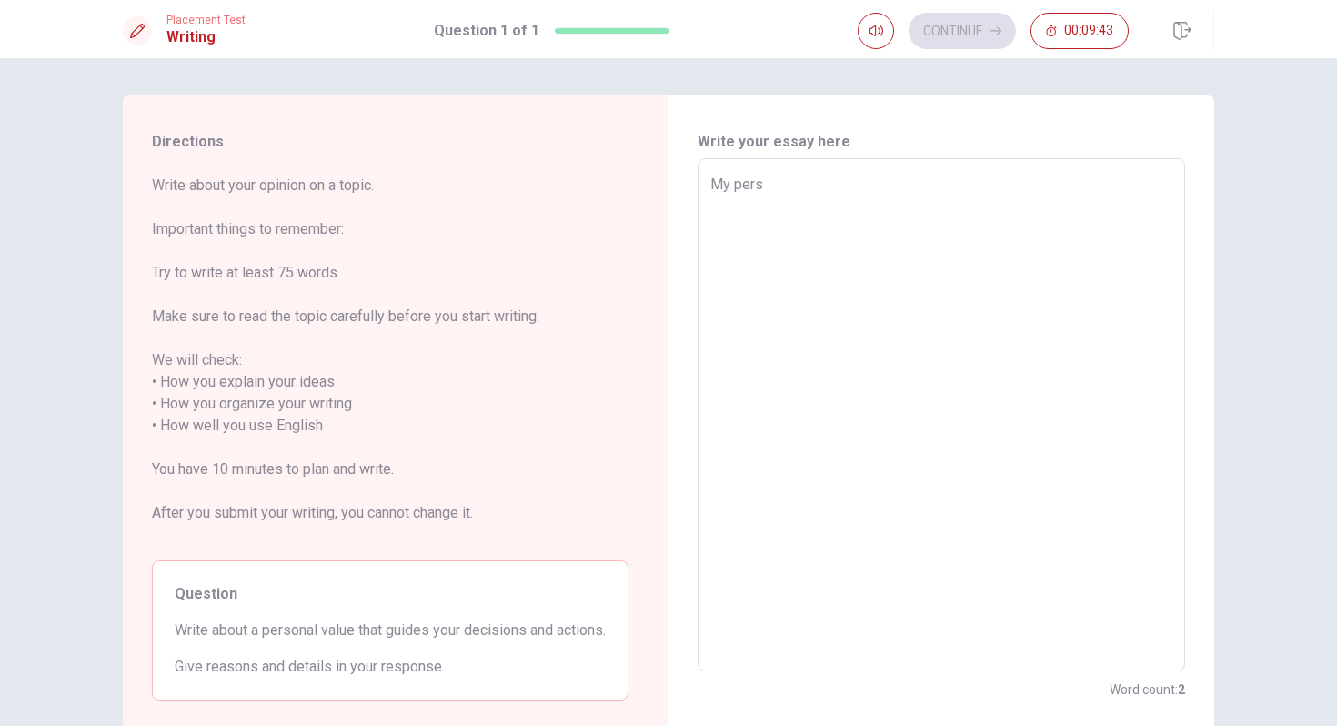
type textarea "My perso"
type textarea "x"
type textarea "My person"
type textarea "x"
type textarea "My persona"
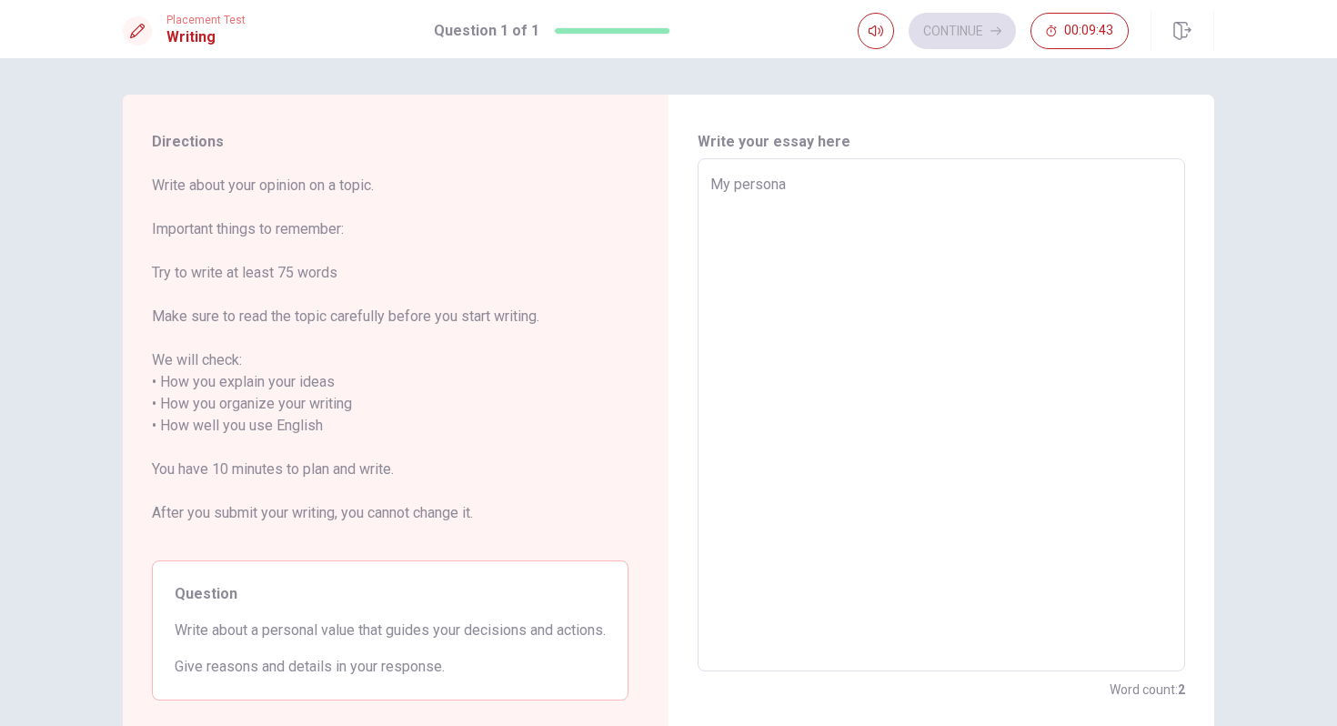
type textarea "x"
type textarea "My personal"
type textarea "x"
type textarea "My personal"
type textarea "x"
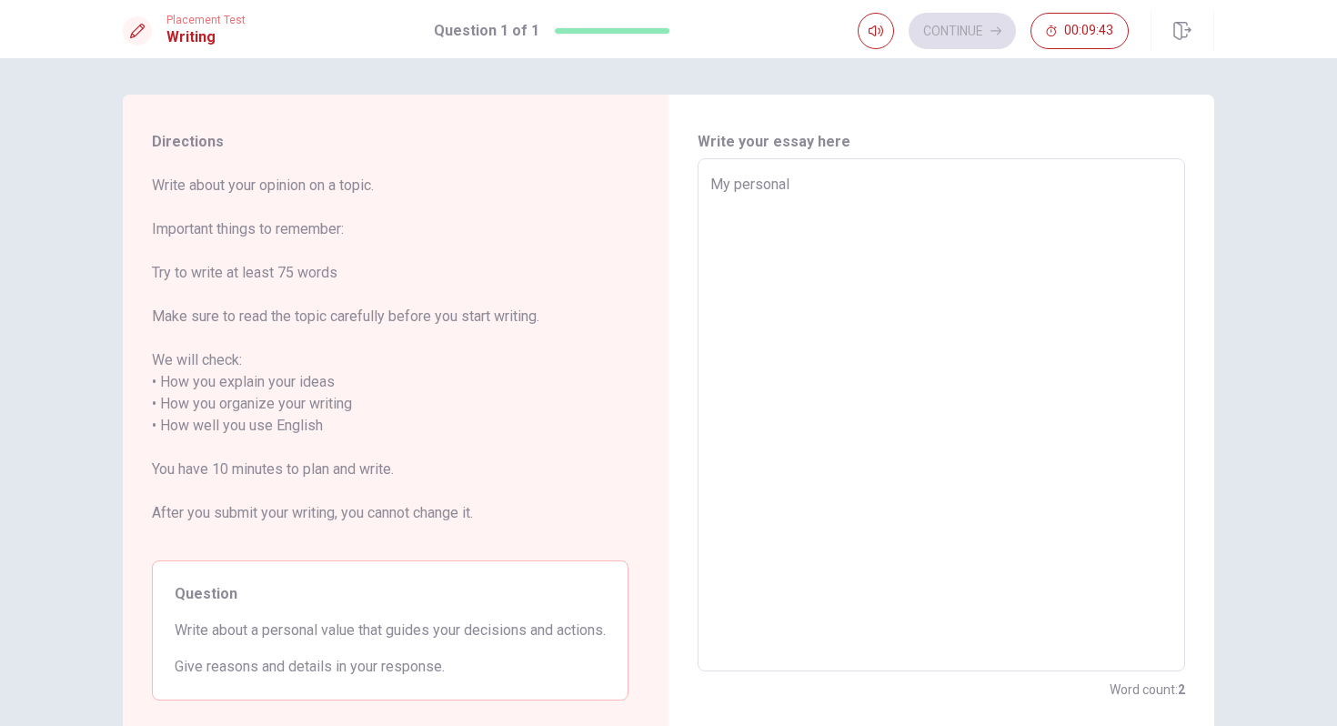
type textarea "My personal v"
type textarea "x"
type textarea "My personal va"
type textarea "x"
type textarea "My personal val"
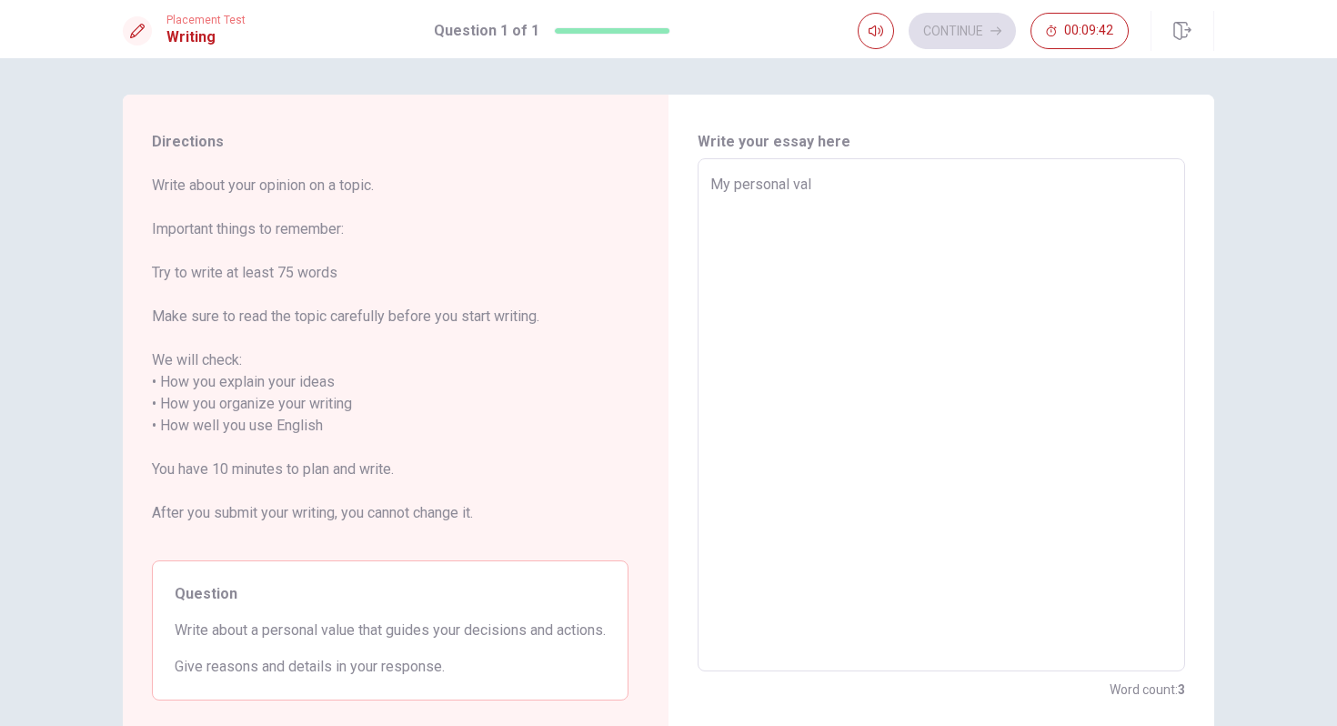
type textarea "x"
type textarea "My personal valu"
type textarea "x"
type textarea "My personal value"
type textarea "x"
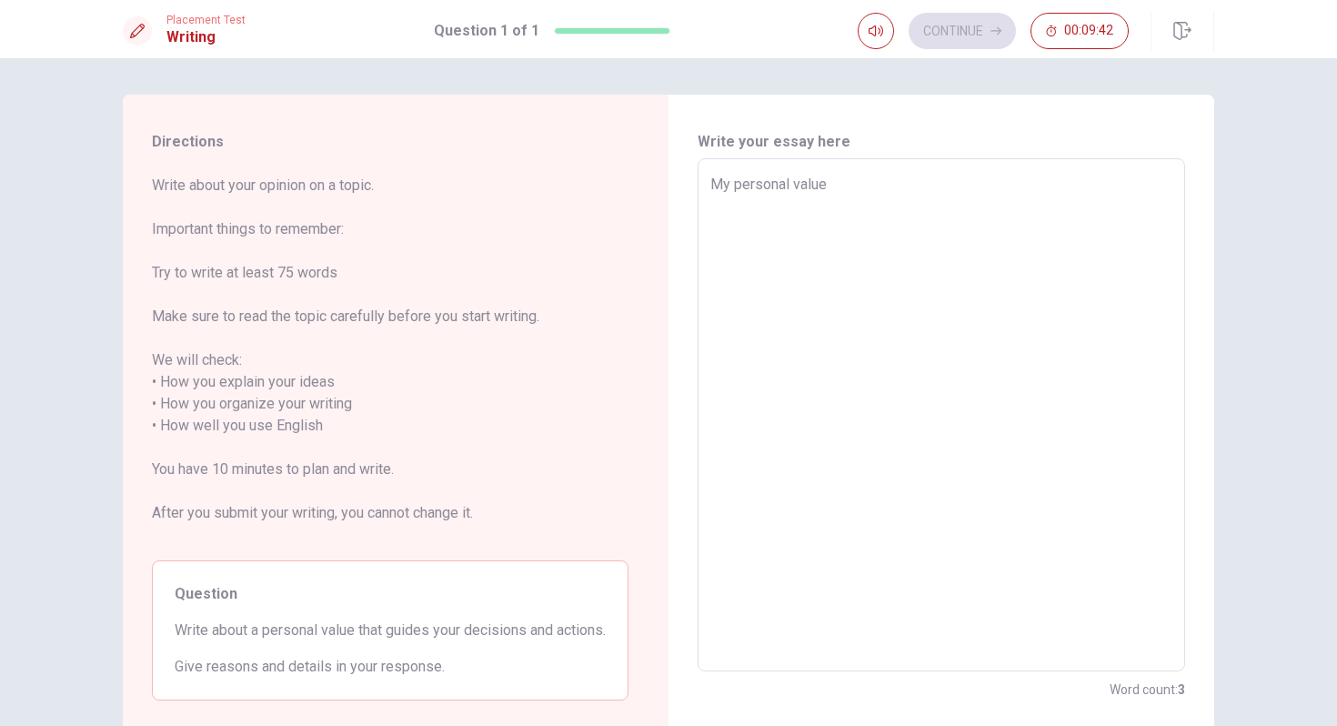
type textarea "My personal value"
type textarea "x"
type textarea "My personal value t"
type textarea "x"
type textarea "My personal value th"
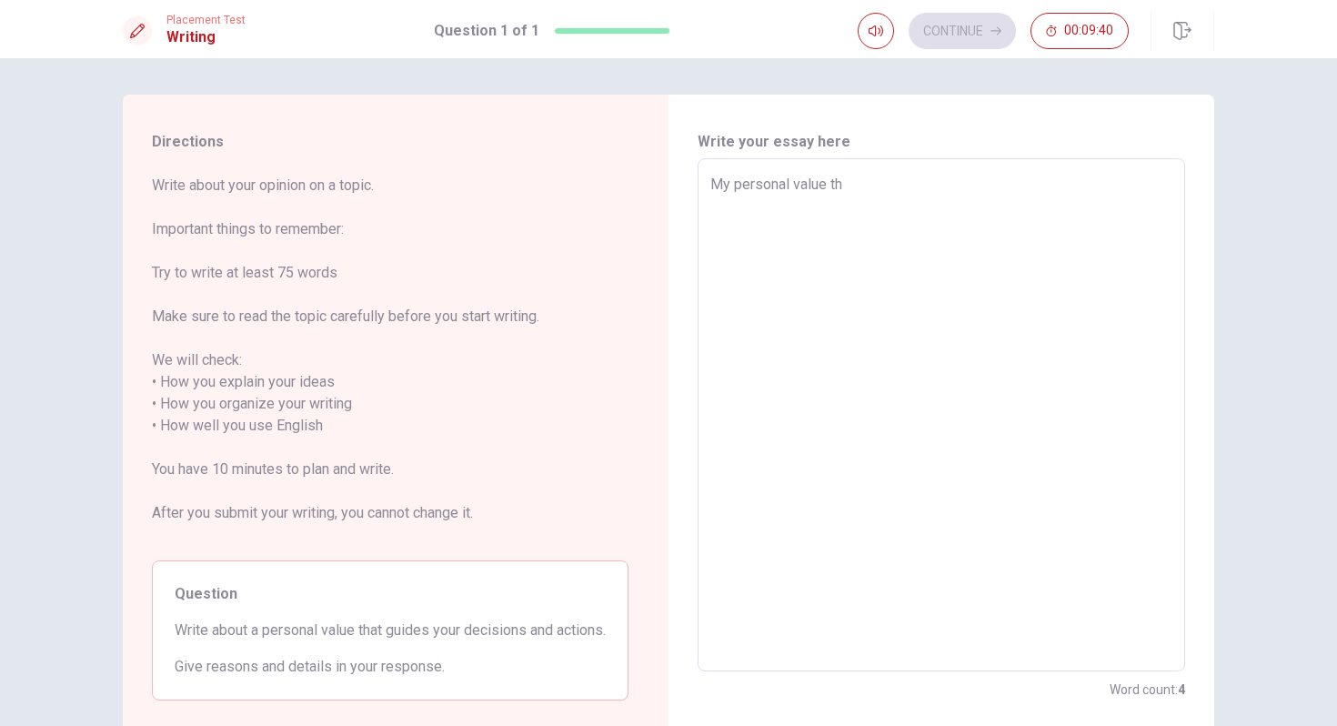
type textarea "x"
type textarea "My personal value tha"
type textarea "x"
type textarea "My personal value that"
type textarea "x"
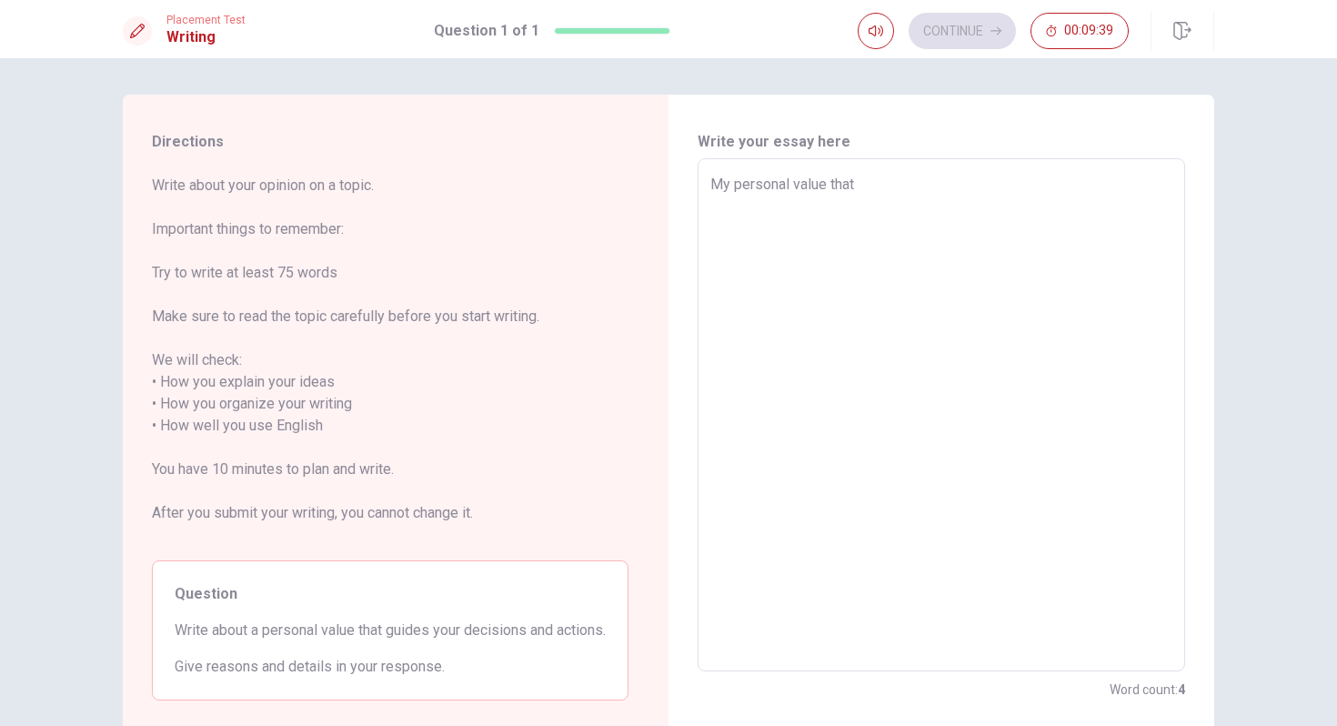
type textarea "My personal value that"
type textarea "x"
type textarea "My personal value that g"
type textarea "x"
type textarea "My personal value that gu"
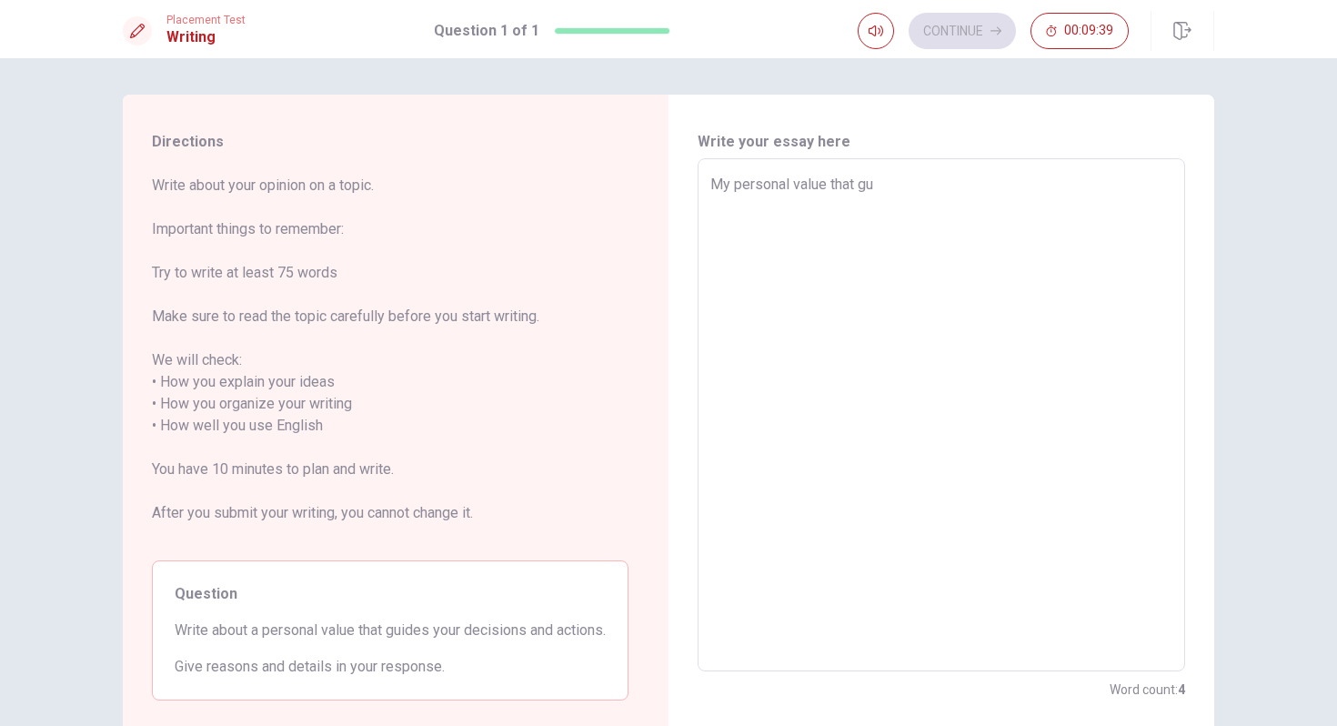
type textarea "x"
type textarea "My personal value that gui"
type textarea "x"
type textarea "My personal value that guid"
type textarea "x"
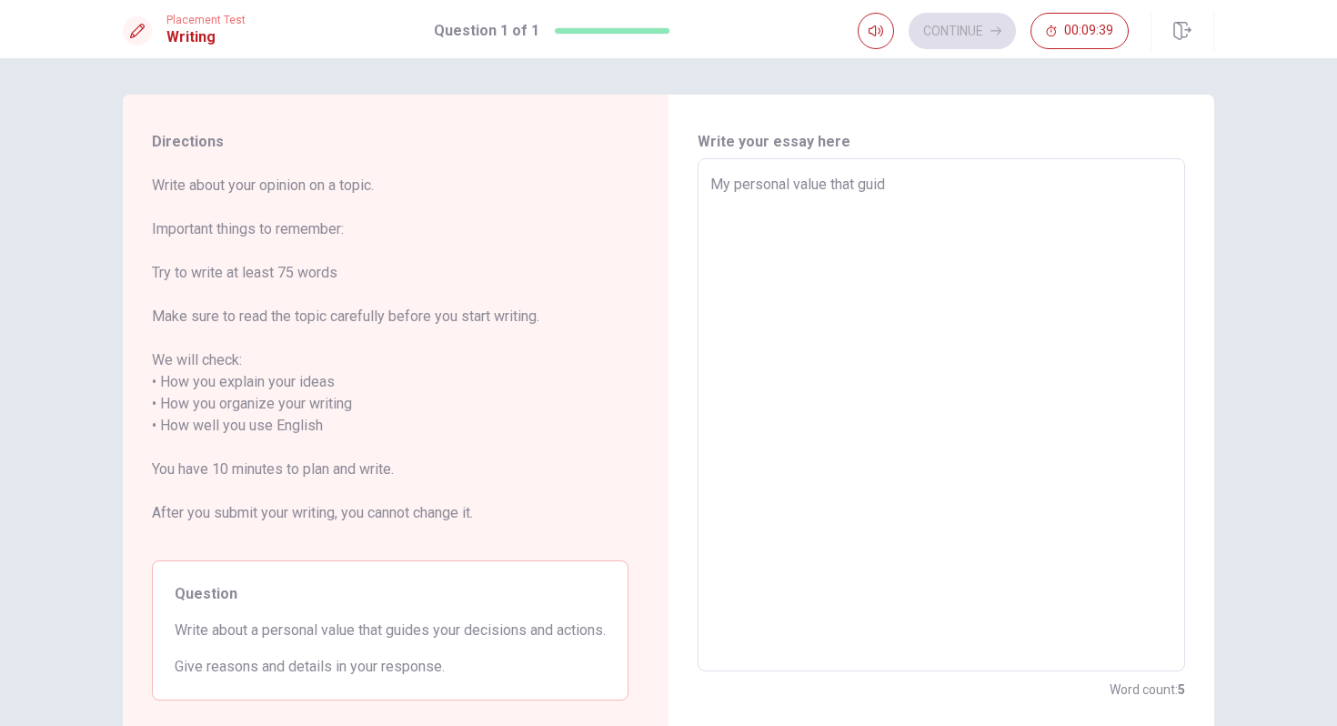
type textarea "My personal value that guide"
type textarea "x"
type textarea "My personal value that guides"
type textarea "x"
type textarea "My personal value that guides"
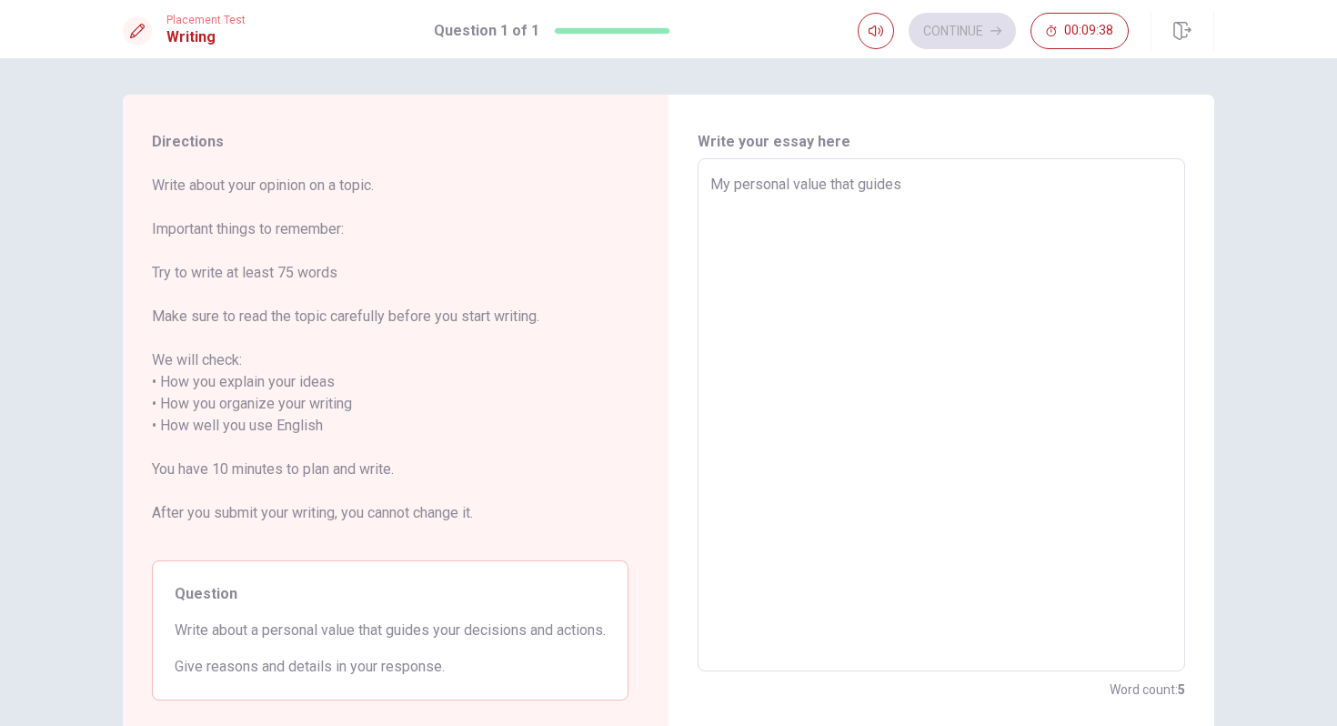
type textarea "x"
type textarea "My personal value that guides m"
type textarea "x"
type textarea "My personal value that guides me"
type textarea "x"
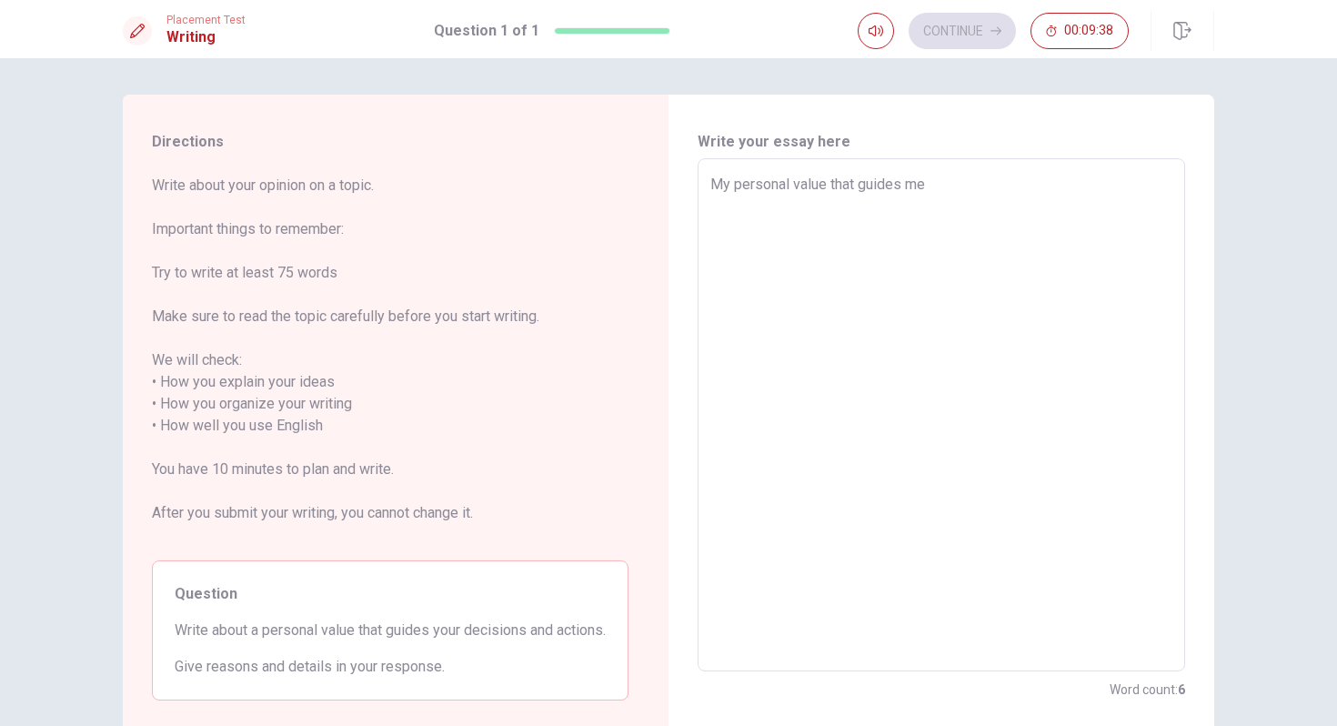
type textarea "My personal value that guides me"
type textarea "x"
type textarea "My personal value that guides me t"
type textarea "x"
type textarea "My personal value that guides me to"
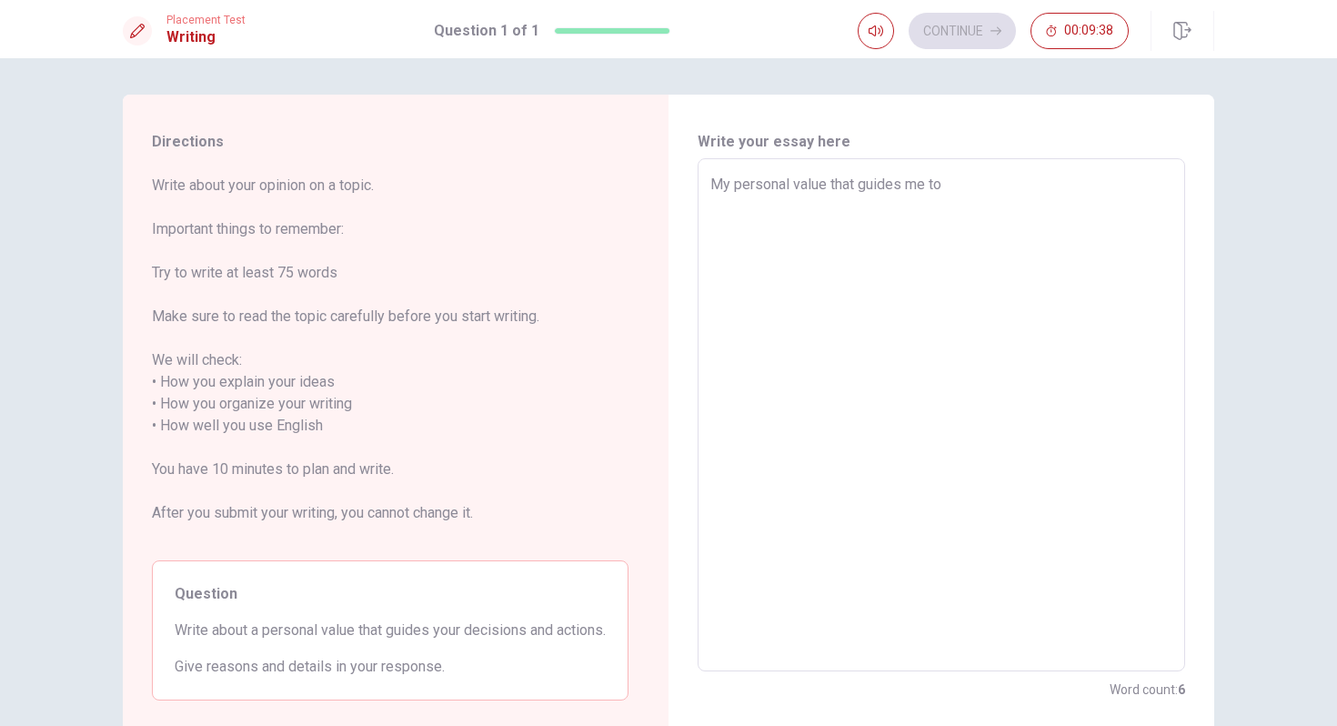
type textarea "x"
type textarea "My personal value that guides me to"
type textarea "x"
type textarea "My personal value that guides me to t"
type textarea "x"
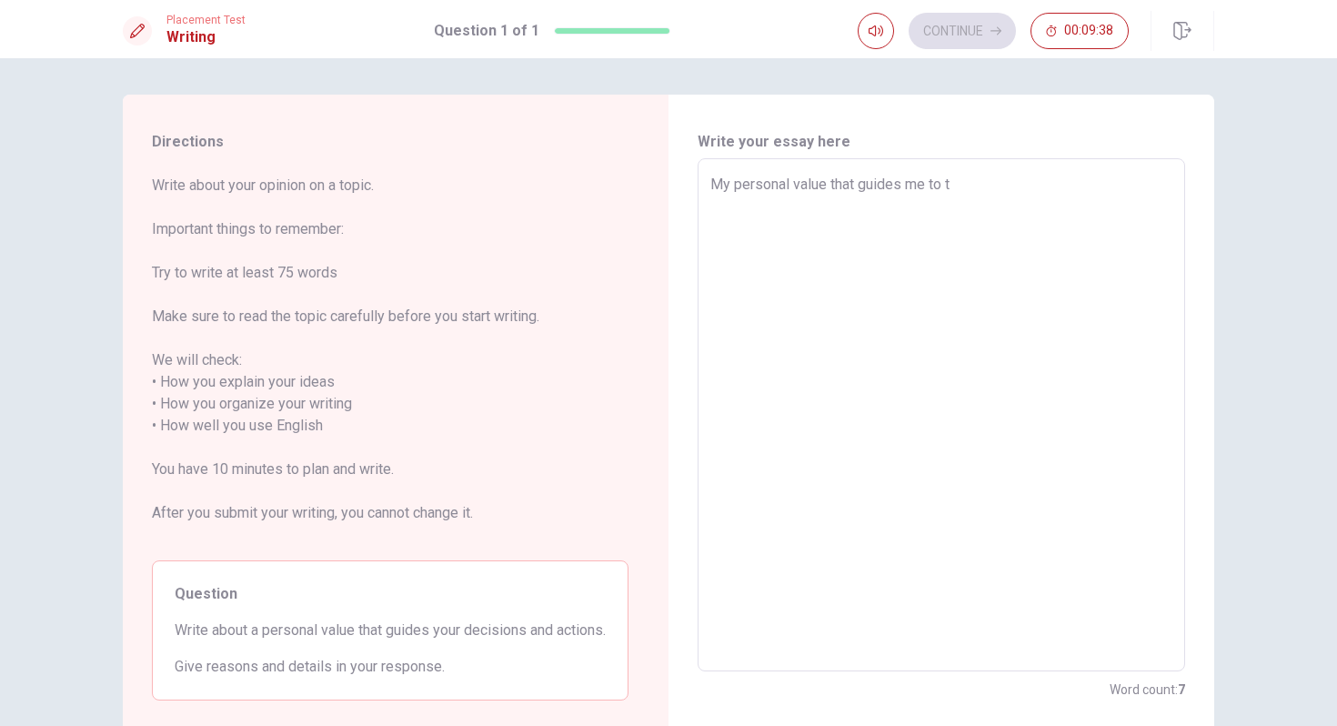
type textarea "My personal value that guides me to ta"
type textarea "x"
type textarea "My personal value that guides me to tak"
type textarea "x"
type textarea "My personal value that guides me to take"
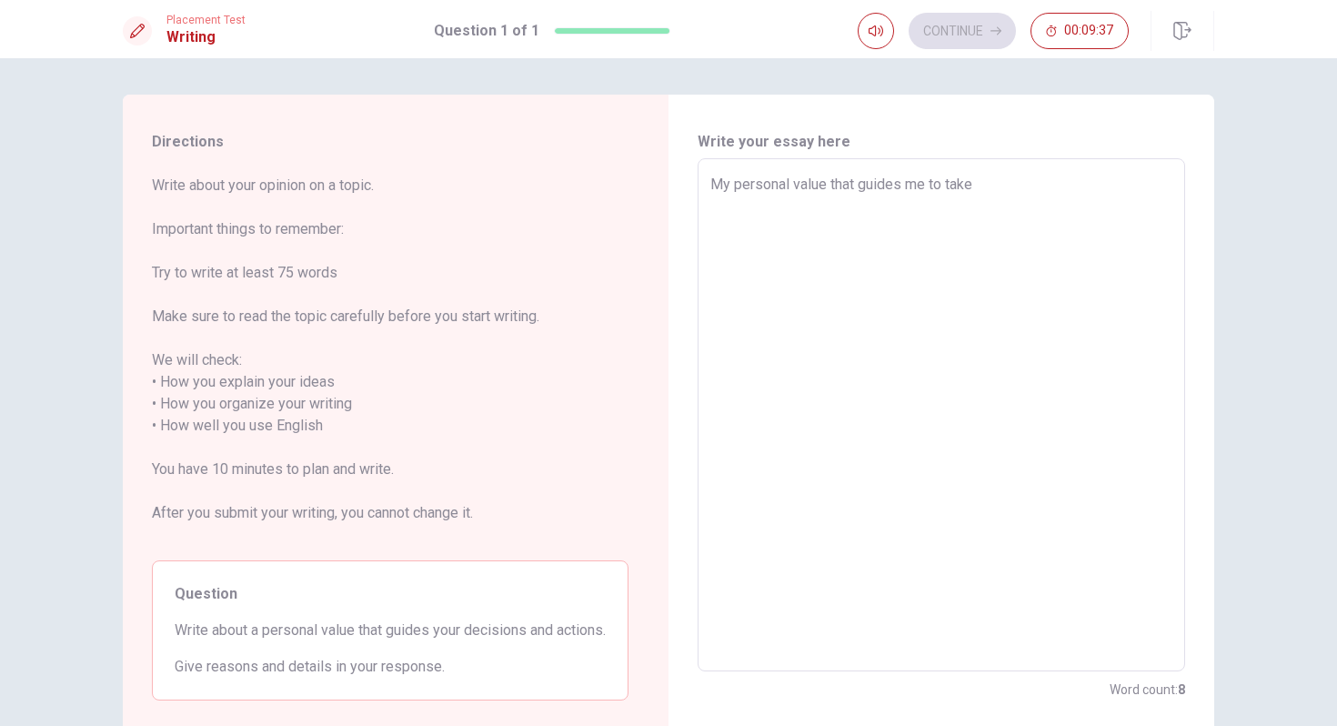
type textarea "x"
type textarea "My personal value that guides me to take"
type textarea "x"
type textarea "My personal value that guides me to take d"
type textarea "x"
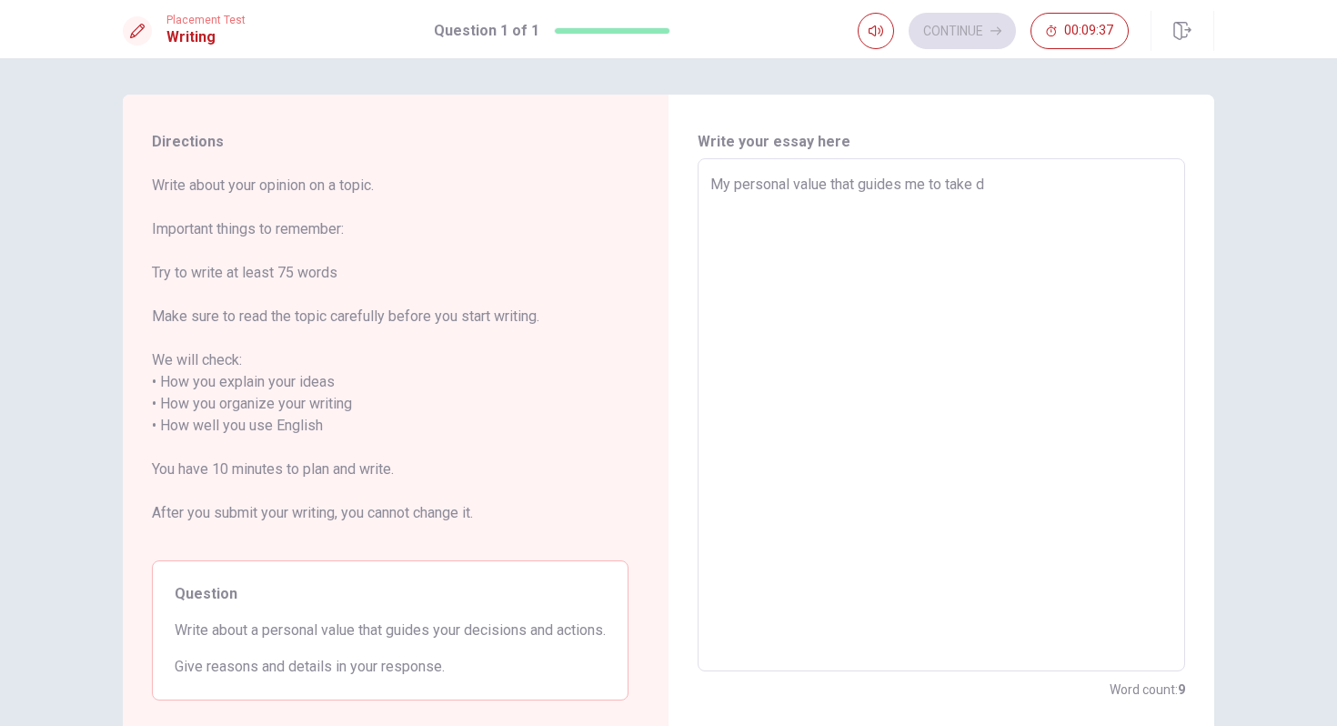
type textarea "My personal value that guides me to take de"
type textarea "x"
type textarea "My personal value that guides me to take des"
type textarea "x"
type textarea "My personal value that guides me to take de"
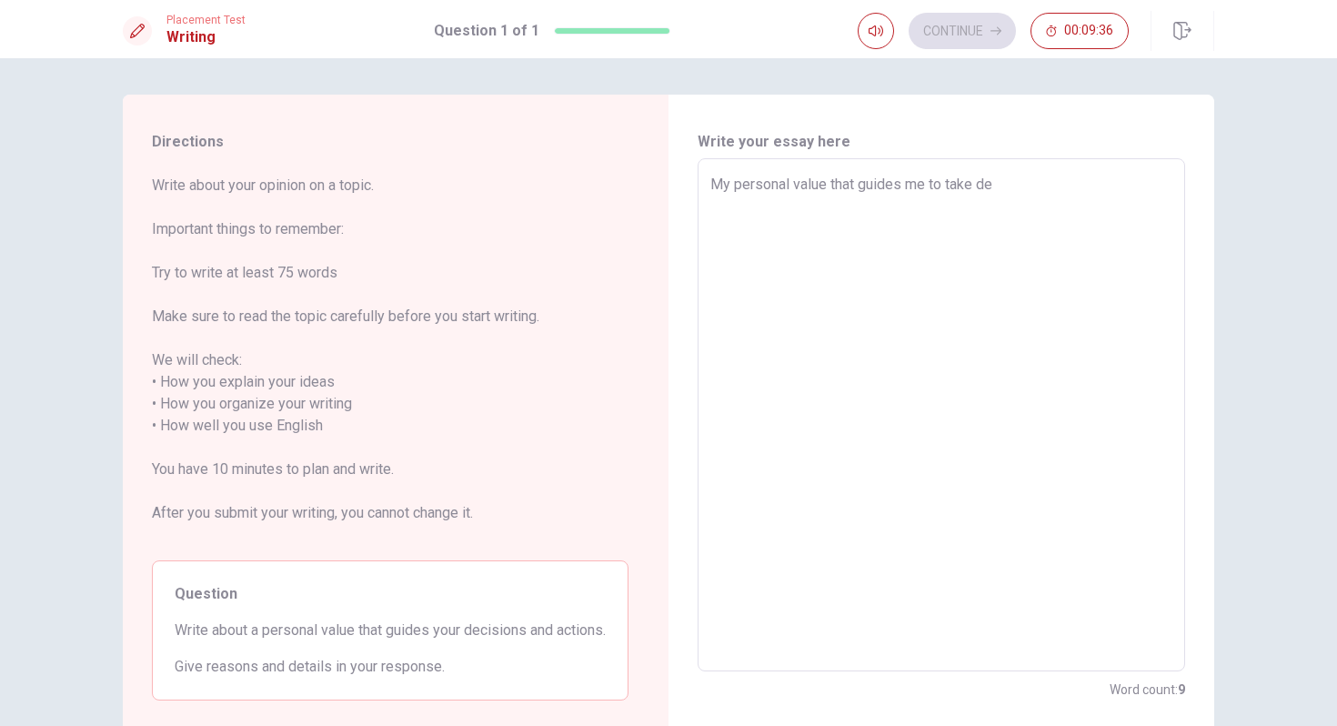
type textarea "x"
type textarea "My personal value that guides me to take dec"
type textarea "x"
type textarea "My personal value that guides me to take deci"
type textarea "x"
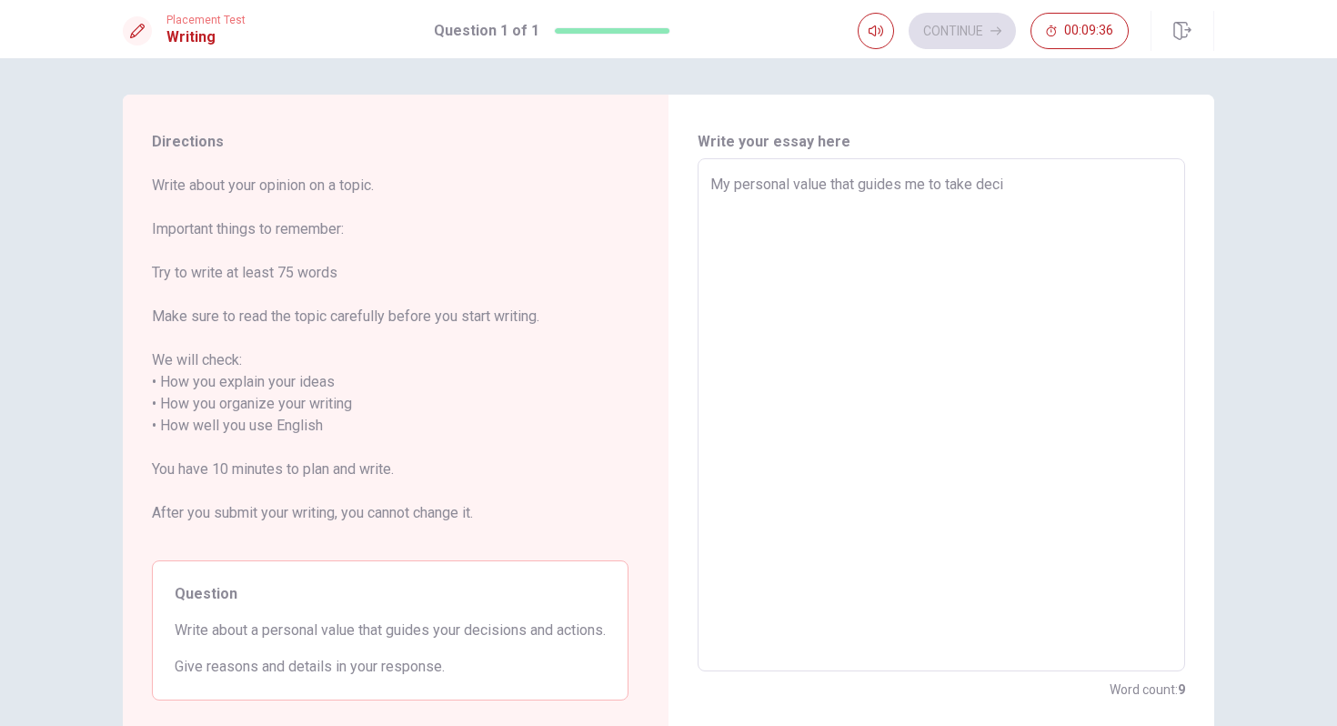
type textarea "My personal value that guides me to take decis"
type textarea "x"
type textarea "My personal value that guides me to take decisi"
type textarea "x"
type textarea "My personal value that guides me to take decisio"
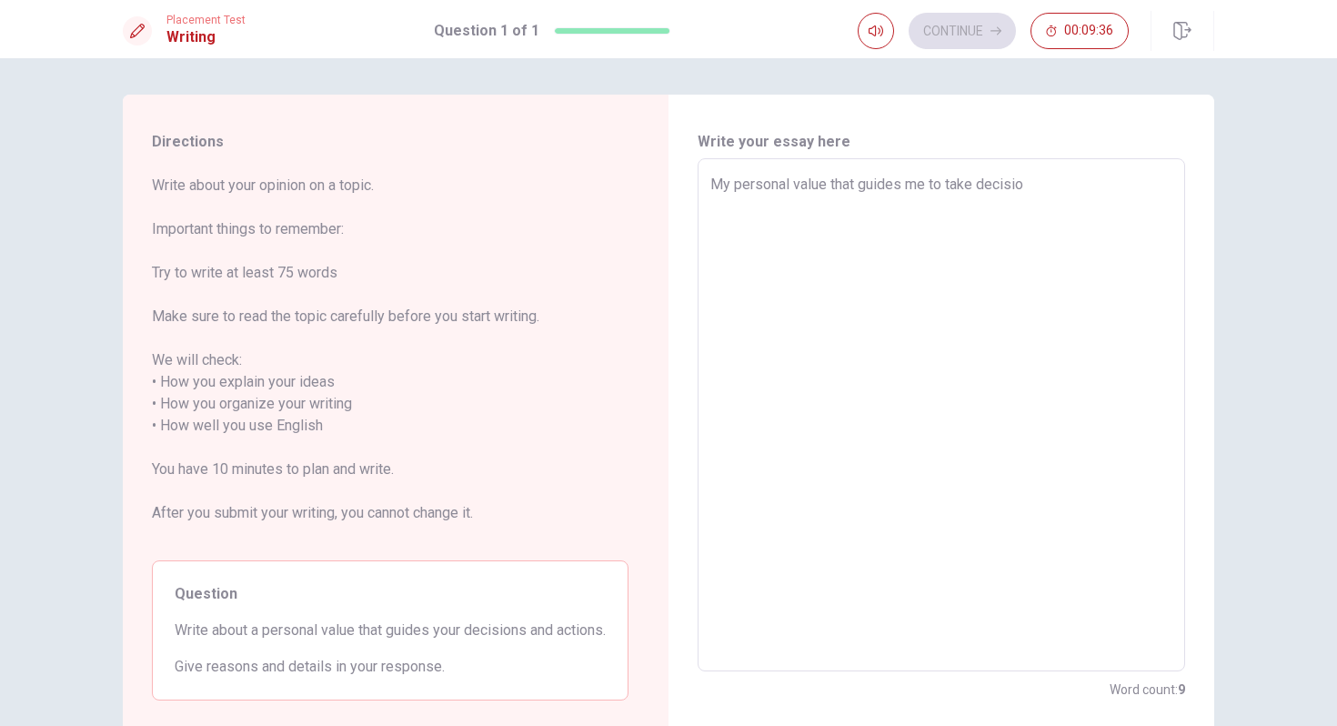
type textarea "x"
type textarea "My personal value that guides me to take decision"
type textarea "x"
type textarea "My personal value that guides me to take decisions"
type textarea "x"
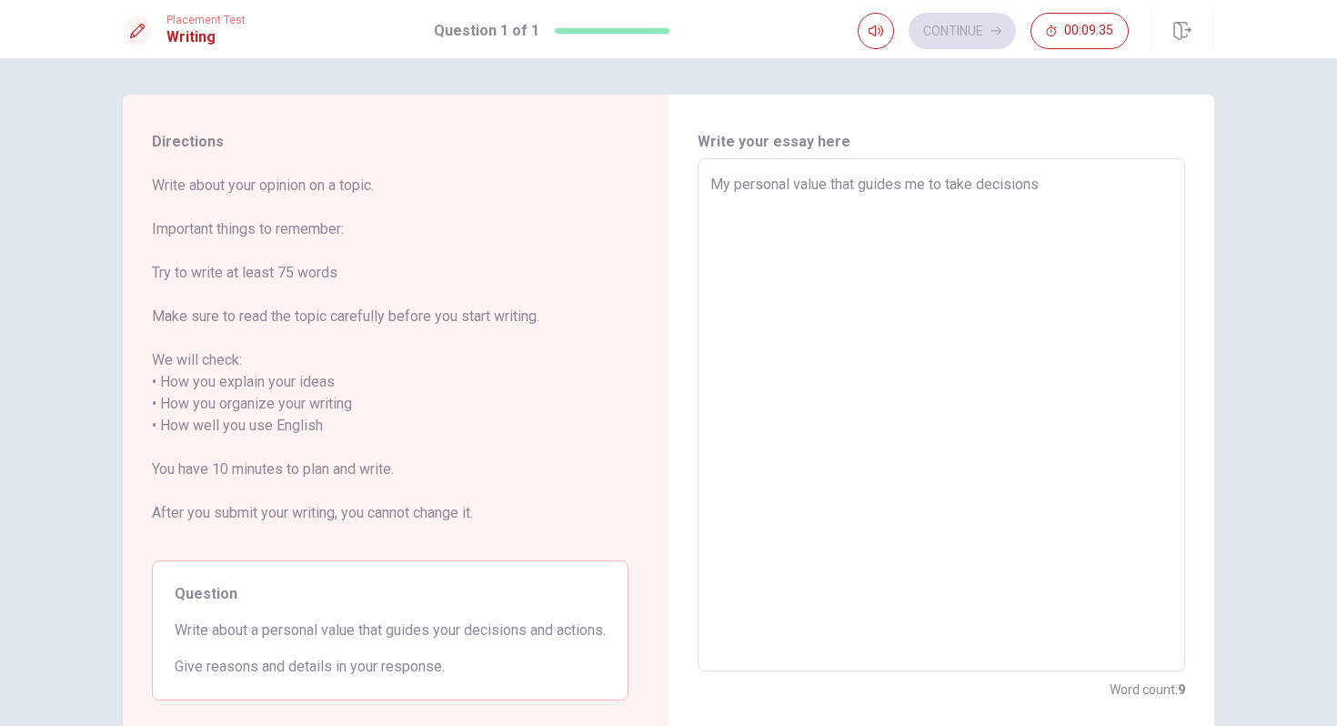
type textarea "My personal value that guides me to take decisions"
type textarea "x"
type textarea "My personal value that guides me to take decisions a"
type textarea "x"
type textarea "My personal value that guides me to take decisions an"
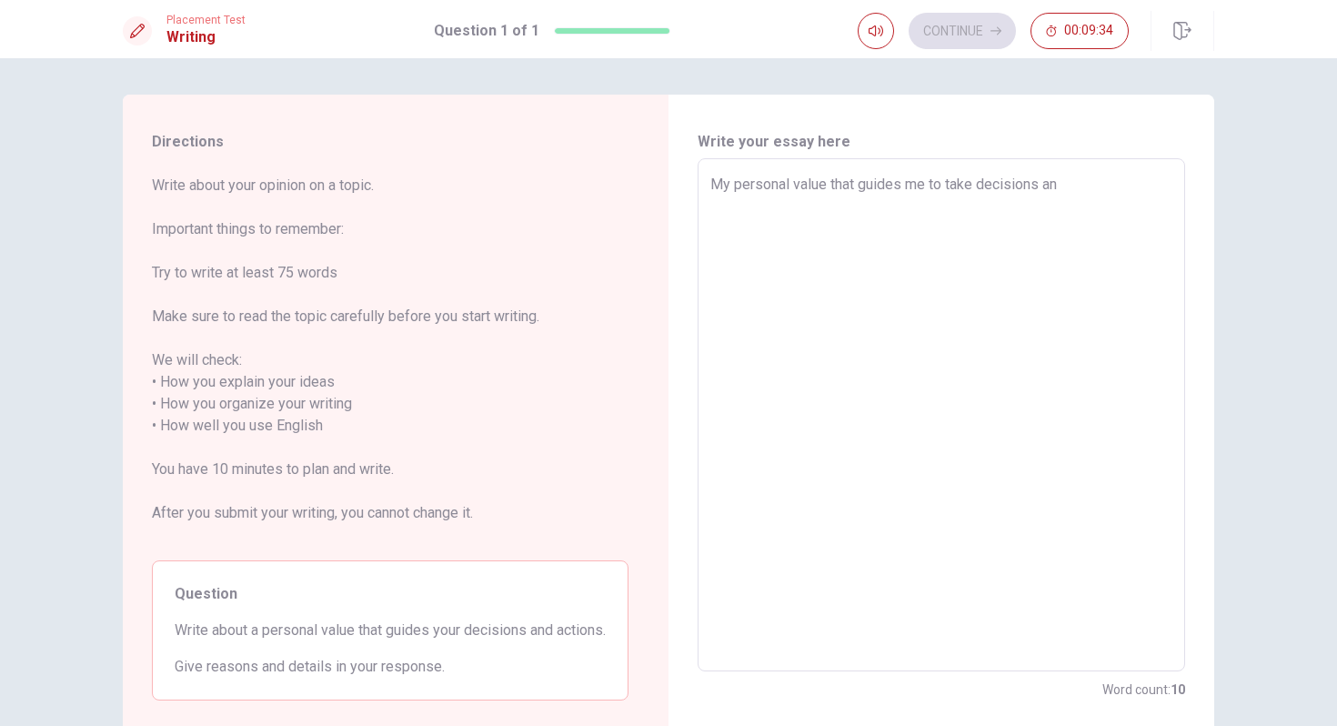
type textarea "x"
type textarea "My personal value that guides me to take decisions and"
type textarea "x"
type textarea "My personal value that guides me to take decisions and"
type textarea "x"
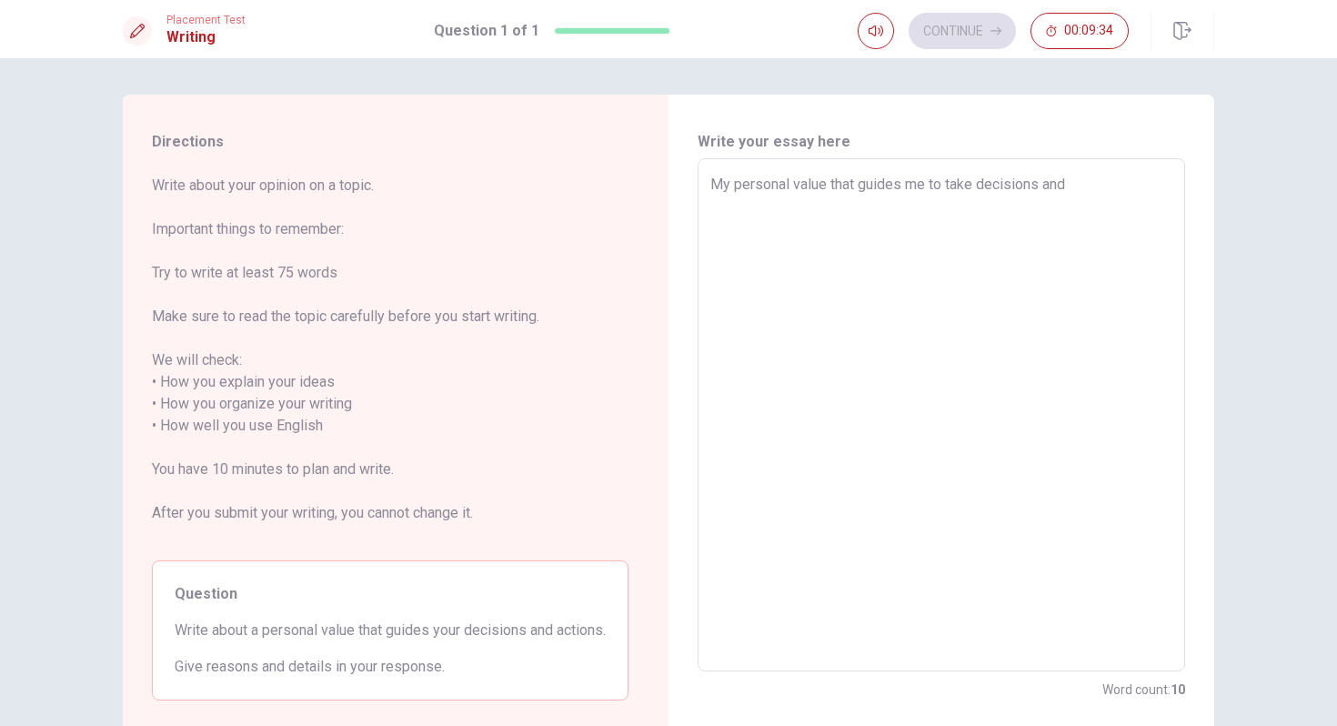
type textarea "My personal value that guides me to take decisions and a"
type textarea "x"
type textarea "My personal value that guides me to take decisions and ac"
type textarea "x"
type textarea "My personal value that guides me to take decisions and act"
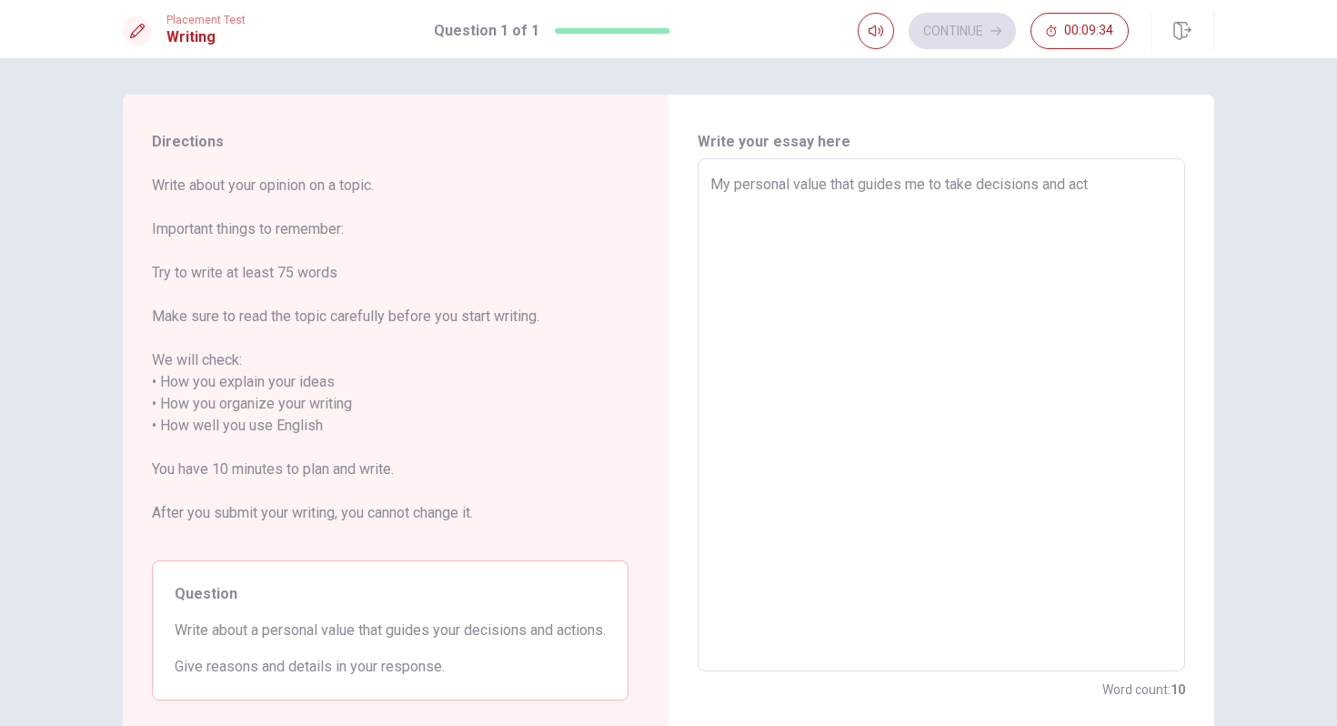
type textarea "x"
type textarea "My personal value that guides me to take decisions and acti"
type textarea "x"
type textarea "My personal value that guides me to take decisions and actio"
type textarea "x"
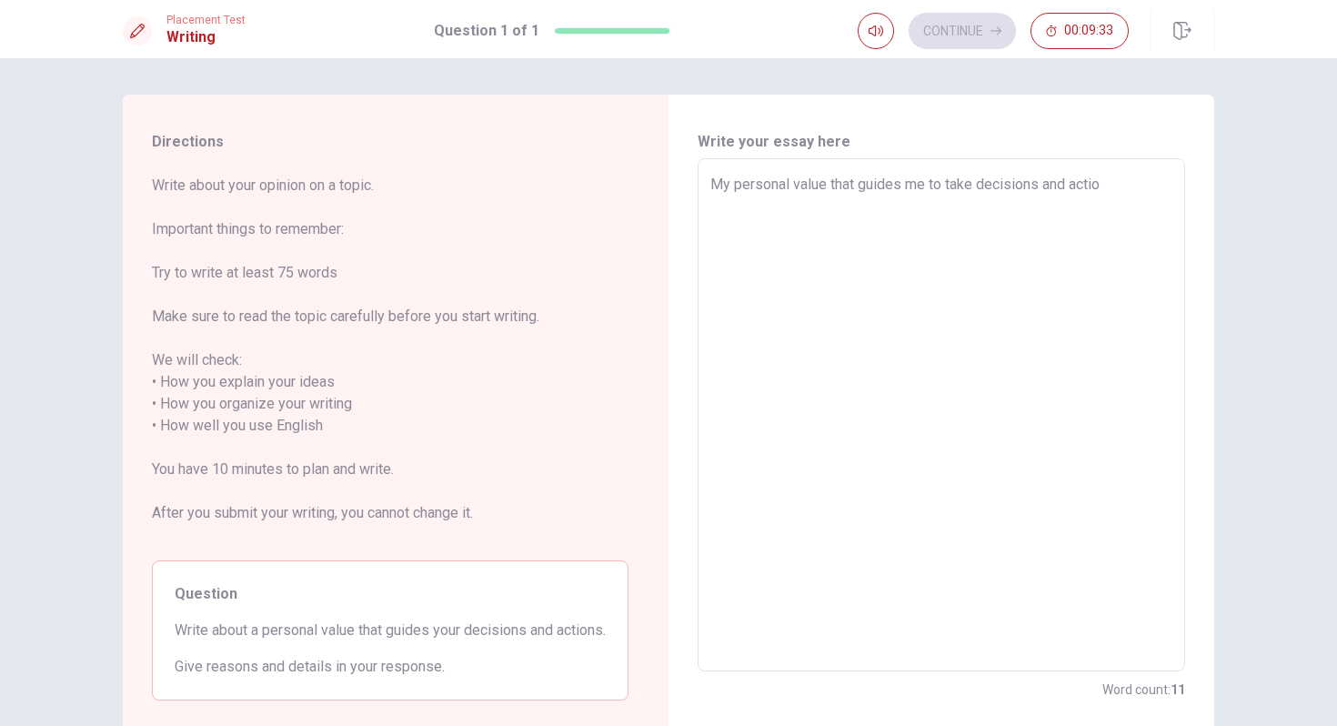
type textarea "My personal value that guides me to take decisions and action"
type textarea "x"
type textarea "My personal value that guides me to take decisions and actions"
type textarea "x"
type textarea "My personal value that guides me to take decisions and actions"
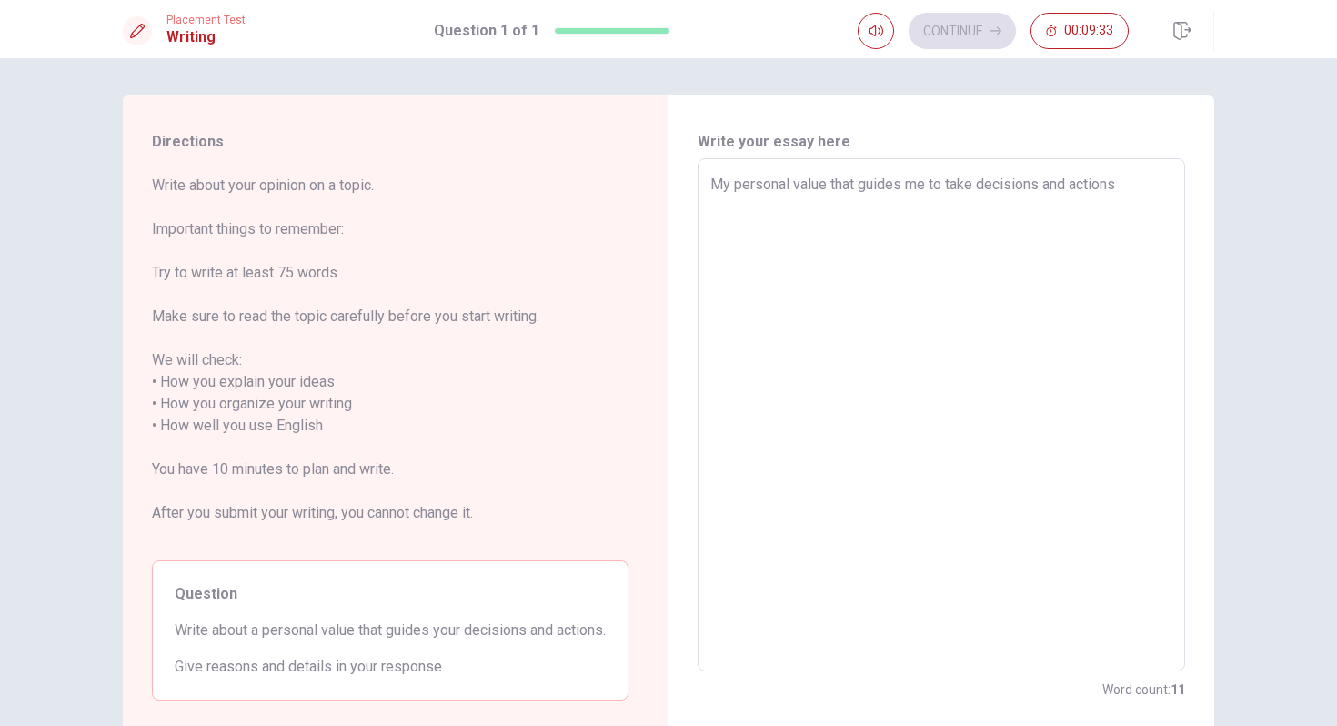
type textarea "x"
type textarea "My personal value that guides me to take decisions and actions a"
type textarea "x"
type textarea "My personal value that guides me to take decisions and actions ar"
type textarea "x"
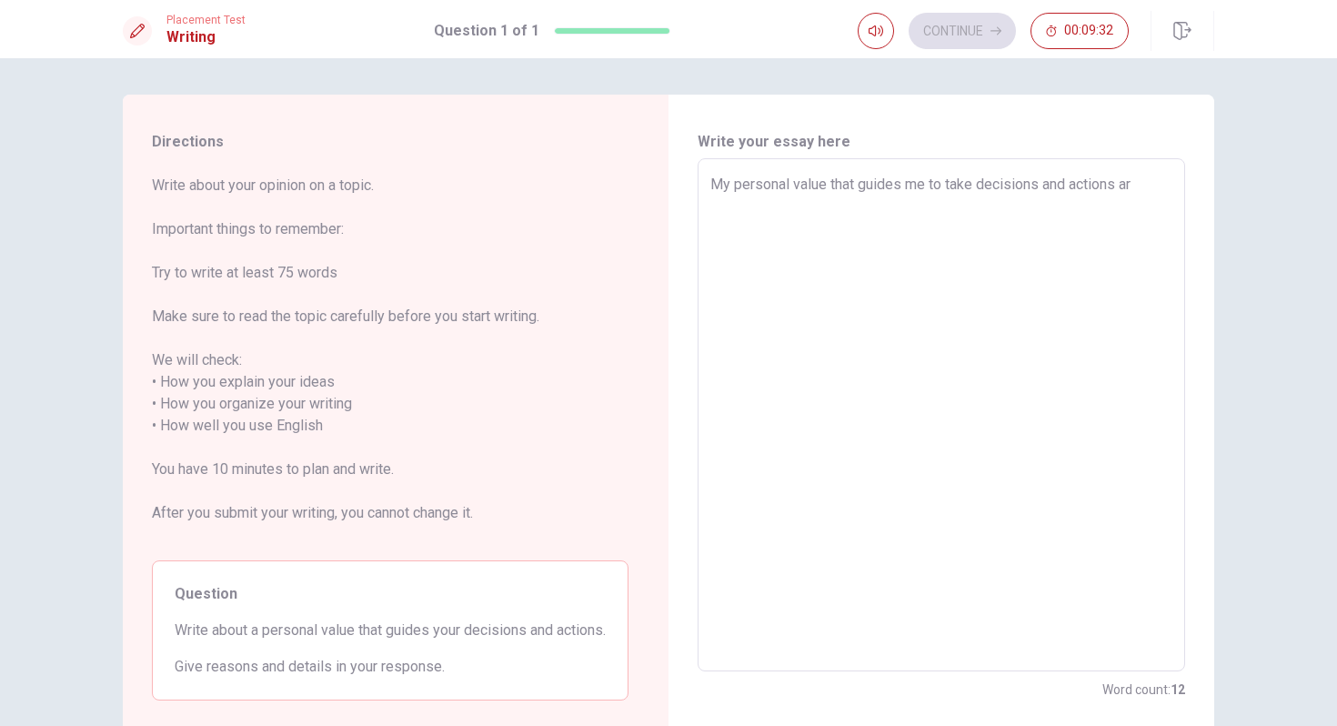
type textarea "My personal value that guides me to take decisions and actions are"
type textarea "x"
type textarea "My personal value that guides me to take decisions and actions are"
type textarea "x"
type textarea "My personal value that guides me to take decisions and actions are t"
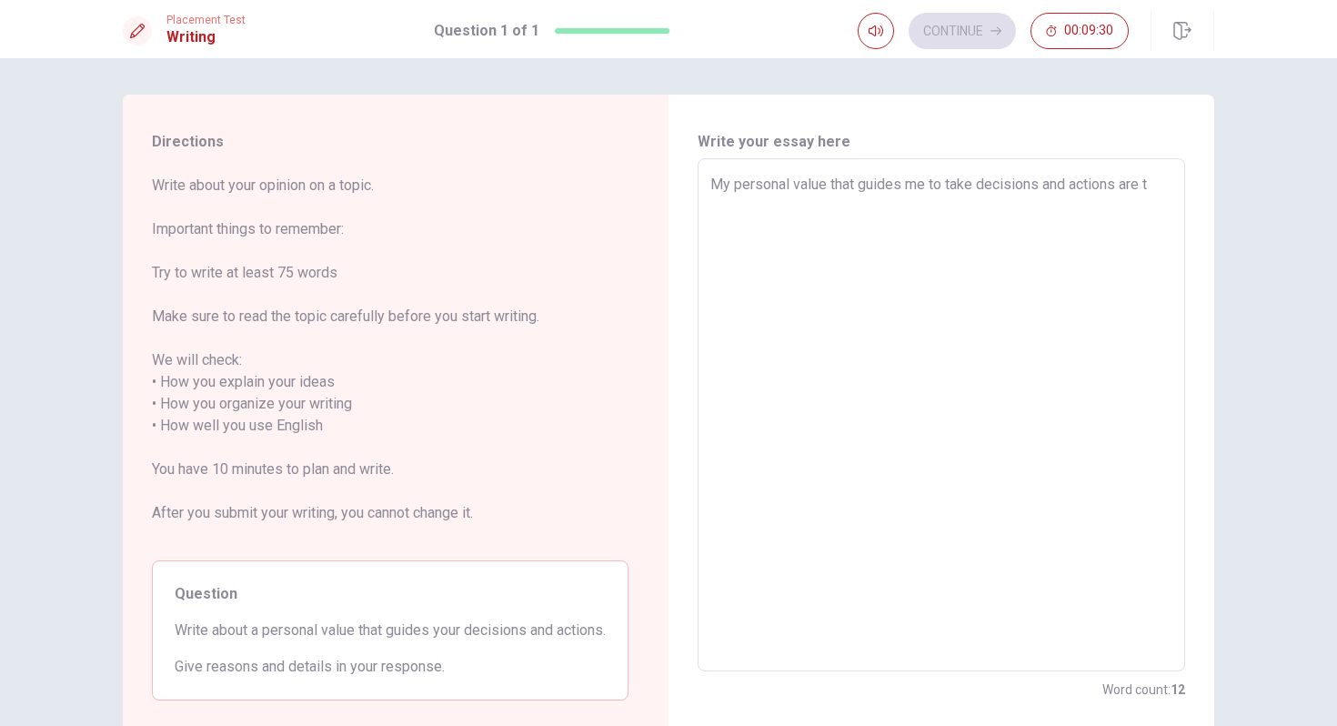
type textarea "x"
type textarea "My personal value that guides me to take decisions and actions are th"
type textarea "x"
type textarea "My personal value that guides me to take decisions and actions are tha"
type textarea "x"
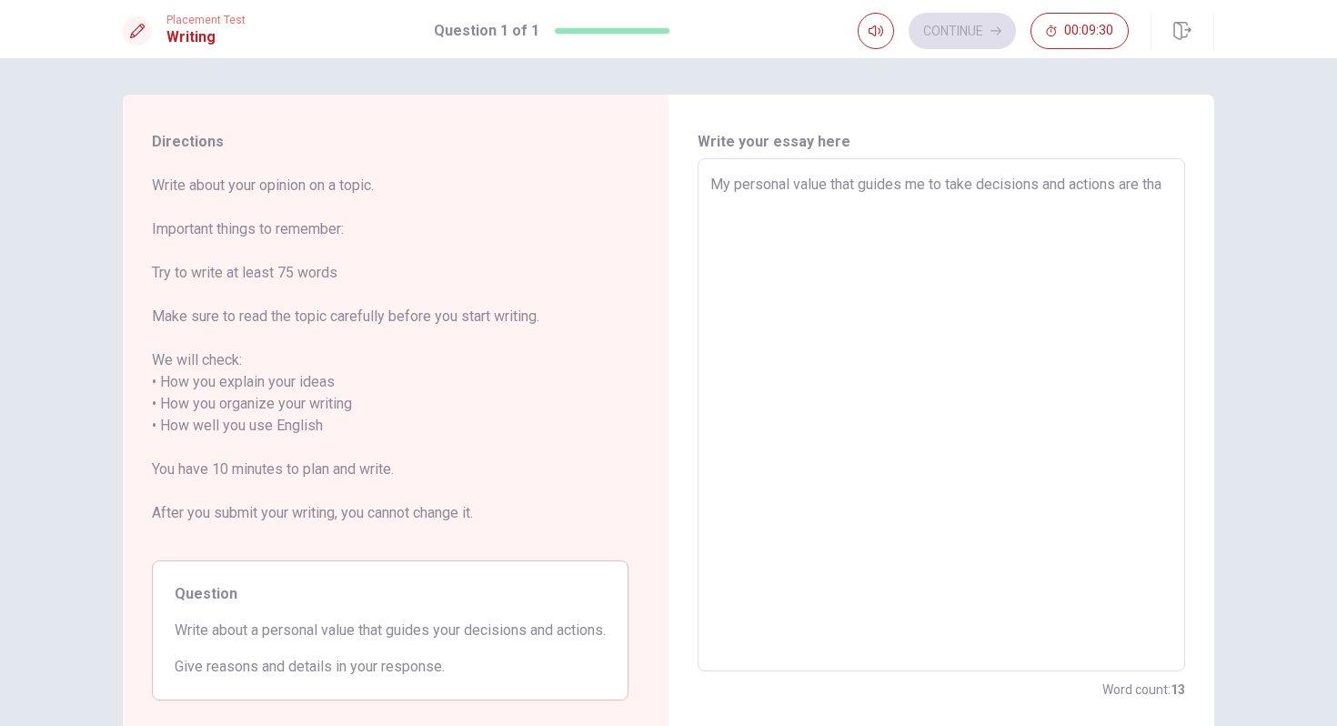
type textarea "My personal value that guides me to take decisions and actions are that"
type textarea "x"
type textarea "My personal value that guides me to take decisions and actions are that"
type textarea "x"
type textarea "My personal value that guides me to take decisions and actions are that i"
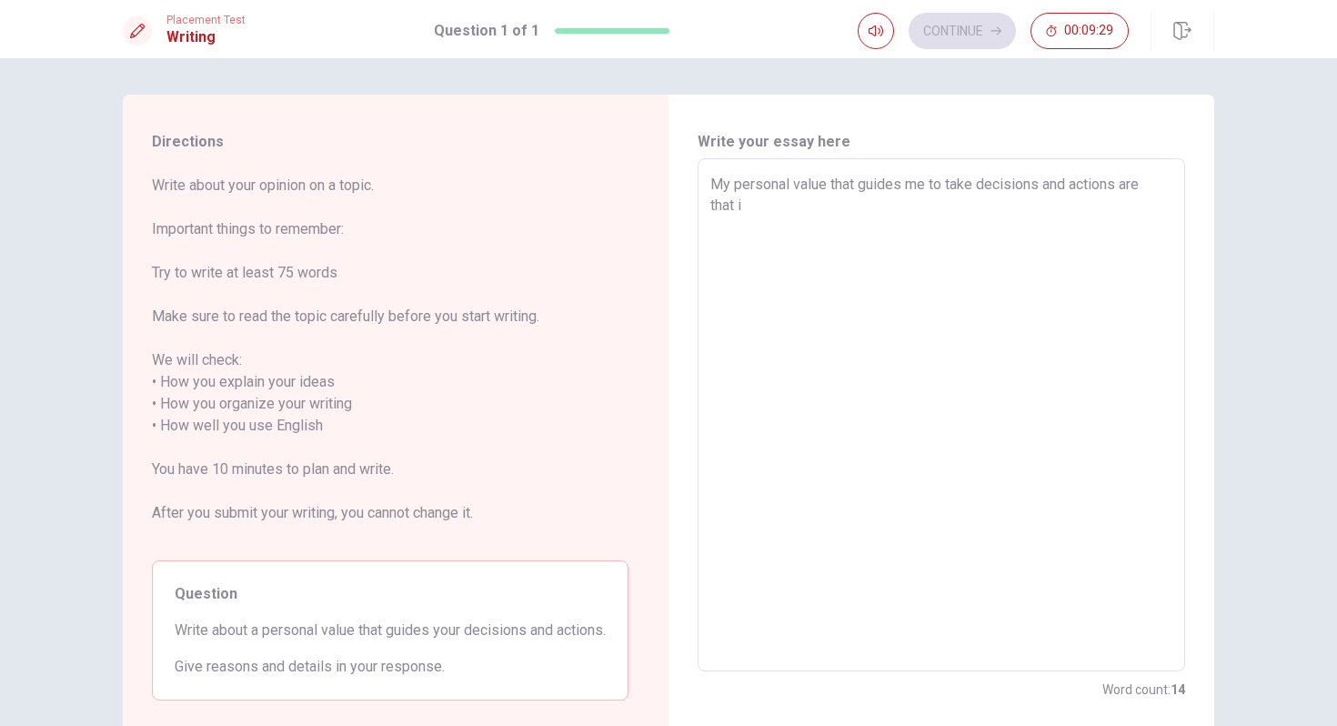
type textarea "x"
type textarea "My personal value that guides me to take decisions and actions are that i"
type textarea "x"
type textarea "My personal value that guides me to take decisions and actions are that i t"
type textarea "x"
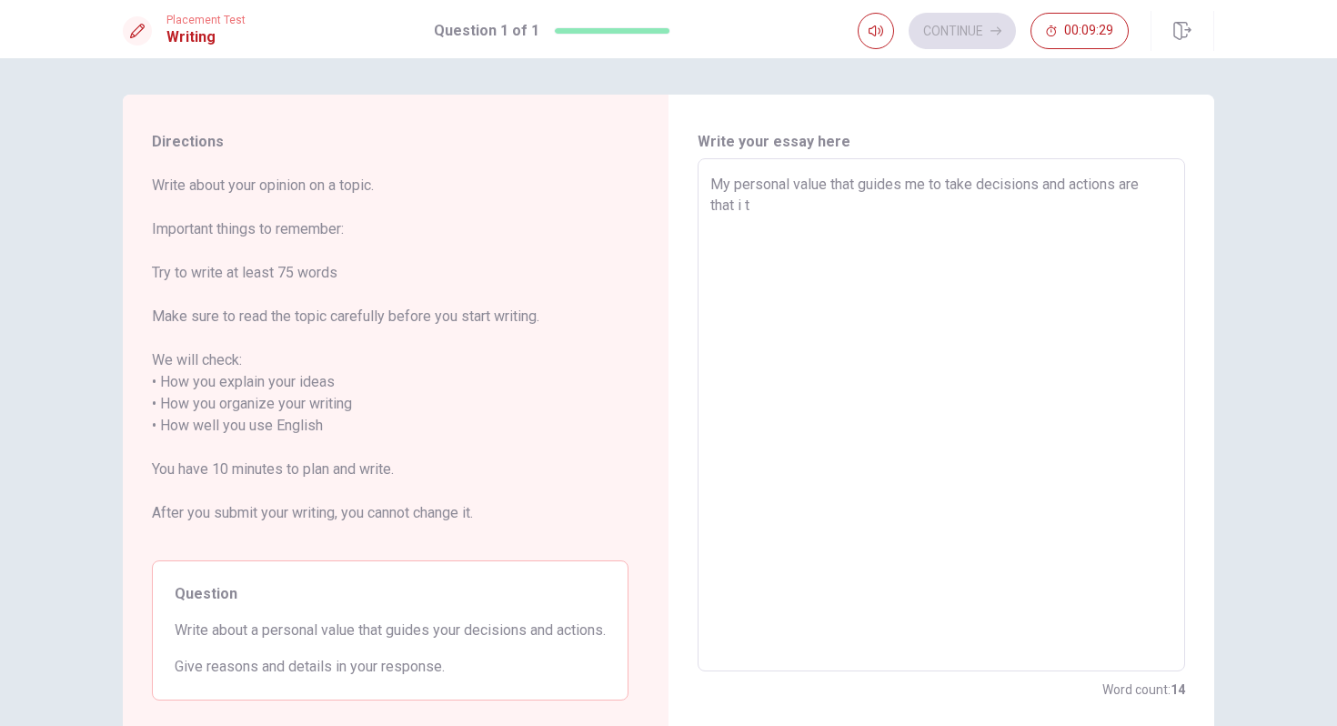
type textarea "My personal value that guides me to take decisions and actions are that i th"
type textarea "x"
type textarea "My personal value that guides me to take decisions and actions are that i thi"
type textarea "x"
type textarea "My personal value that guides me to take decisions and actions are that i thin"
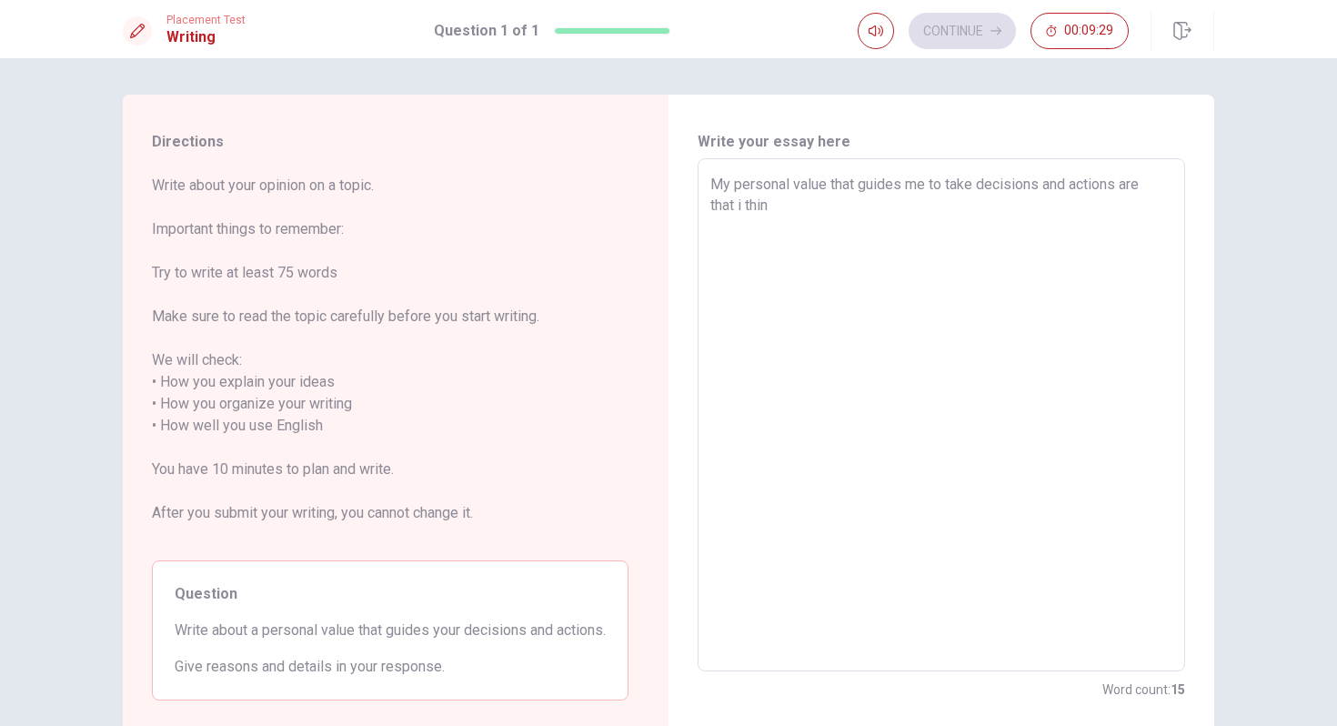
type textarea "x"
type textarea "My personal value that guides me to take decisions and actions are that i think"
type textarea "x"
type textarea "My personal value that guides me to take decisions and actions are that i think"
type textarea "x"
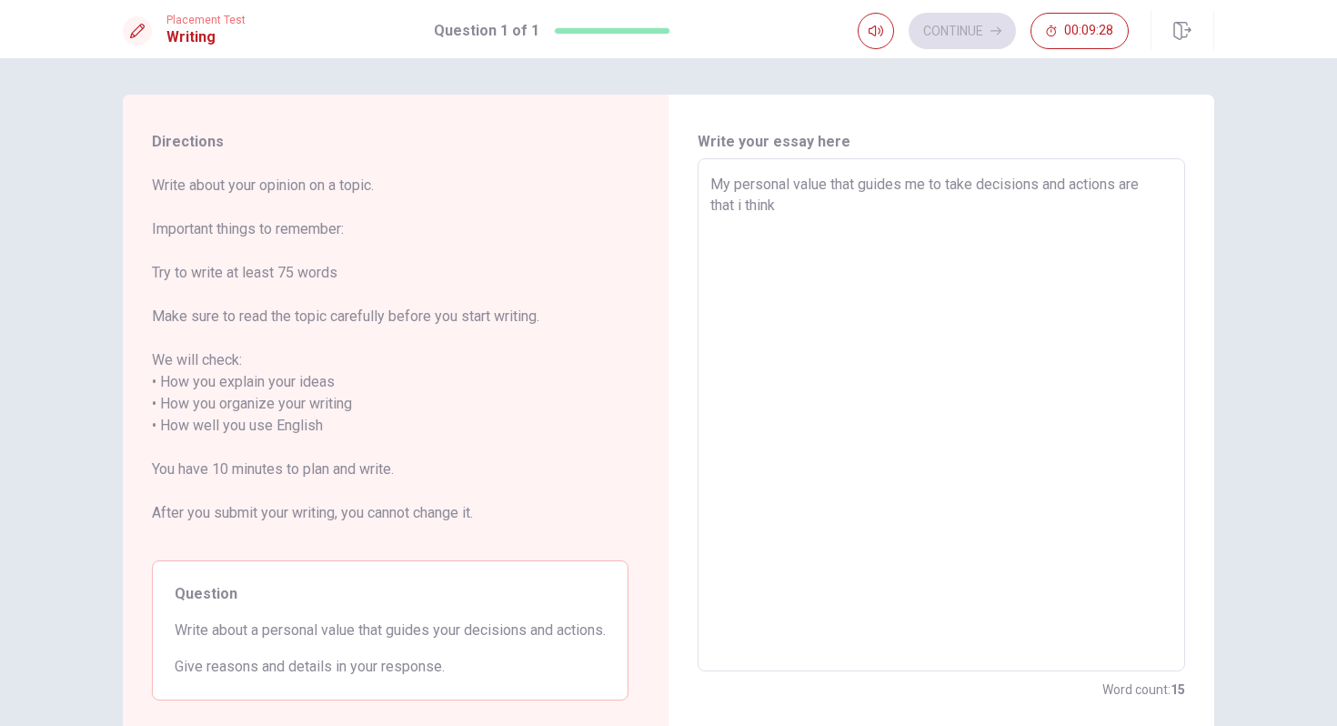
type textarea "My personal value that guides me to take decisions and actions are that i think…"
type textarea "x"
type textarea "My personal value that guides me to take decisions and actions are that i think…"
type textarea "x"
type textarea "My personal value that guides me to take decisions and actions are that i think…"
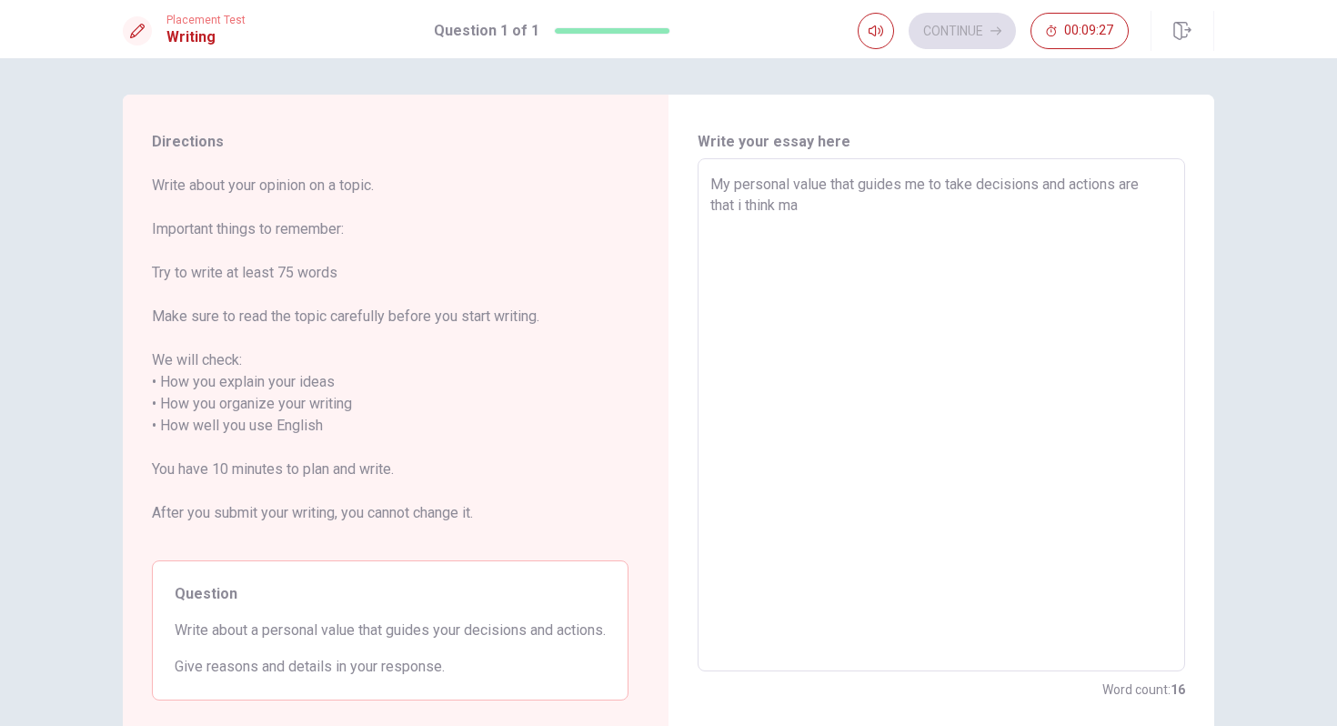
type textarea "x"
type textarea "My personal value that guides me to take decisions and actions are that i think…"
type textarea "x"
type textarea "My personal value that guides me to take decisions and actions are that i think…"
type textarea "x"
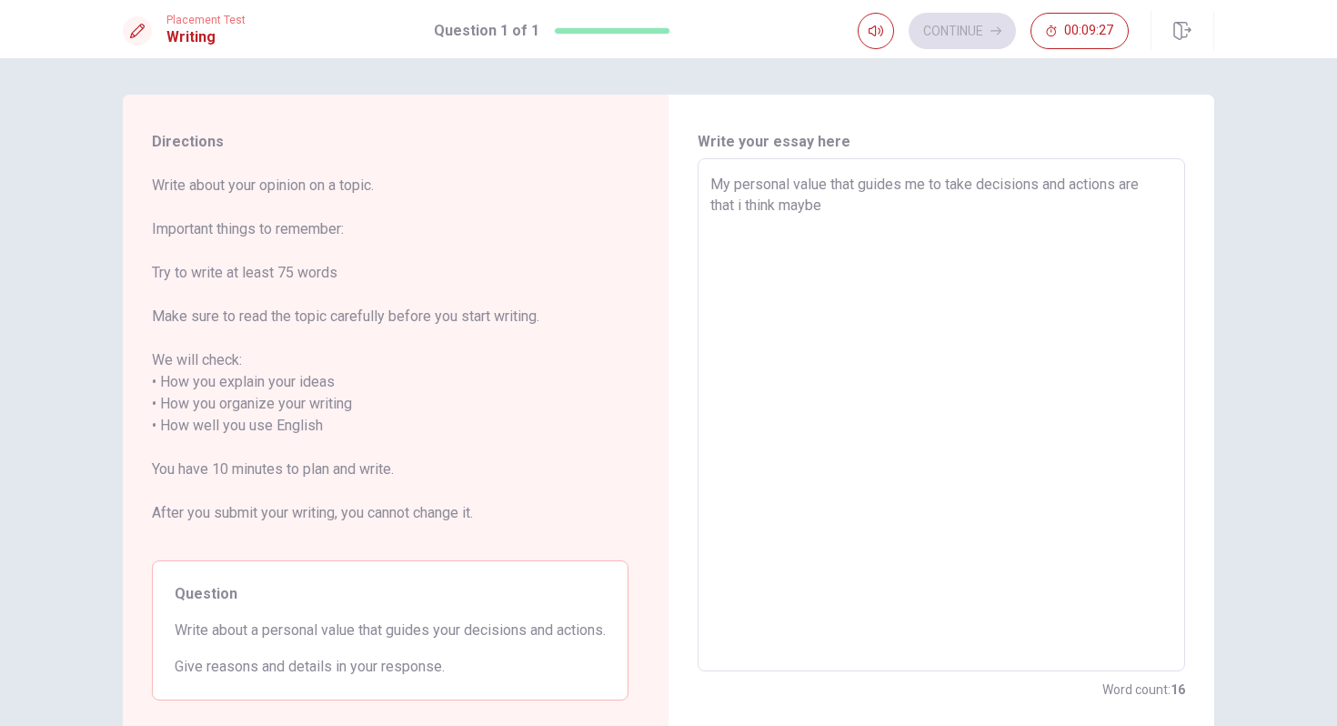
type textarea "My personal value that guides me to take decisions and actions are that i think…"
type textarea "x"
type textarea "My personal value that guides me to take decisions and actions are that i think…"
type textarea "x"
type textarea "My personal value that guides me to take decisions and actions are that i think…"
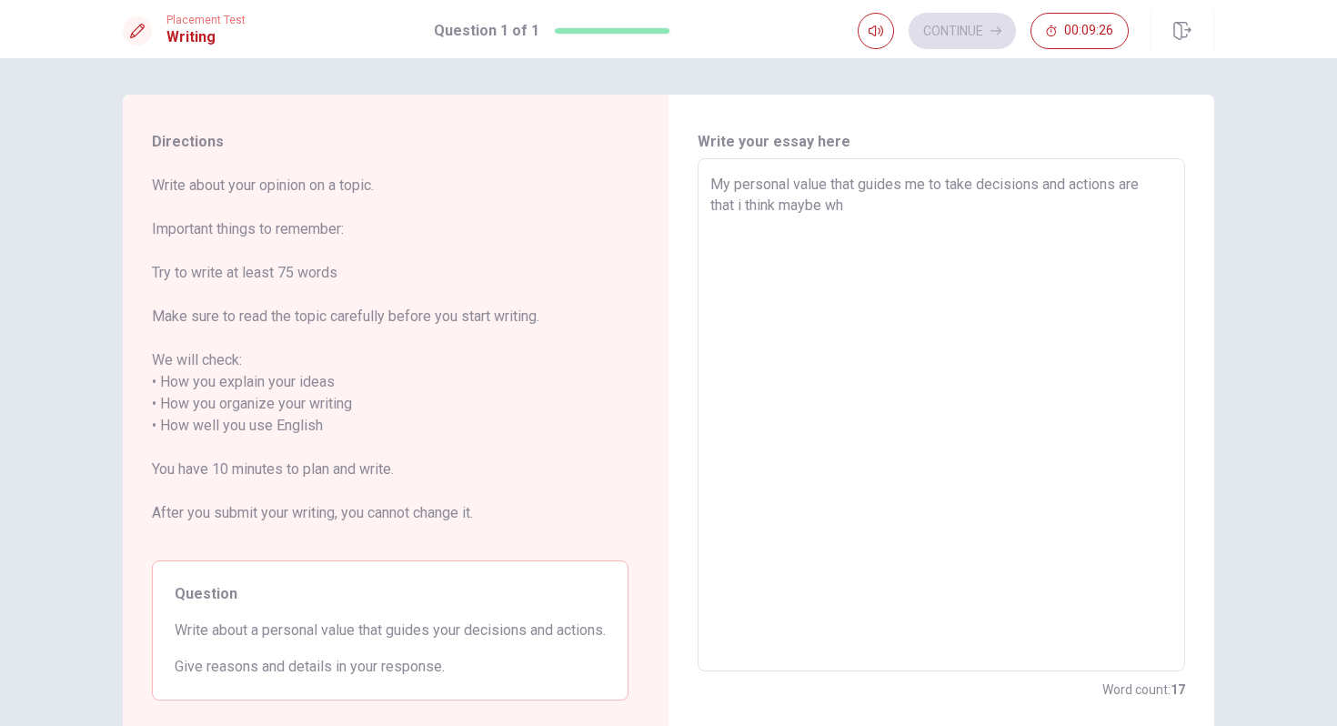
type textarea "x"
type textarea "My personal value that guides me to take decisions and actions are that i think…"
type textarea "x"
type textarea "My personal value that guides me to take decisions and actions are that i think…"
type textarea "x"
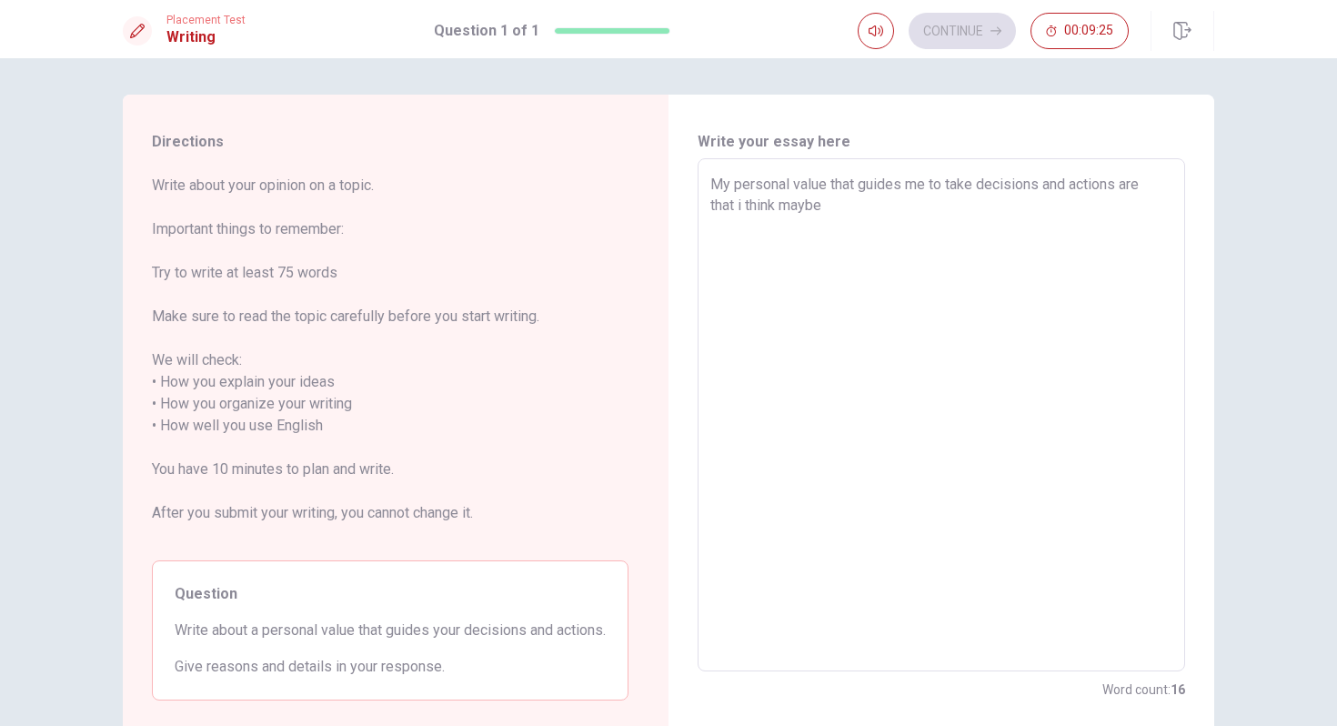
type textarea "My personal value that guides me to take decisions and actions are that i think…"
type textarea "x"
type textarea "My personal value that guides me to take decisions and actions are that i think…"
type textarea "x"
type textarea "My personal value that guides me to take decisions and actions are that i think…"
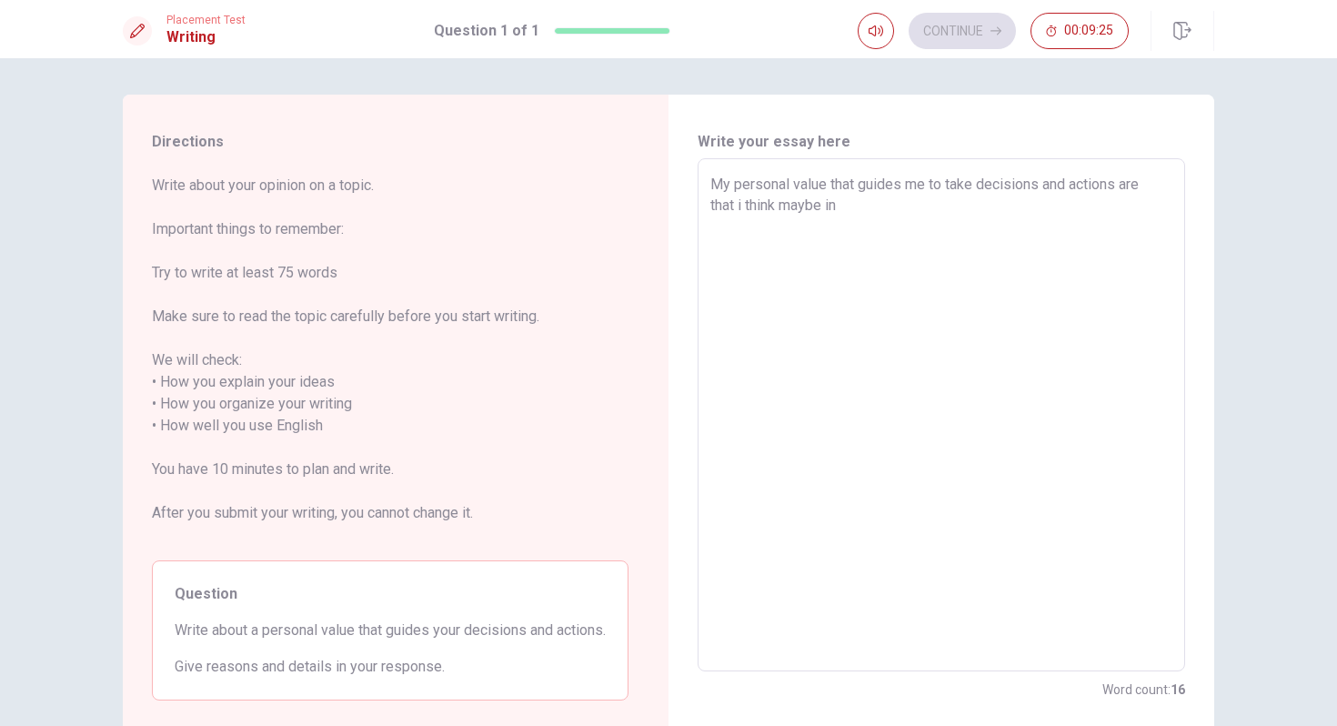
type textarea "x"
type textarea "My personal value that guides me to take decisions and actions are that i think…"
type textarea "x"
type textarea "My personal value that guides me to take decisions and actions are that i think…"
type textarea "x"
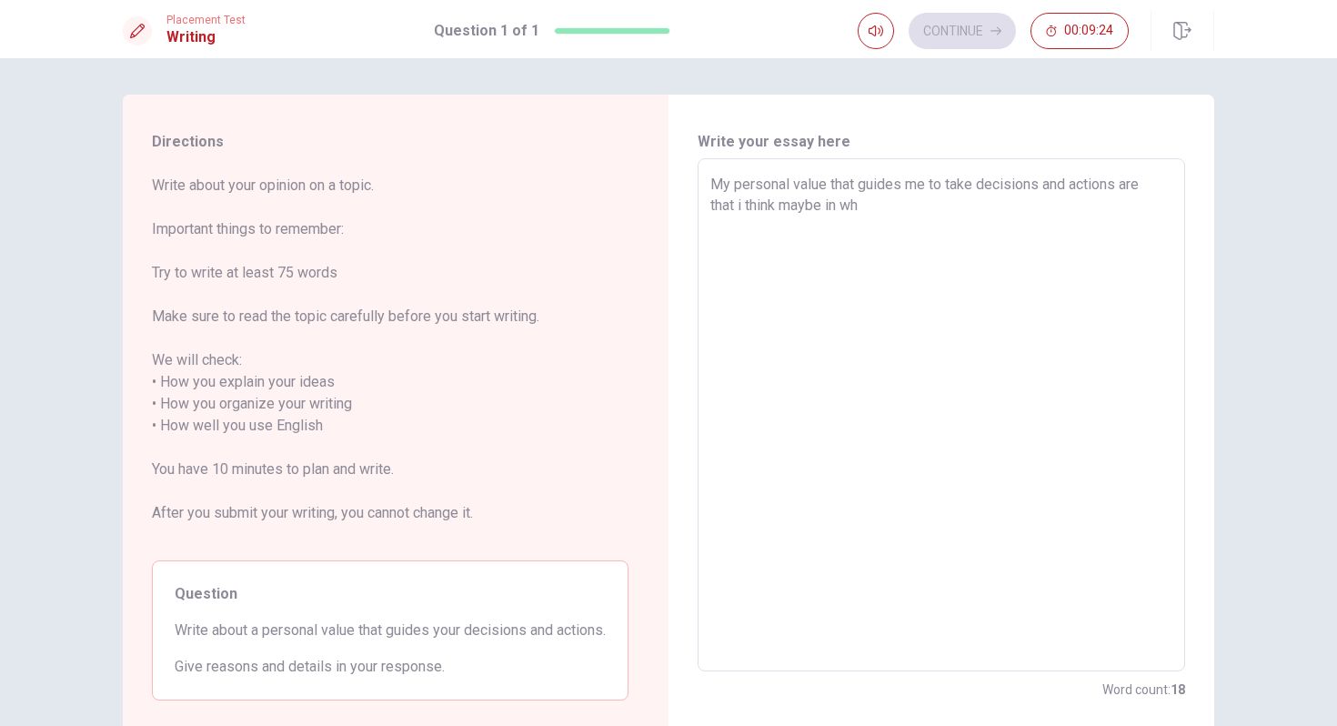
type textarea "My personal value that guides me to take decisions and actions are that i think…"
type textarea "x"
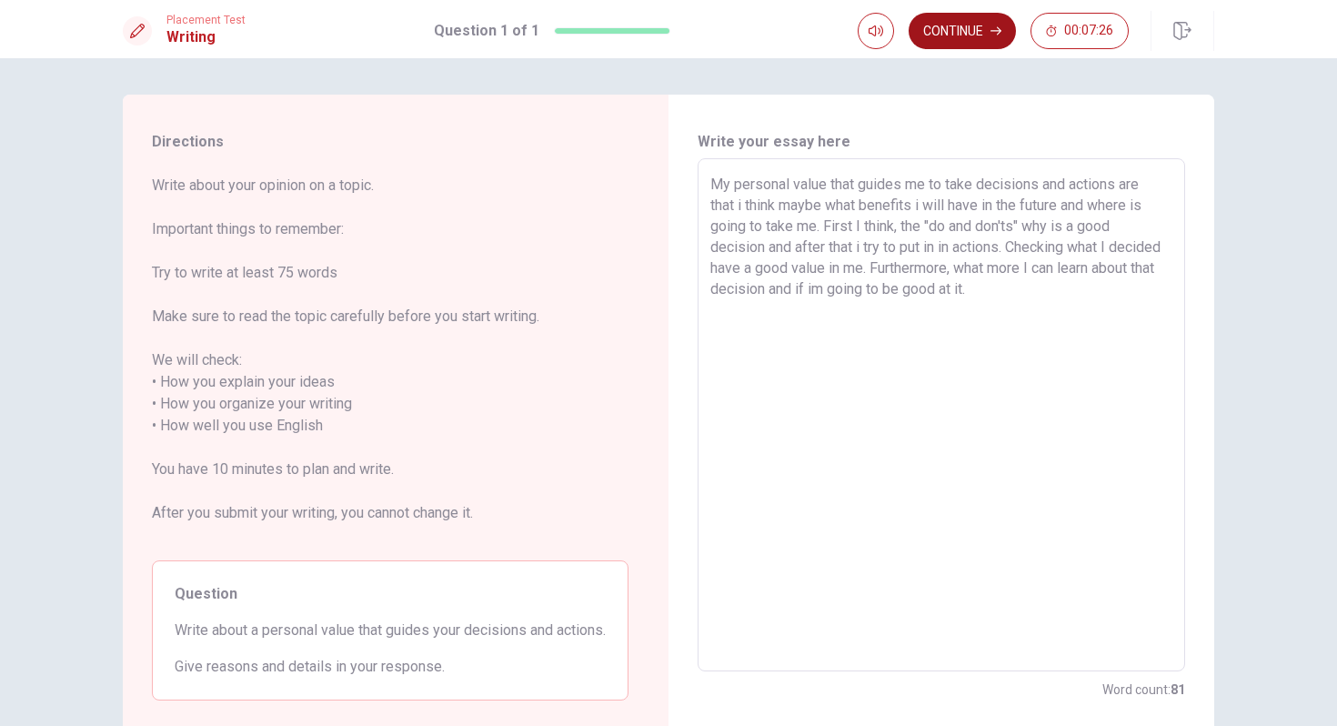
click at [948, 36] on button "Continue" at bounding box center [962, 31] width 107 height 36
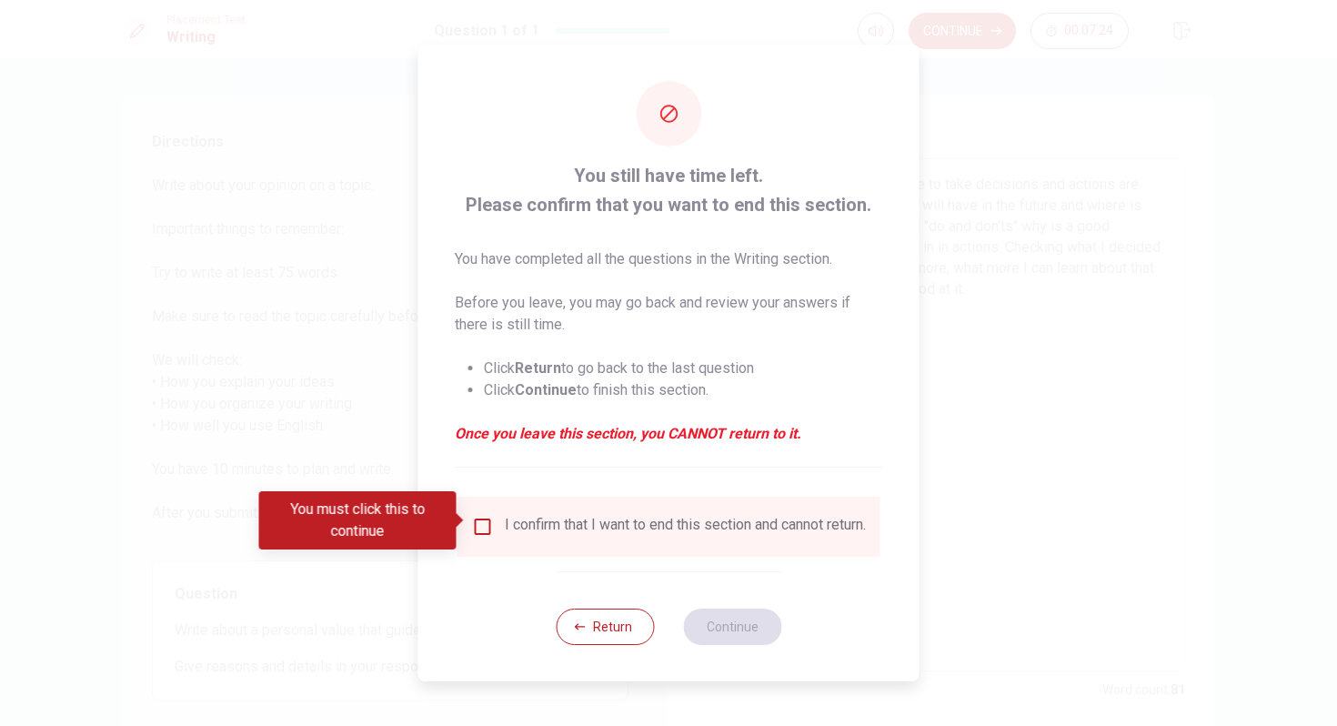
click at [484, 516] on input "You must click this to continue" at bounding box center [483, 527] width 22 height 22
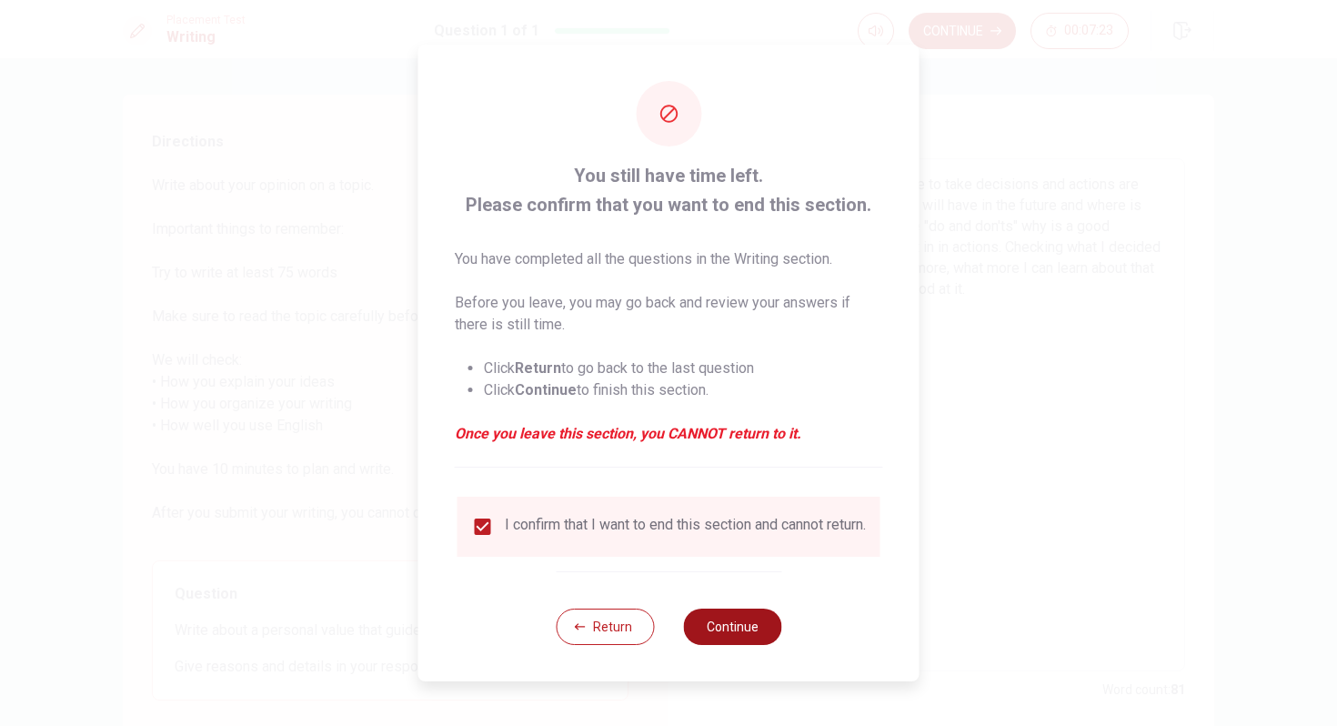
click at [748, 630] on button "Continue" at bounding box center [732, 626] width 98 height 36
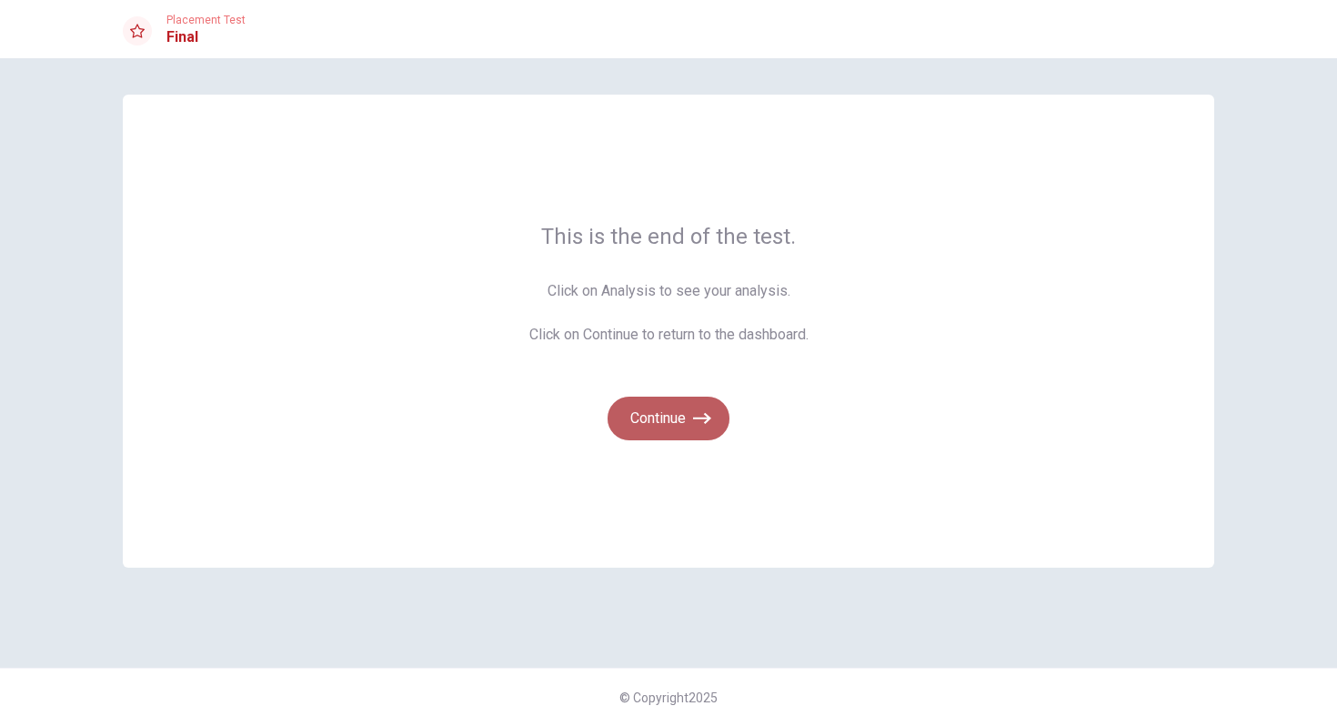
click at [674, 424] on button "Continue" at bounding box center [669, 419] width 122 height 44
